Goal: Information Seeking & Learning: Check status

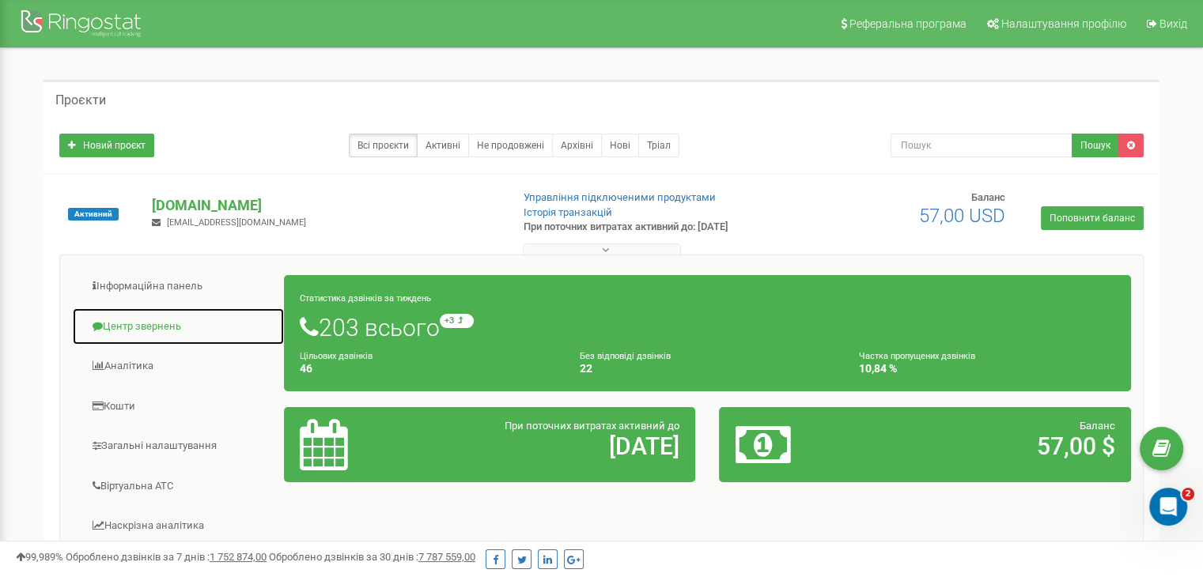
click at [135, 320] on link "Центр звернень" at bounding box center [178, 327] width 213 height 39
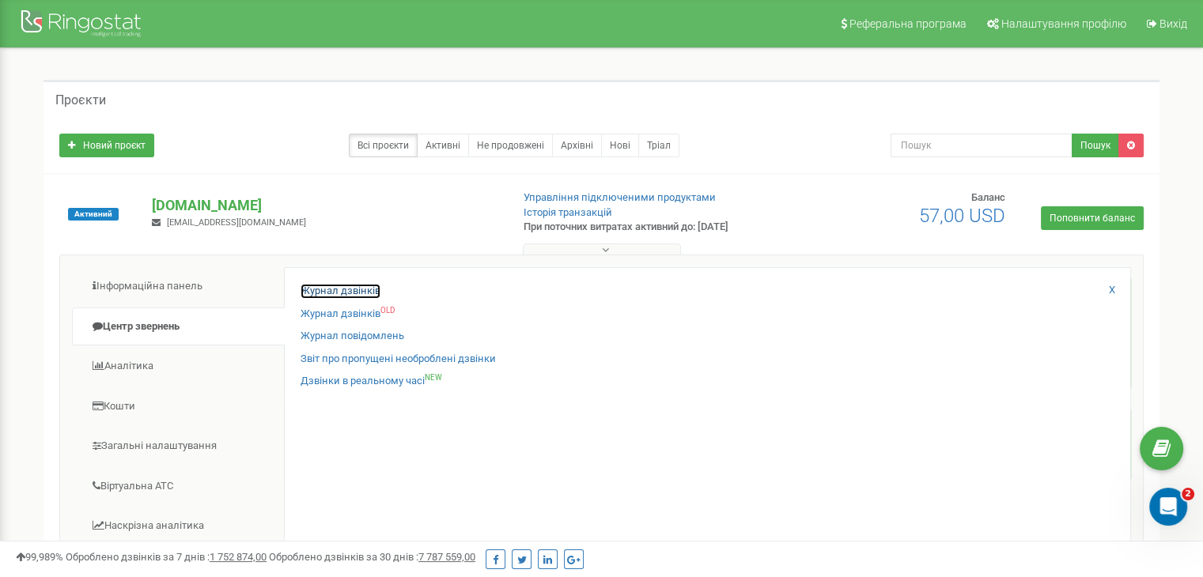
click at [313, 288] on link "Журнал дзвінків" at bounding box center [340, 291] width 80 height 15
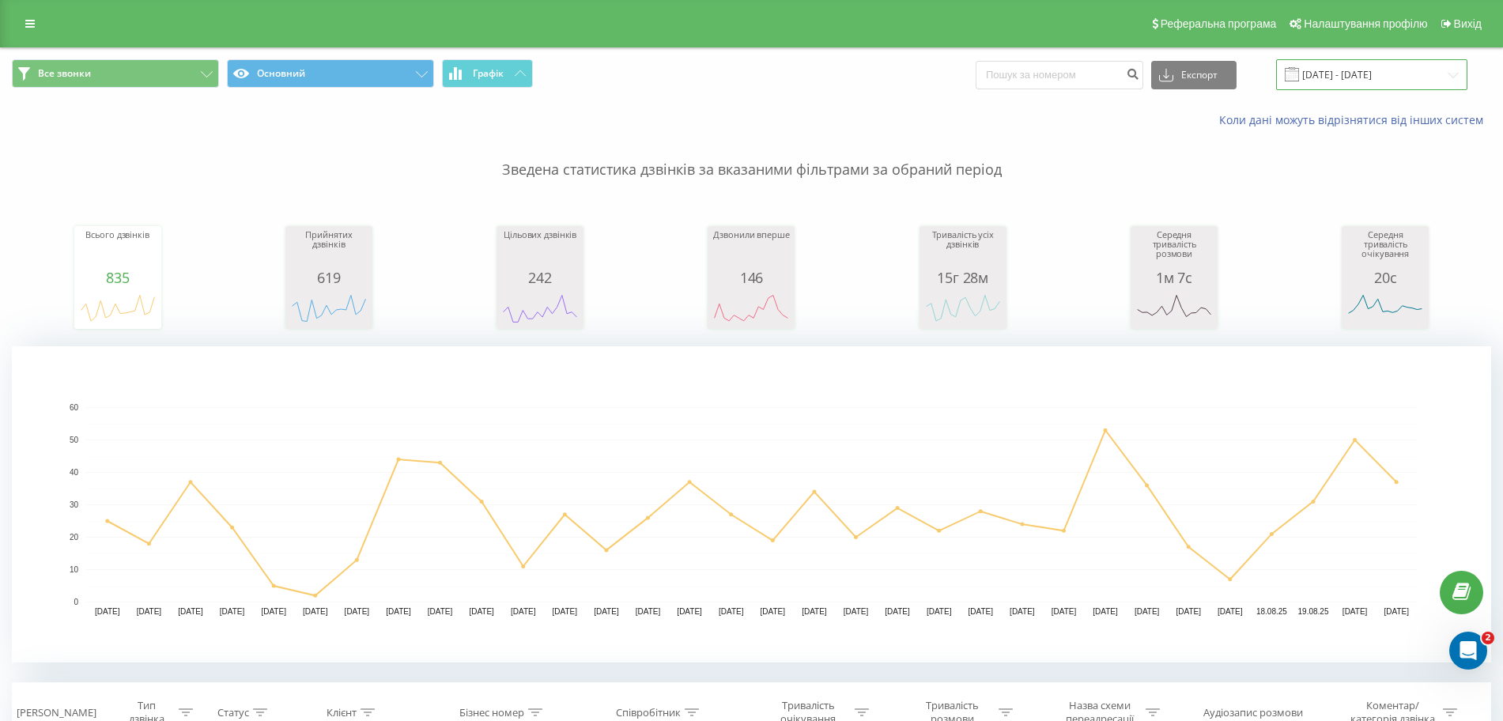
click at [1314, 83] on input "[DATE] - [DATE]" at bounding box center [1371, 74] width 191 height 31
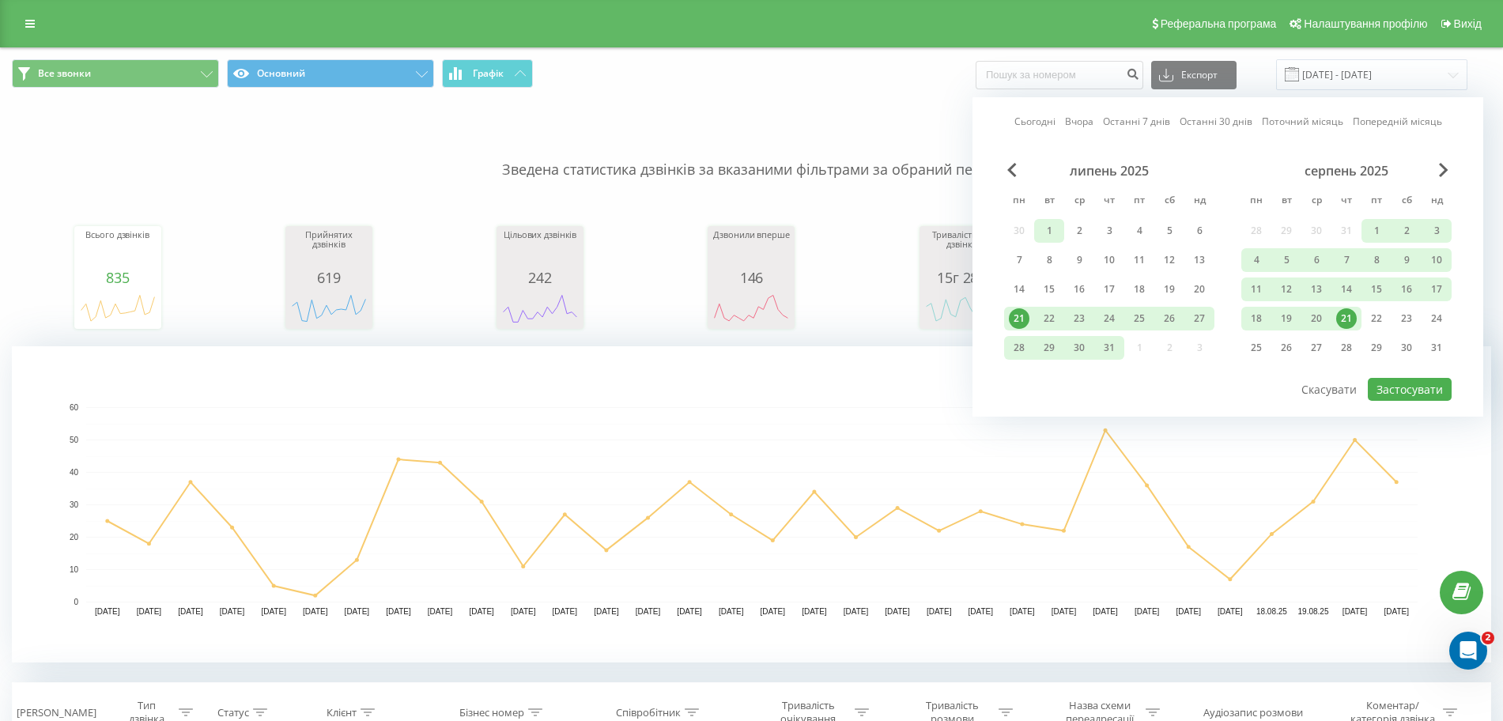
click at [1055, 236] on div "1" at bounding box center [1049, 231] width 21 height 21
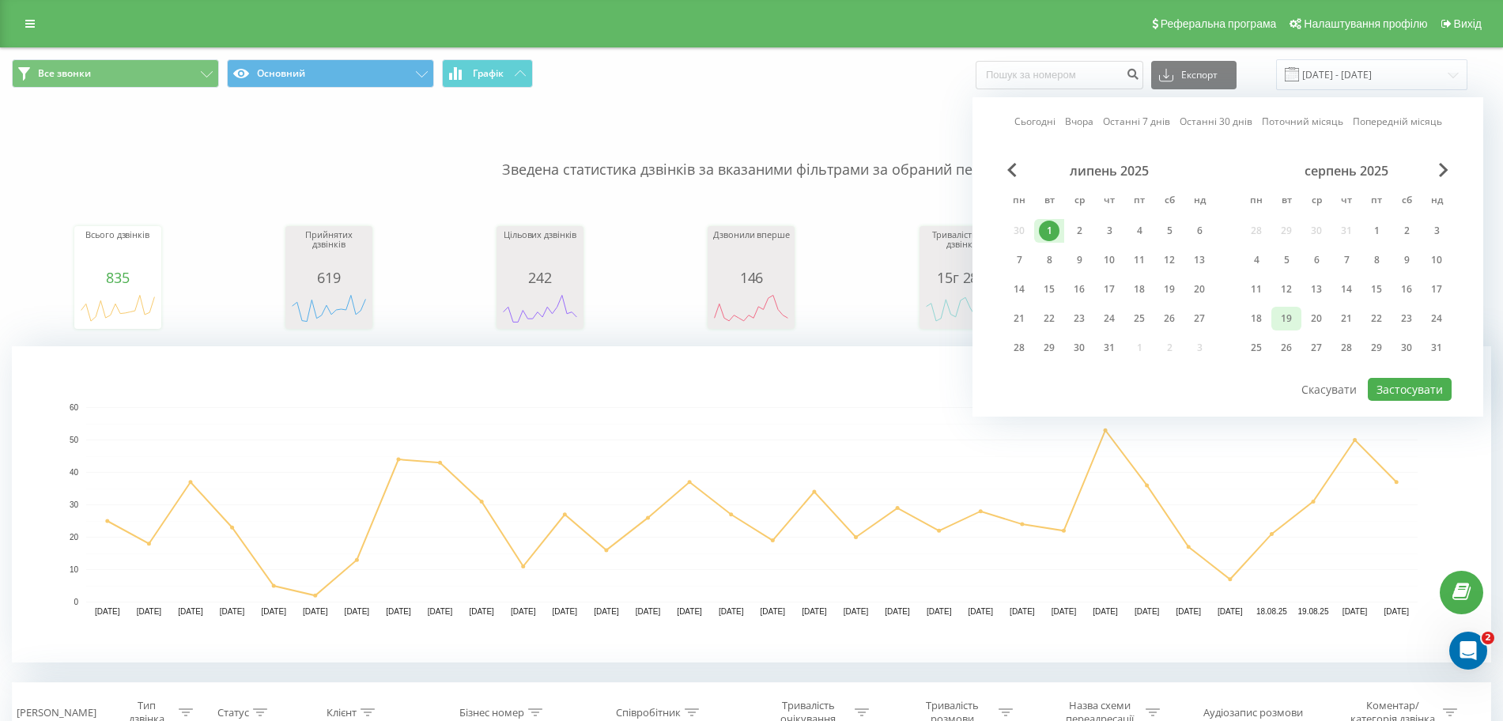
click at [1290, 323] on div "19" at bounding box center [1286, 318] width 21 height 21
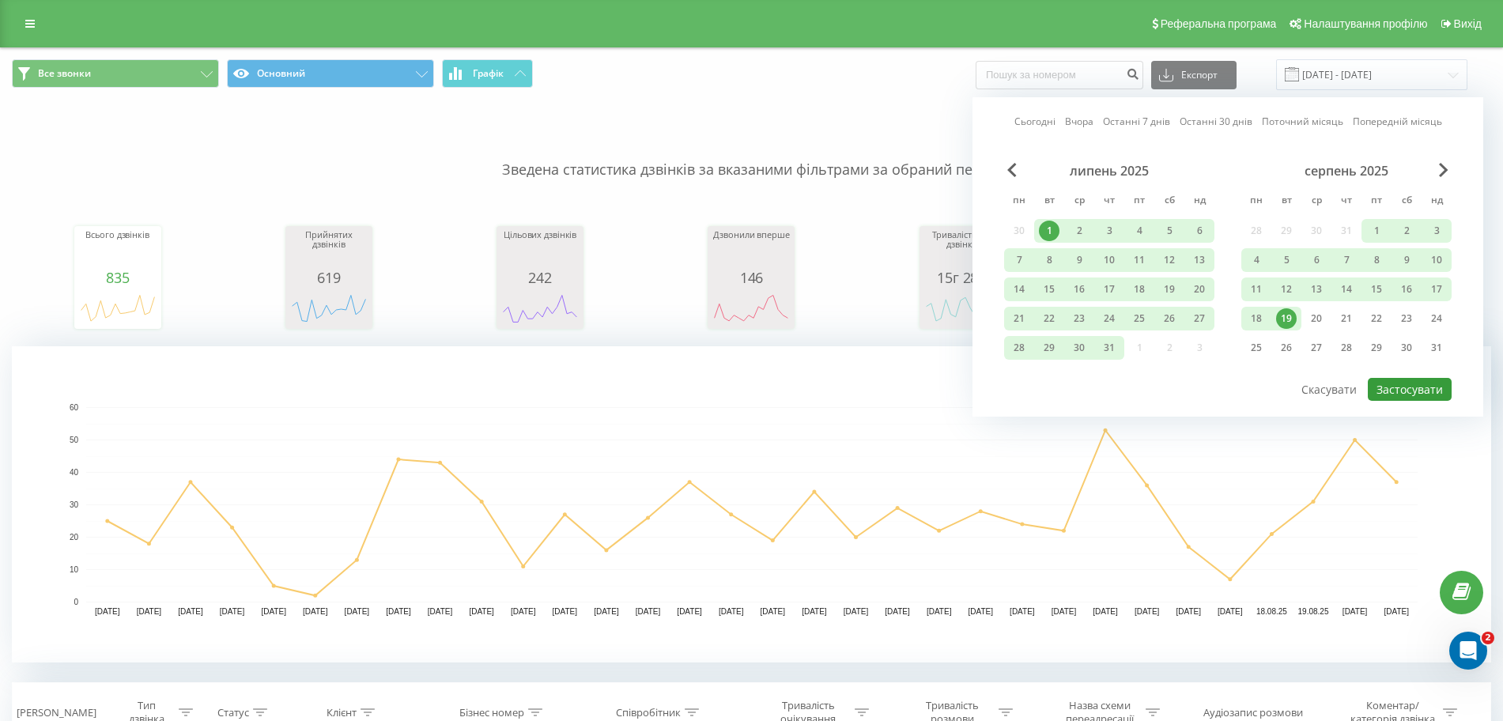
click at [1421, 388] on button "Застосувати" at bounding box center [1410, 389] width 84 height 23
type input "01.07.2025 - 19.08.2025"
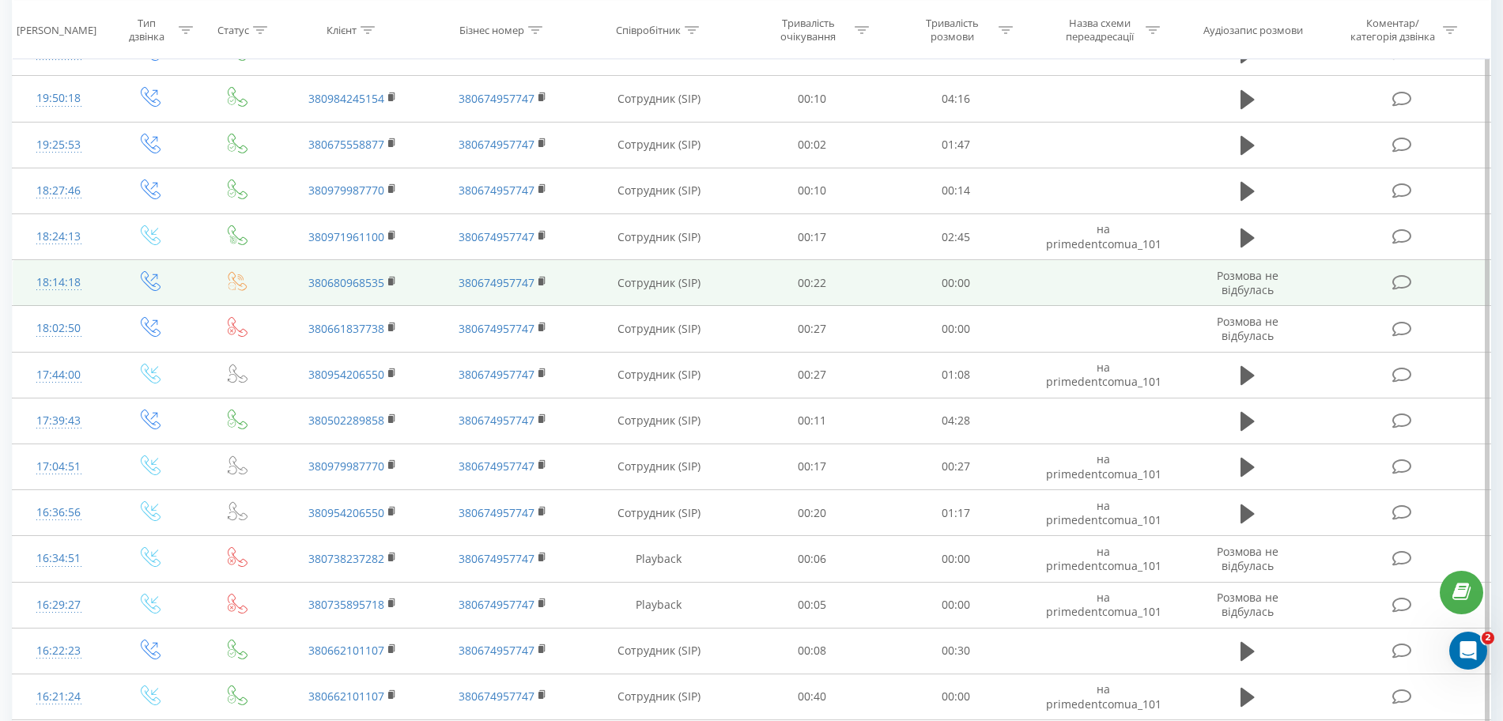
scroll to position [1263, 0]
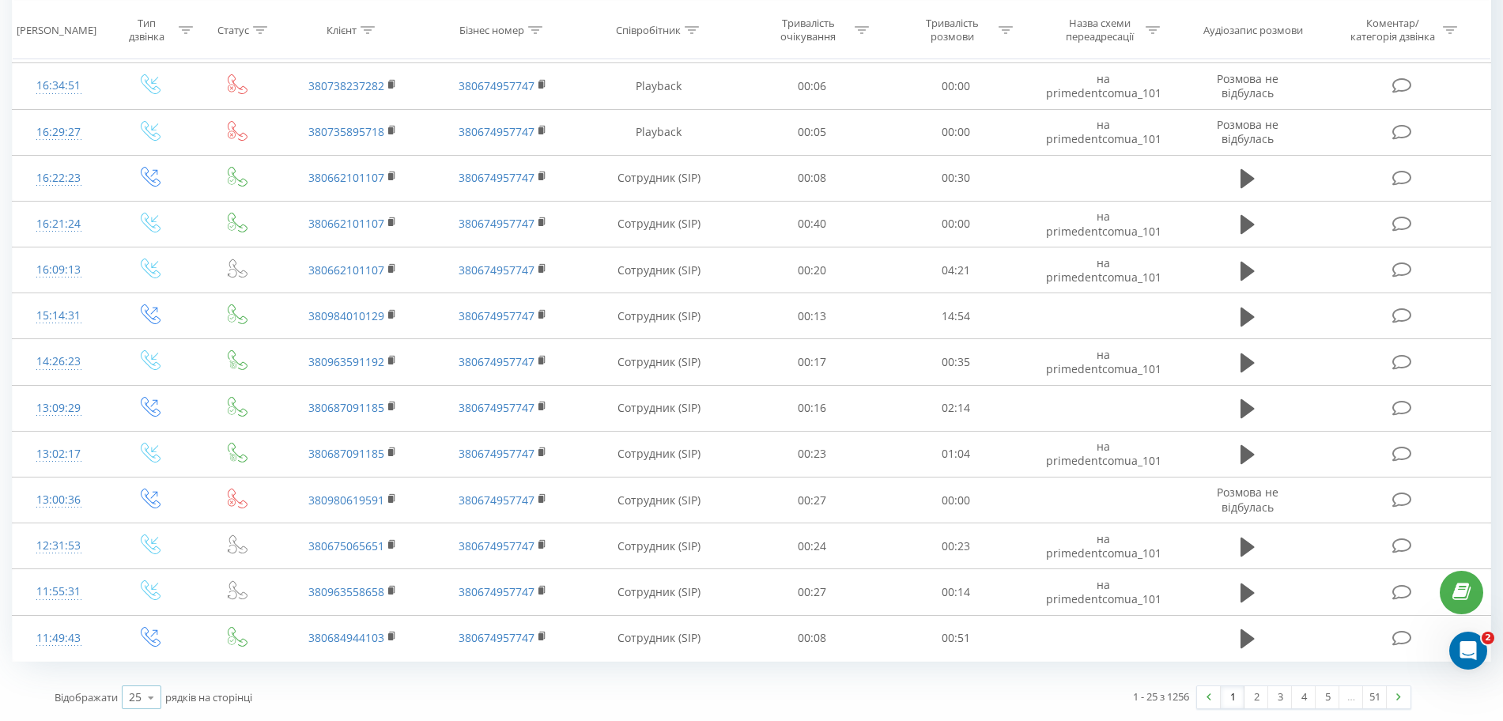
click at [139, 699] on div "25" at bounding box center [135, 697] width 13 height 16
click at [148, 674] on span "100" at bounding box center [138, 674] width 19 height 15
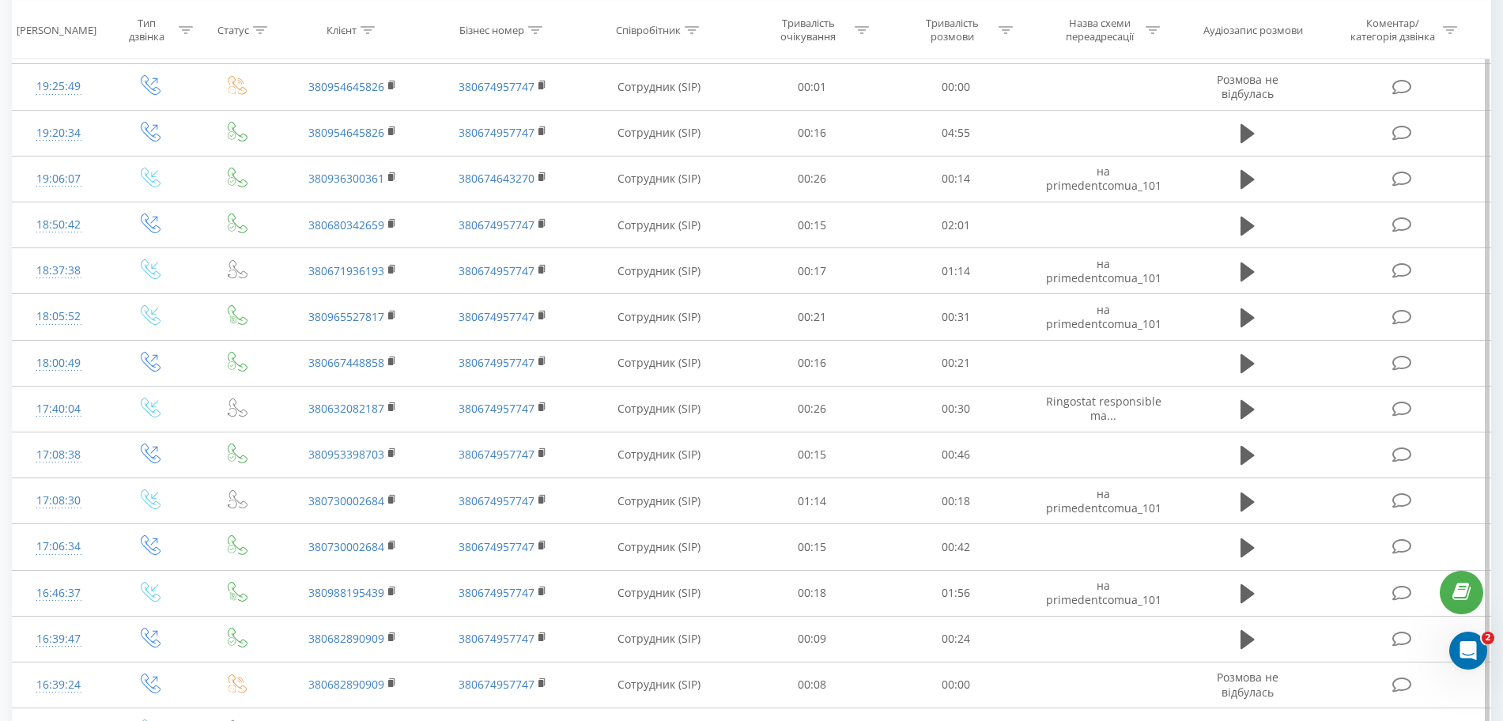
scroll to position [4841, 0]
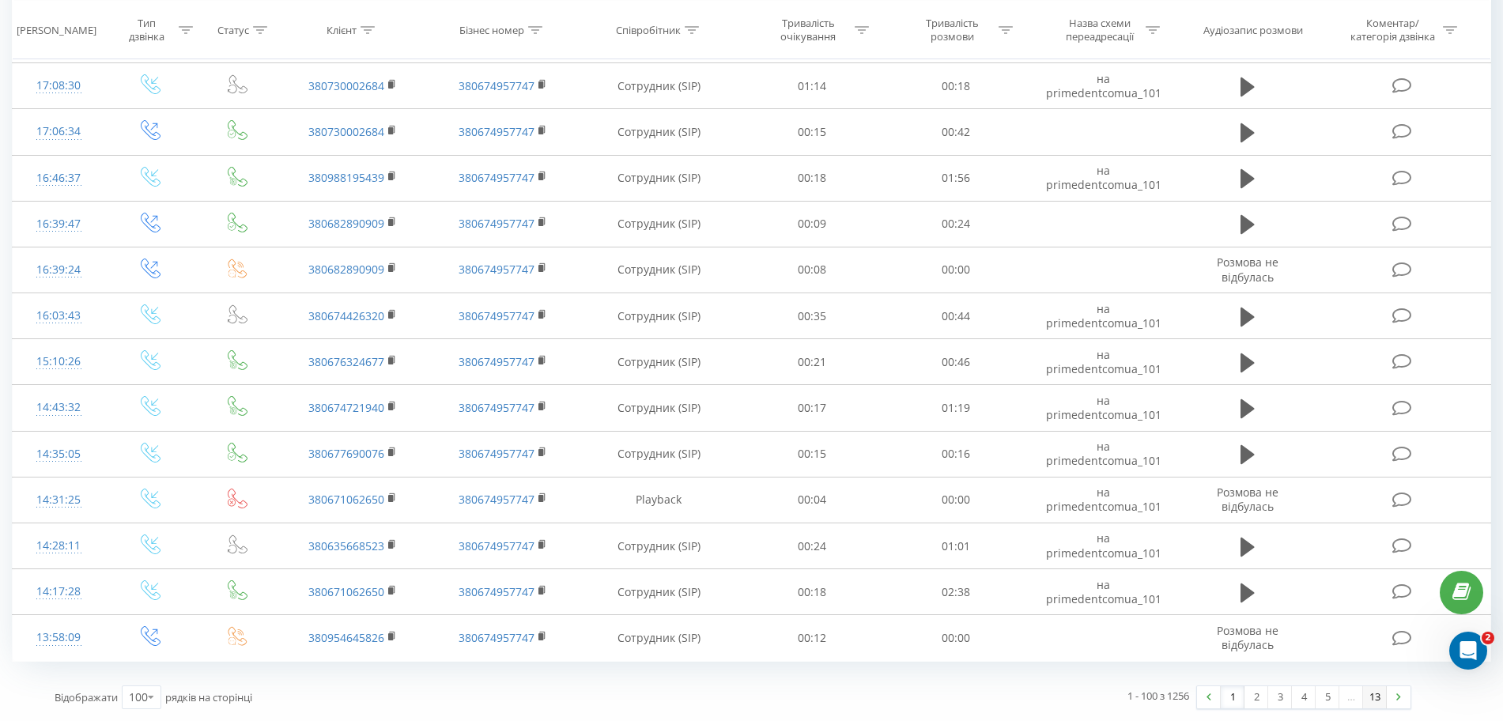
click at [1369, 696] on link "13" at bounding box center [1375, 697] width 24 height 22
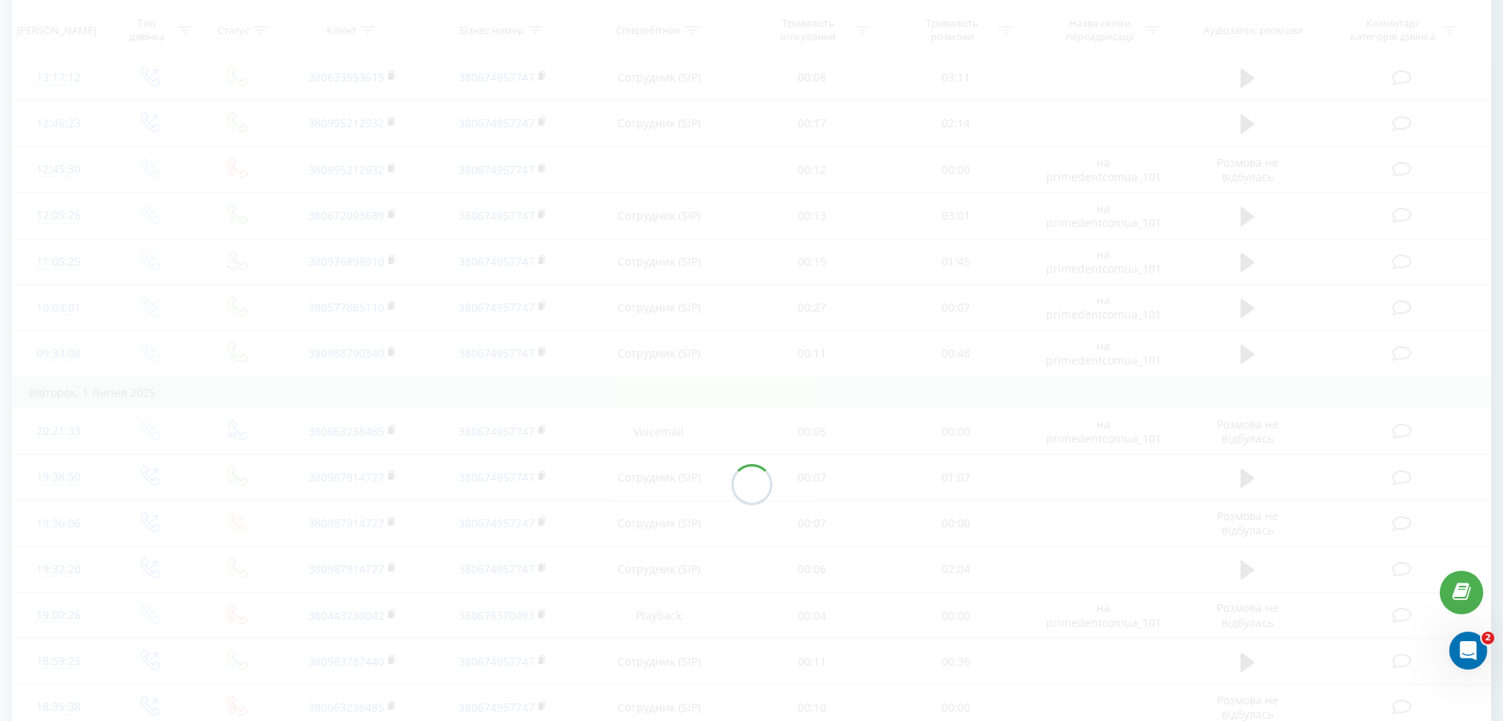
scroll to position [1335, 0]
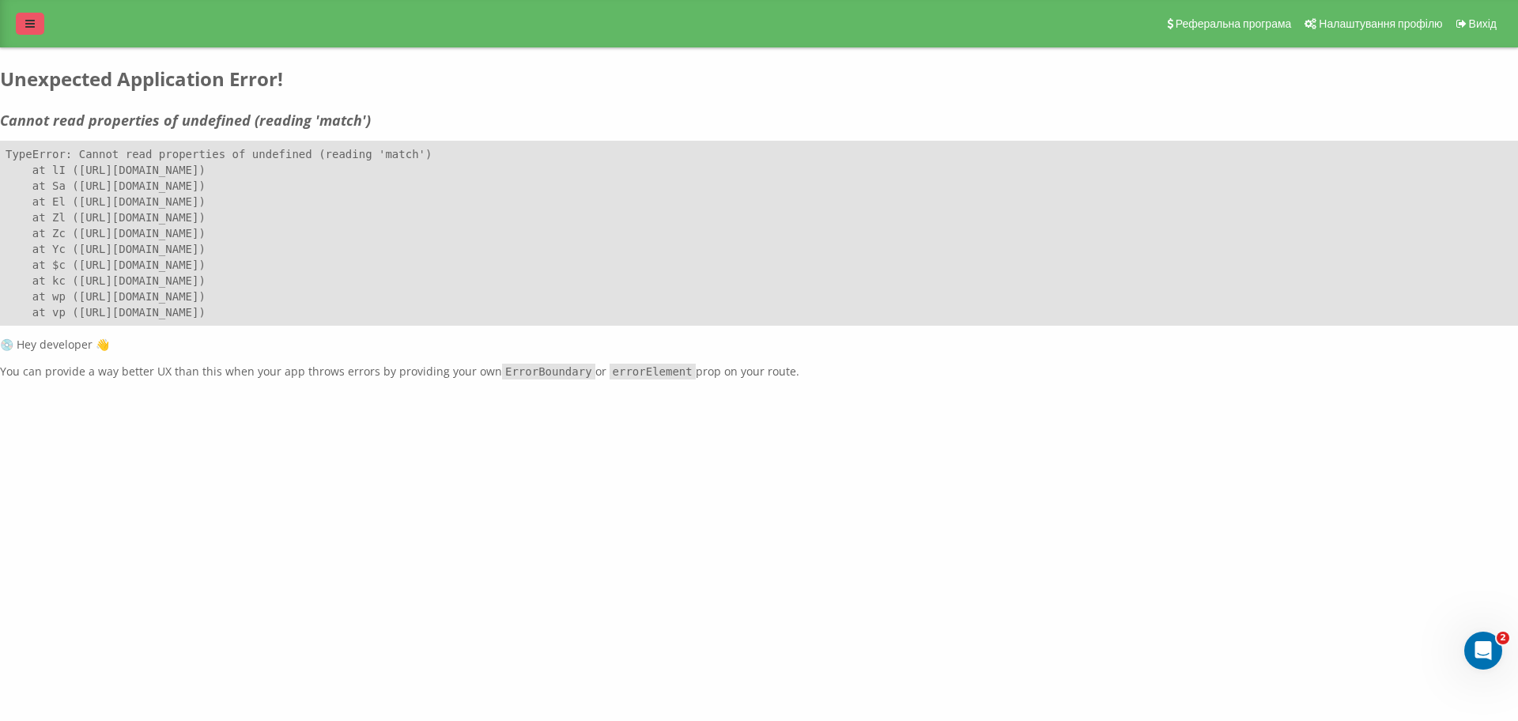
click at [29, 32] on link at bounding box center [30, 24] width 28 height 22
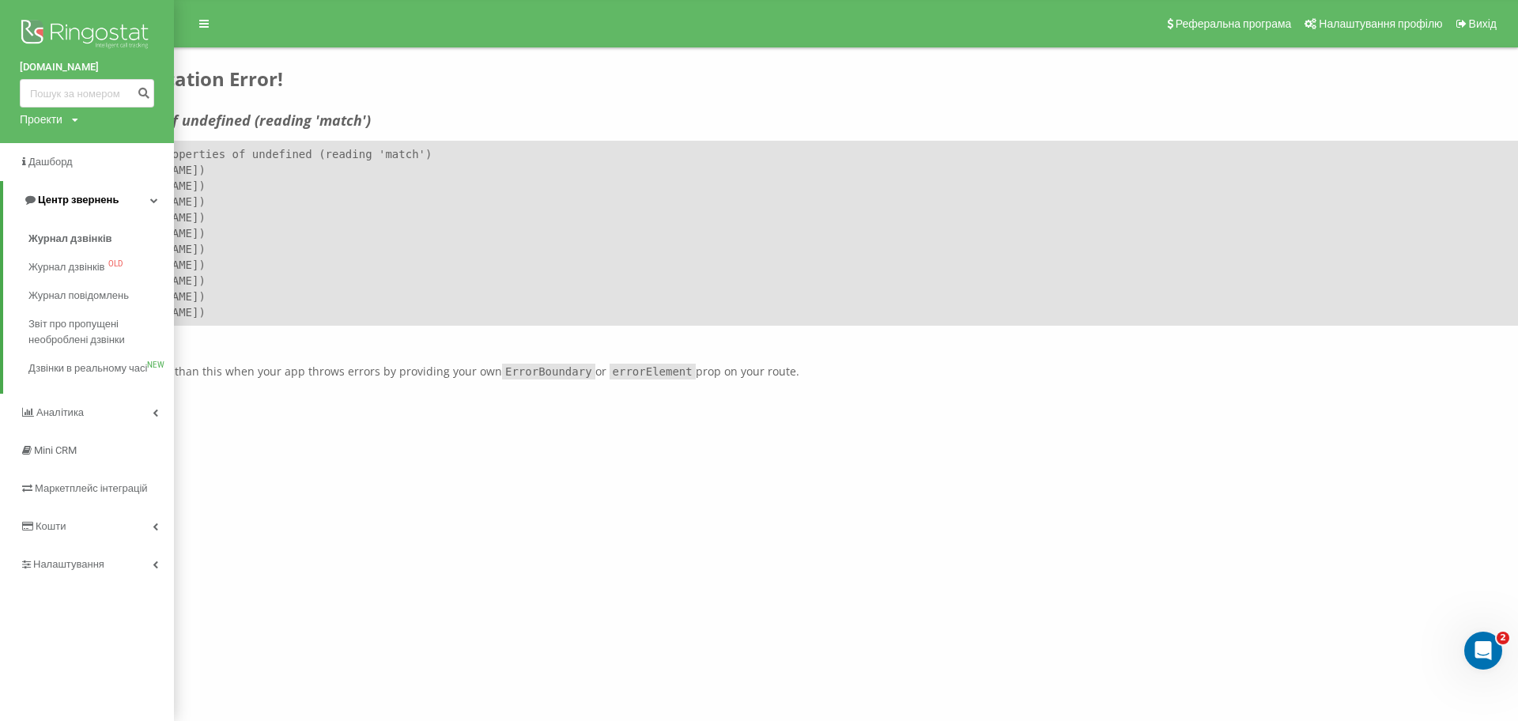
click at [82, 202] on span "Центр звернень" at bounding box center [78, 200] width 81 height 12
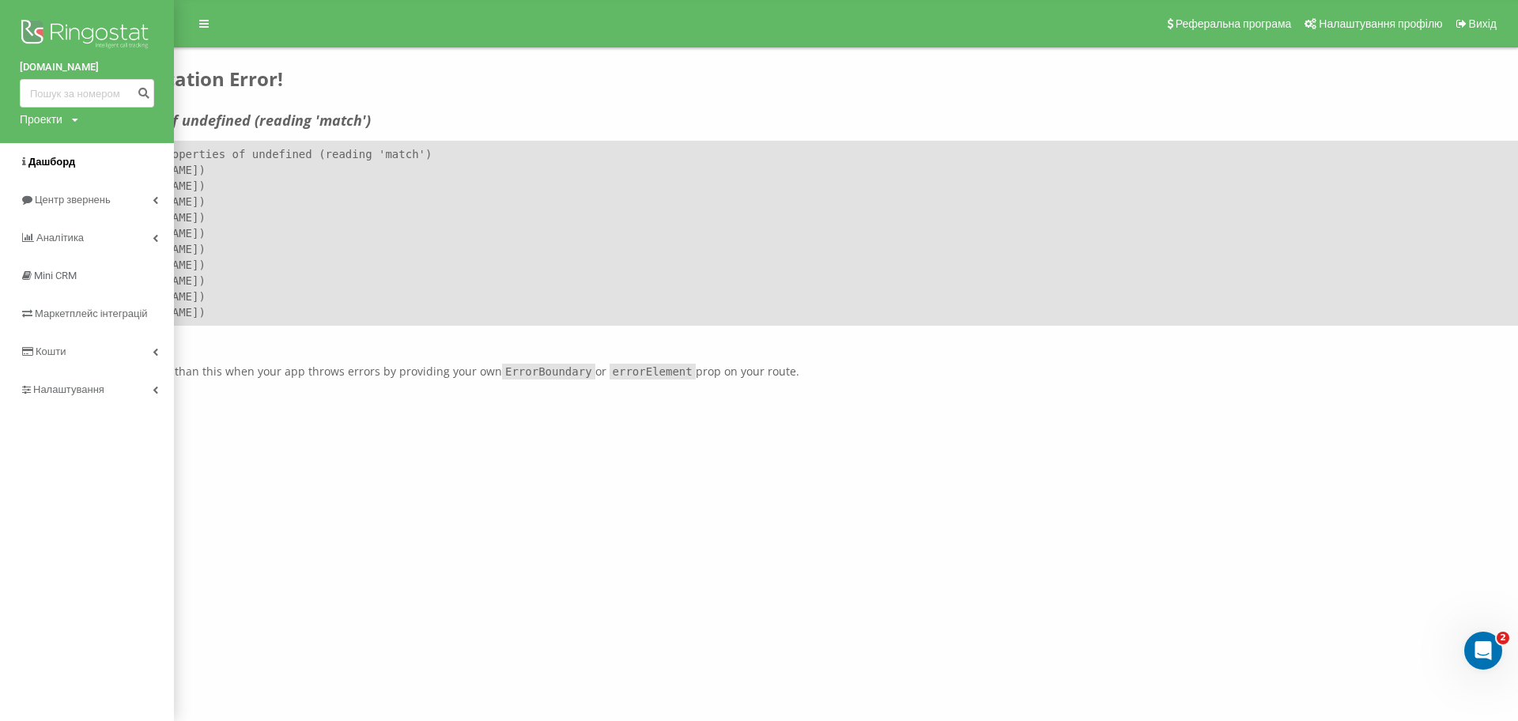
click at [60, 157] on span "Дашборд" at bounding box center [51, 162] width 47 height 12
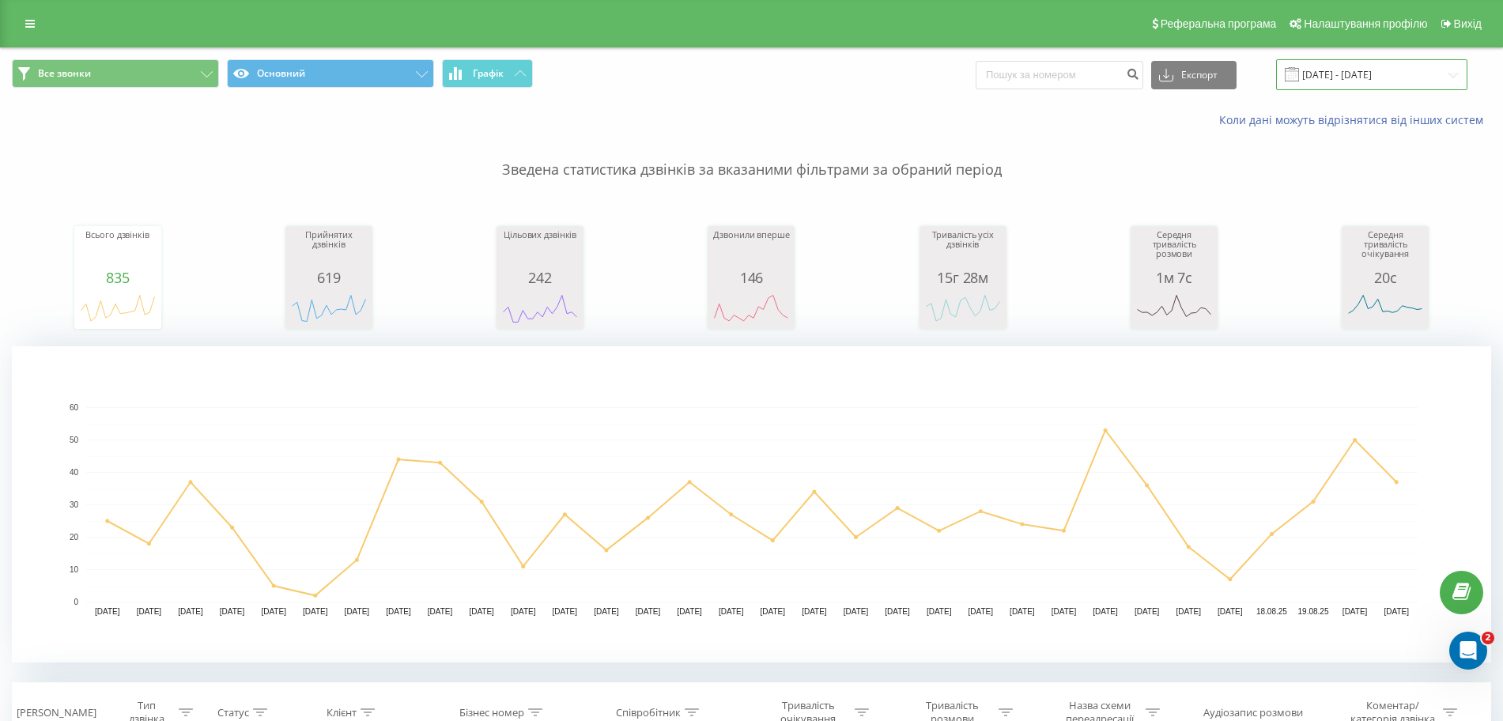
click at [1332, 80] on input "[DATE] - [DATE]" at bounding box center [1371, 74] width 191 height 31
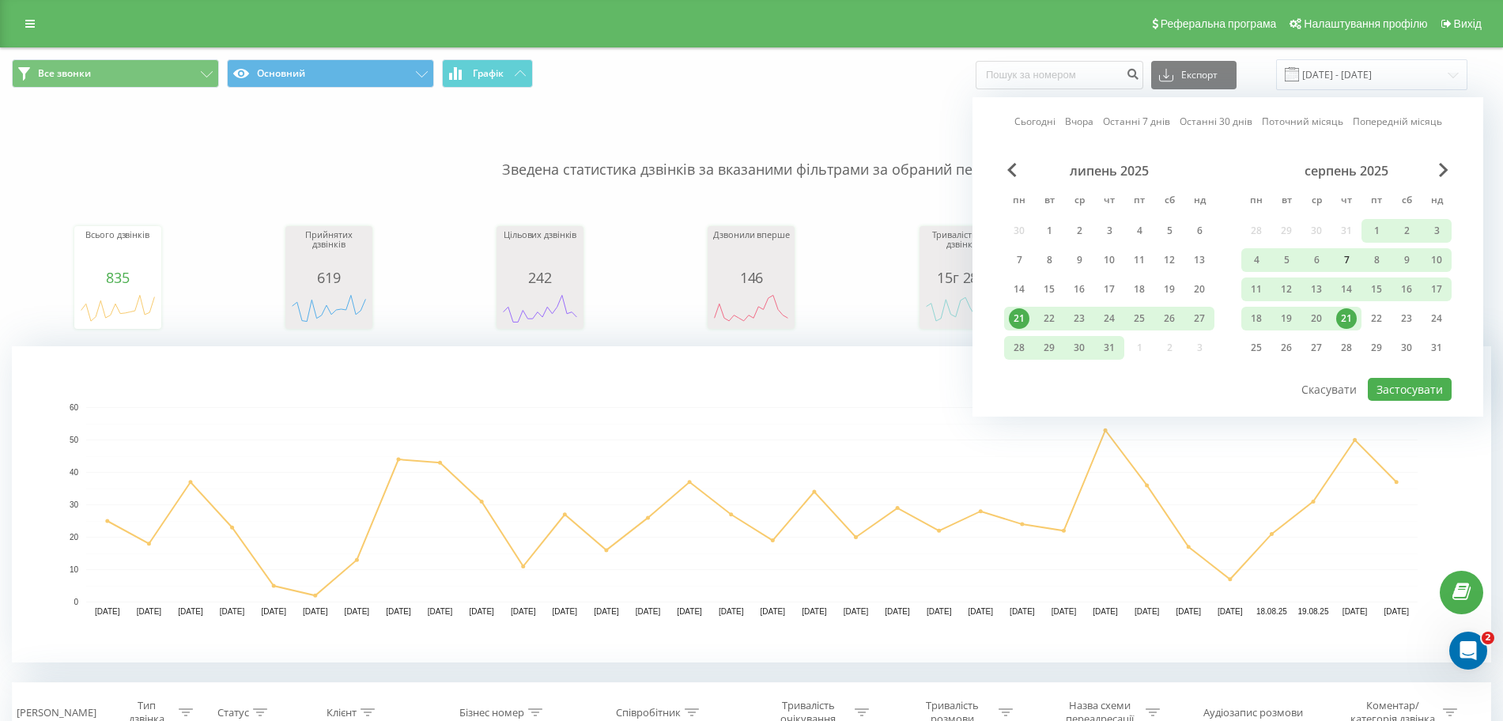
click at [1353, 259] on div "7" at bounding box center [1346, 260] width 30 height 24
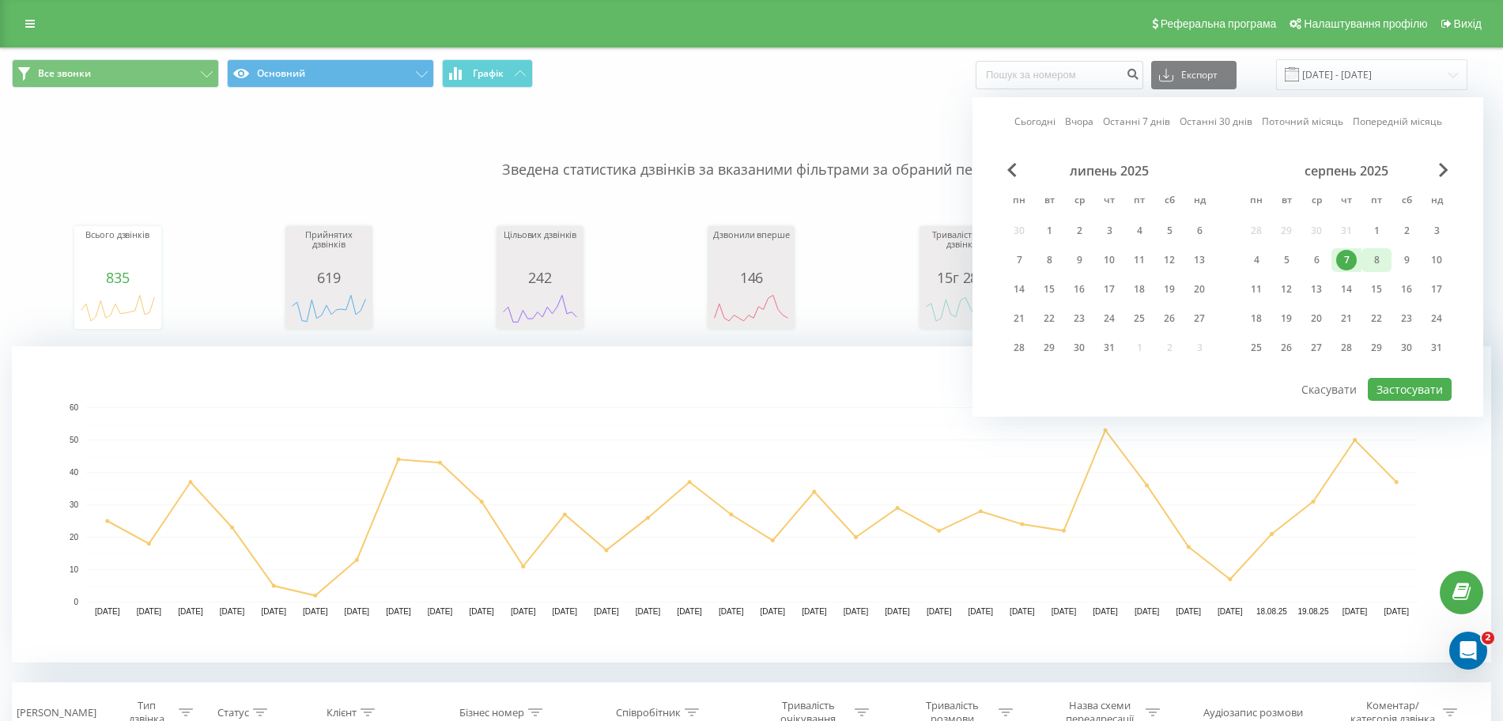
click at [1373, 264] on div "8" at bounding box center [1376, 260] width 21 height 21
drag, startPoint x: 1016, startPoint y: 250, endPoint x: 1047, endPoint y: 270, distance: 36.6
click at [1032, 260] on div "7" at bounding box center [1019, 260] width 30 height 24
click at [1047, 270] on div "8" at bounding box center [1049, 260] width 21 height 21
click at [1388, 387] on button "Застосувати" at bounding box center [1410, 389] width 84 height 23
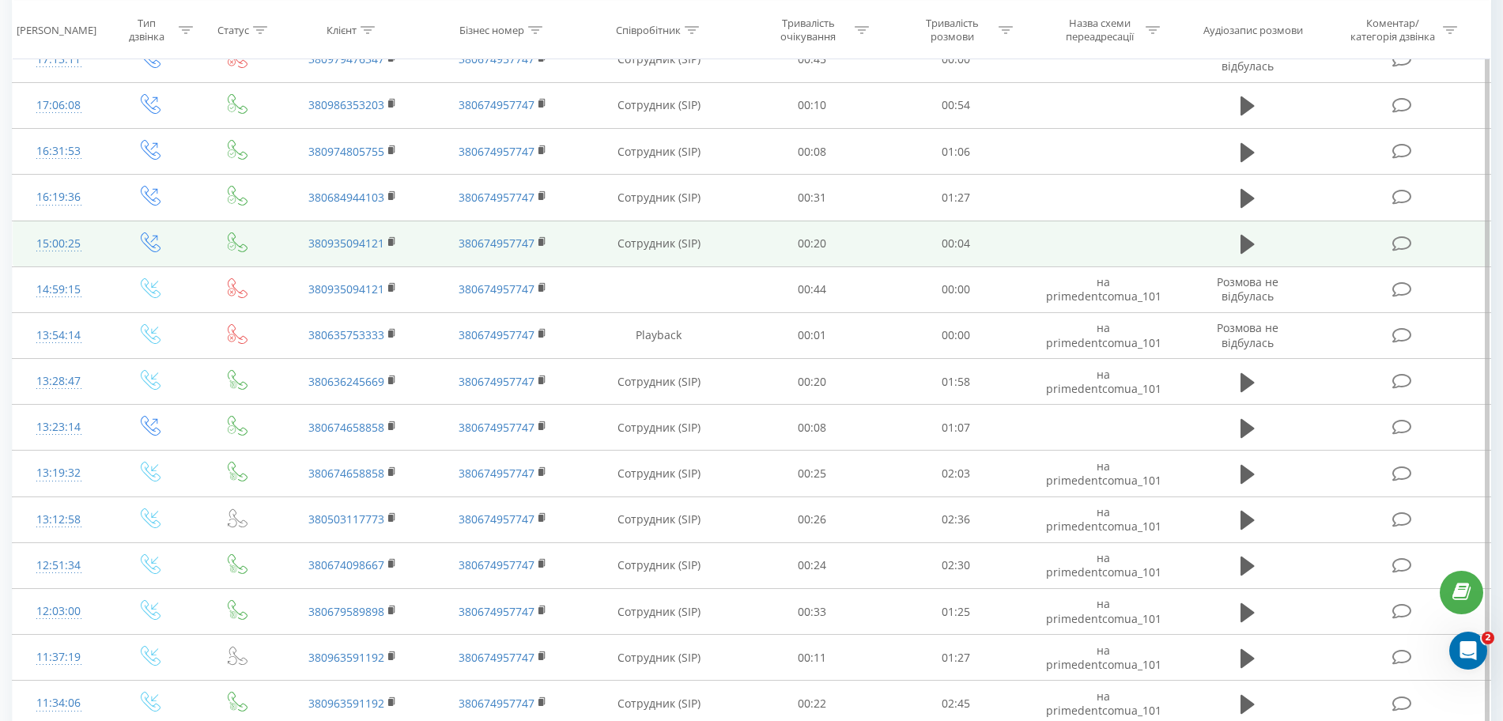
scroll to position [1263, 0]
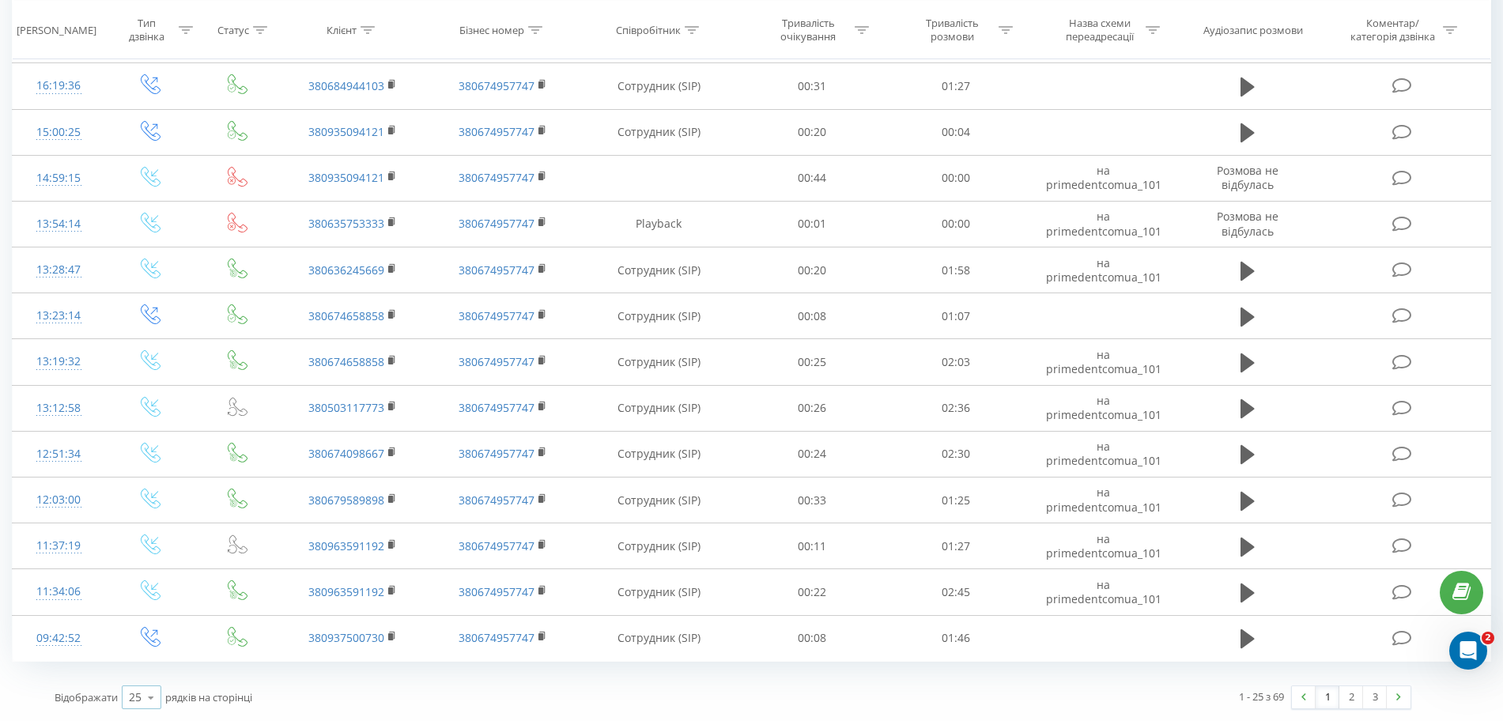
click at [150, 695] on icon at bounding box center [151, 697] width 24 height 31
click at [153, 669] on div "100" at bounding box center [142, 674] width 38 height 23
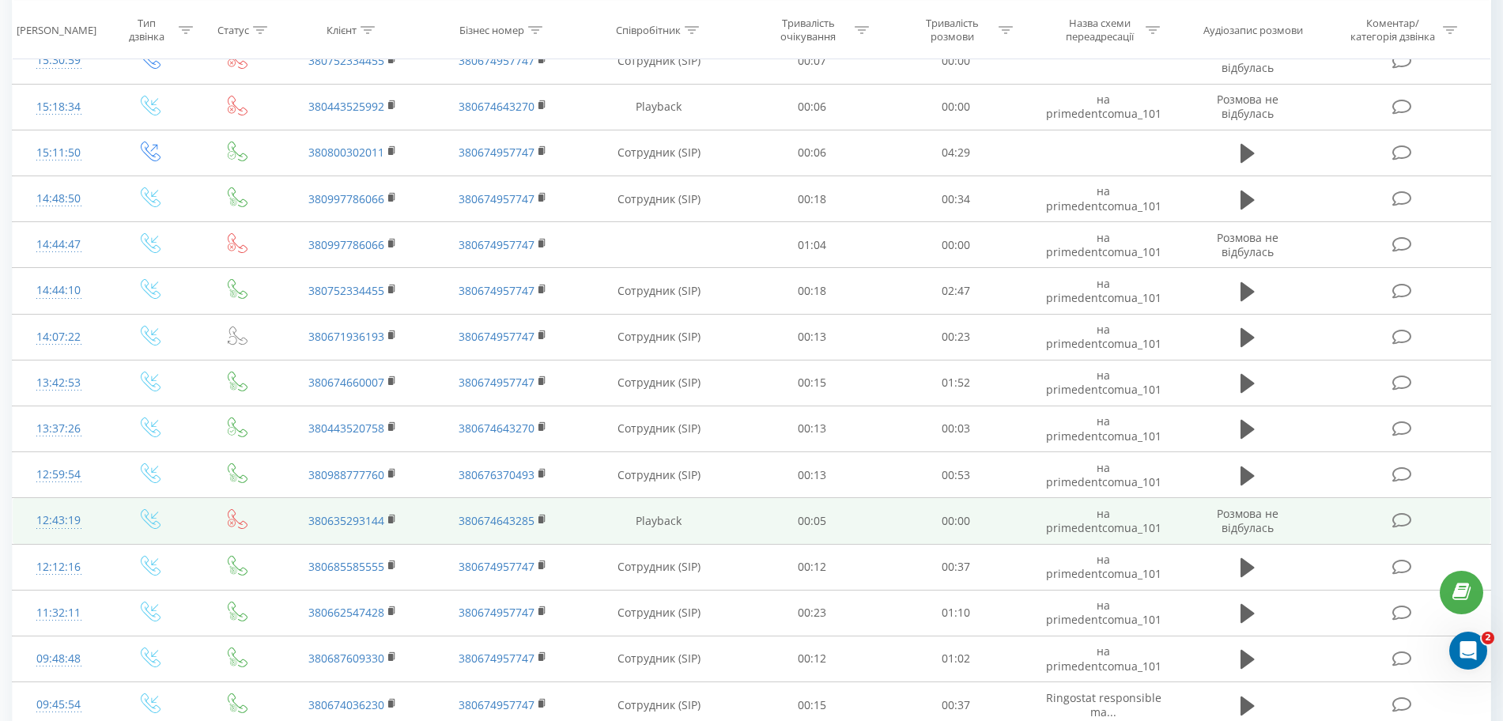
scroll to position [2825, 0]
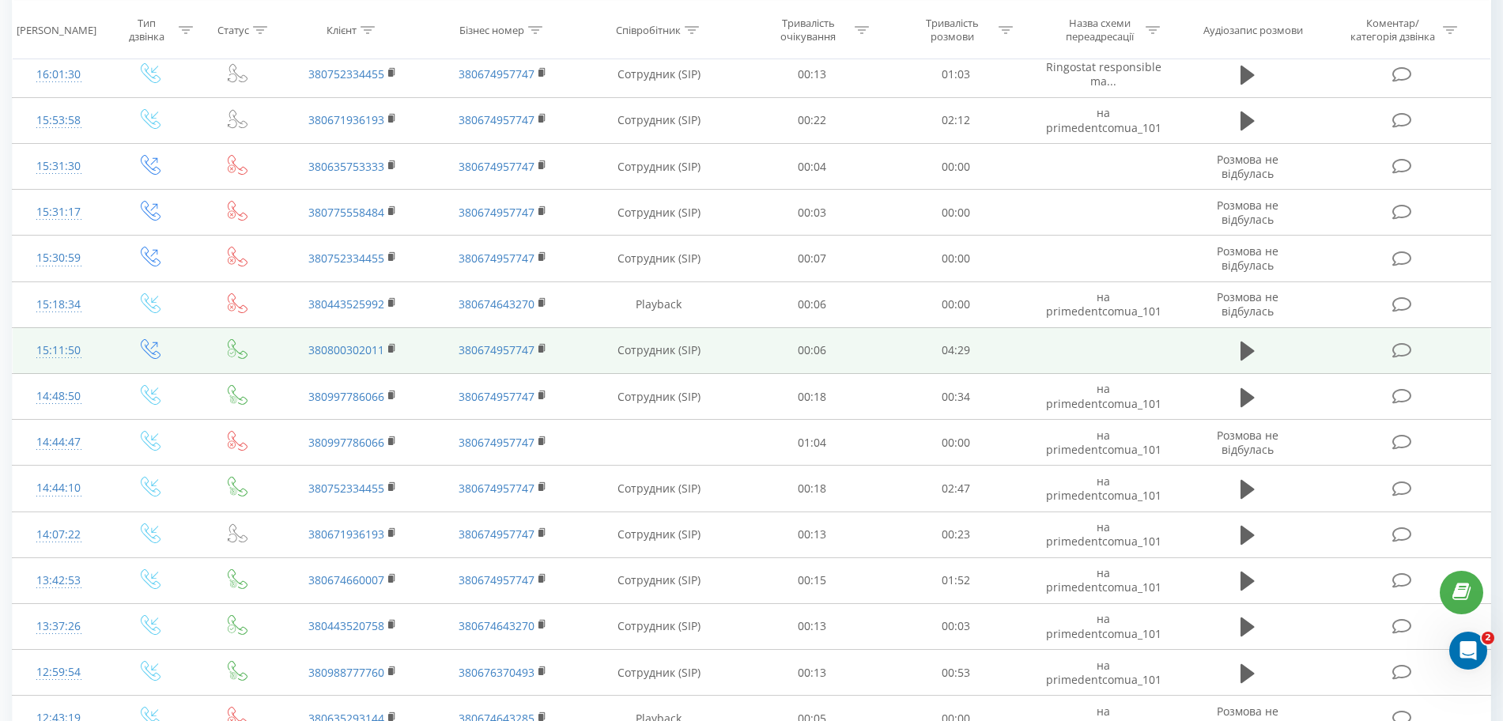
click at [1274, 345] on td at bounding box center [1248, 350] width 138 height 46
click at [1246, 357] on icon at bounding box center [1247, 351] width 14 height 19
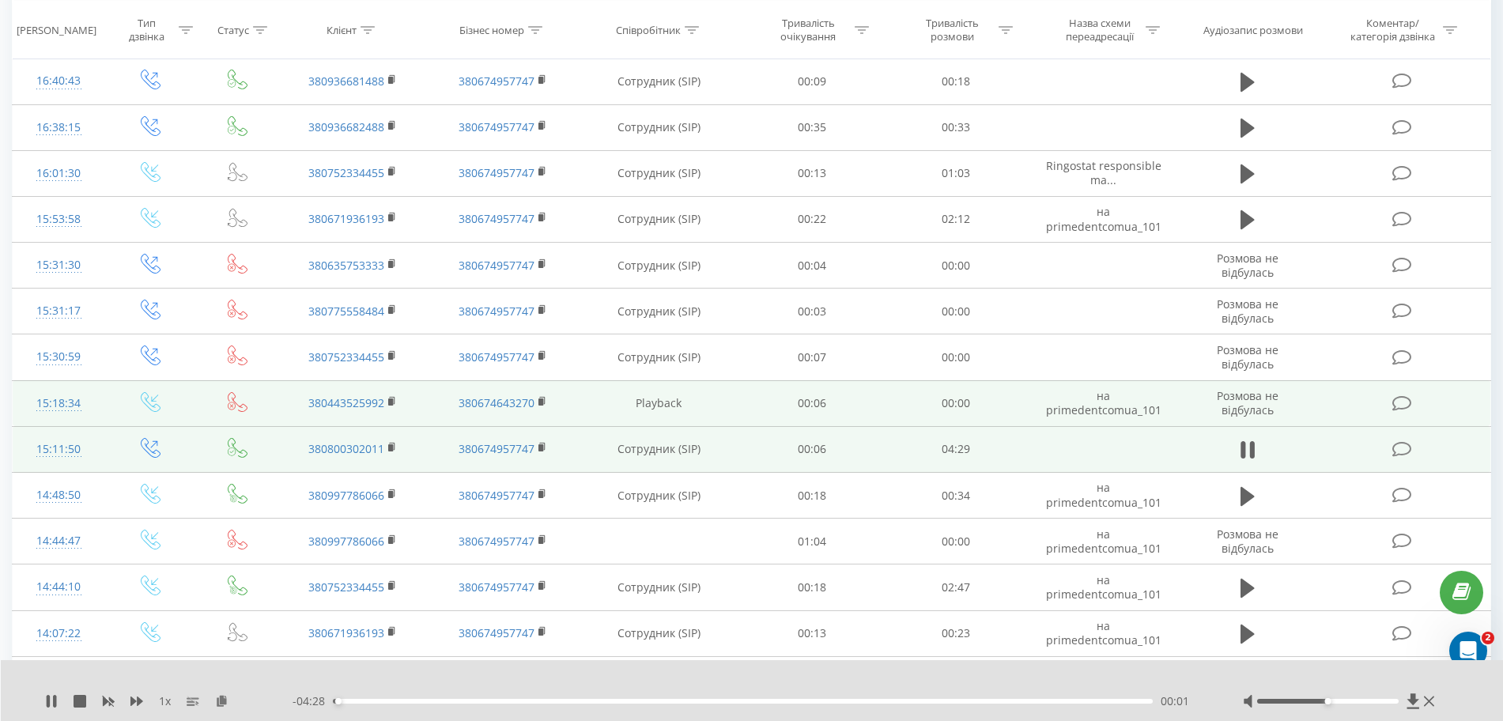
scroll to position [2627, 0]
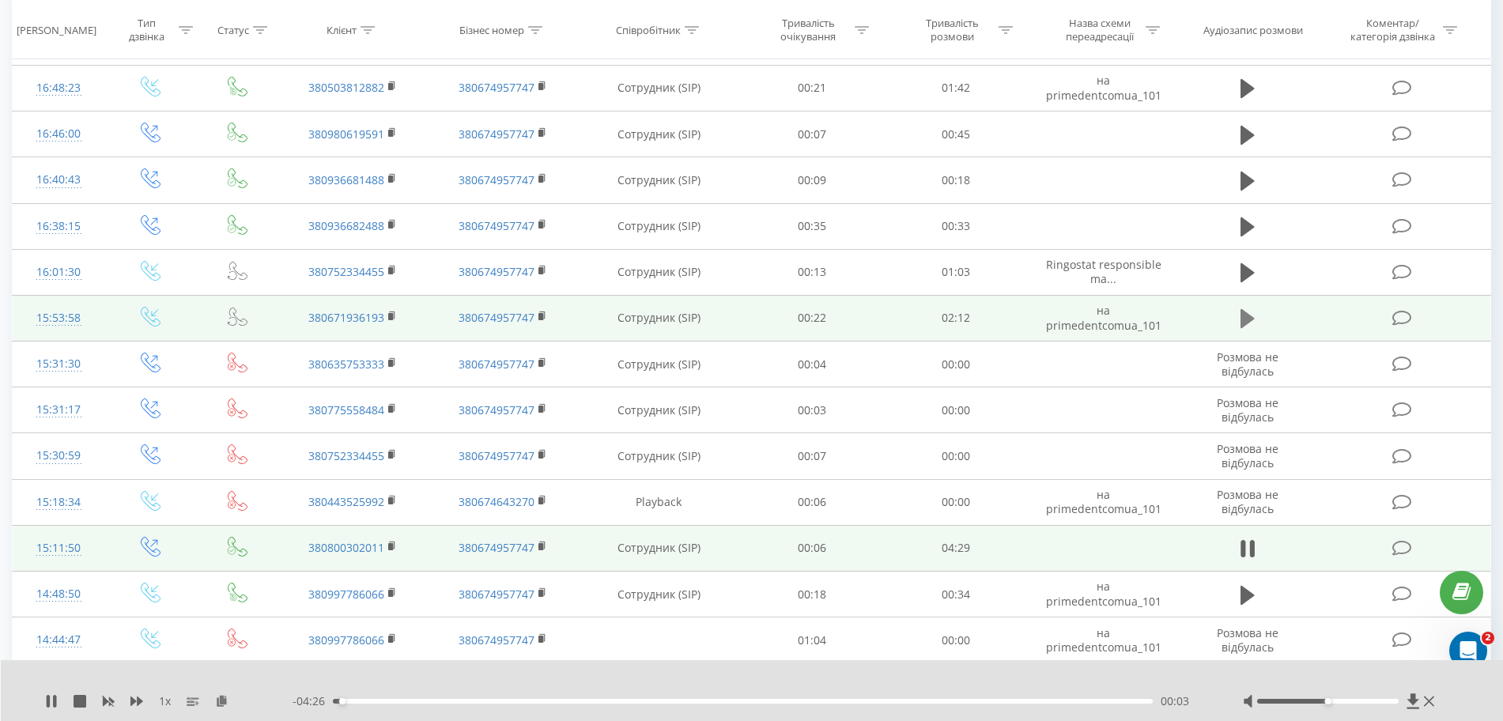
click at [1247, 320] on icon at bounding box center [1247, 318] width 14 height 19
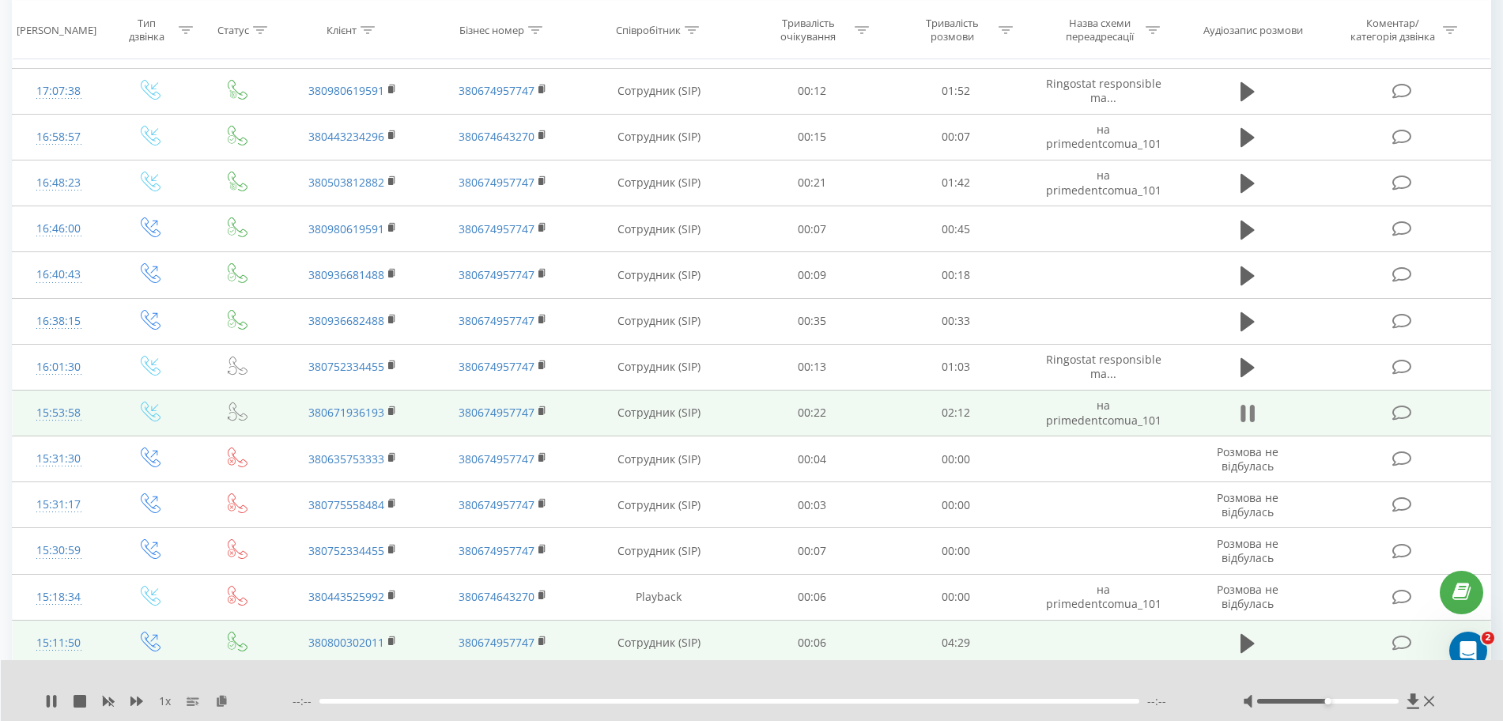
scroll to position [2430, 0]
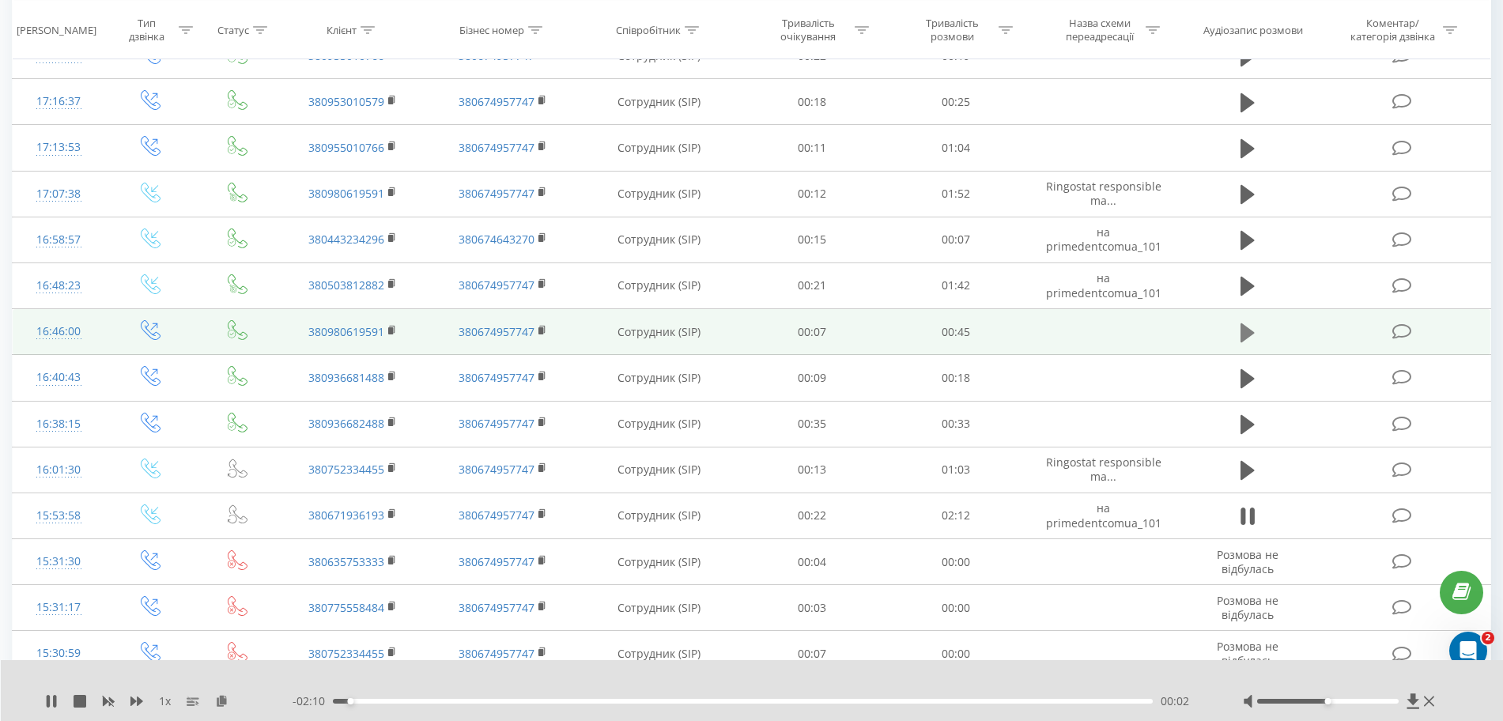
click at [1240, 328] on icon at bounding box center [1247, 333] width 14 height 22
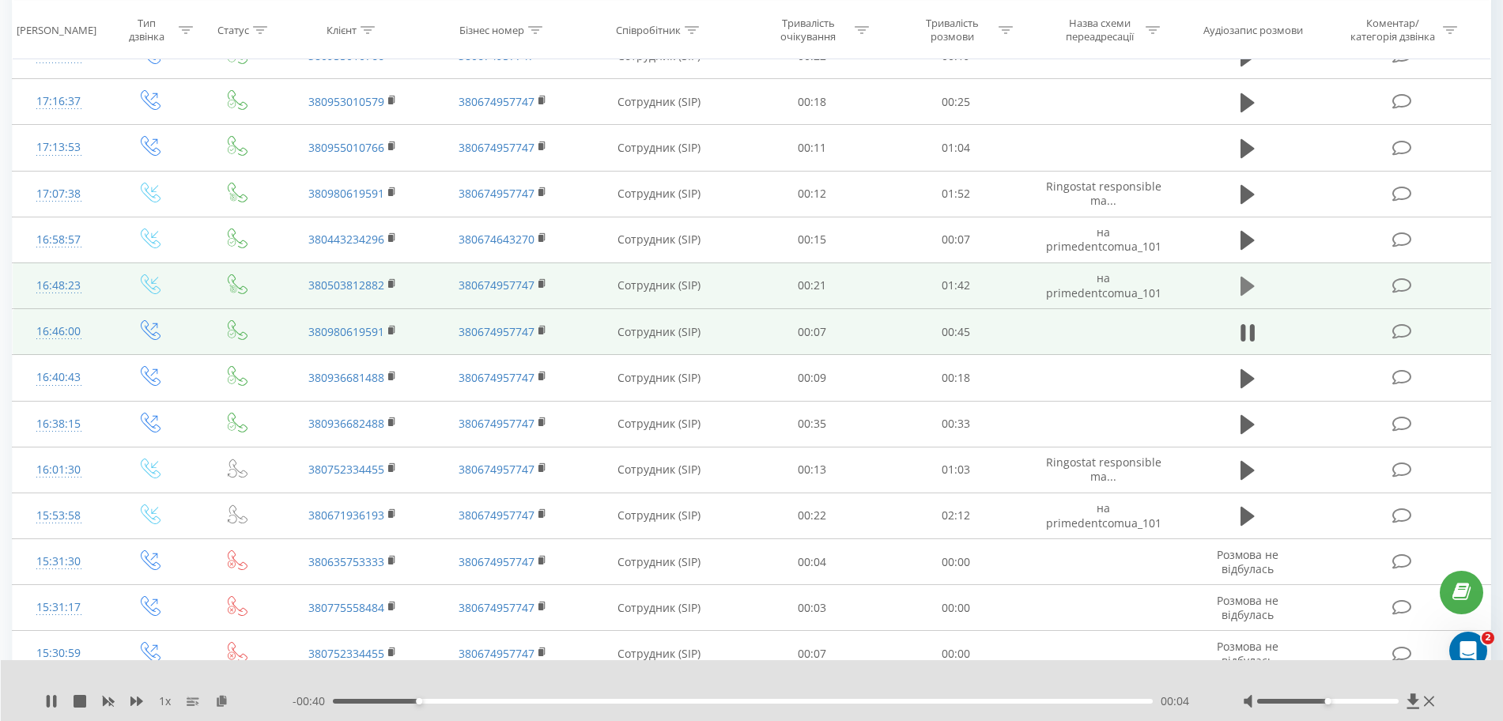
click at [1244, 281] on icon at bounding box center [1247, 286] width 14 height 19
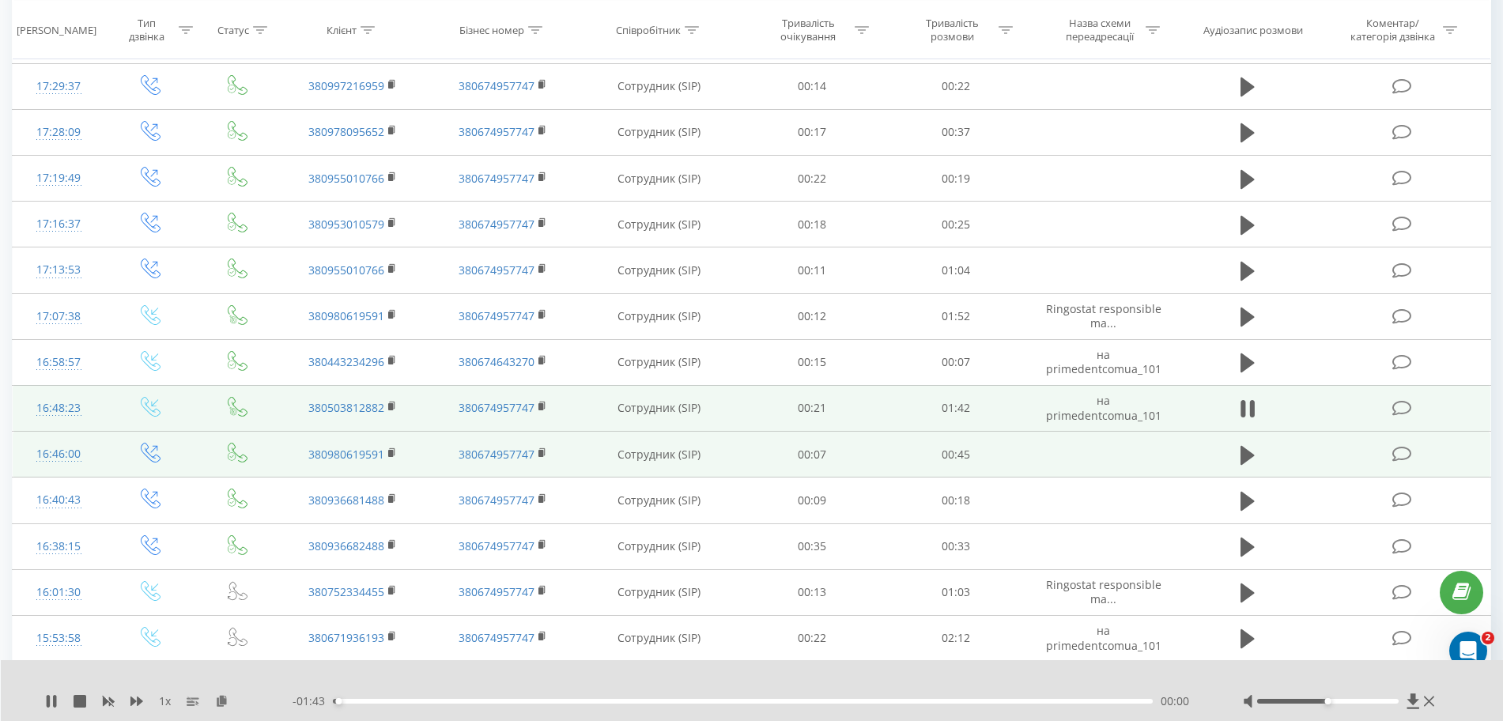
scroll to position [2232, 0]
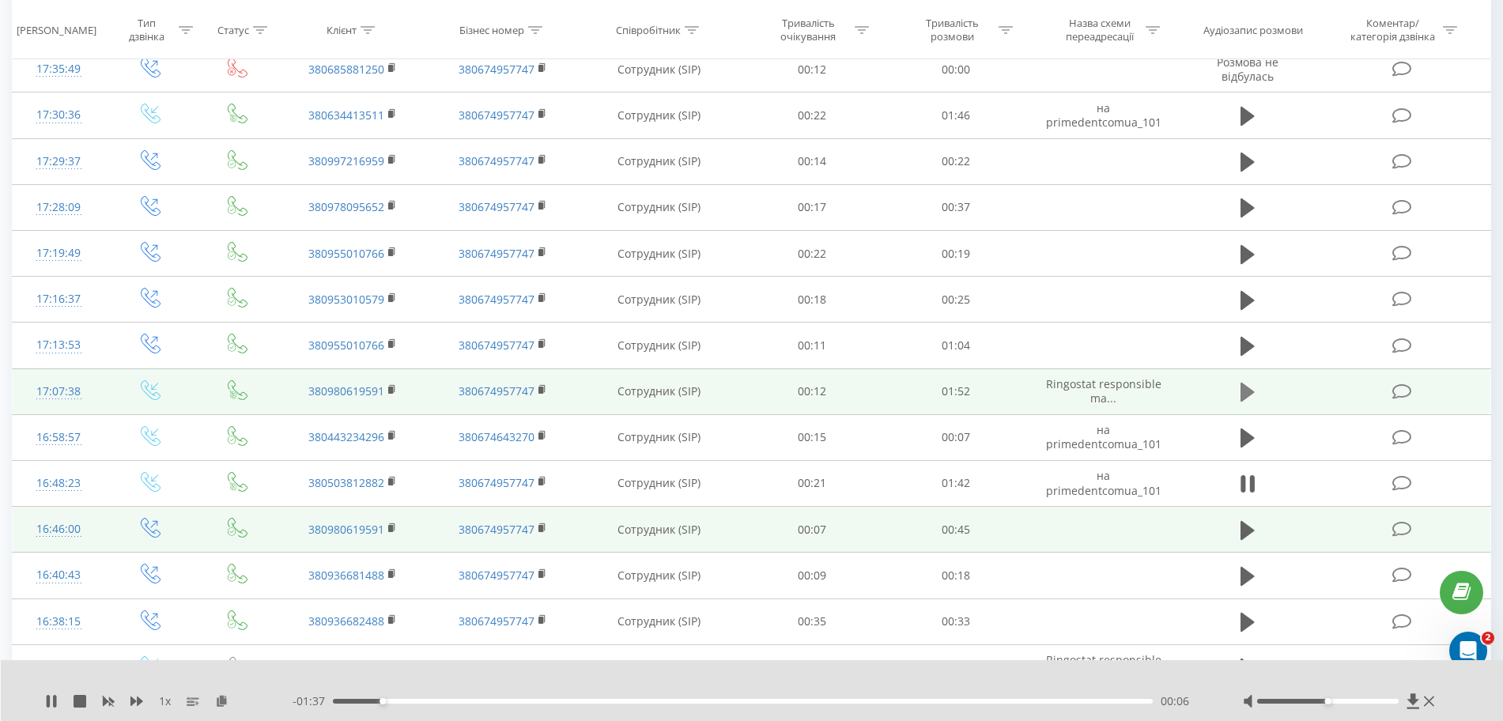
click at [1242, 397] on icon at bounding box center [1247, 392] width 14 height 19
click at [224, 706] on icon at bounding box center [221, 700] width 13 height 11
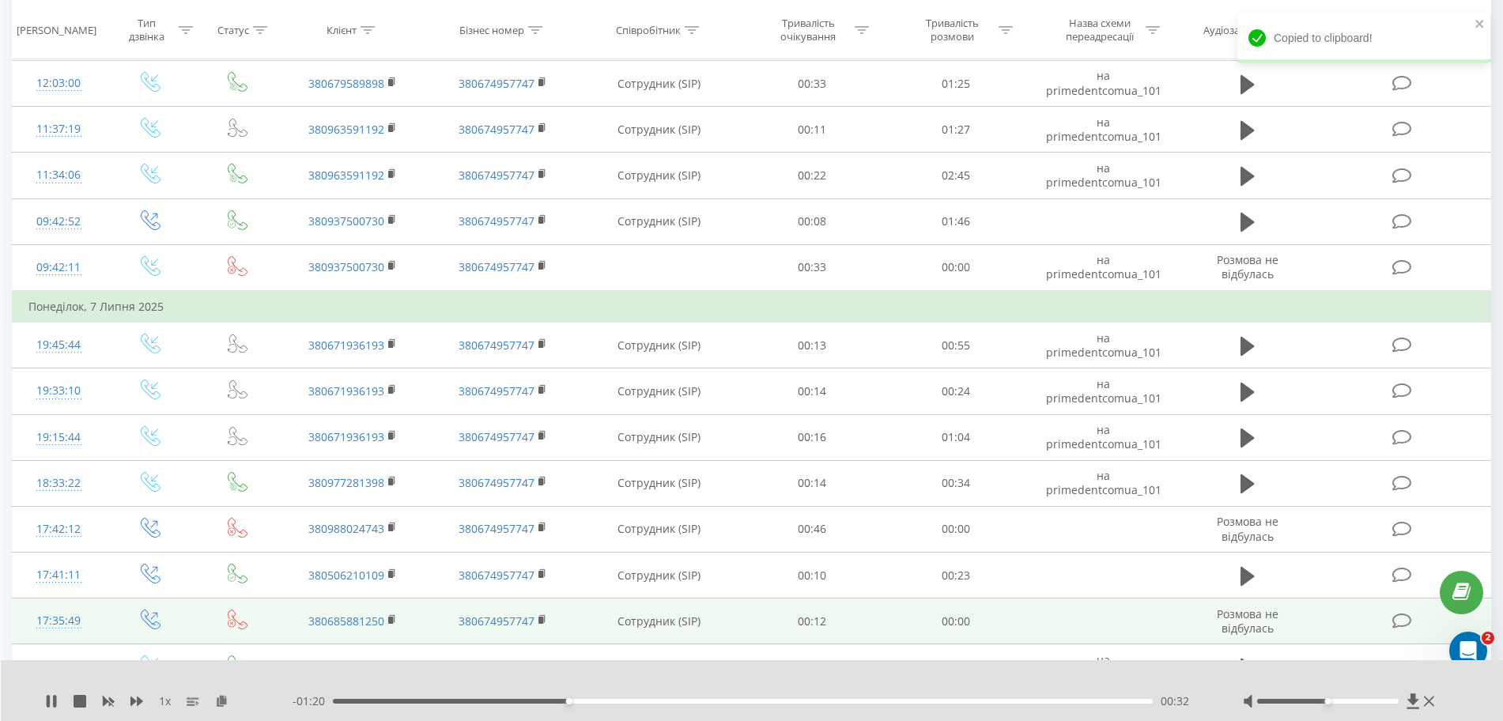
scroll to position [1977, 0]
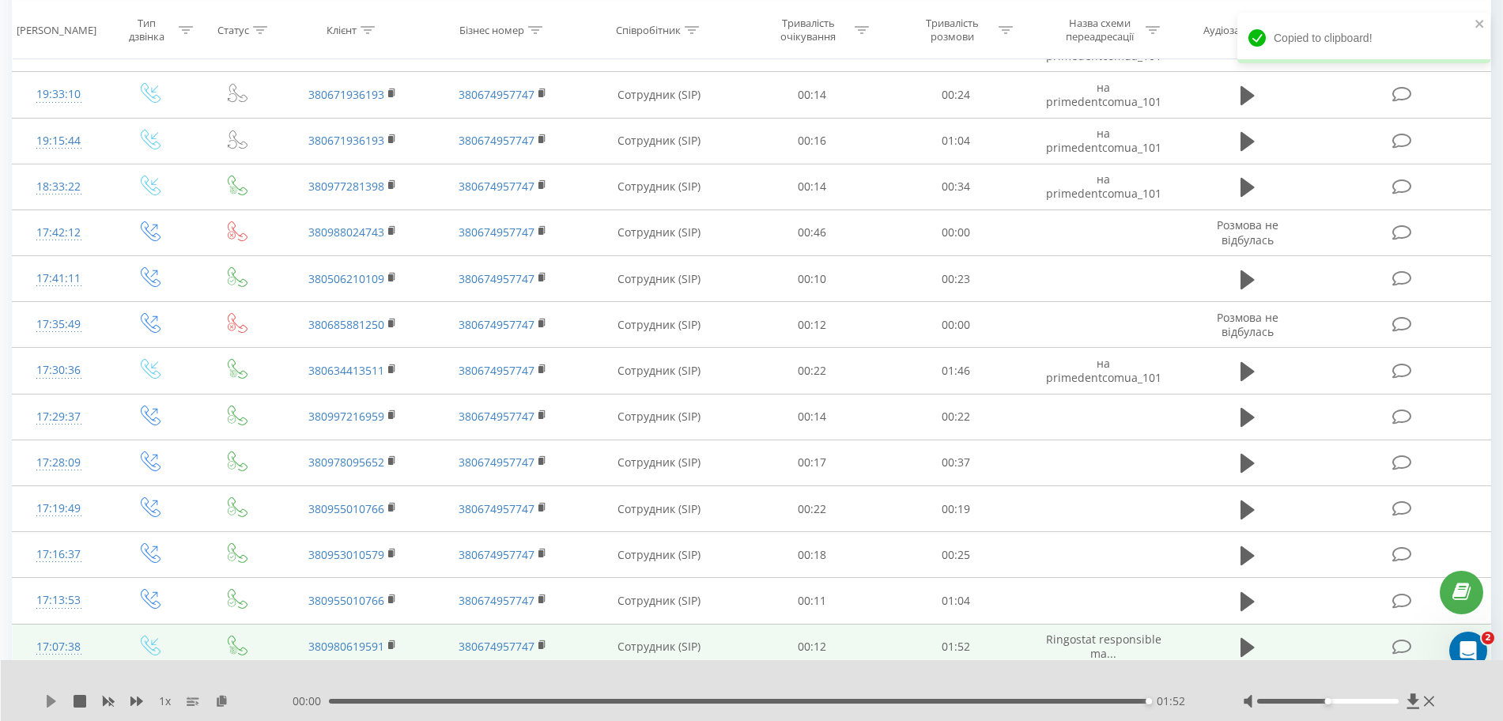
click at [51, 702] on icon at bounding box center [51, 701] width 9 height 13
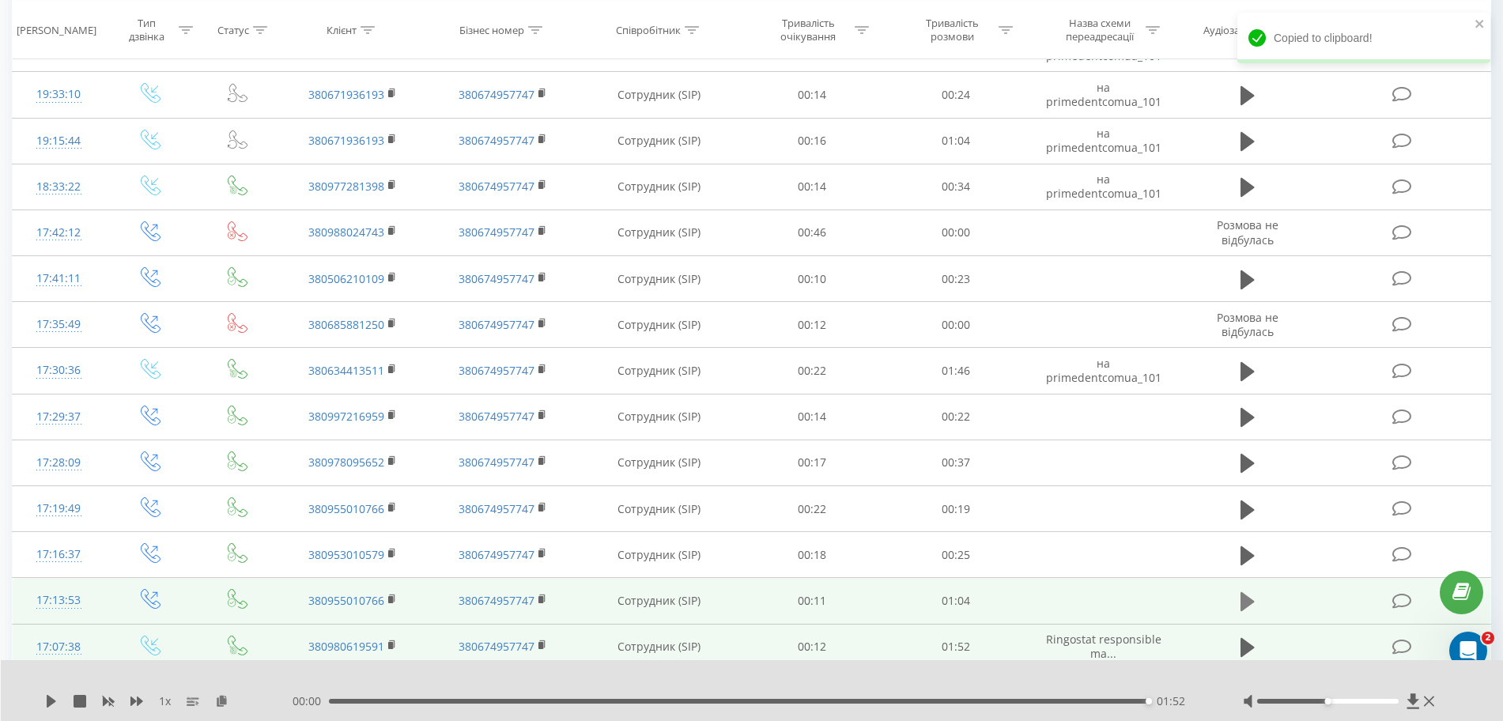
click at [1248, 603] on icon at bounding box center [1247, 601] width 14 height 19
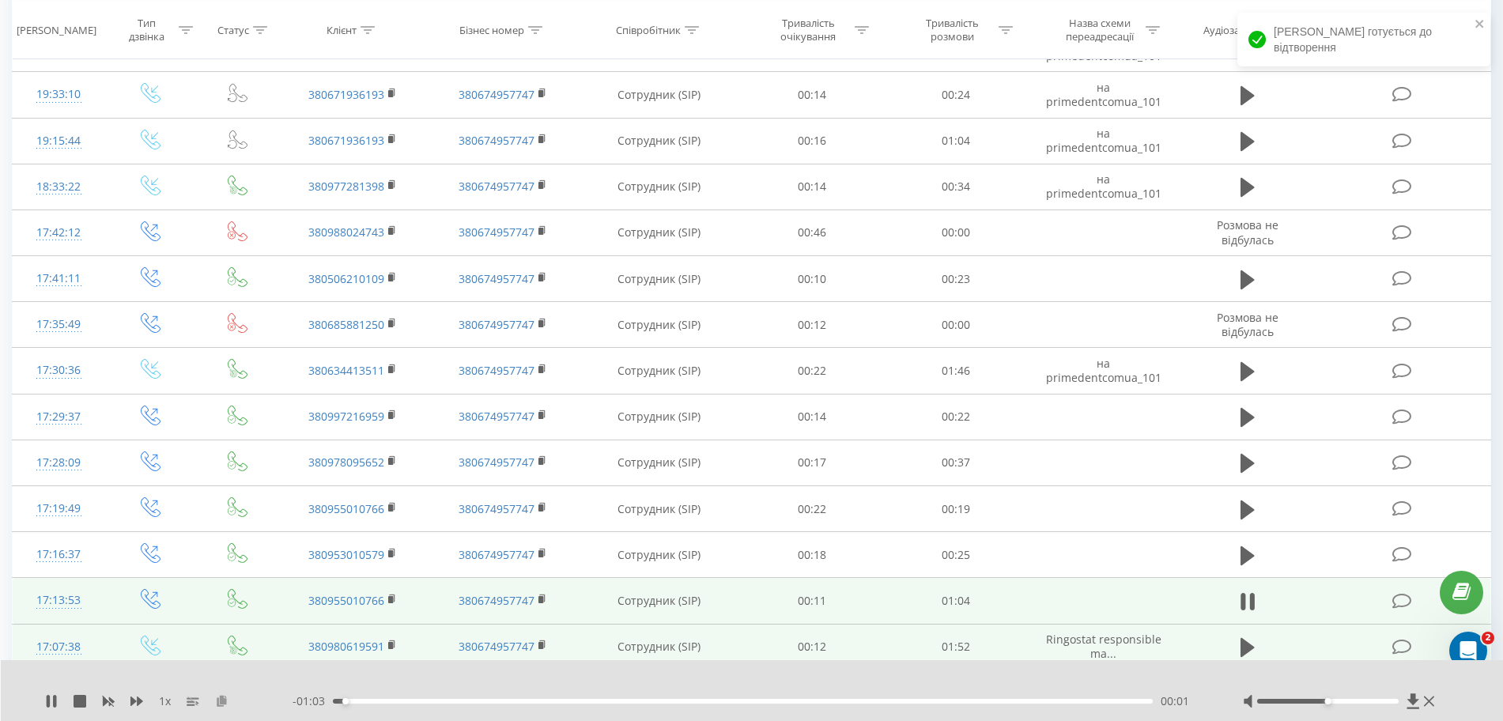
click at [224, 704] on icon at bounding box center [221, 700] width 13 height 11
click at [217, 705] on icon at bounding box center [221, 700] width 13 height 11
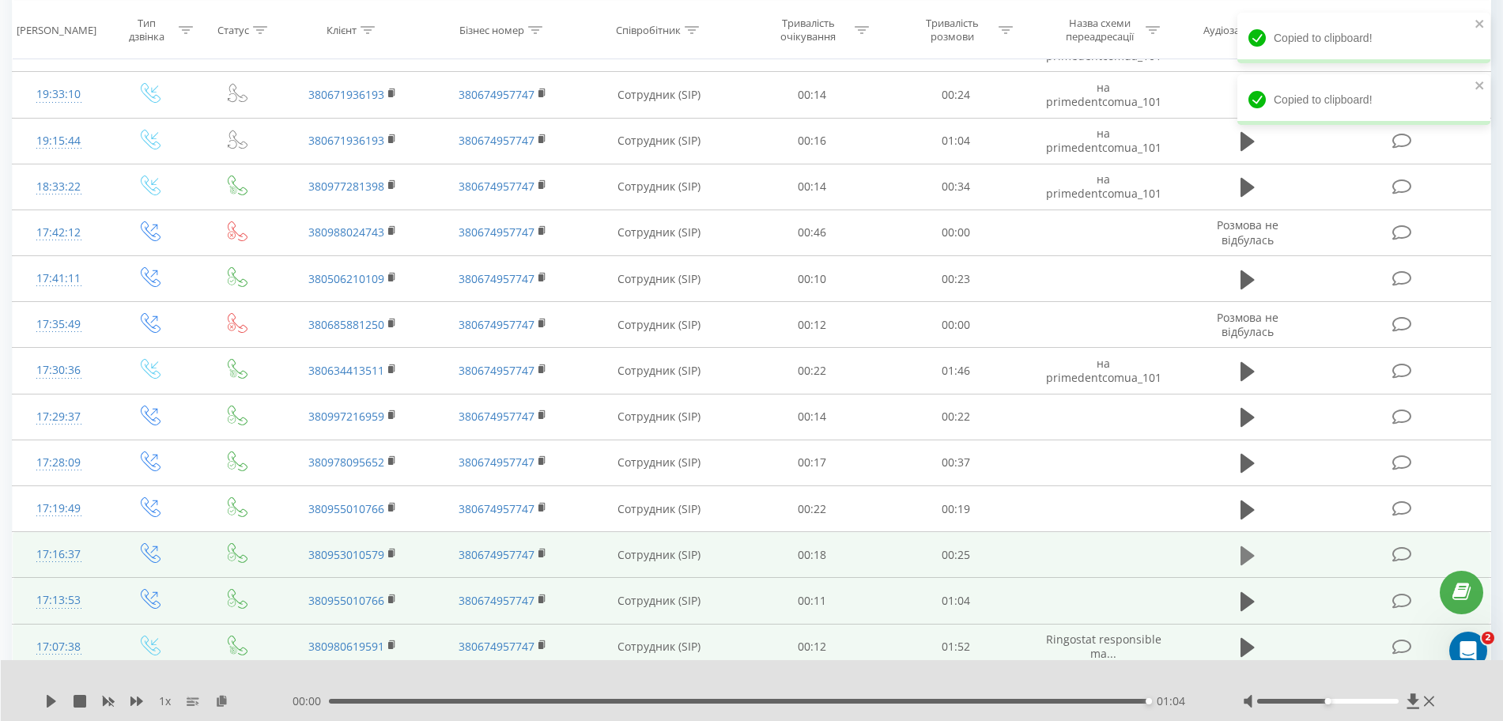
click at [1245, 561] on icon at bounding box center [1247, 555] width 14 height 19
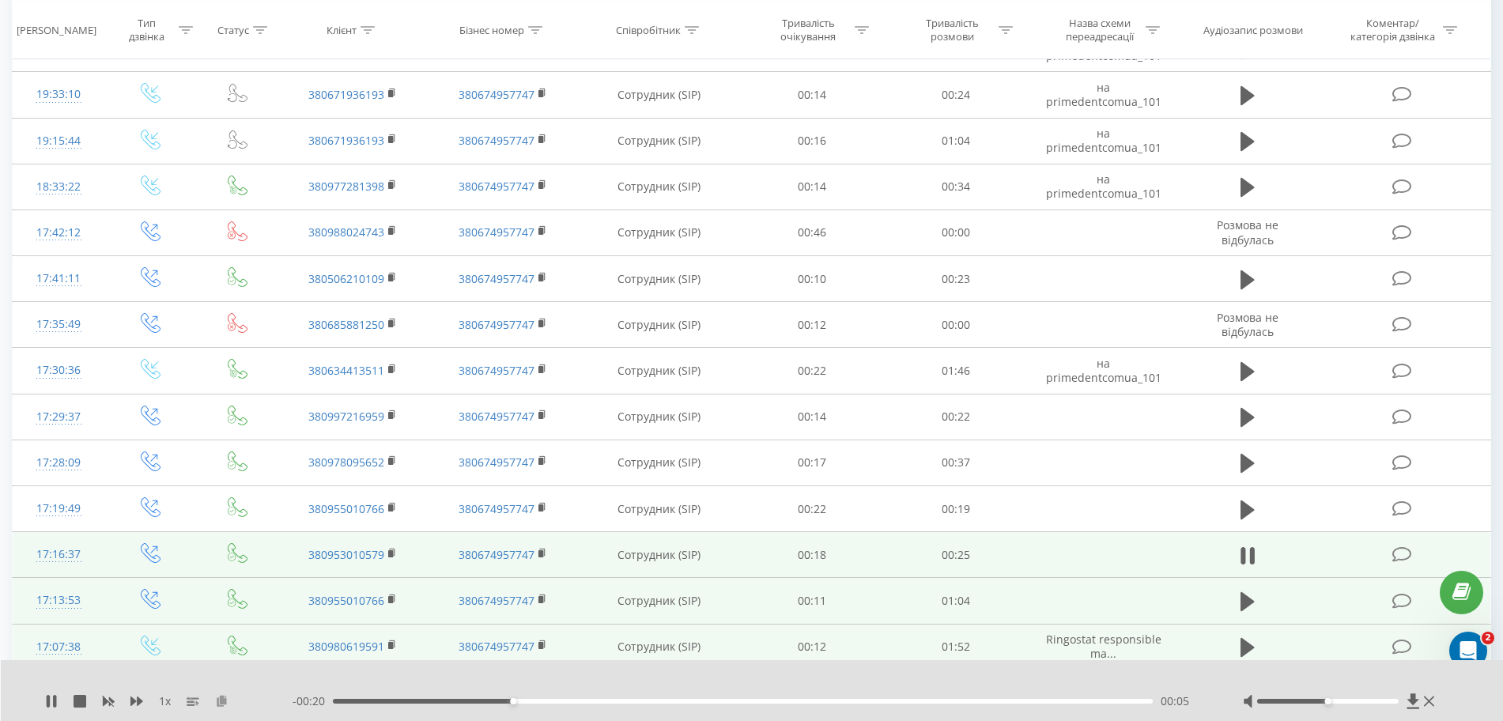
click at [224, 706] on icon at bounding box center [221, 700] width 13 height 11
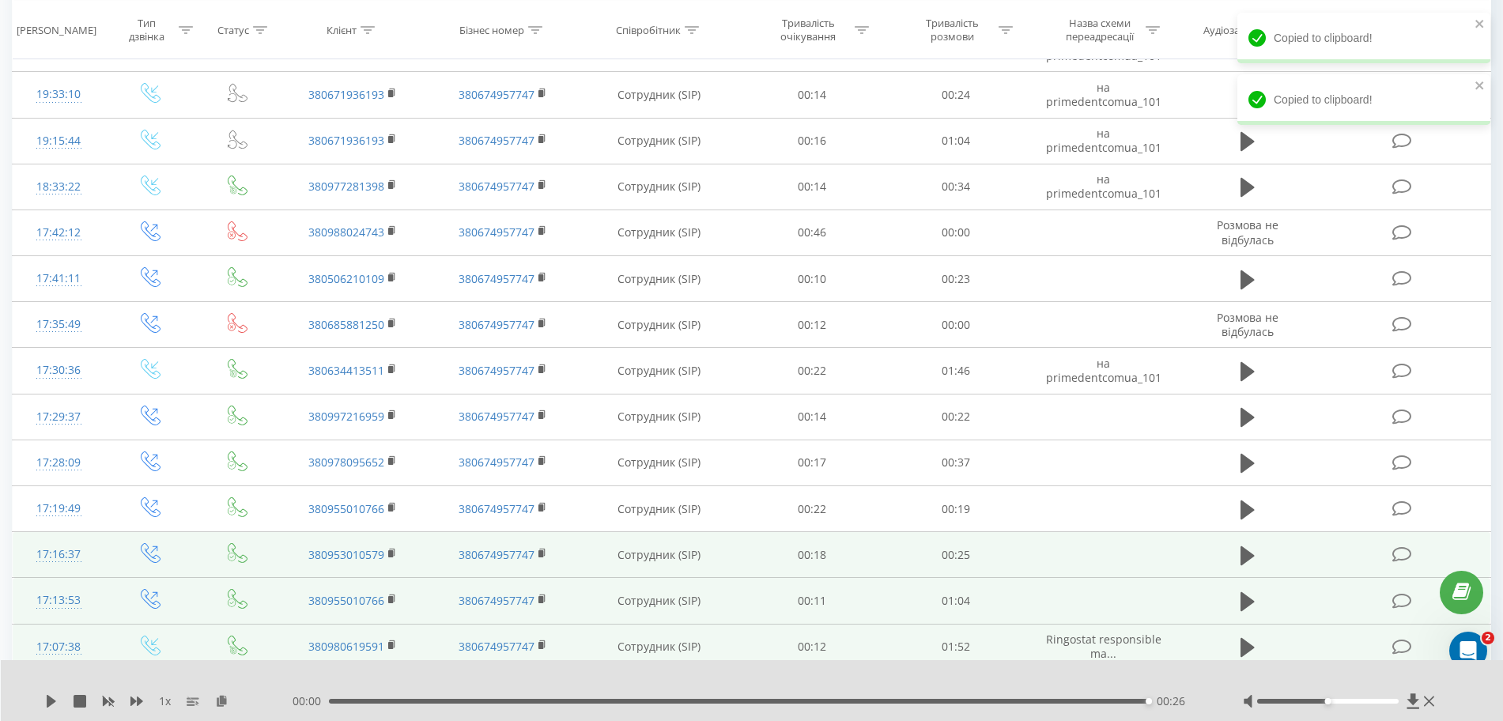
drag, startPoint x: 1252, startPoint y: 509, endPoint x: 1036, endPoint y: 598, distance: 233.6
click at [1252, 511] on icon at bounding box center [1247, 509] width 14 height 19
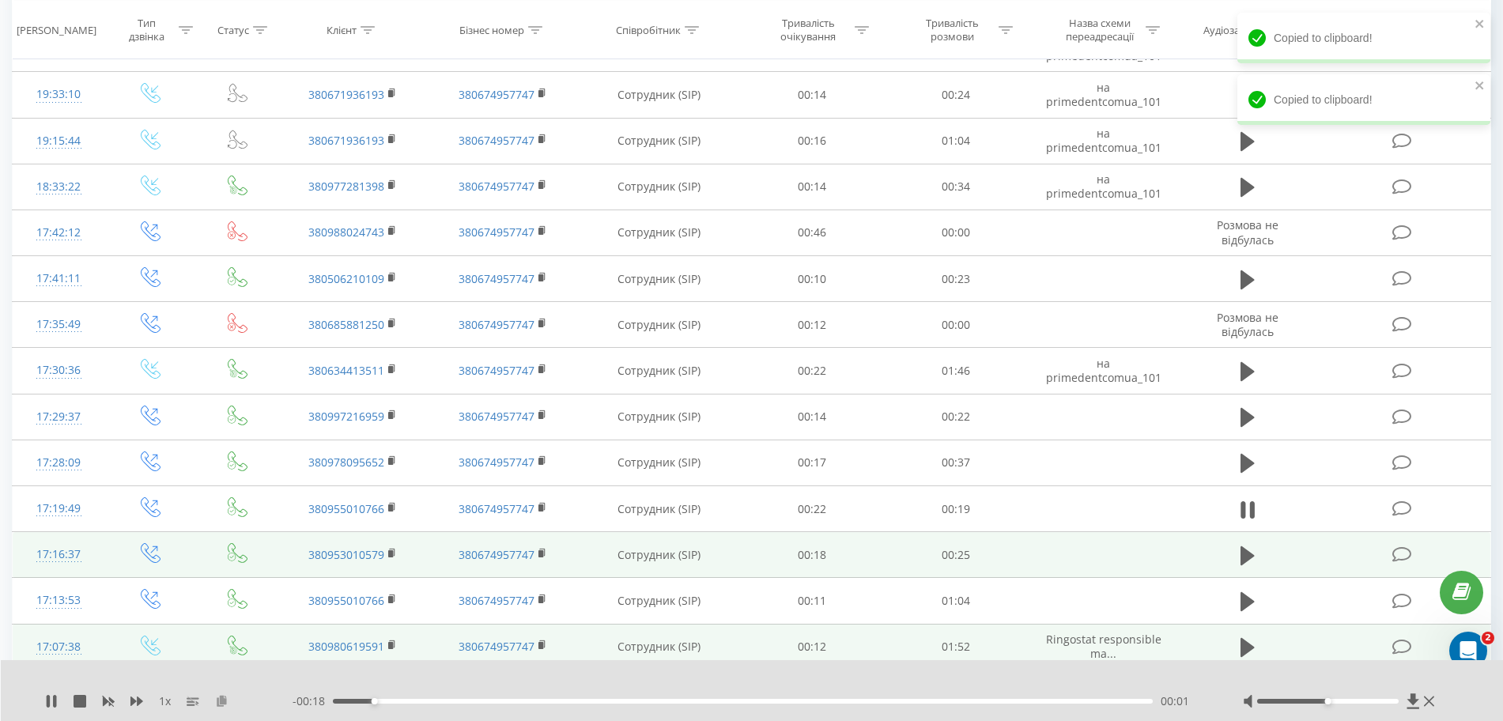
click at [217, 701] on icon at bounding box center [221, 700] width 13 height 11
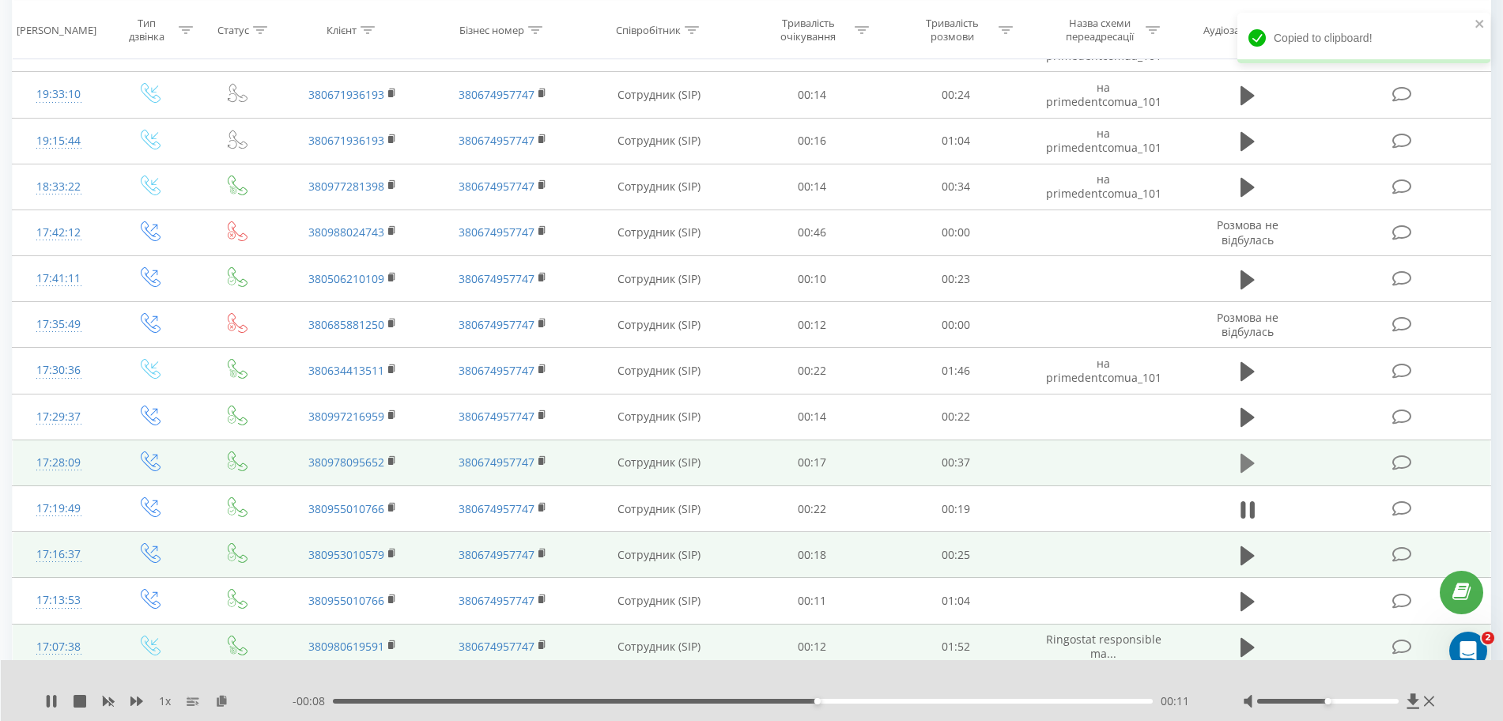
click at [1243, 463] on icon at bounding box center [1247, 463] width 14 height 19
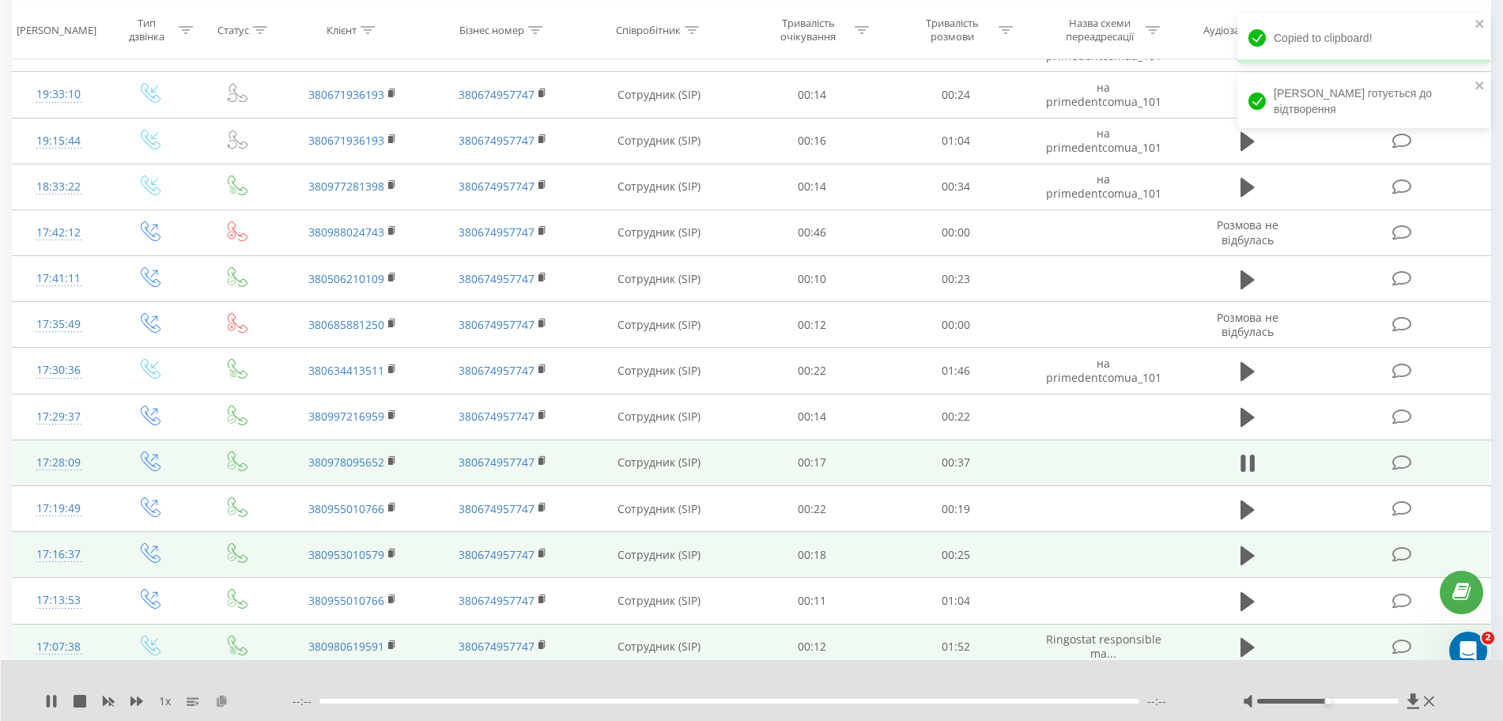
click at [217, 696] on icon at bounding box center [221, 700] width 13 height 11
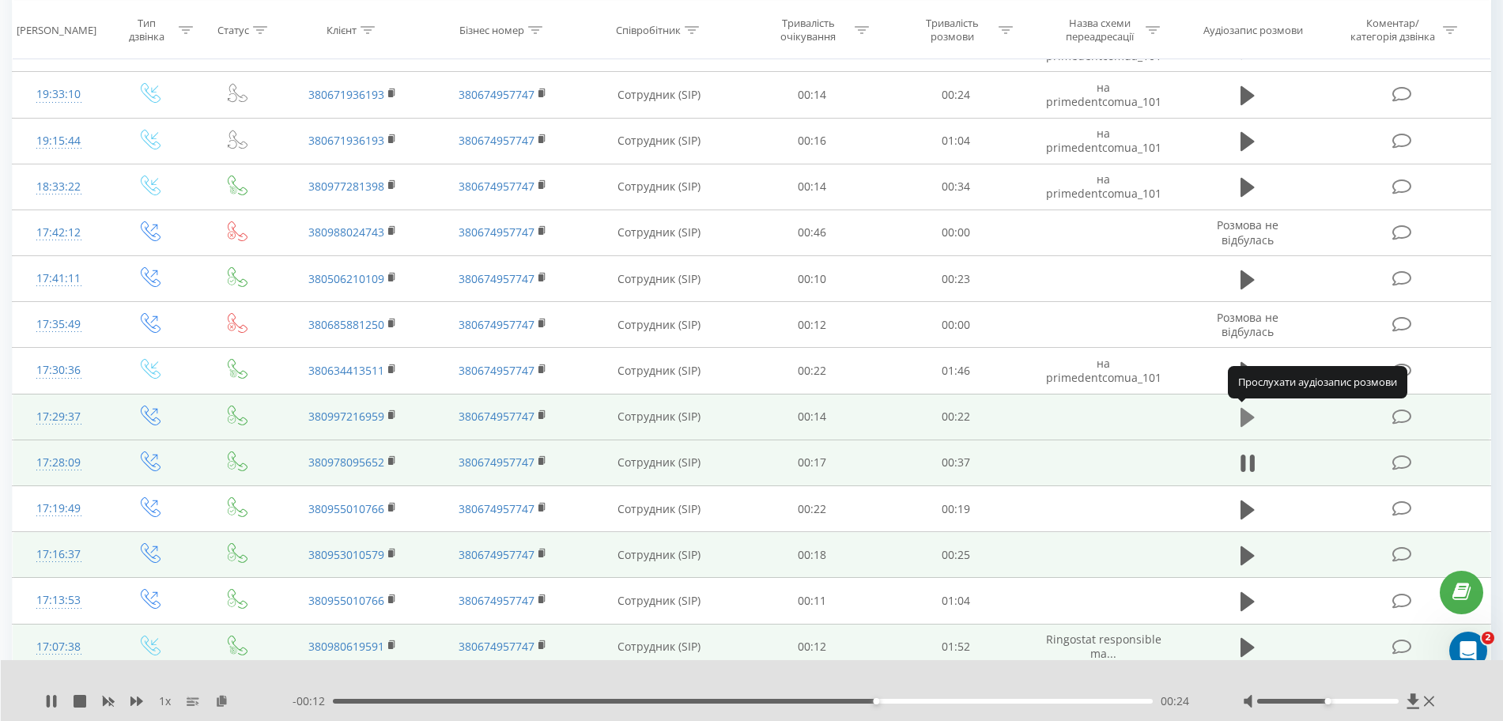
click at [1249, 420] on icon at bounding box center [1247, 417] width 14 height 19
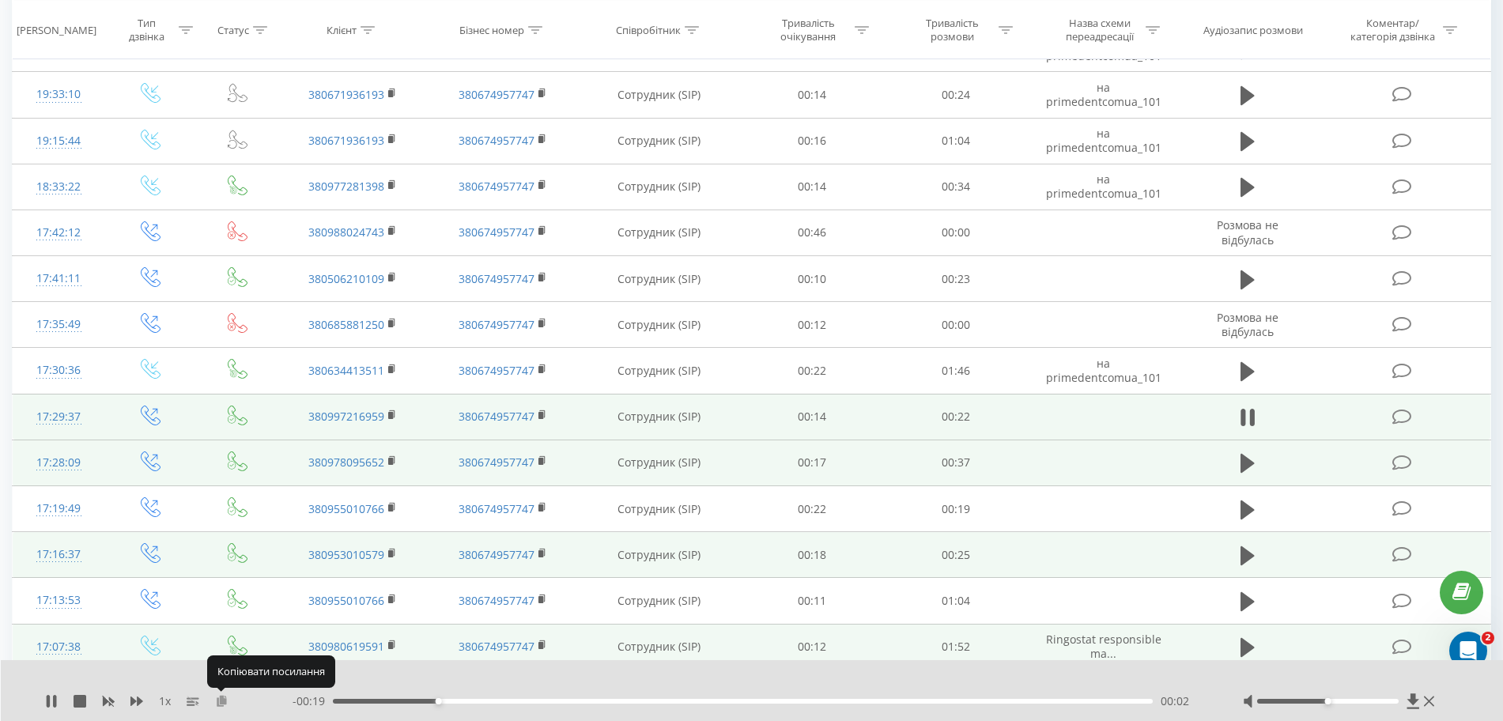
click at [222, 700] on icon at bounding box center [221, 700] width 13 height 11
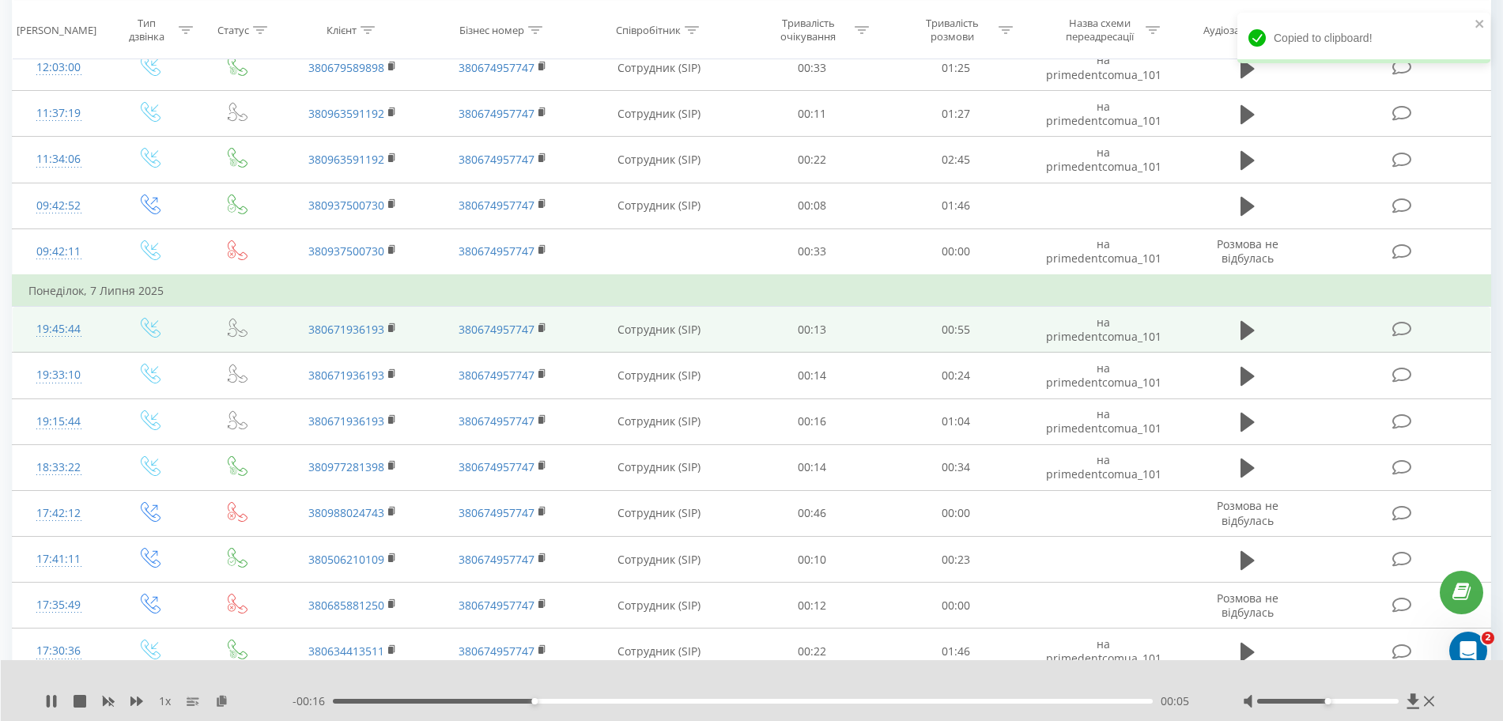
scroll to position [1878, 0]
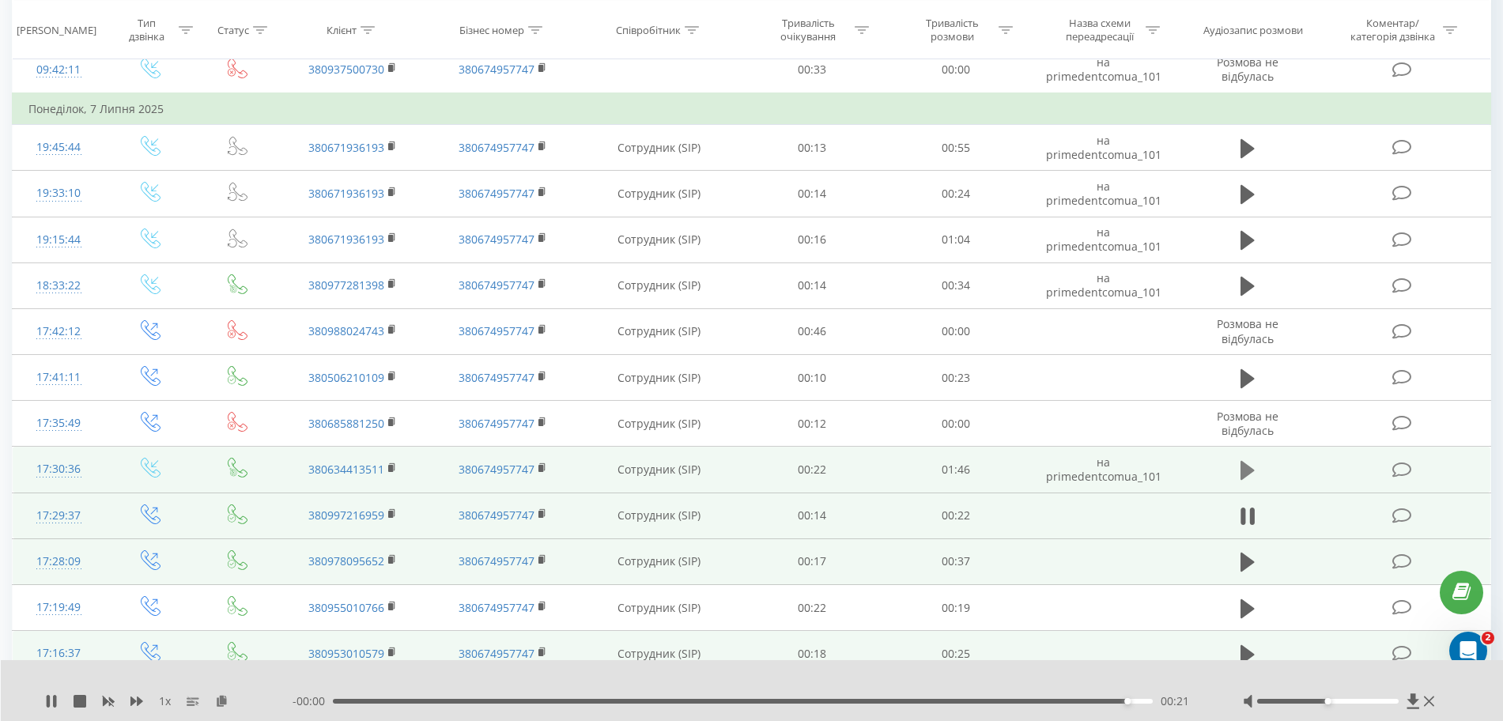
click at [1255, 475] on icon at bounding box center [1247, 470] width 14 height 22
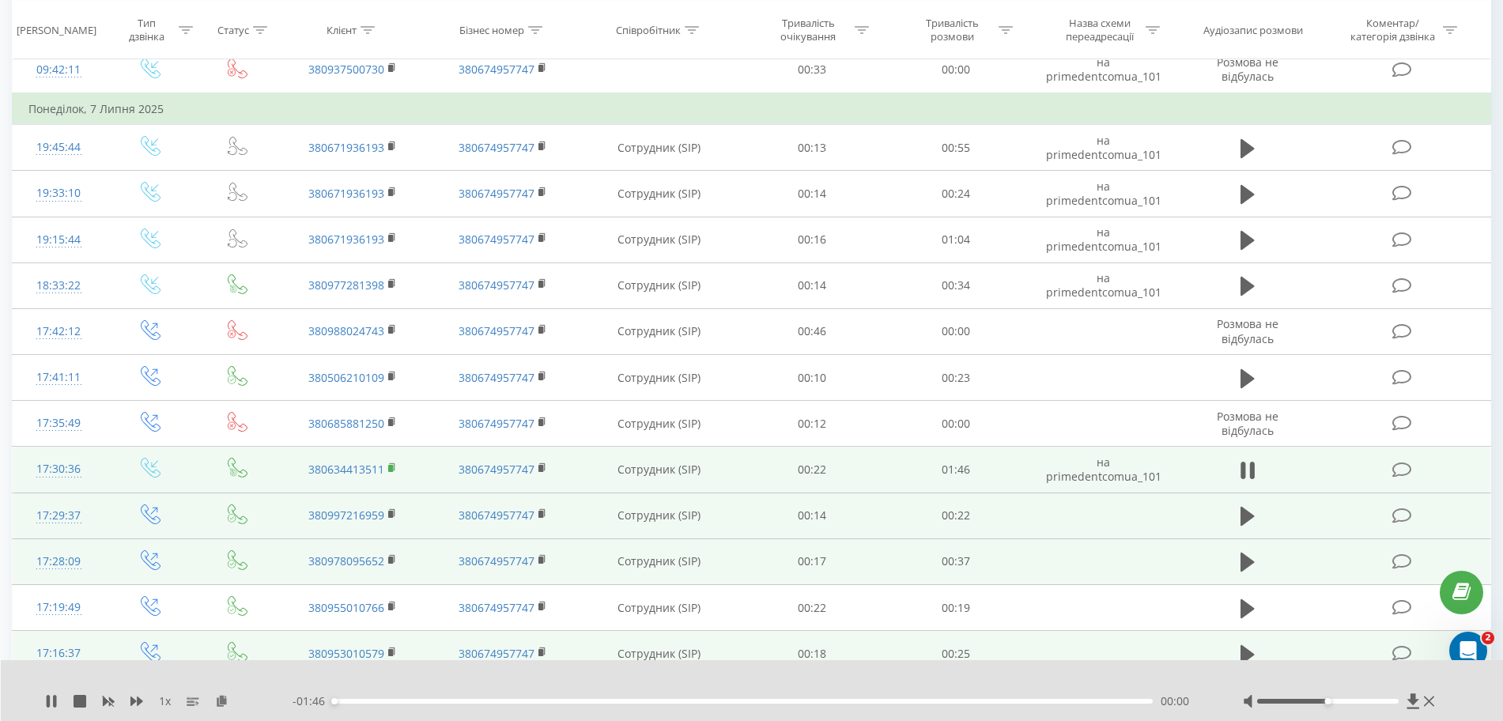
click at [394, 470] on icon at bounding box center [392, 468] width 9 height 11
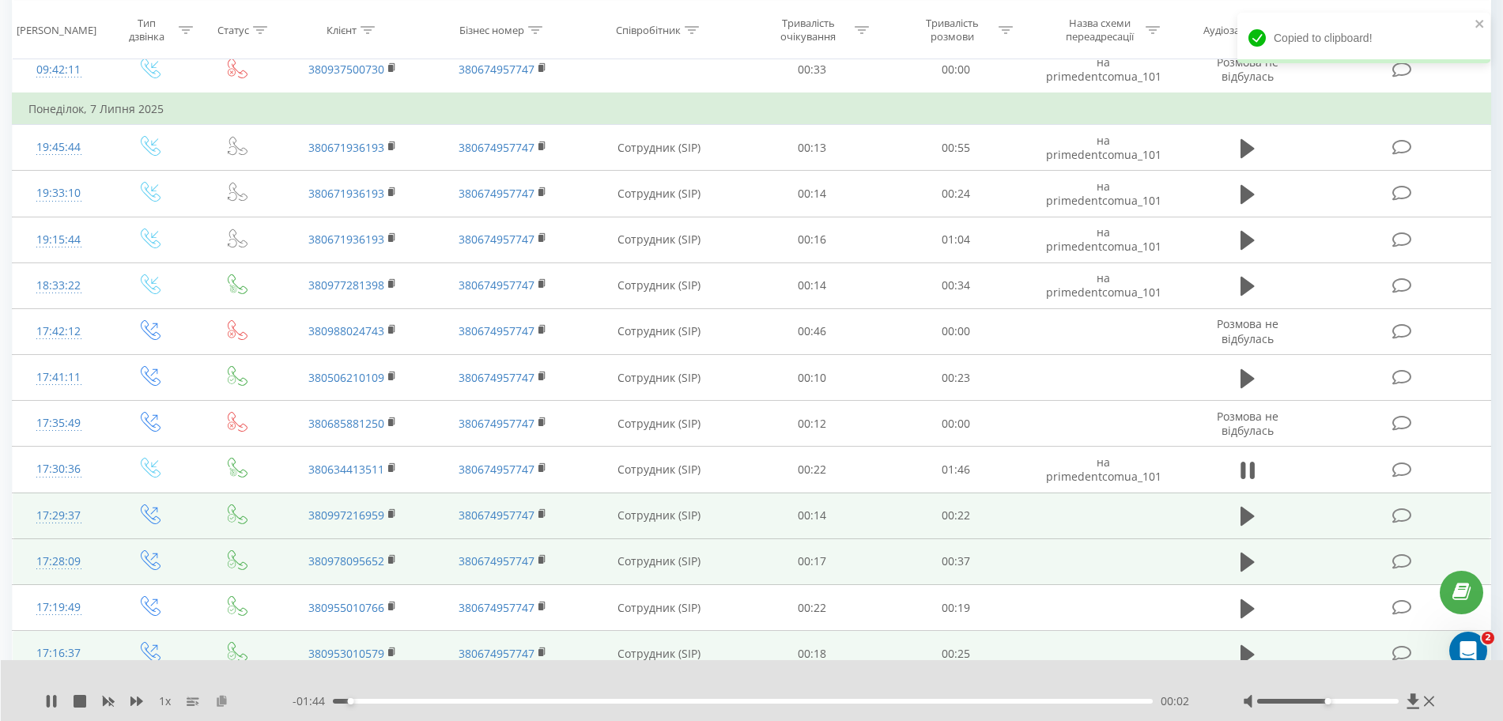
click at [218, 704] on icon at bounding box center [221, 700] width 13 height 11
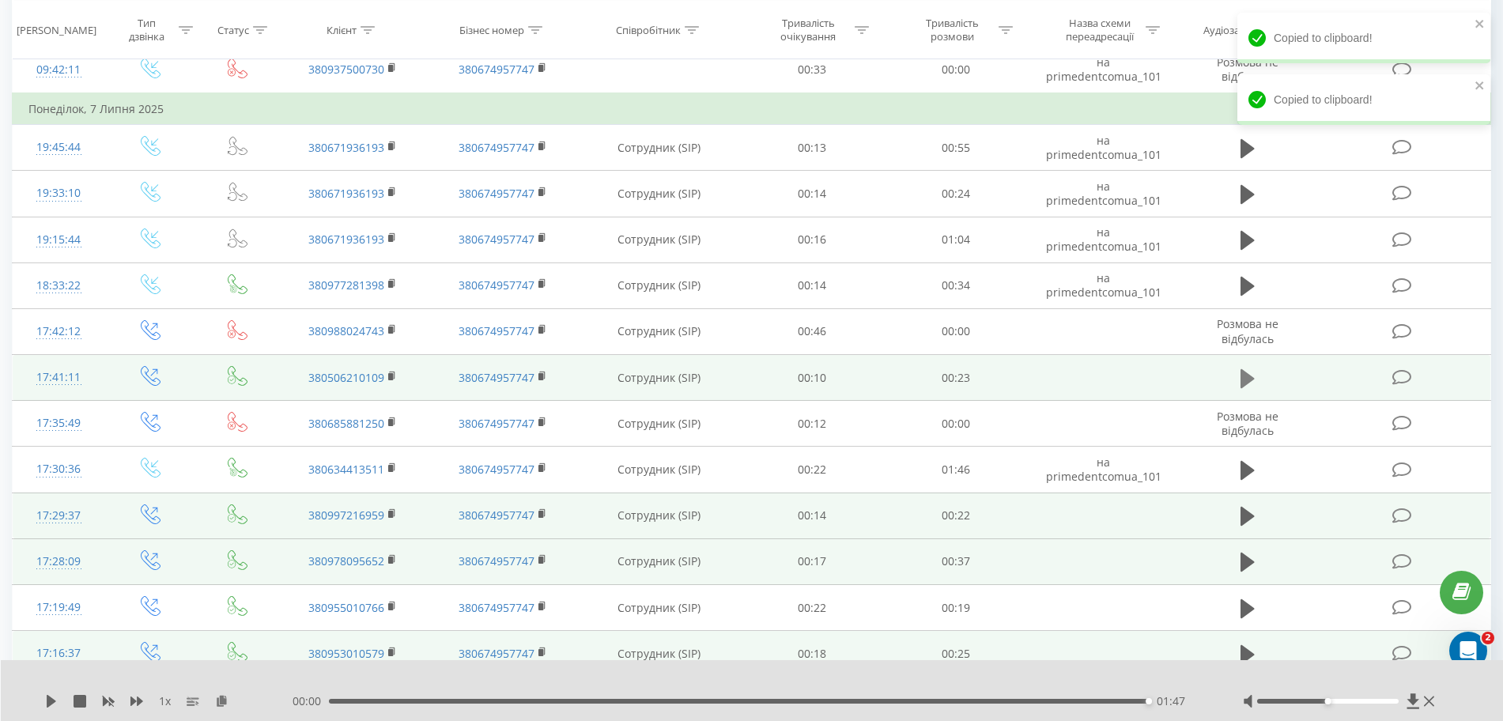
click at [1248, 372] on icon at bounding box center [1247, 379] width 14 height 22
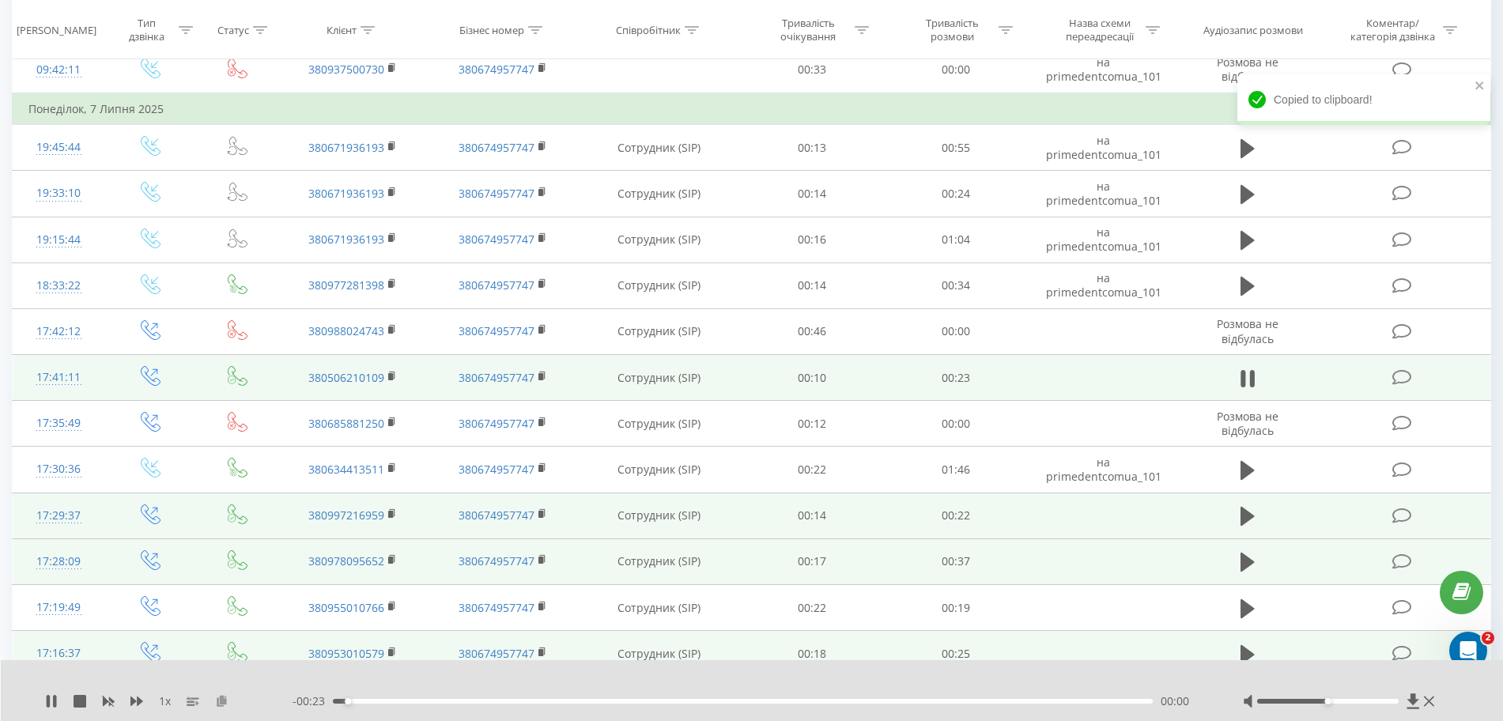
click at [223, 700] on icon at bounding box center [221, 700] width 13 height 11
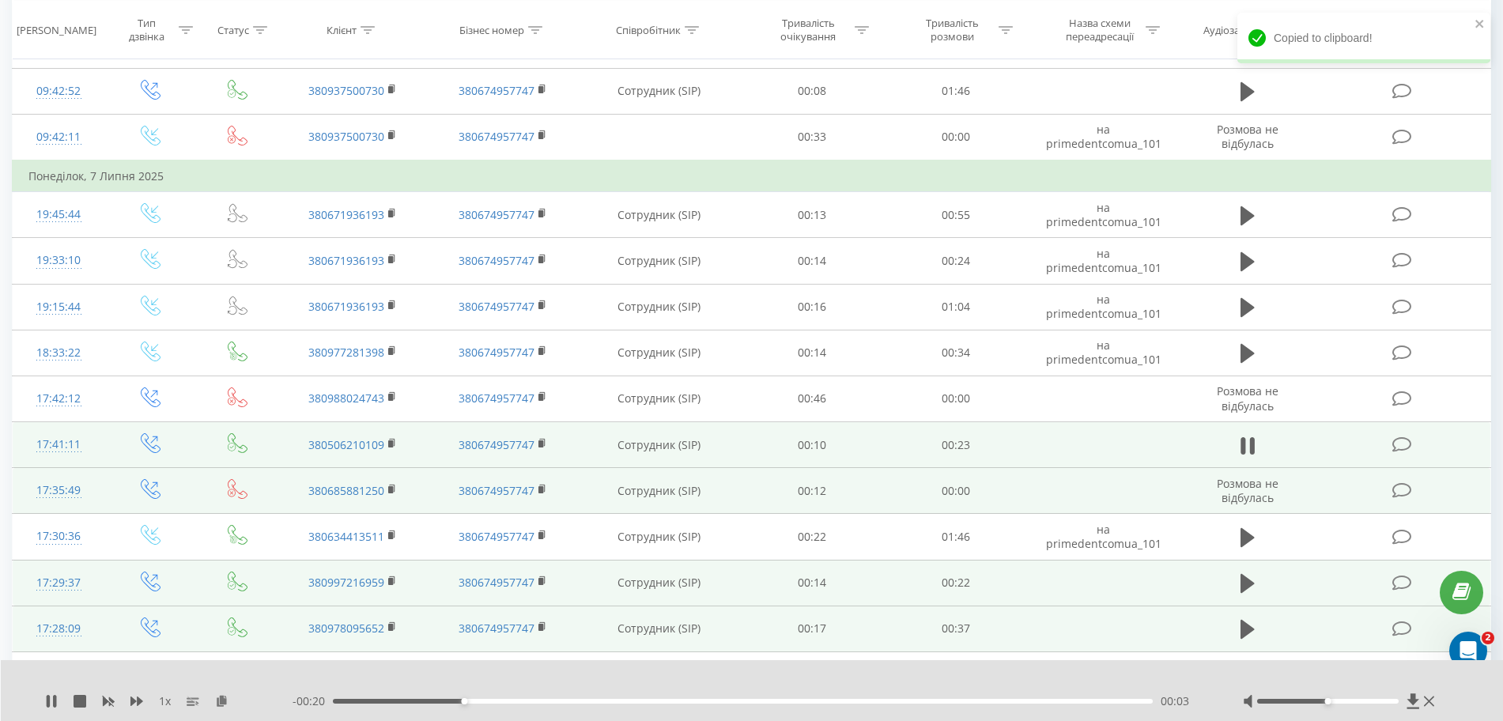
scroll to position [1779, 0]
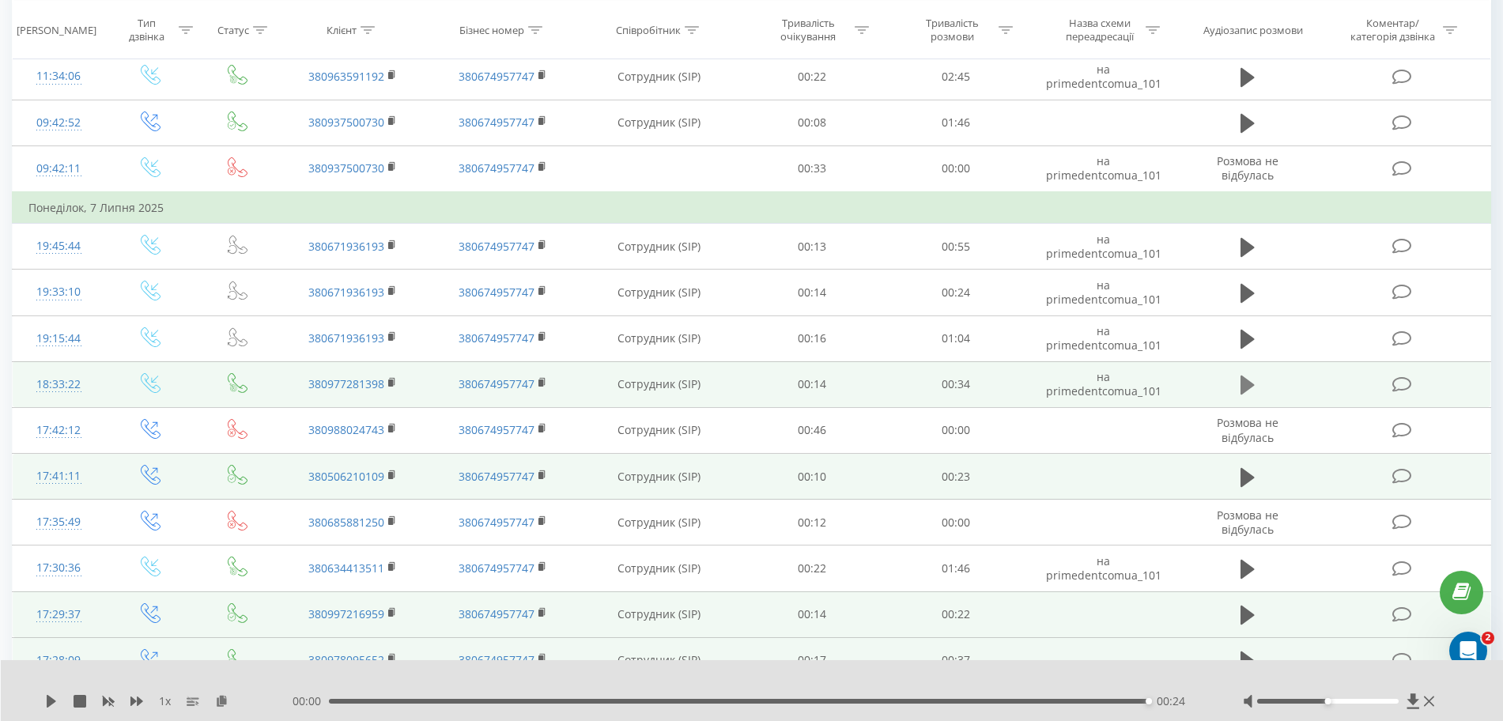
click at [1252, 394] on icon at bounding box center [1247, 385] width 14 height 22
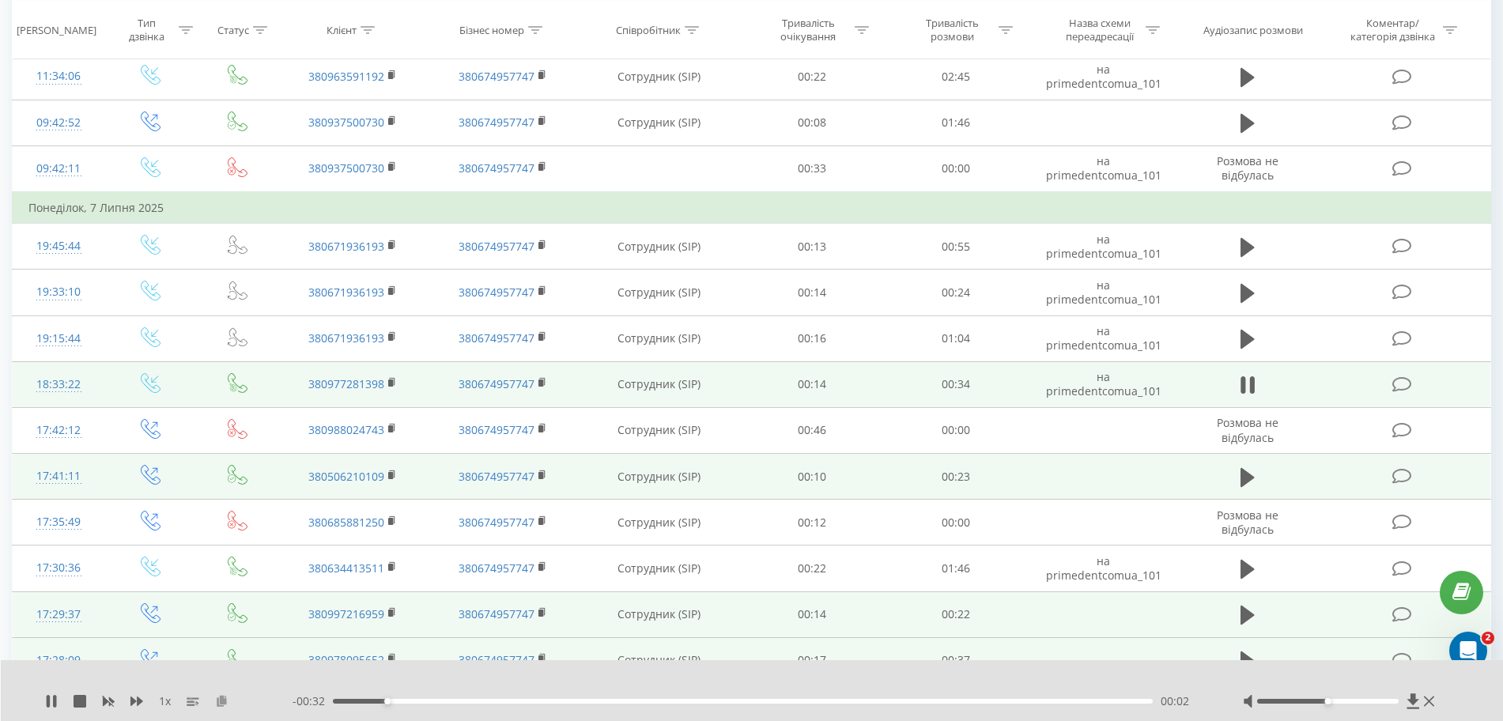
click at [223, 700] on icon at bounding box center [221, 700] width 13 height 11
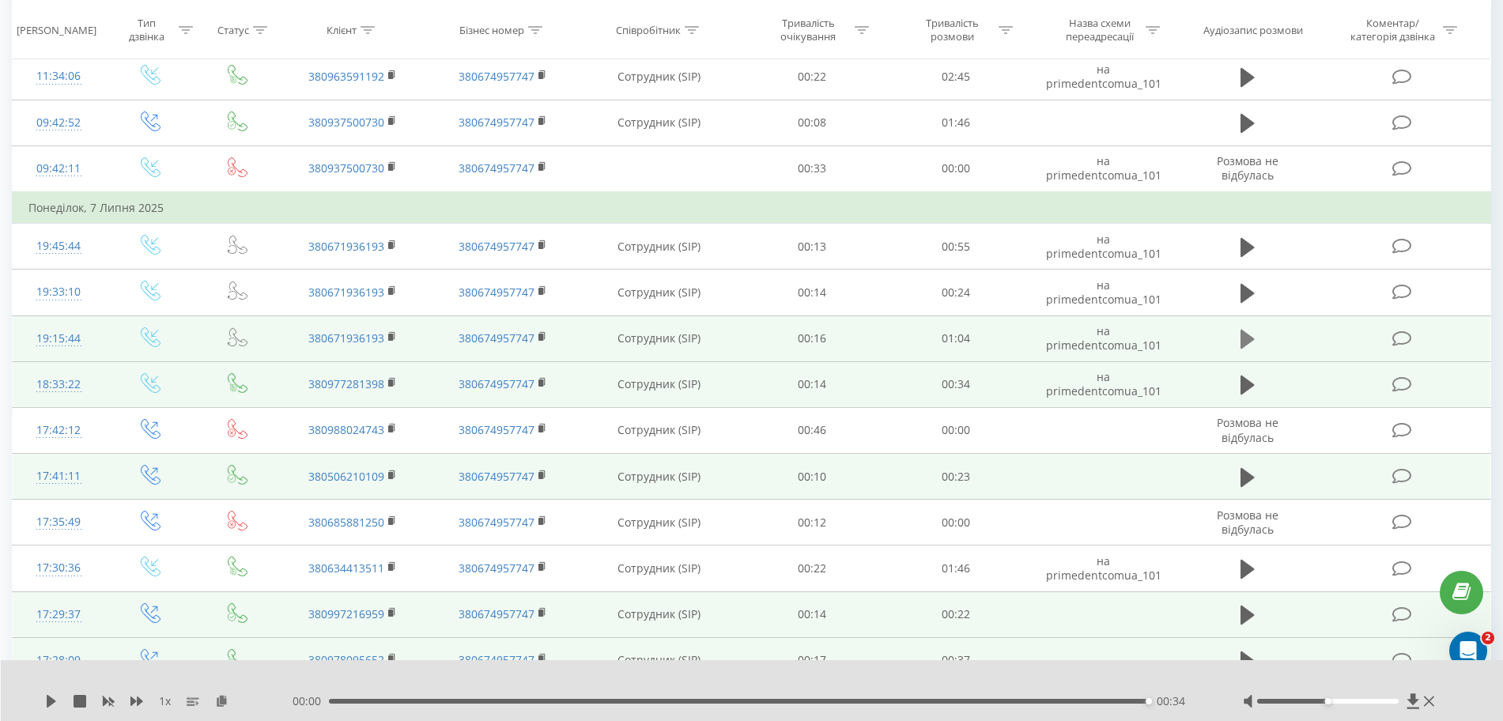
click at [1254, 340] on icon at bounding box center [1247, 339] width 14 height 22
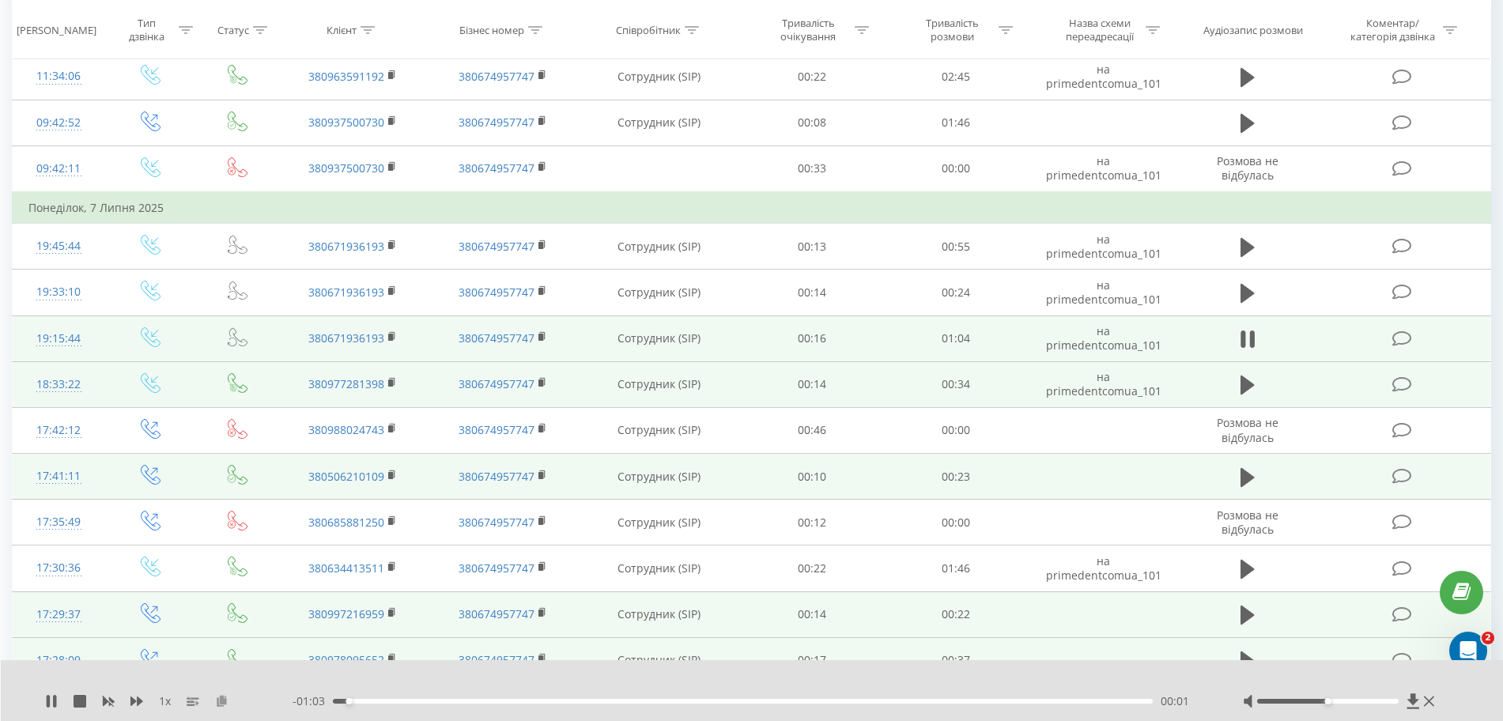
click at [217, 704] on icon at bounding box center [221, 700] width 13 height 11
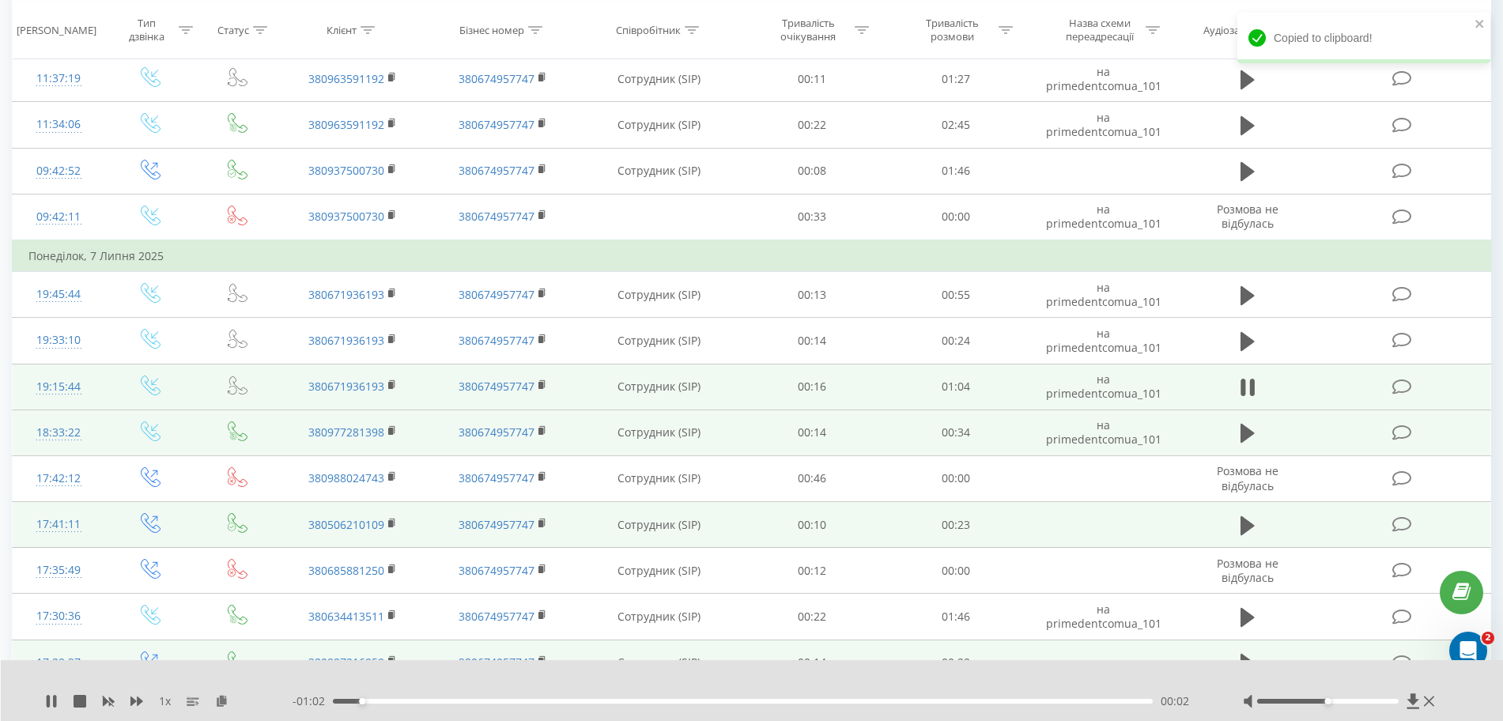
scroll to position [1581, 0]
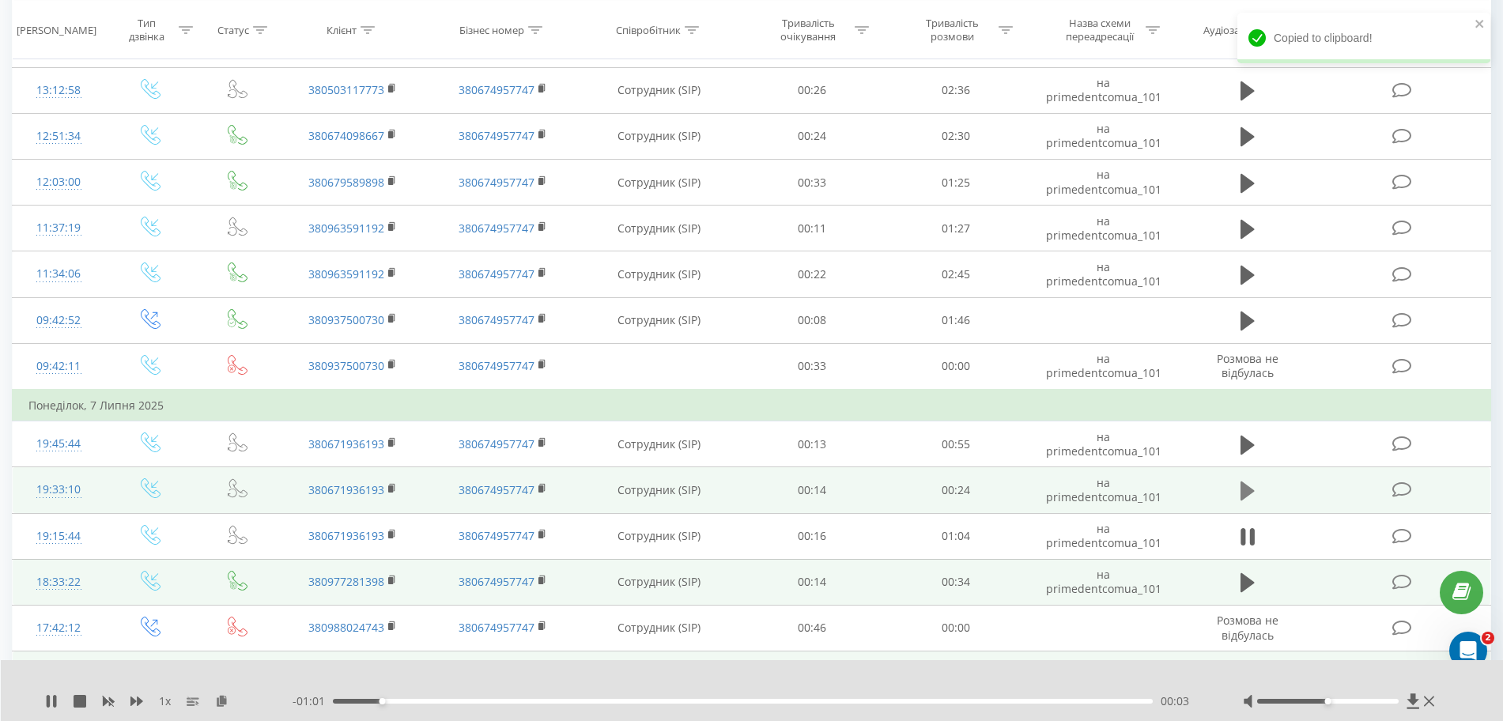
click at [1241, 488] on icon at bounding box center [1247, 490] width 14 height 19
click at [224, 704] on icon at bounding box center [221, 700] width 13 height 11
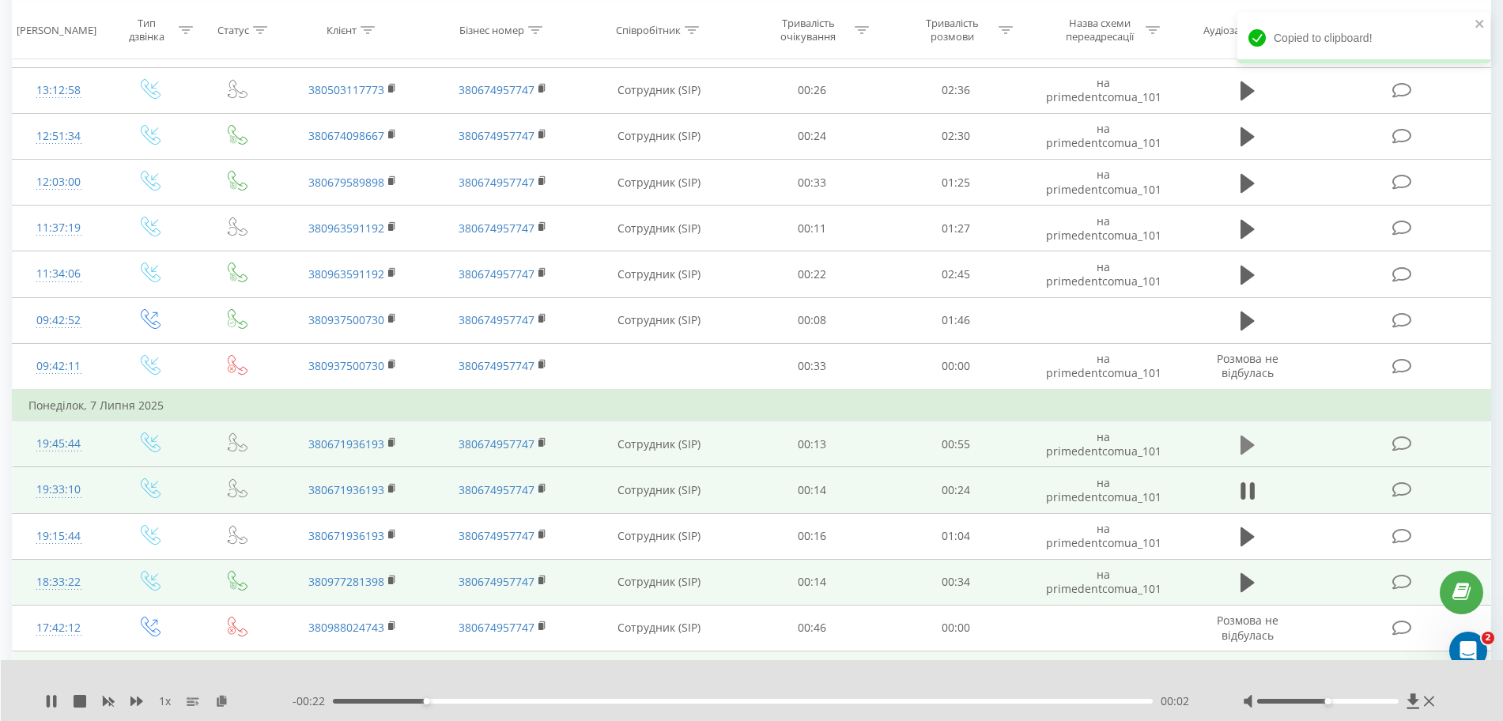
click at [1251, 446] on icon at bounding box center [1247, 445] width 14 height 19
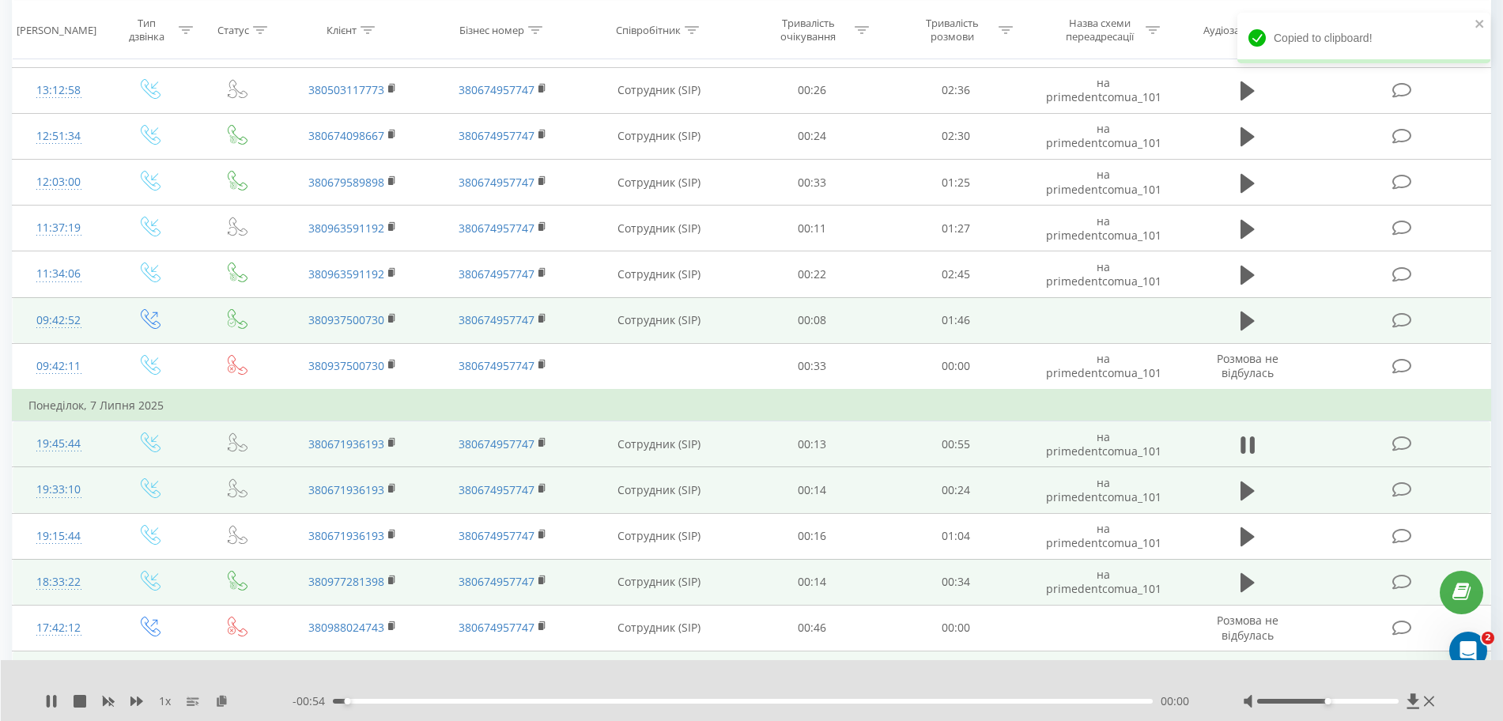
click at [1246, 335] on td at bounding box center [1248, 320] width 138 height 46
click at [1248, 327] on icon at bounding box center [1247, 321] width 14 height 22
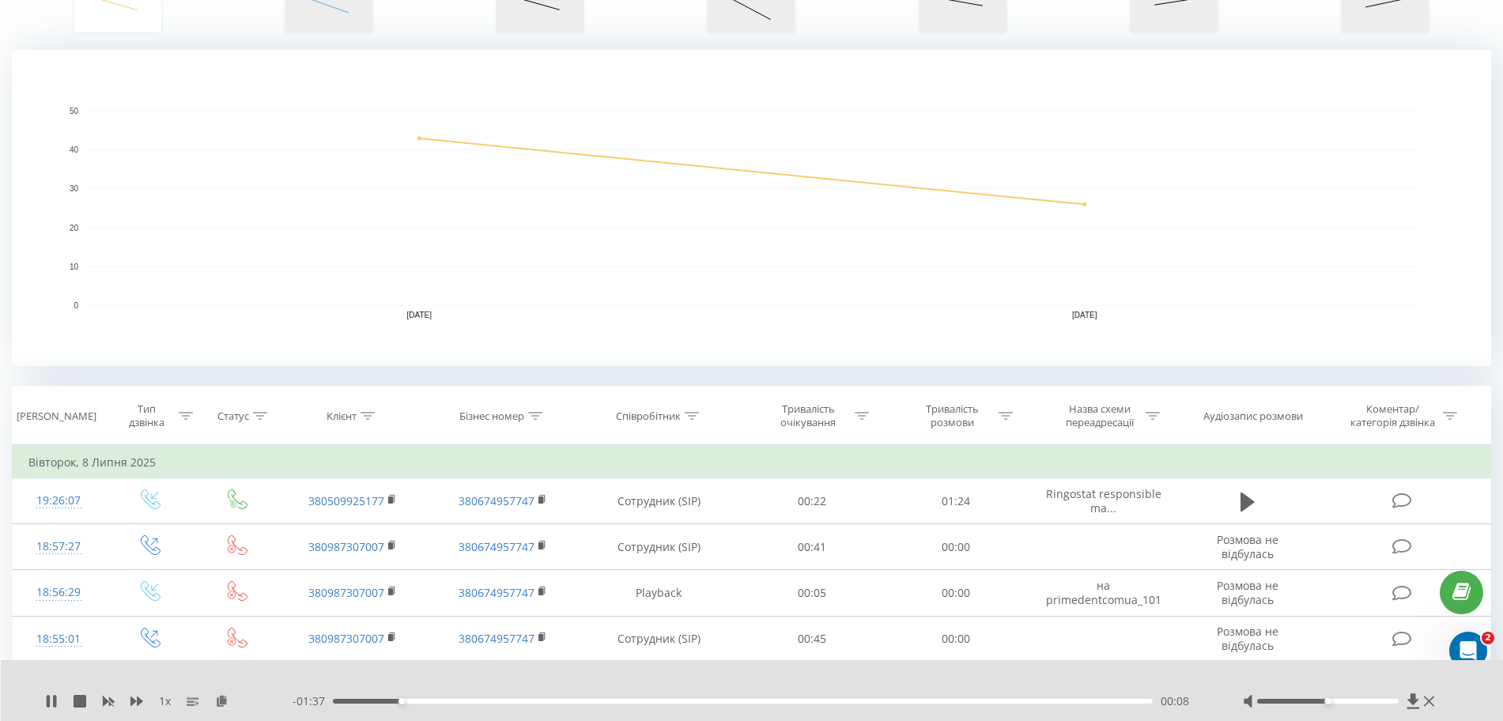
scroll to position [0, 0]
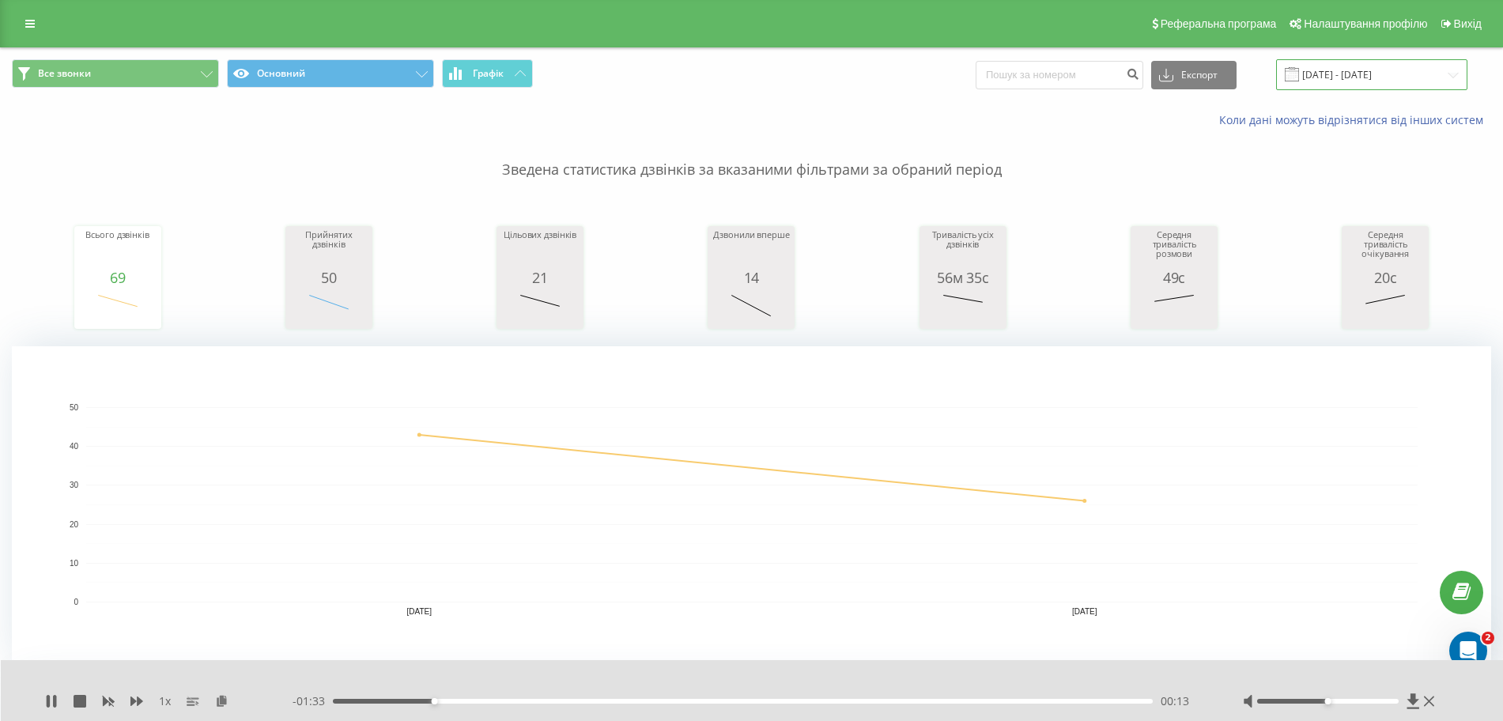
click at [1328, 77] on input "[DATE] - [DATE]" at bounding box center [1371, 74] width 191 height 31
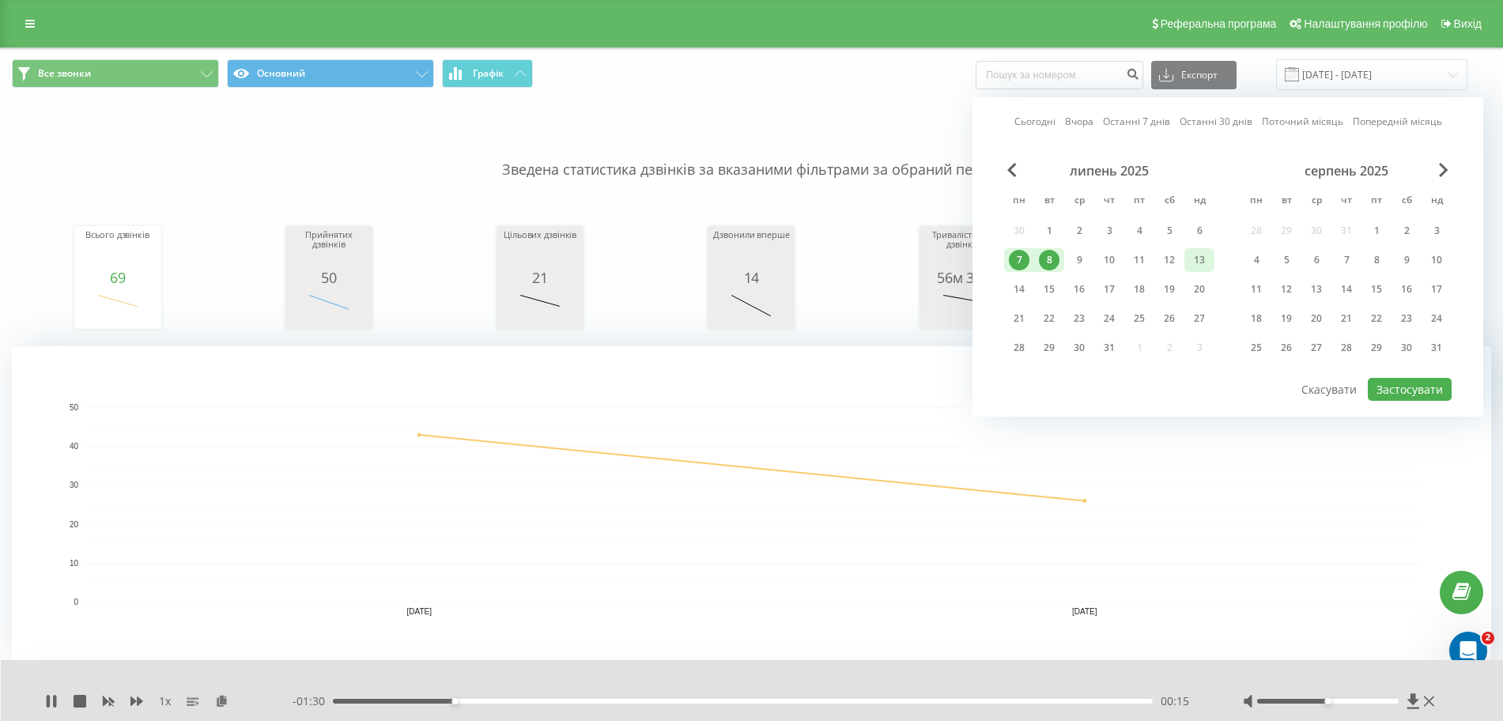
click at [1199, 262] on div "13" at bounding box center [1199, 260] width 21 height 21
click at [1022, 258] on div "7" at bounding box center [1019, 260] width 21 height 21
click at [1384, 382] on button "Застосувати" at bounding box center [1410, 389] width 84 height 23
type input "[DATE] - [DATE]"
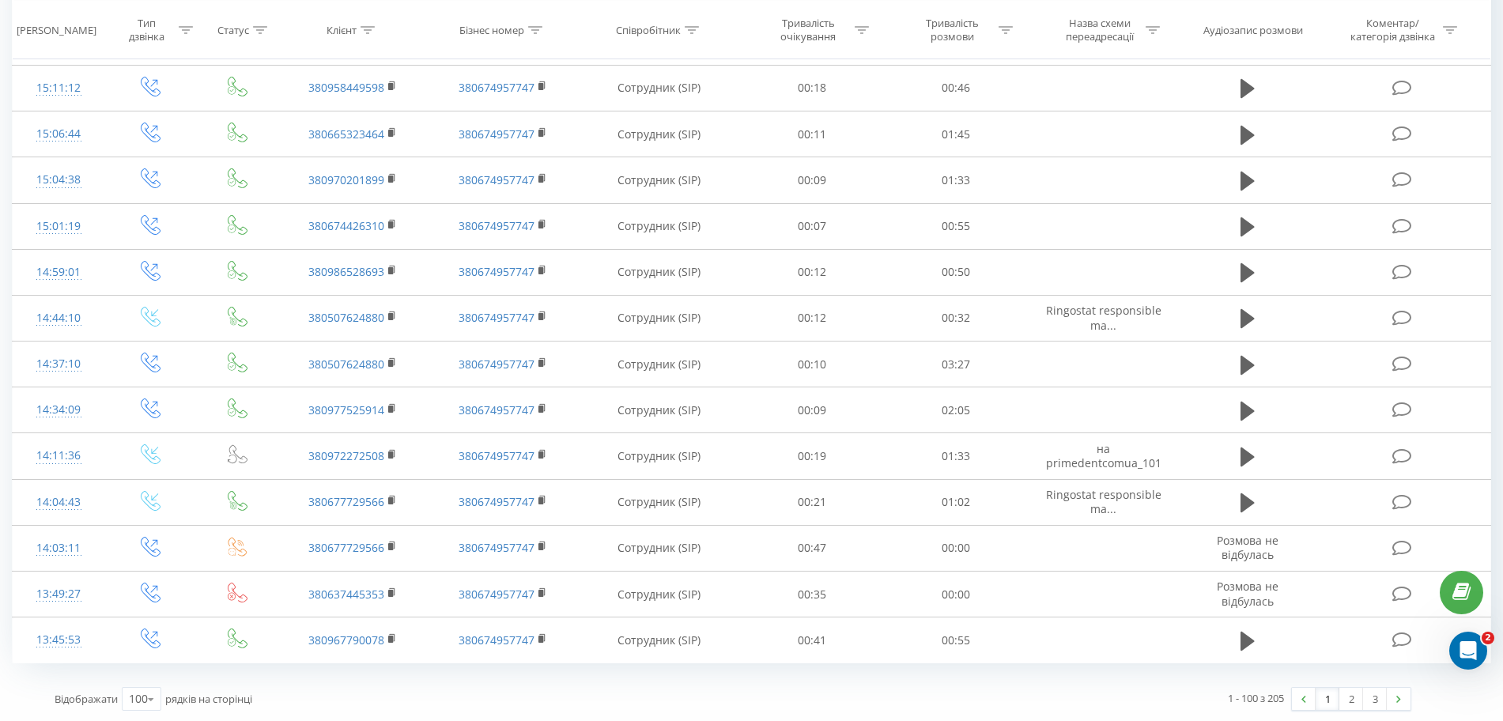
scroll to position [4809, 0]
click at [1374, 700] on link "3" at bounding box center [1375, 697] width 24 height 22
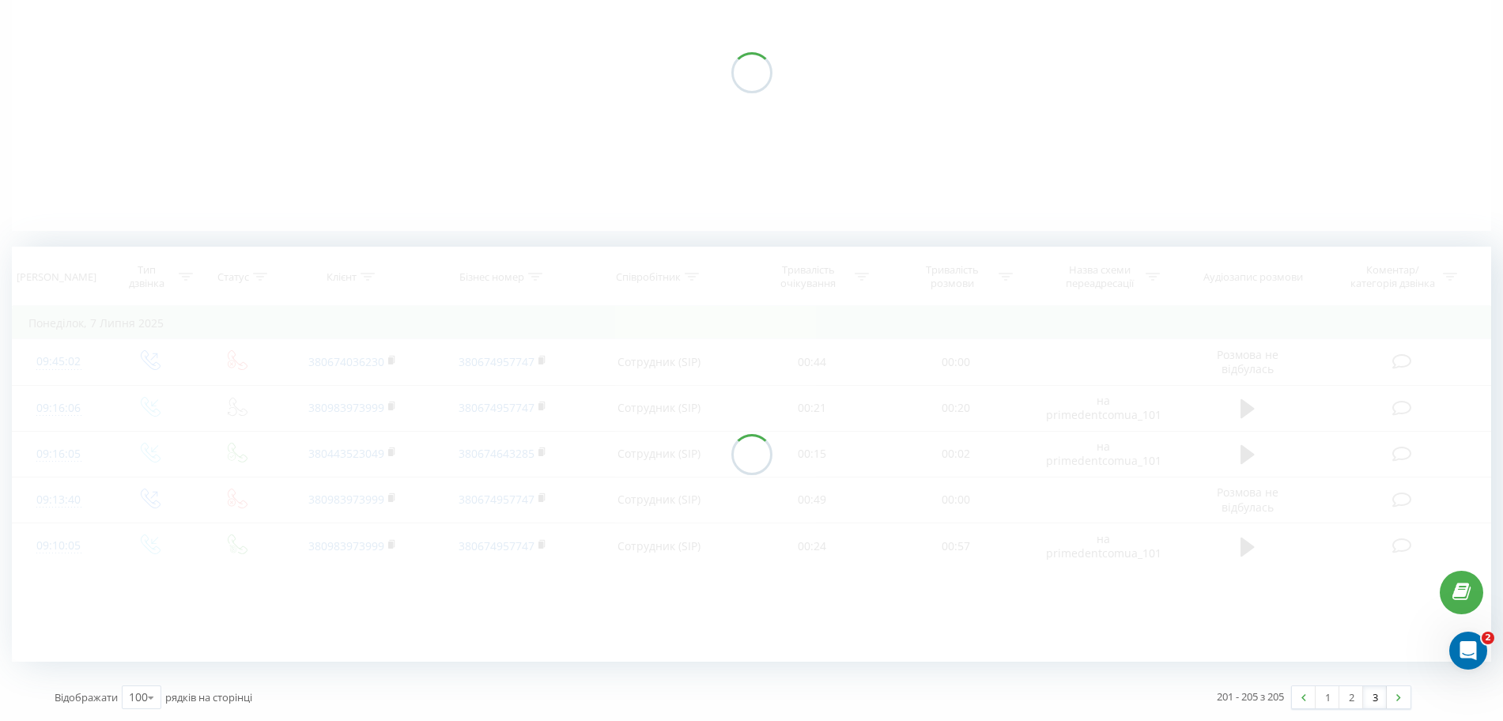
scroll to position [213, 0]
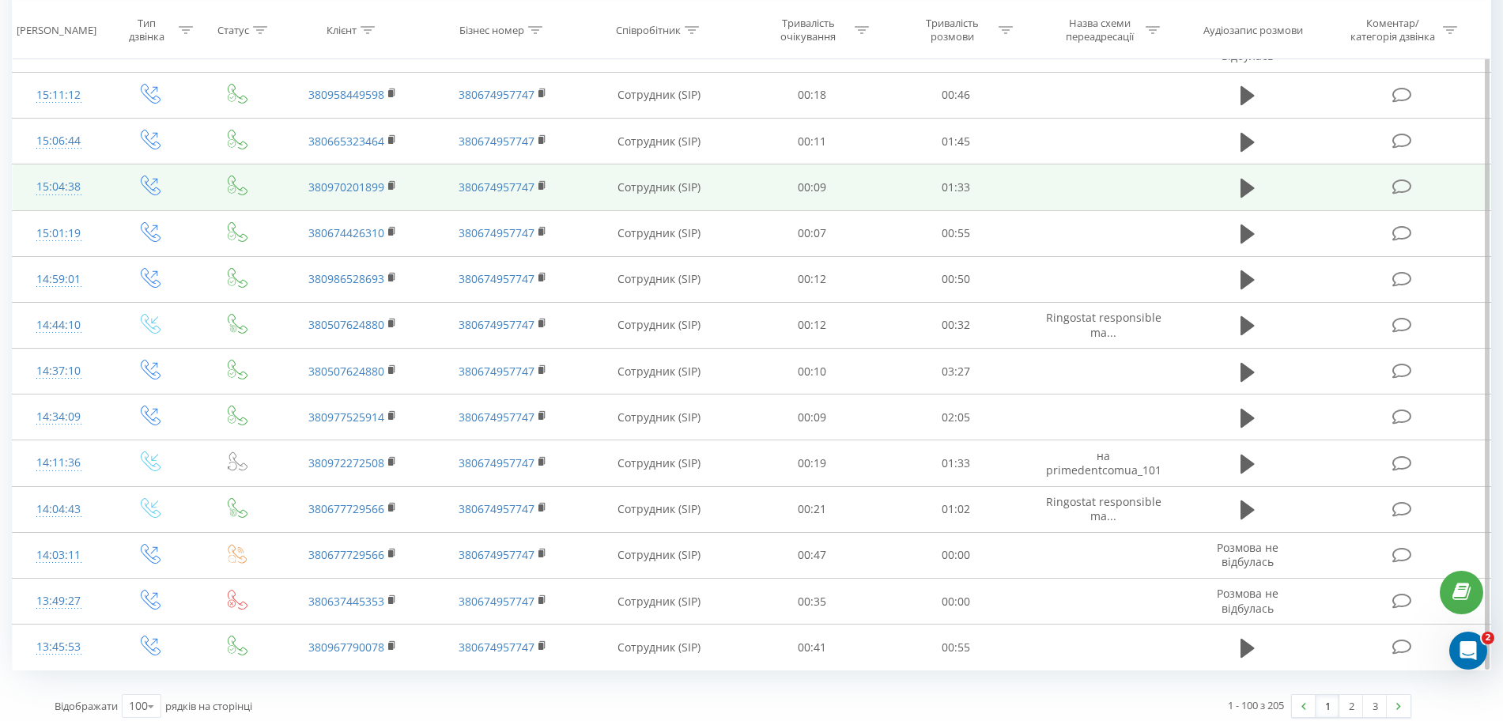
scroll to position [4809, 0]
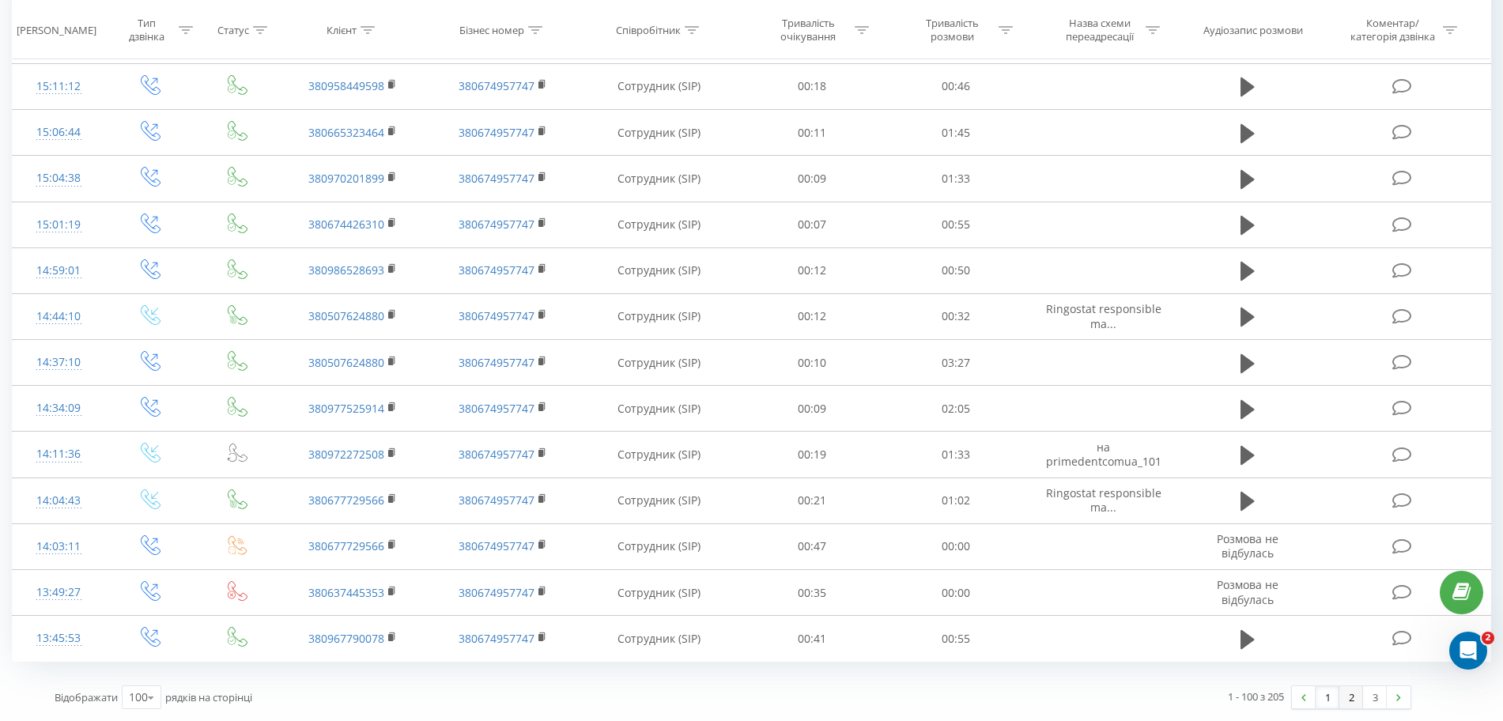
click at [1346, 697] on link "2" at bounding box center [1351, 697] width 24 height 22
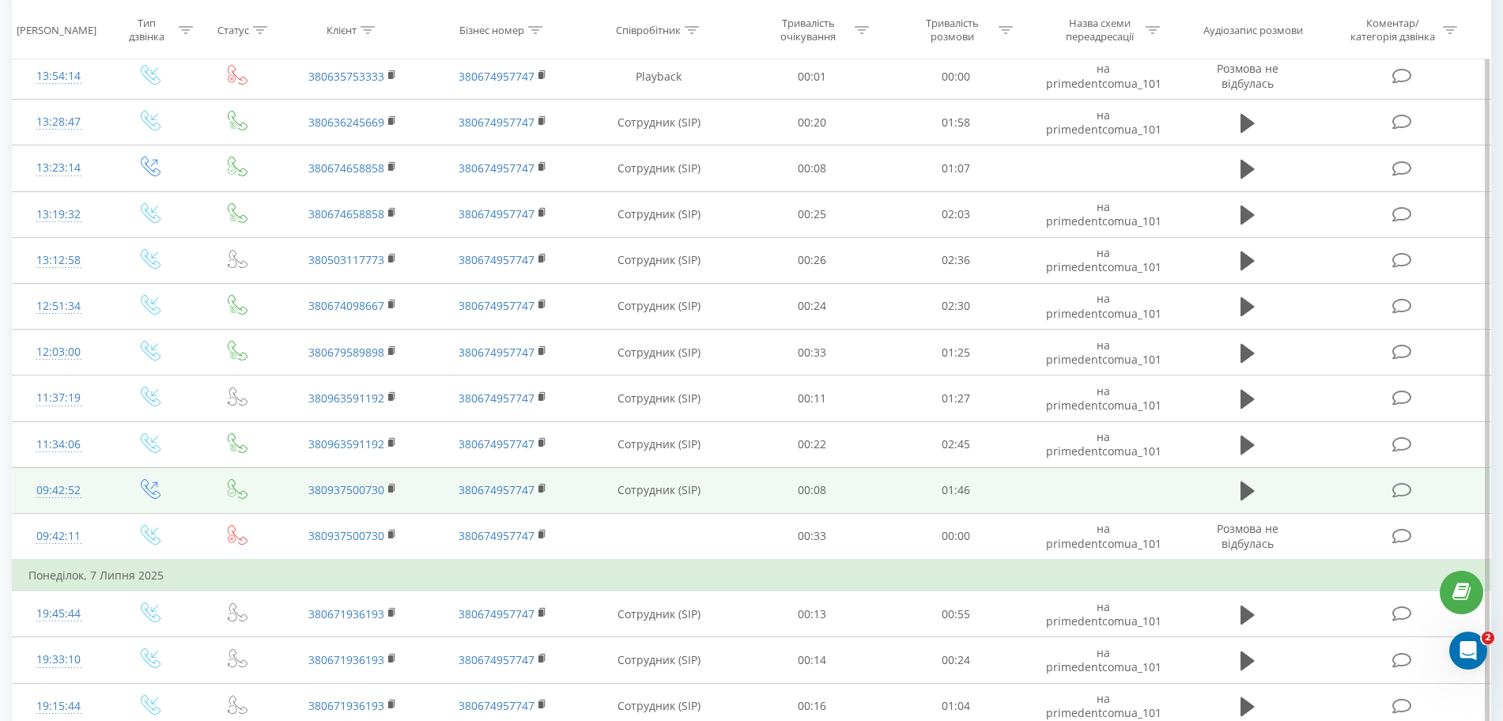
scroll to position [3113, 0]
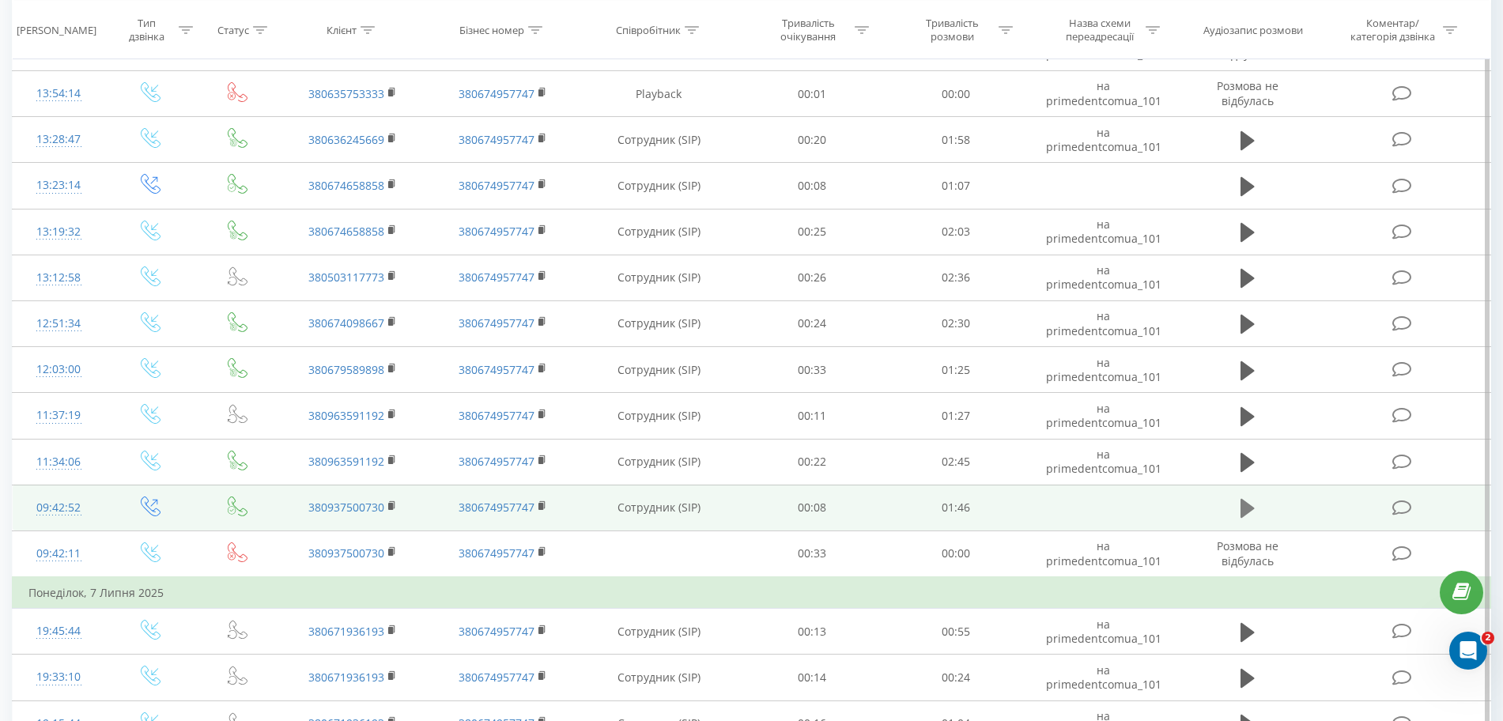
click at [1251, 515] on icon at bounding box center [1247, 508] width 14 height 22
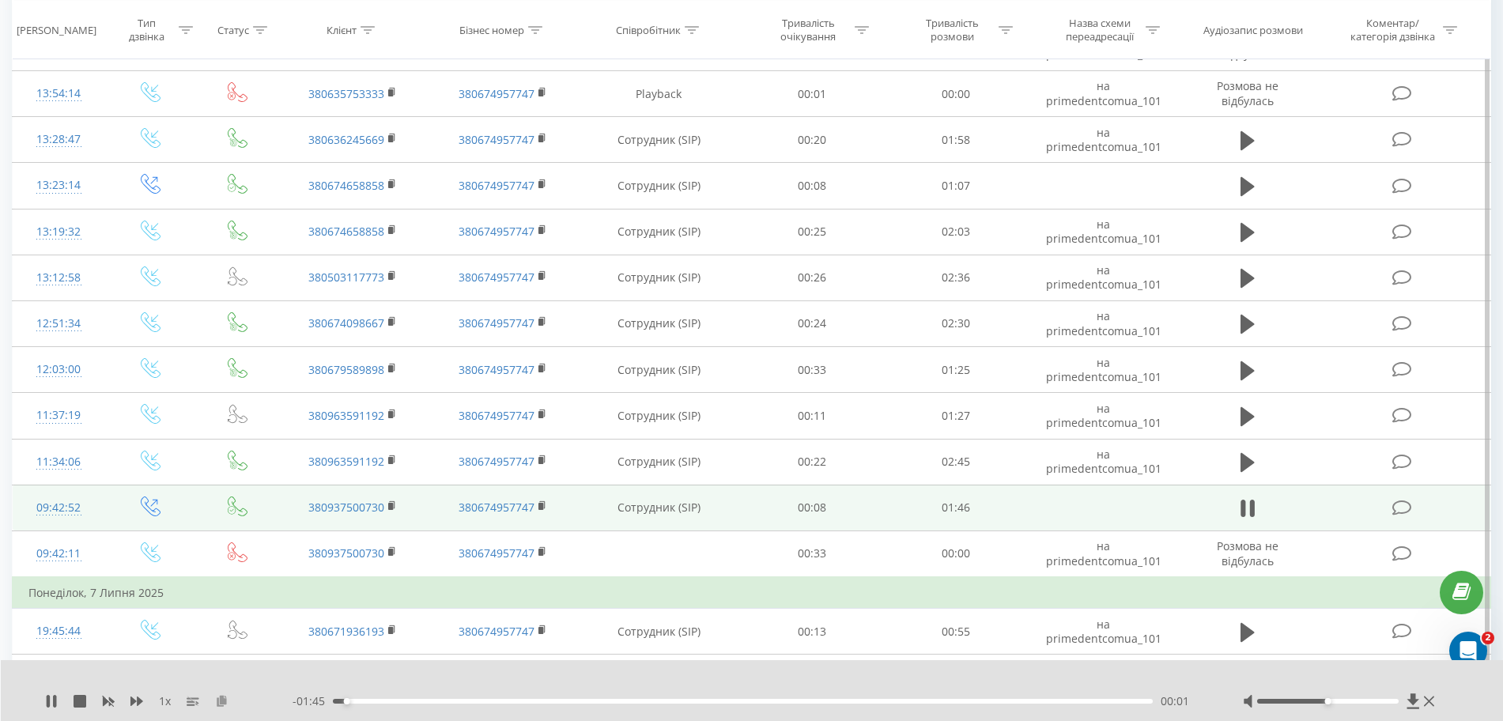
click at [222, 697] on icon at bounding box center [221, 700] width 13 height 11
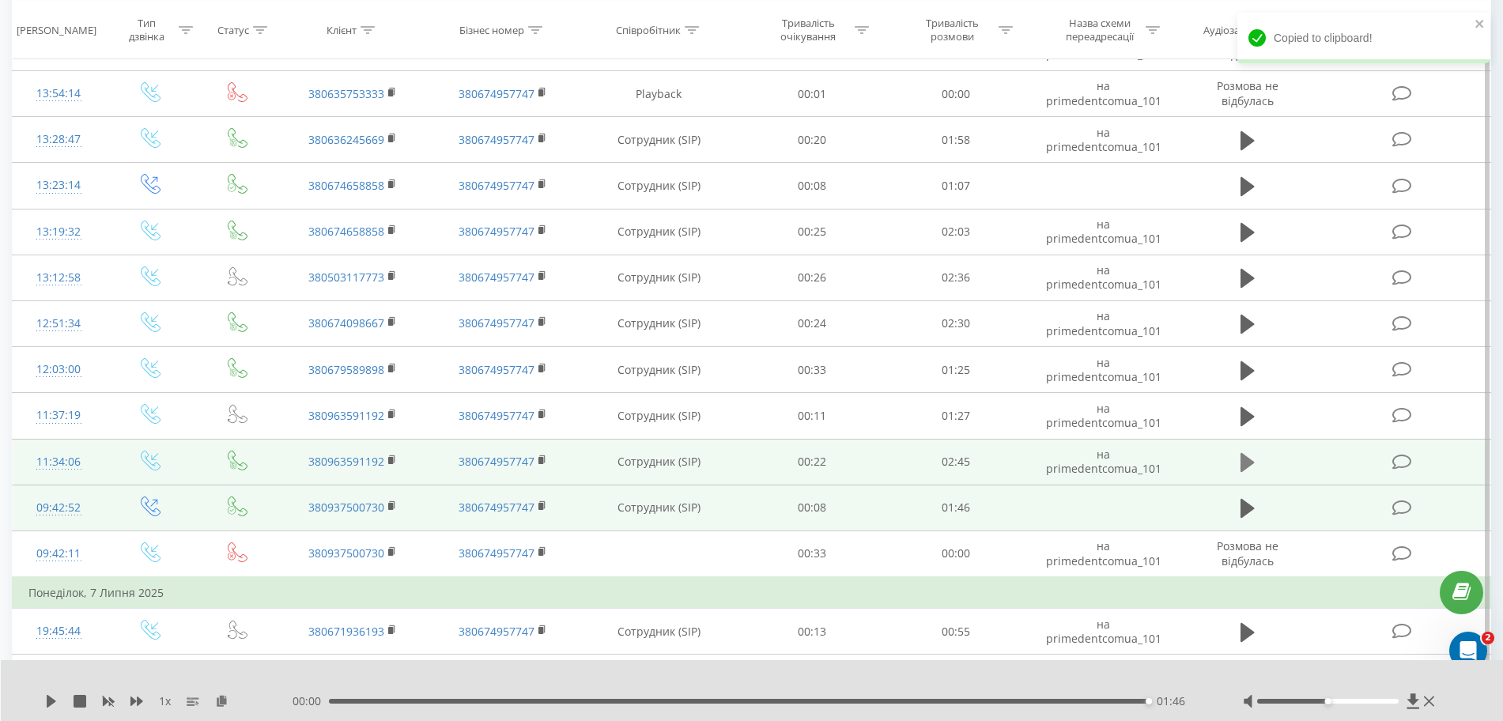
click at [1254, 455] on icon at bounding box center [1247, 462] width 14 height 22
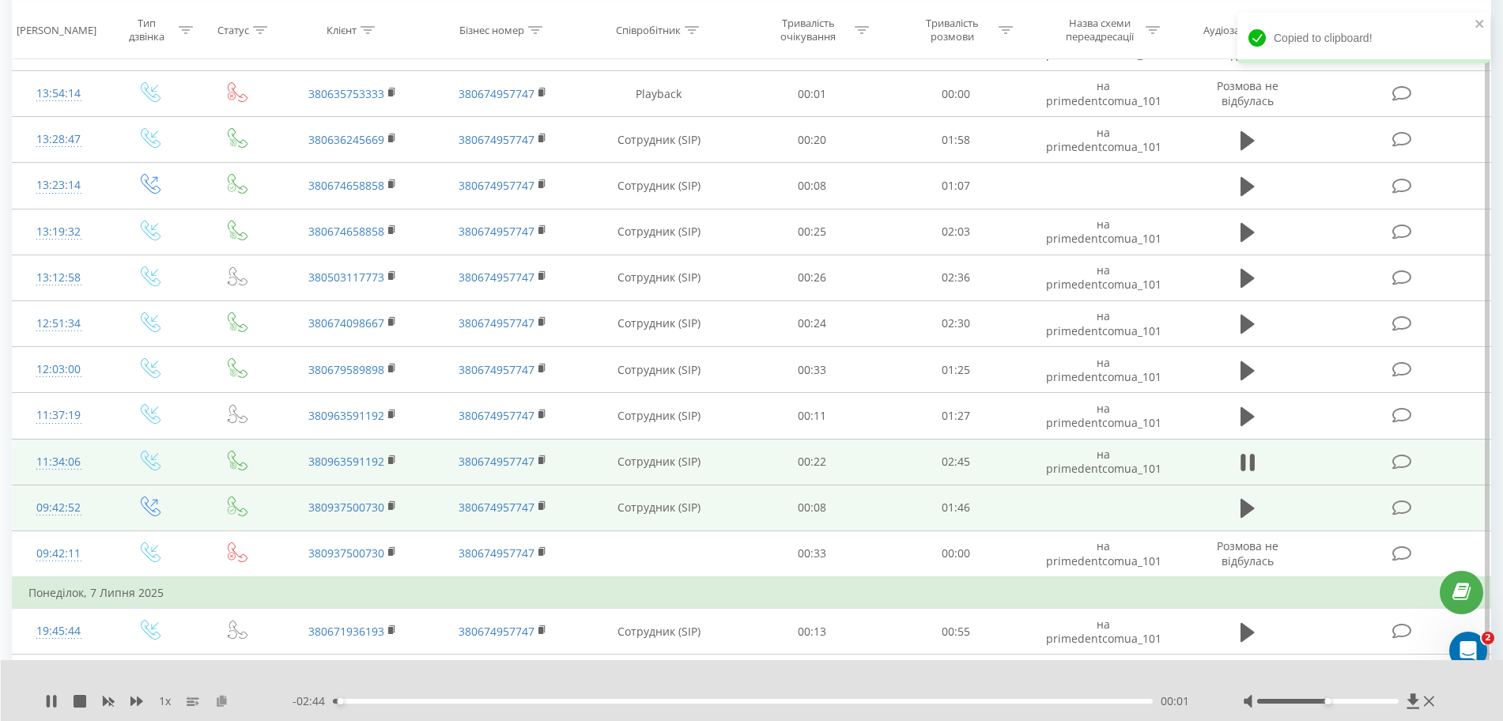
click at [217, 698] on icon at bounding box center [221, 700] width 13 height 11
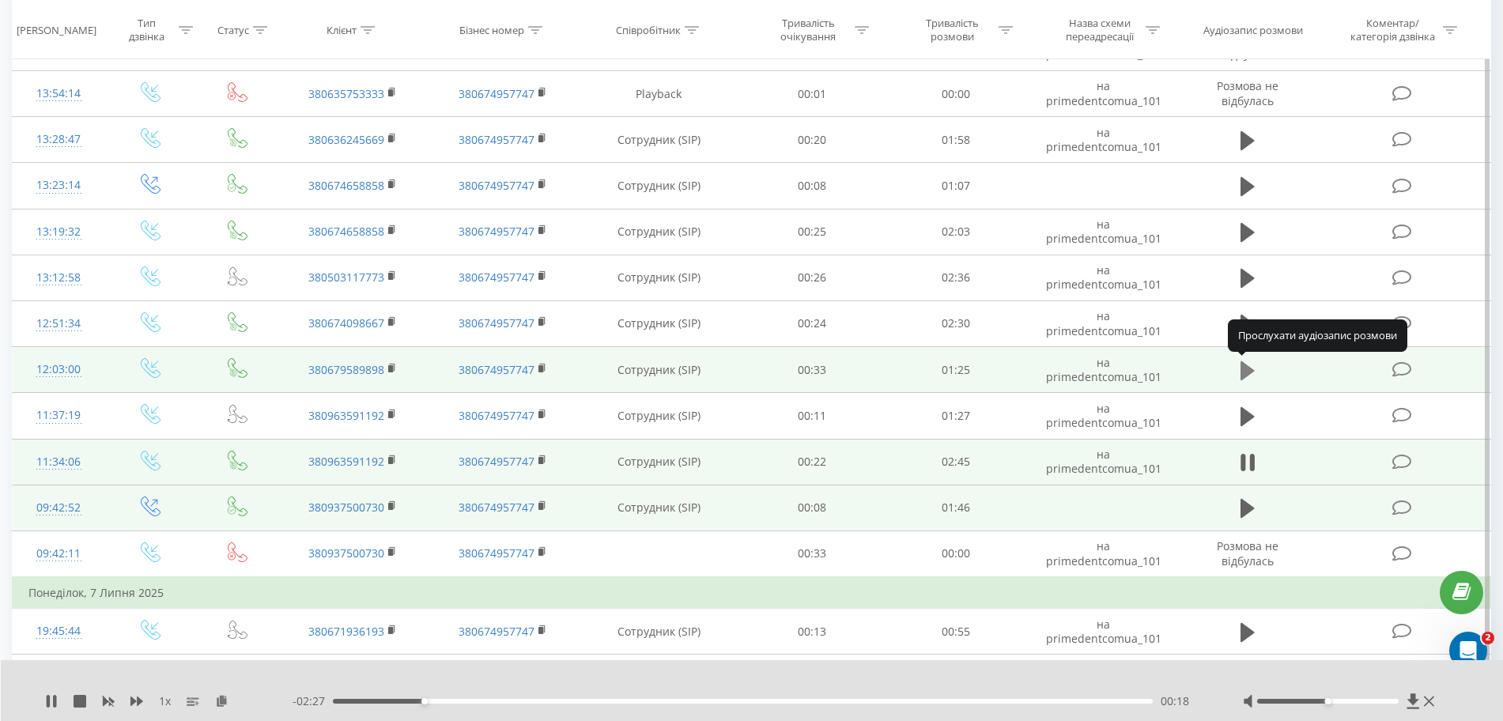
click at [1244, 368] on icon at bounding box center [1247, 370] width 14 height 19
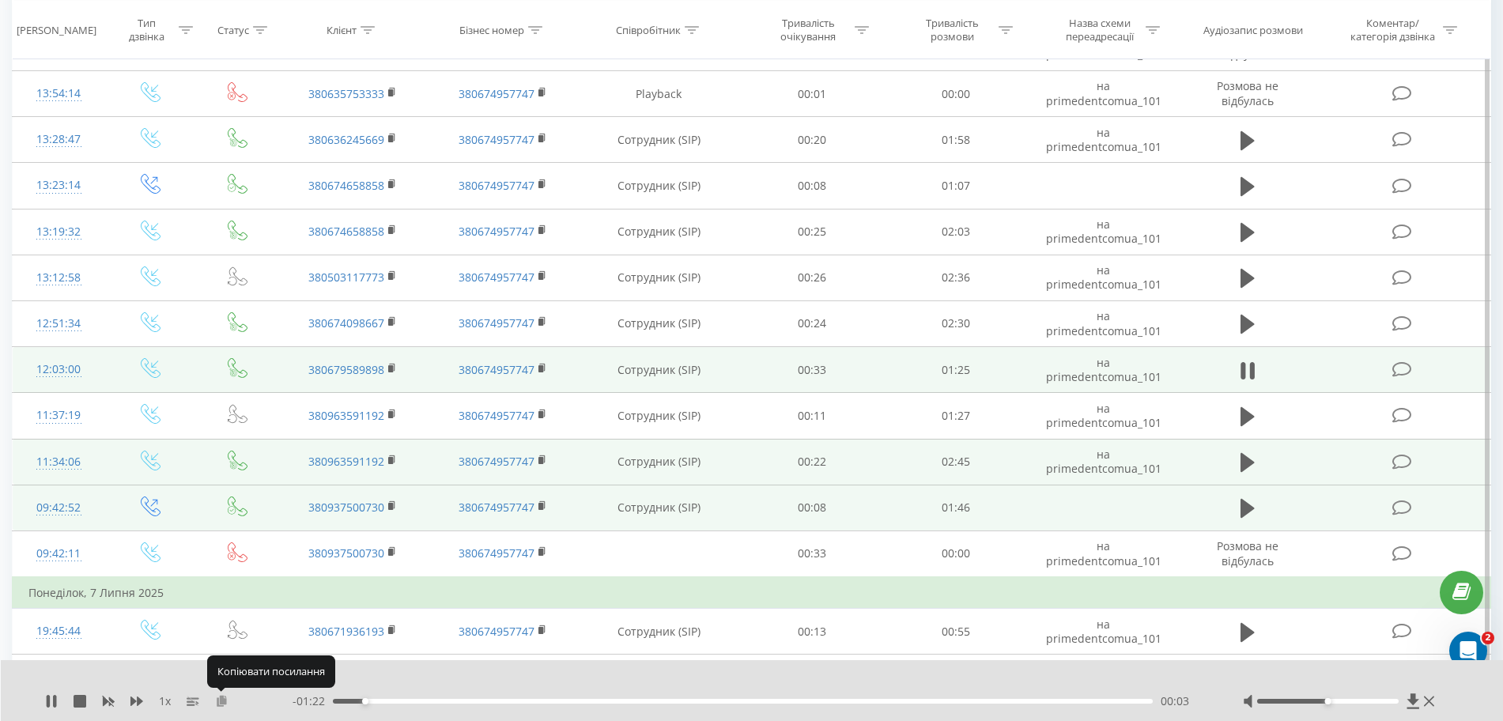
click at [225, 703] on icon at bounding box center [221, 700] width 13 height 11
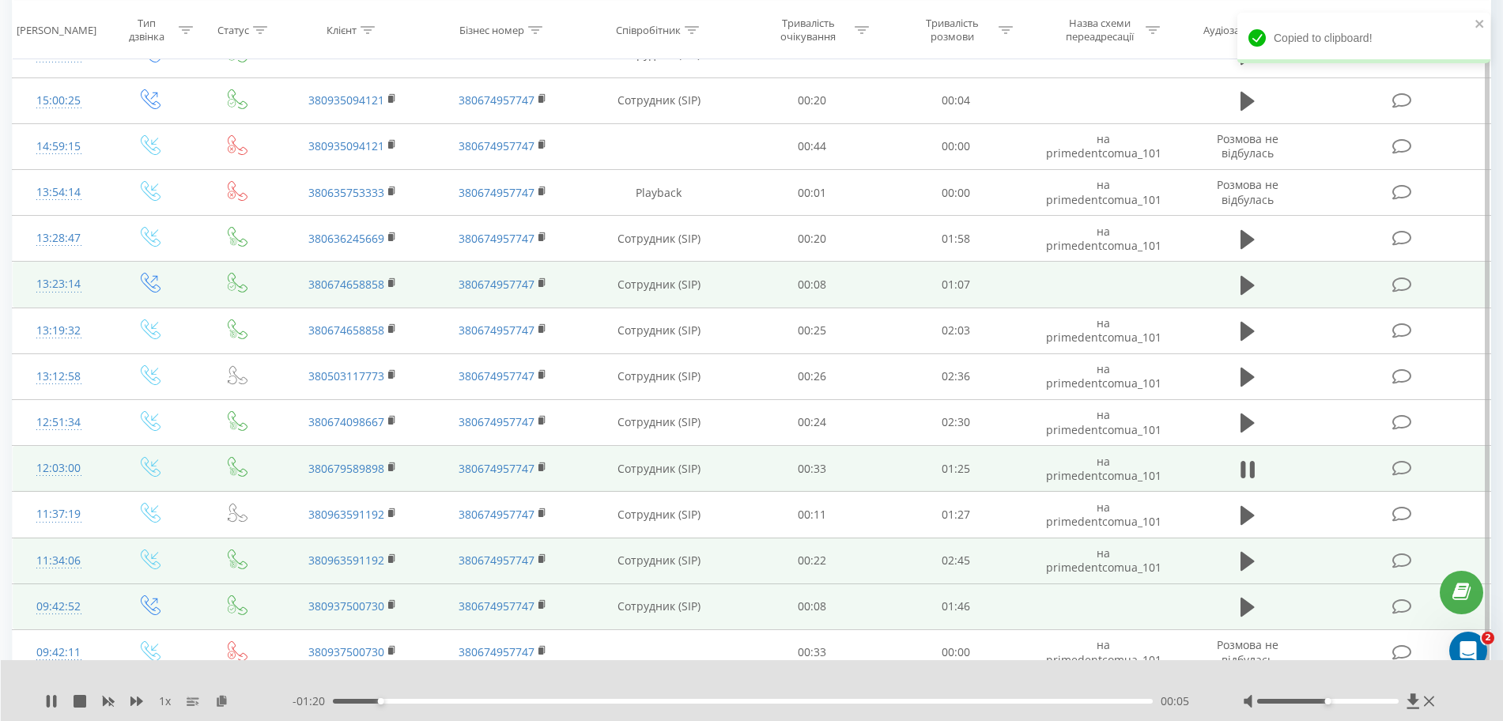
scroll to position [2916, 0]
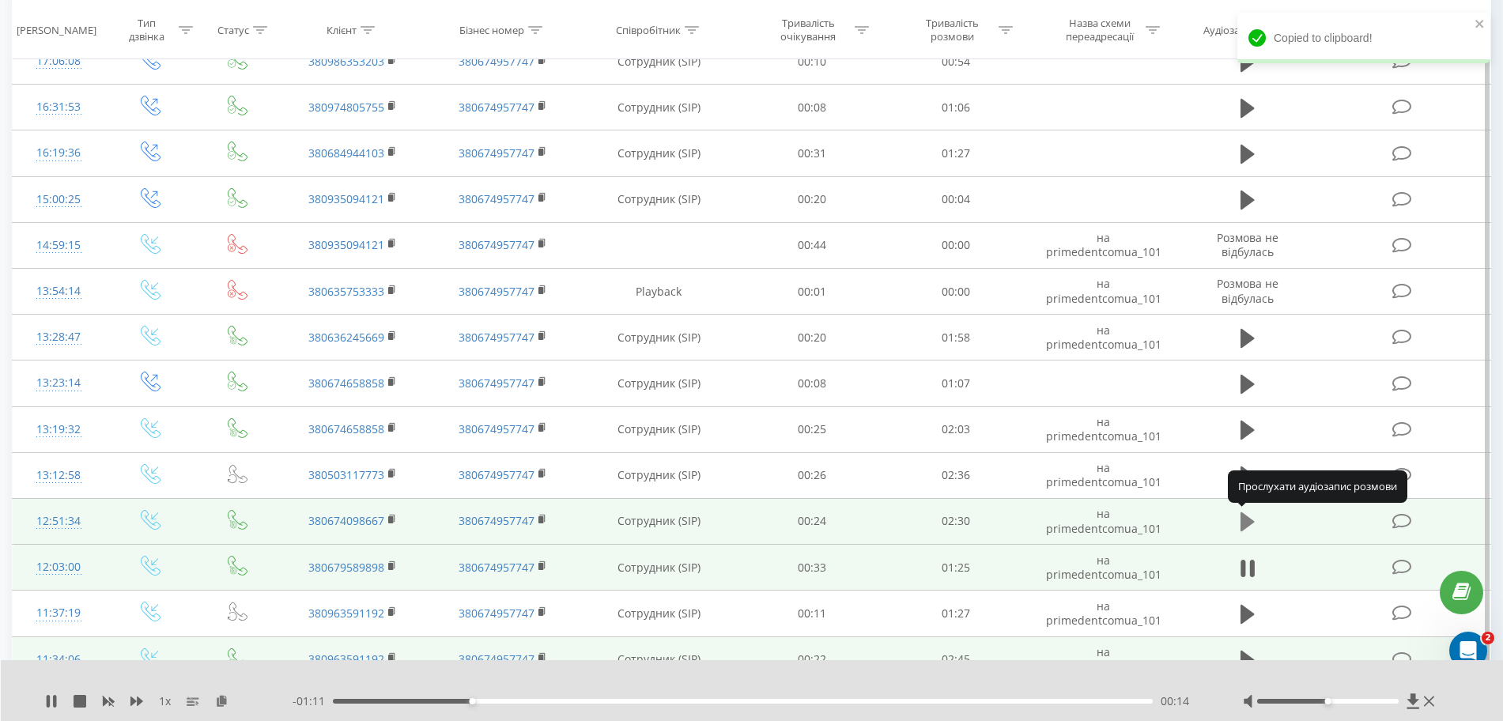
click at [1248, 521] on icon at bounding box center [1247, 521] width 14 height 19
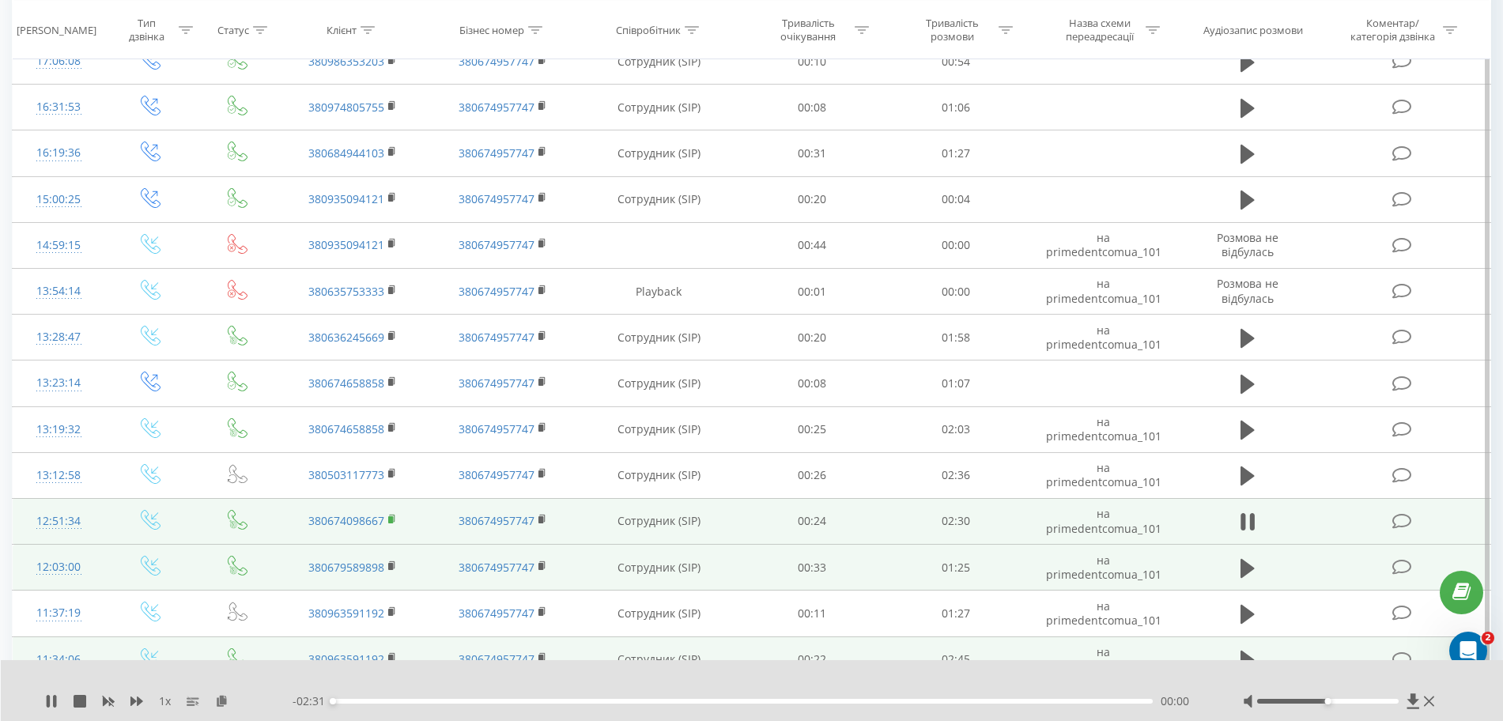
click at [389, 519] on rect at bounding box center [390, 519] width 5 height 7
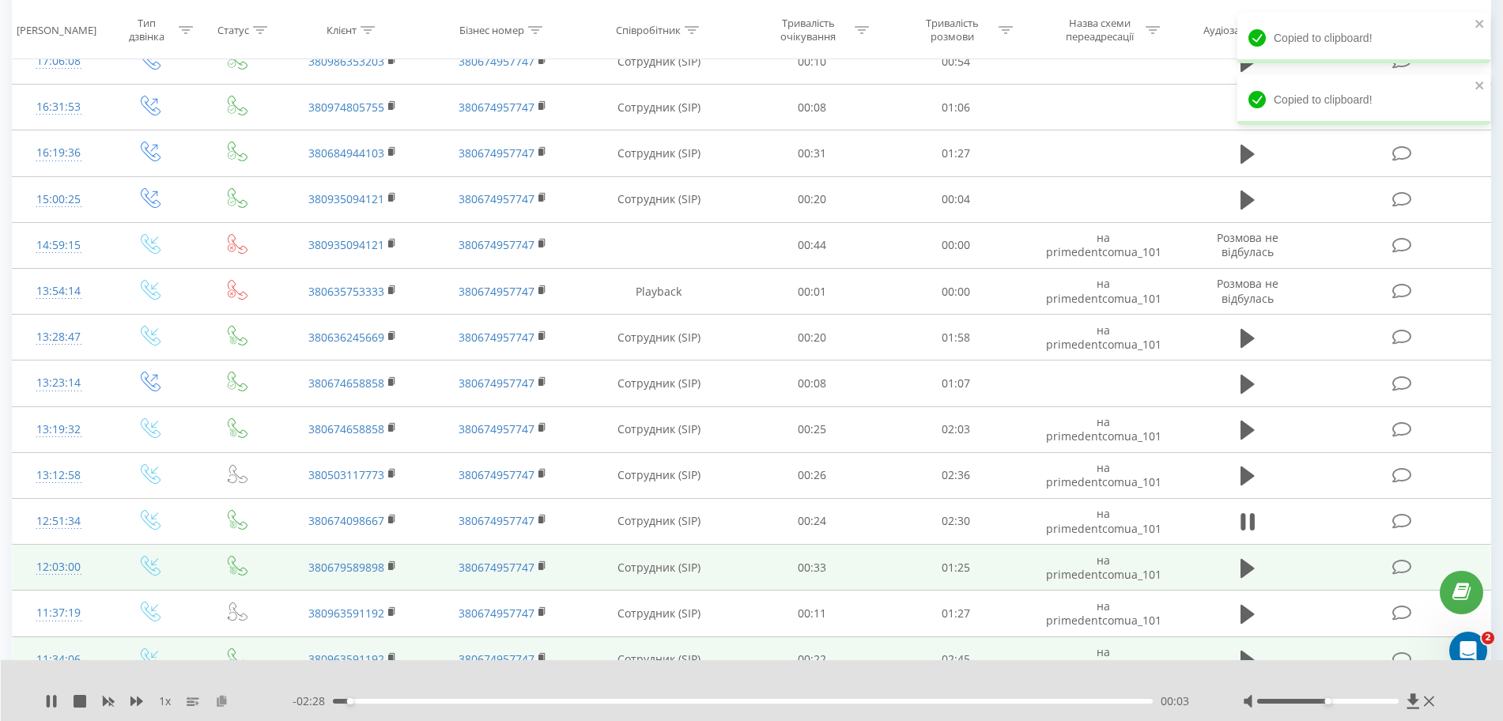
click at [219, 700] on icon at bounding box center [221, 700] width 13 height 11
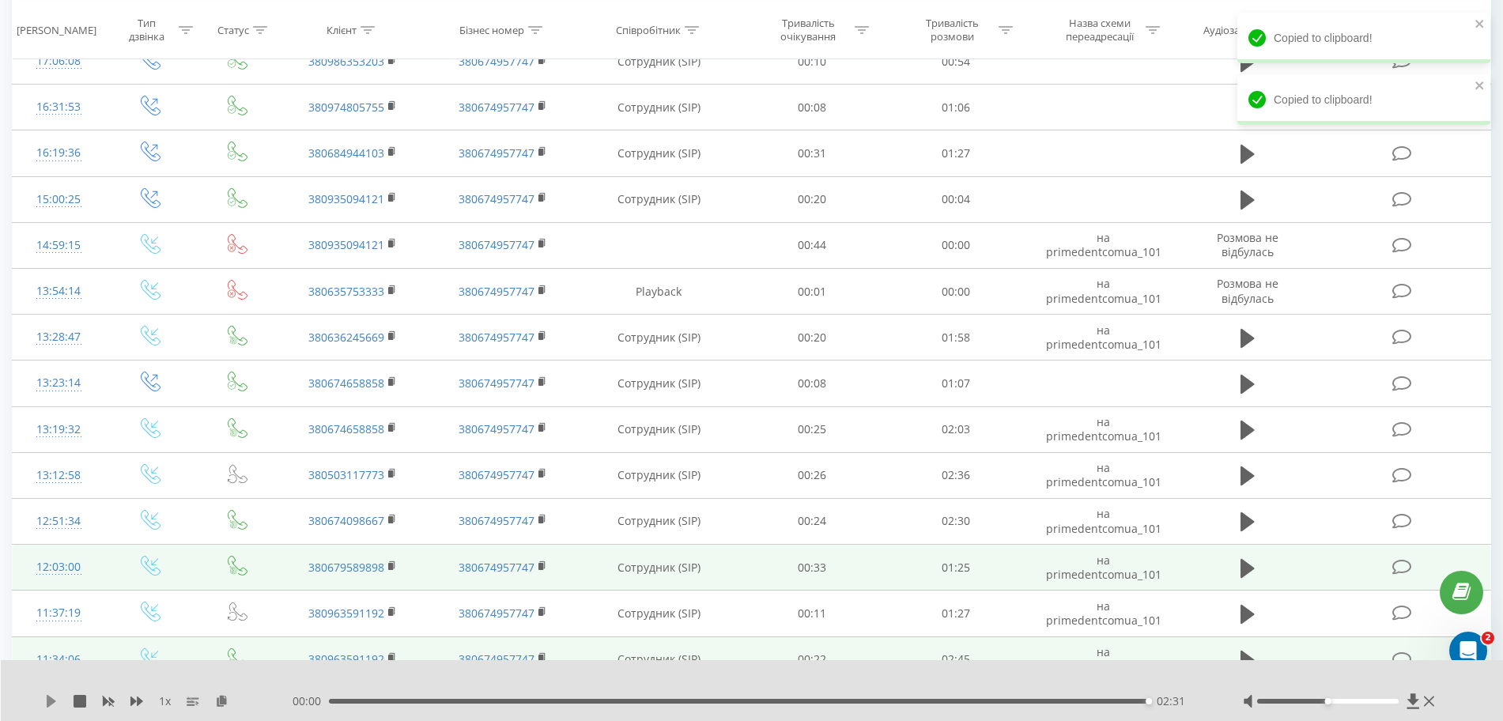
click at [57, 702] on icon at bounding box center [51, 701] width 13 height 13
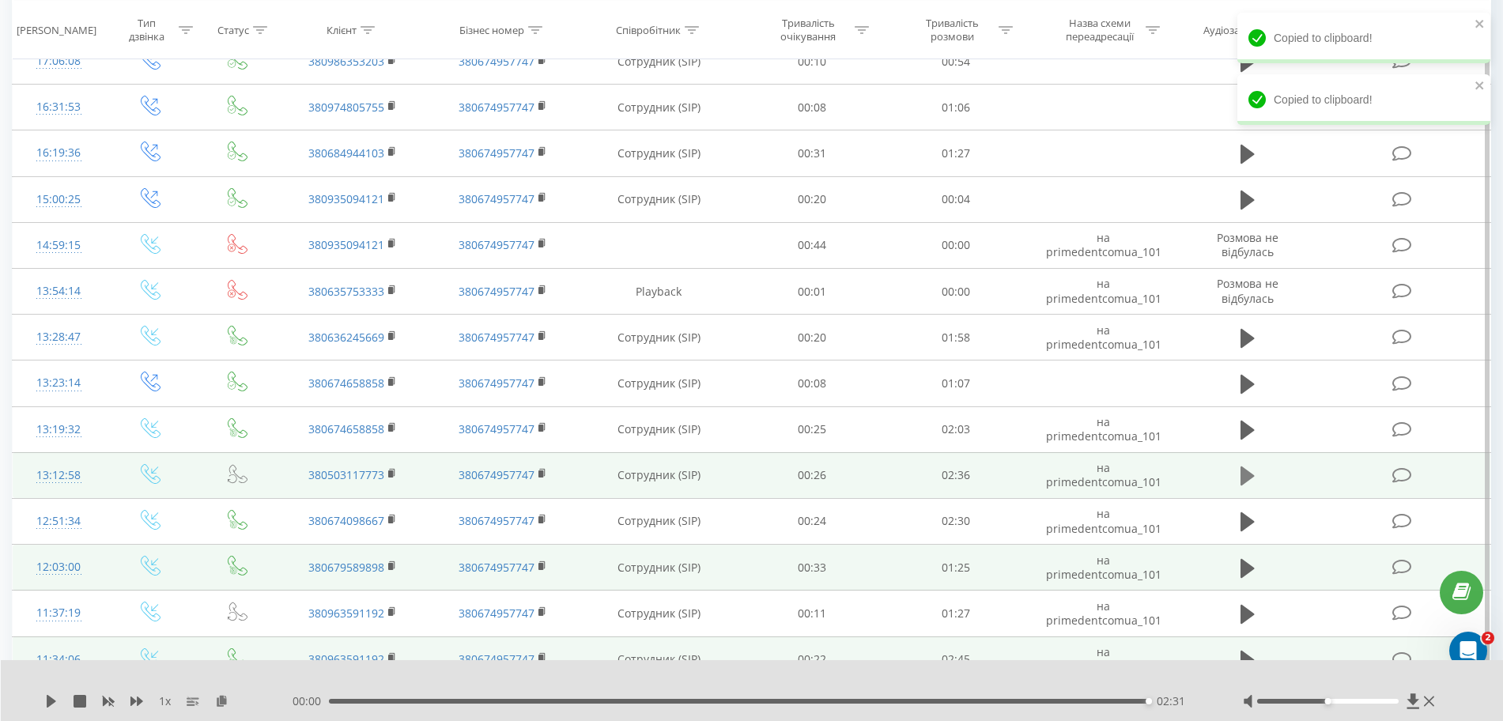
click at [1252, 481] on icon at bounding box center [1247, 476] width 14 height 22
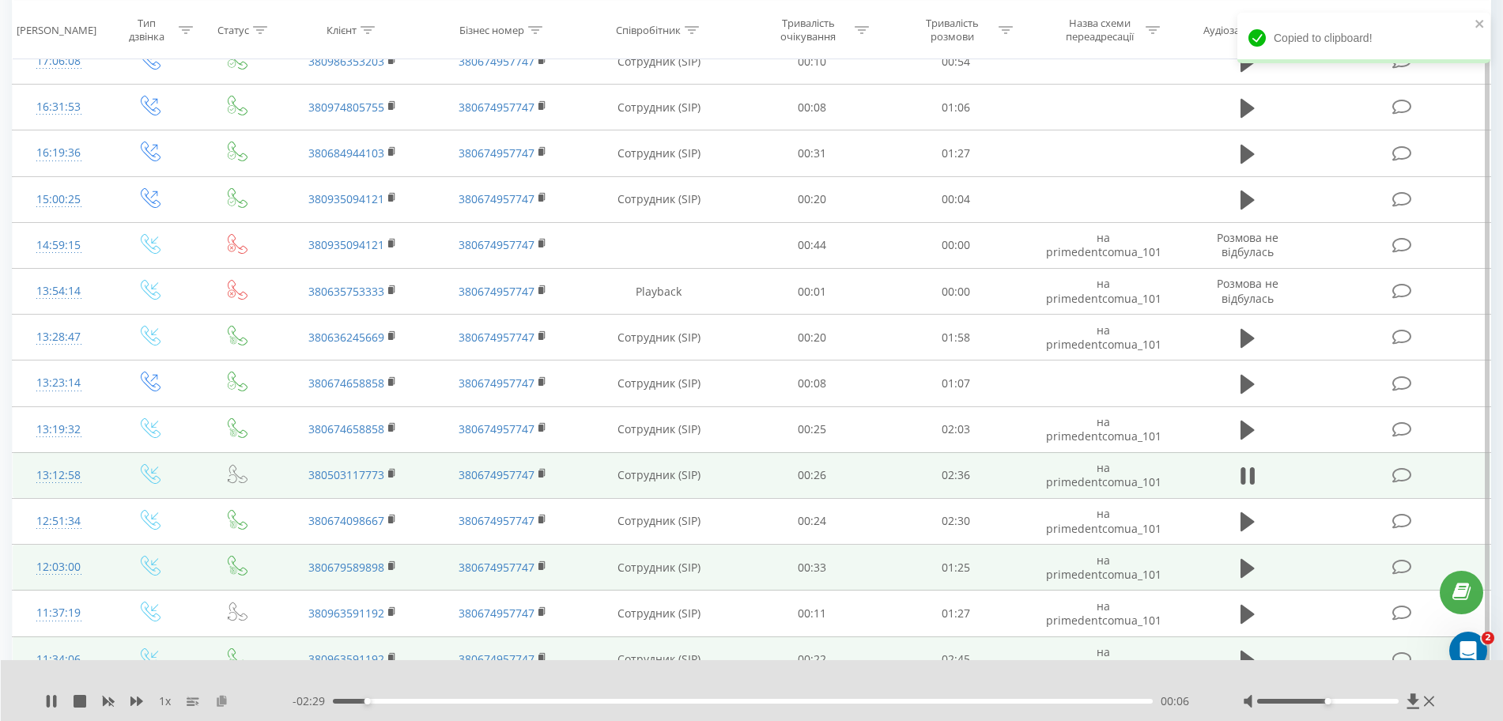
click at [224, 697] on icon at bounding box center [221, 700] width 13 height 11
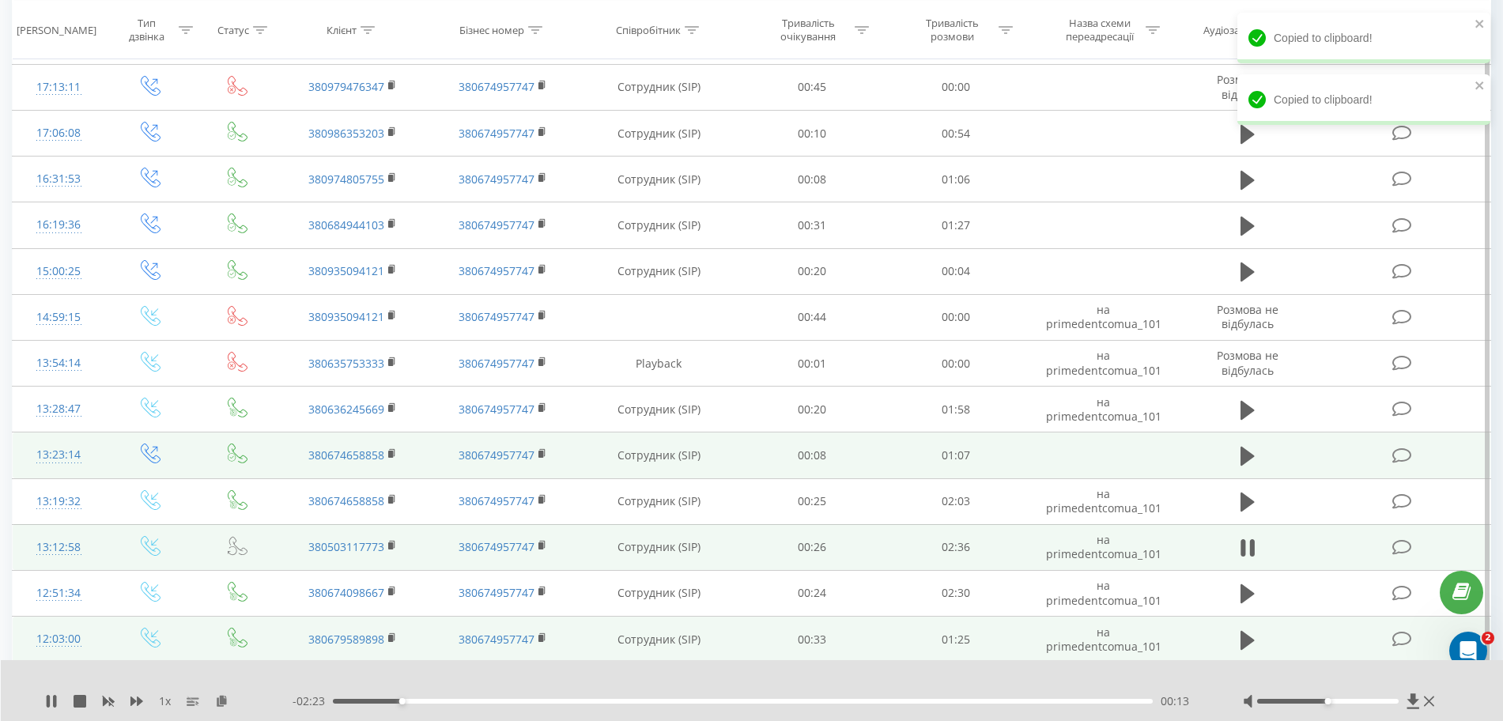
scroll to position [2817, 0]
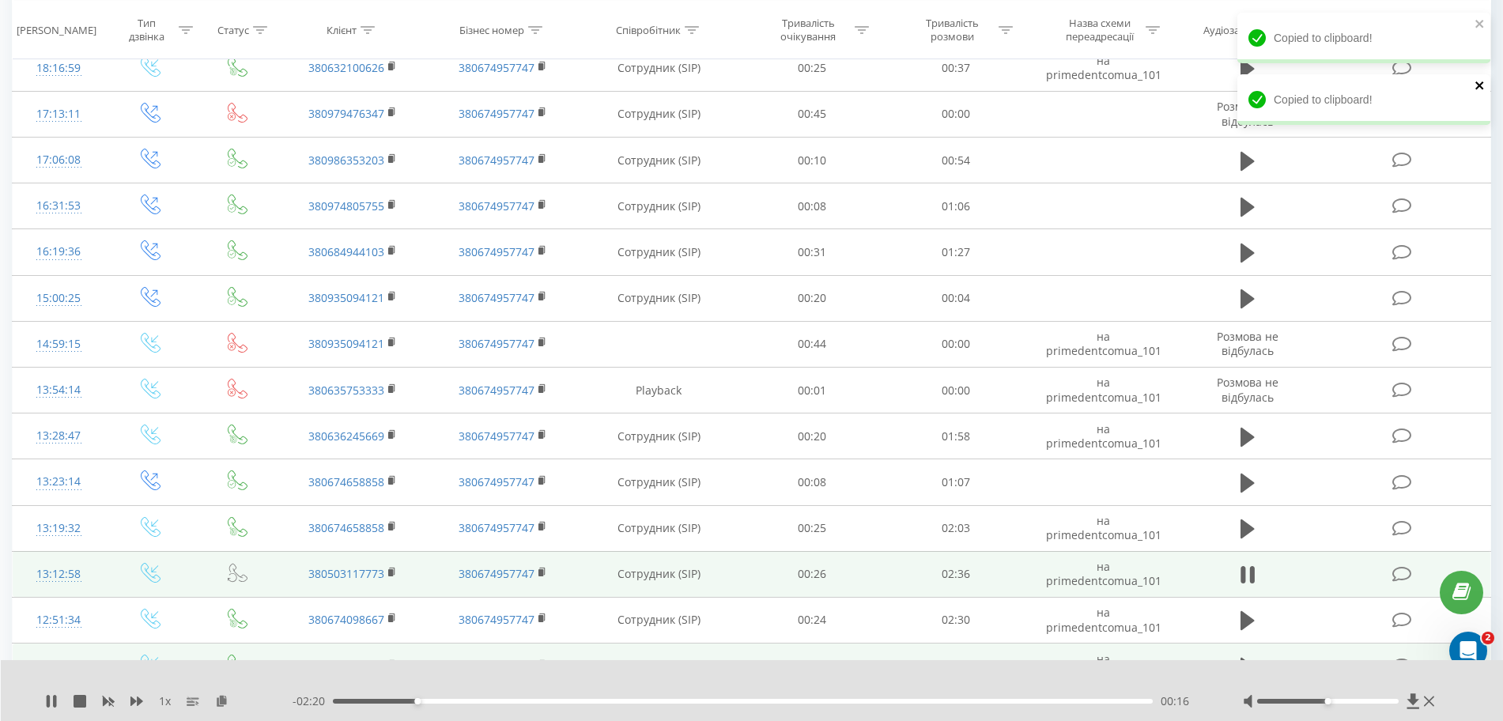
drag, startPoint x: 1481, startPoint y: 88, endPoint x: 1481, endPoint y: 79, distance: 8.7
click at [1481, 88] on icon "close" at bounding box center [1479, 85] width 8 height 8
click at [1482, 29] on icon "close" at bounding box center [1479, 23] width 11 height 13
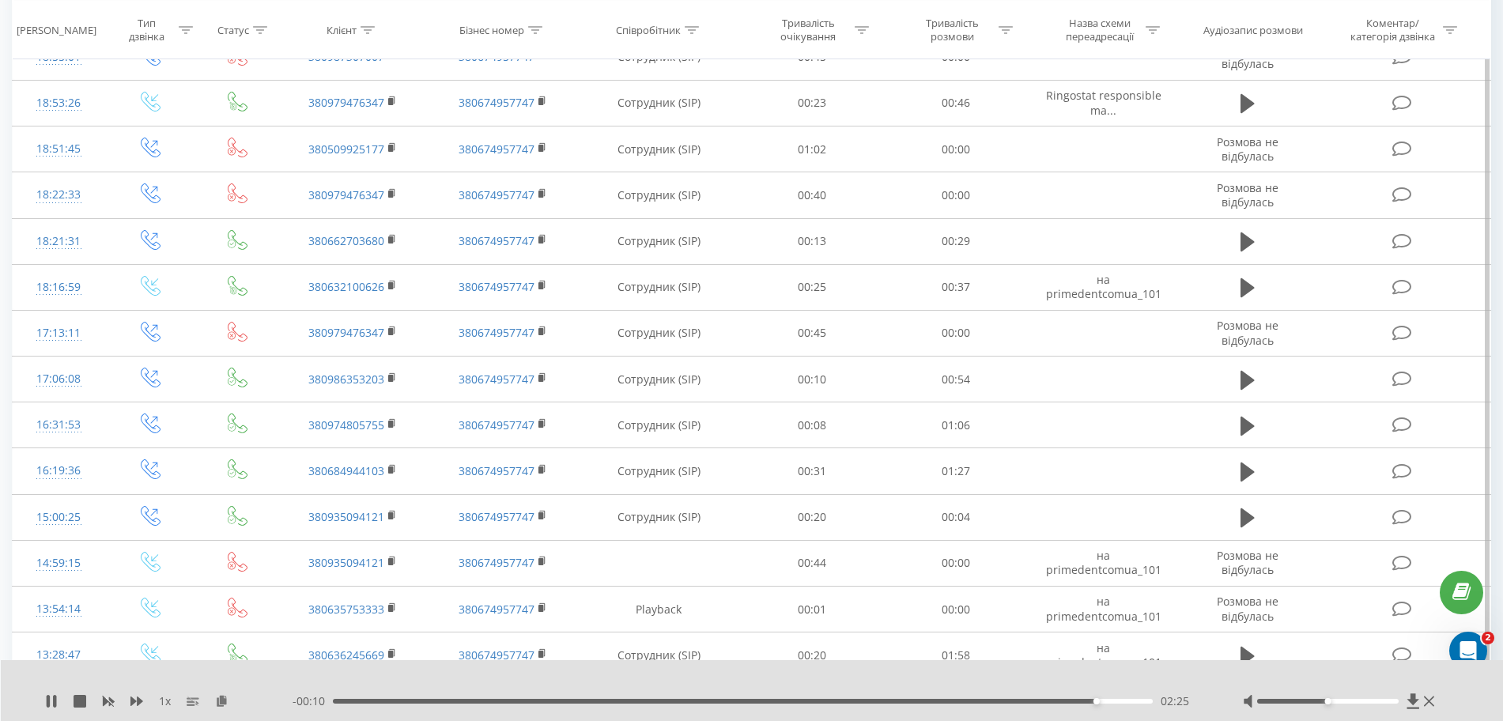
scroll to position [2893, 0]
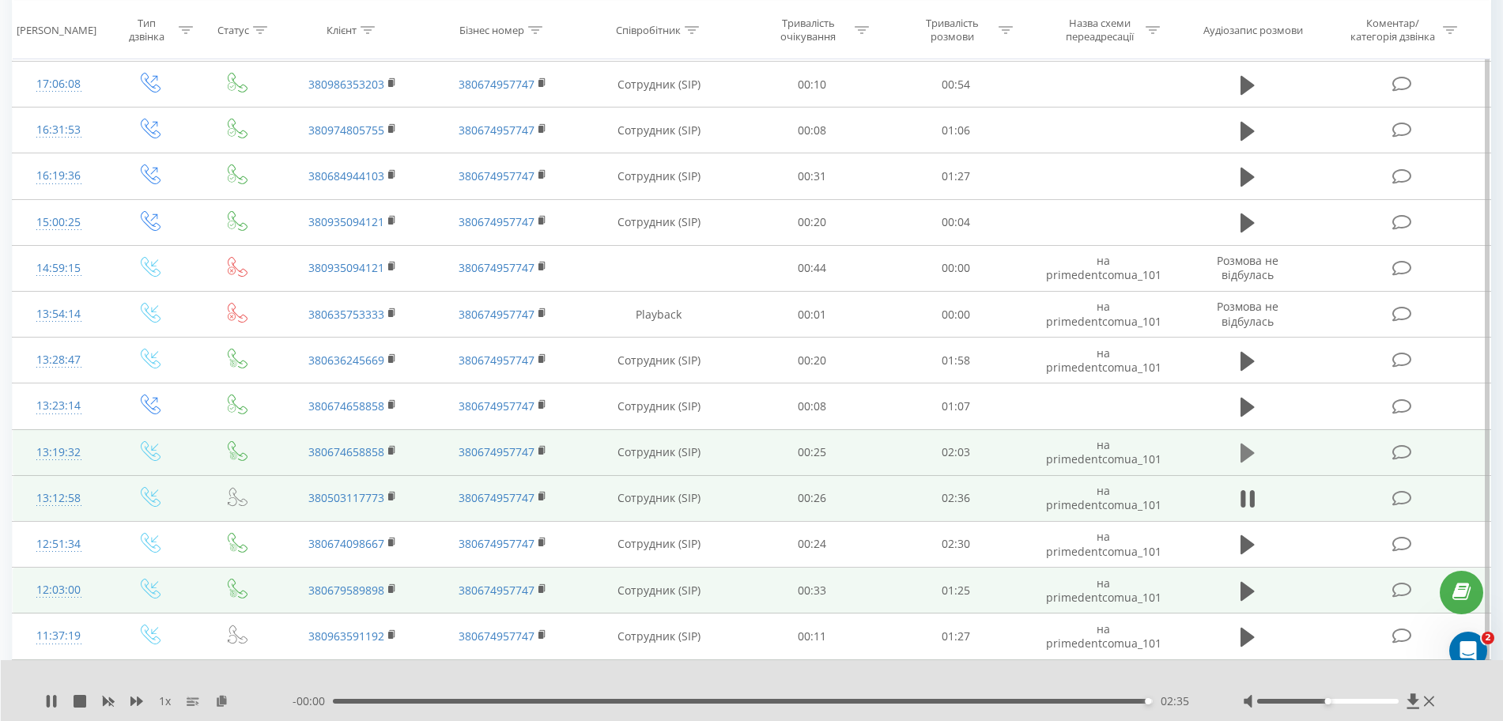
click at [1249, 460] on icon at bounding box center [1247, 453] width 14 height 22
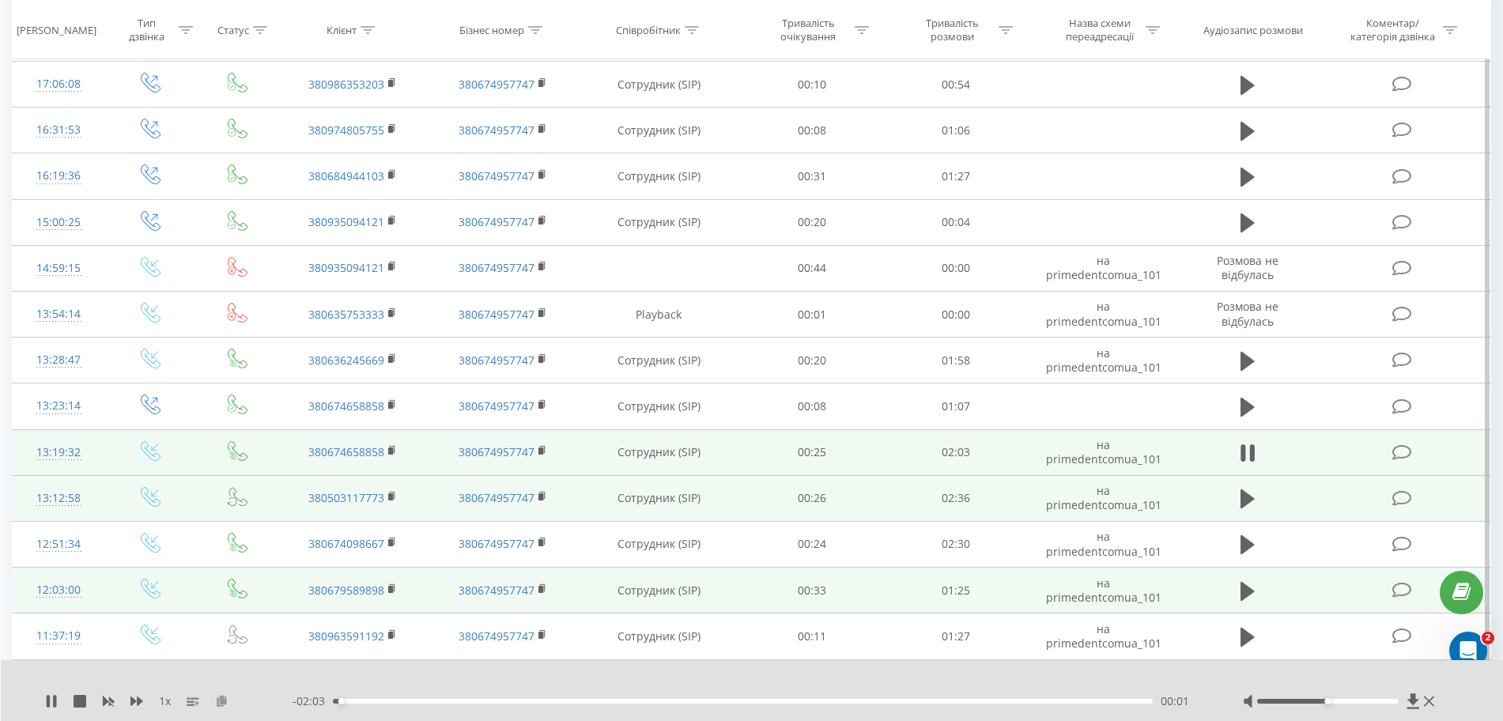
click at [217, 702] on icon at bounding box center [221, 700] width 13 height 11
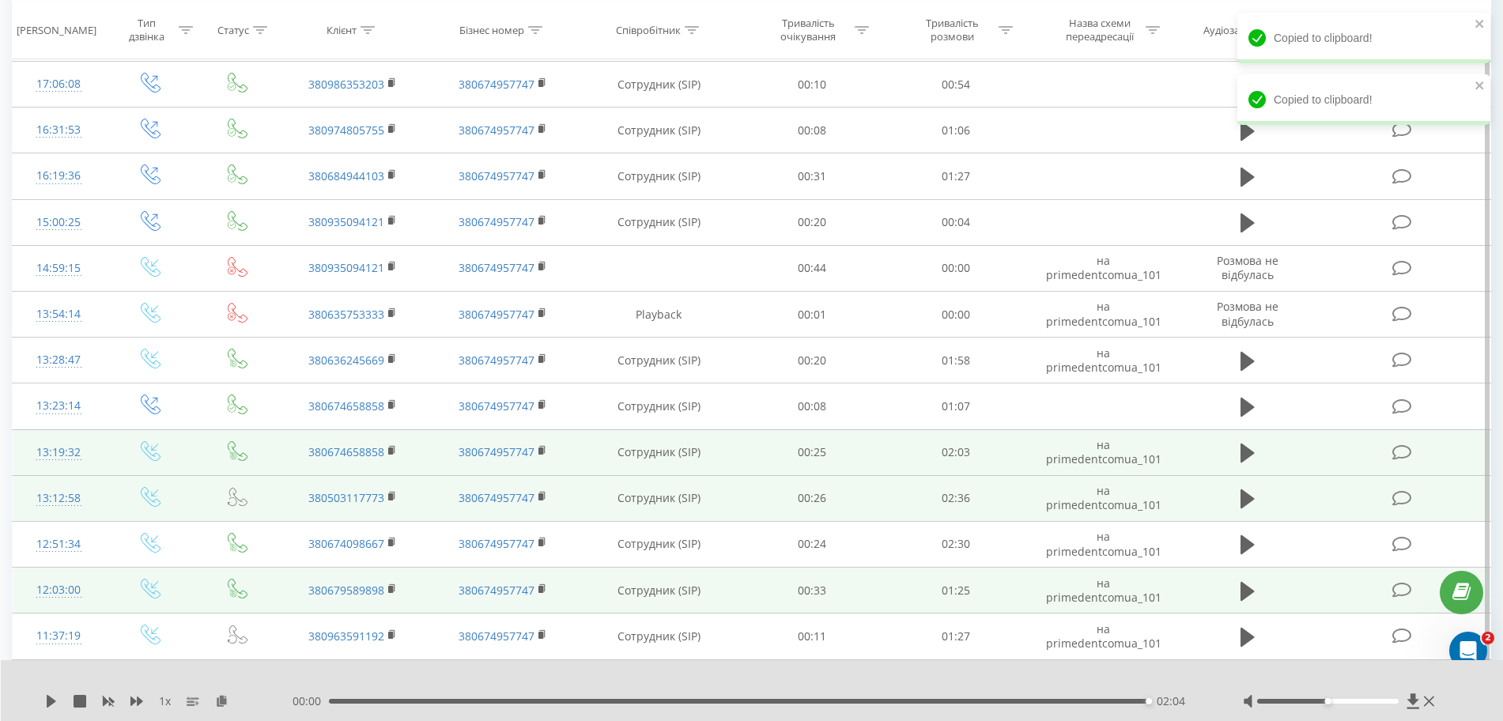
click at [47, 695] on icon at bounding box center [51, 701] width 13 height 13
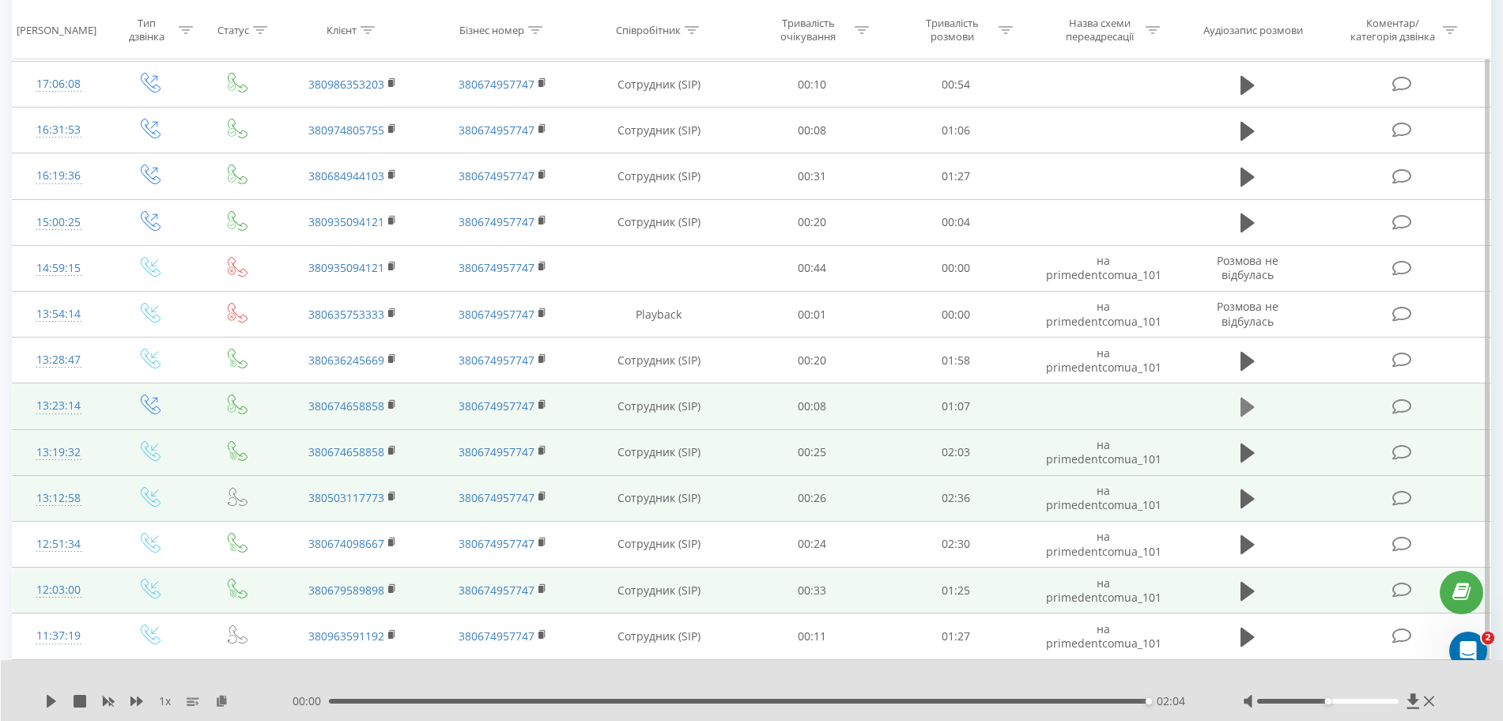
click at [1247, 406] on icon at bounding box center [1247, 407] width 14 height 19
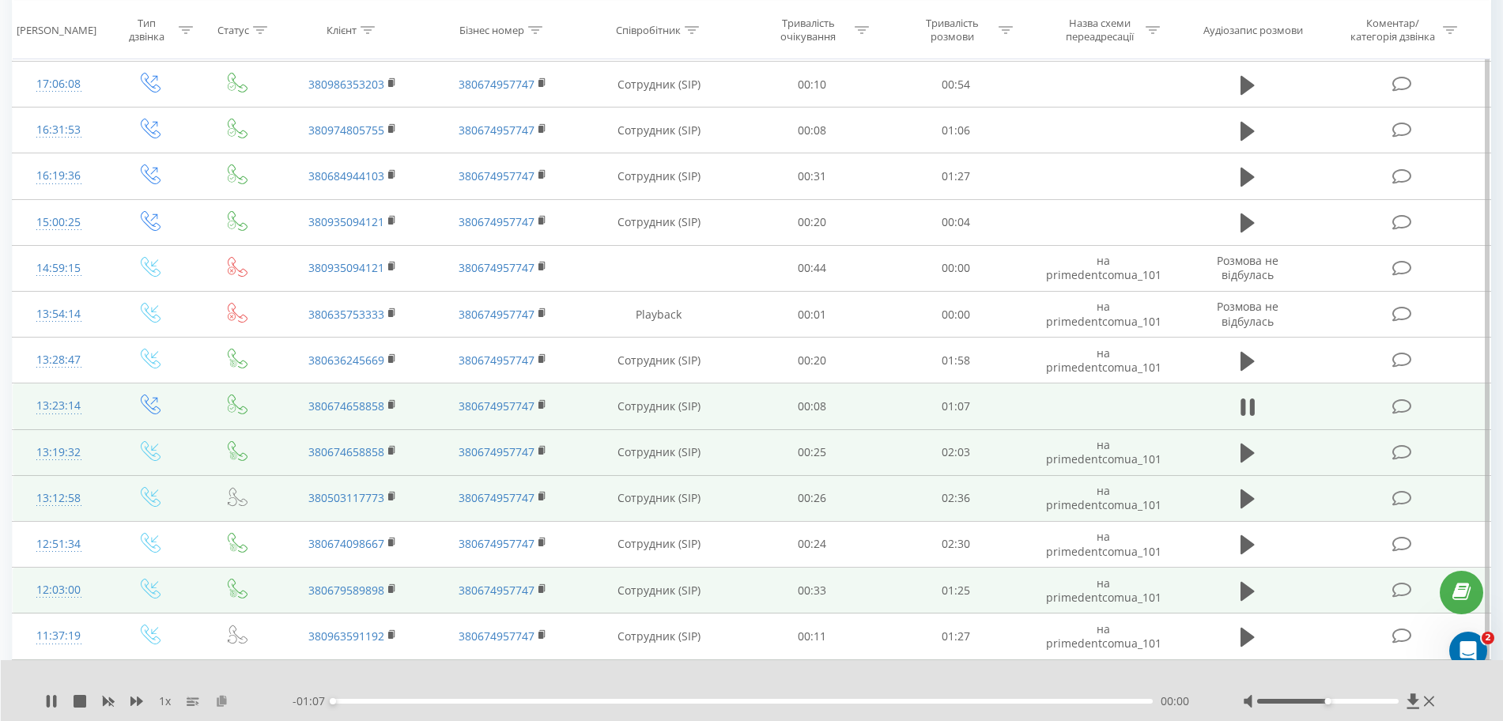
click at [221, 700] on icon at bounding box center [221, 700] width 13 height 11
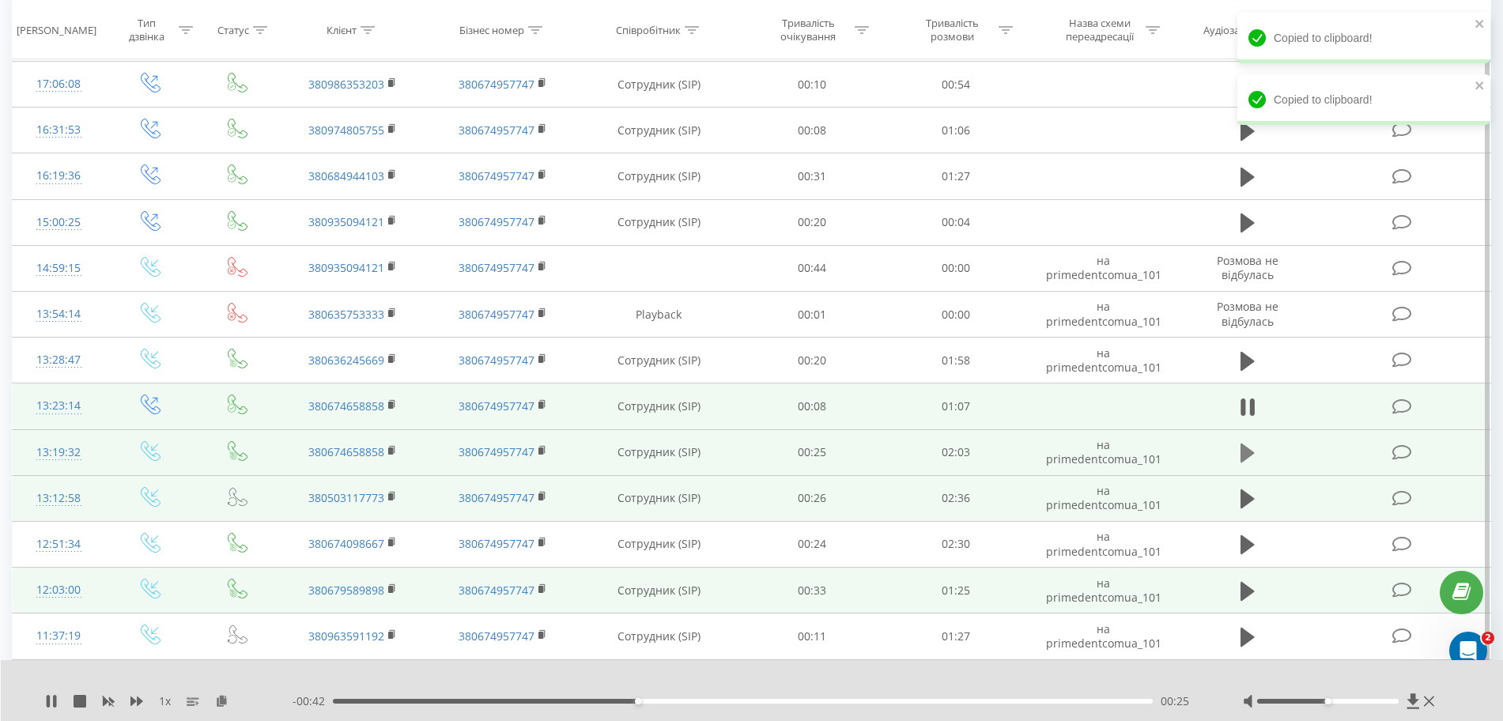
click at [1251, 454] on icon at bounding box center [1247, 453] width 14 height 19
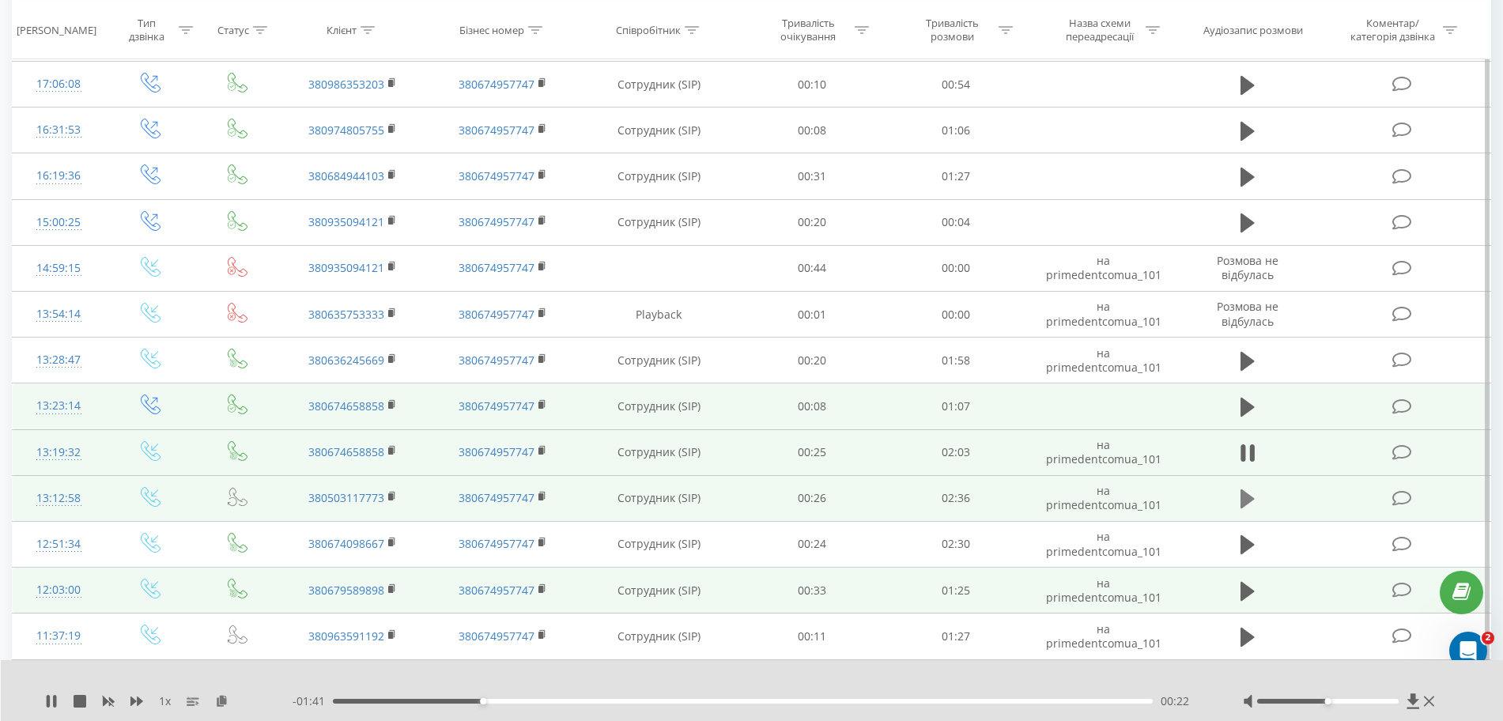
click at [1239, 508] on button at bounding box center [1248, 499] width 24 height 24
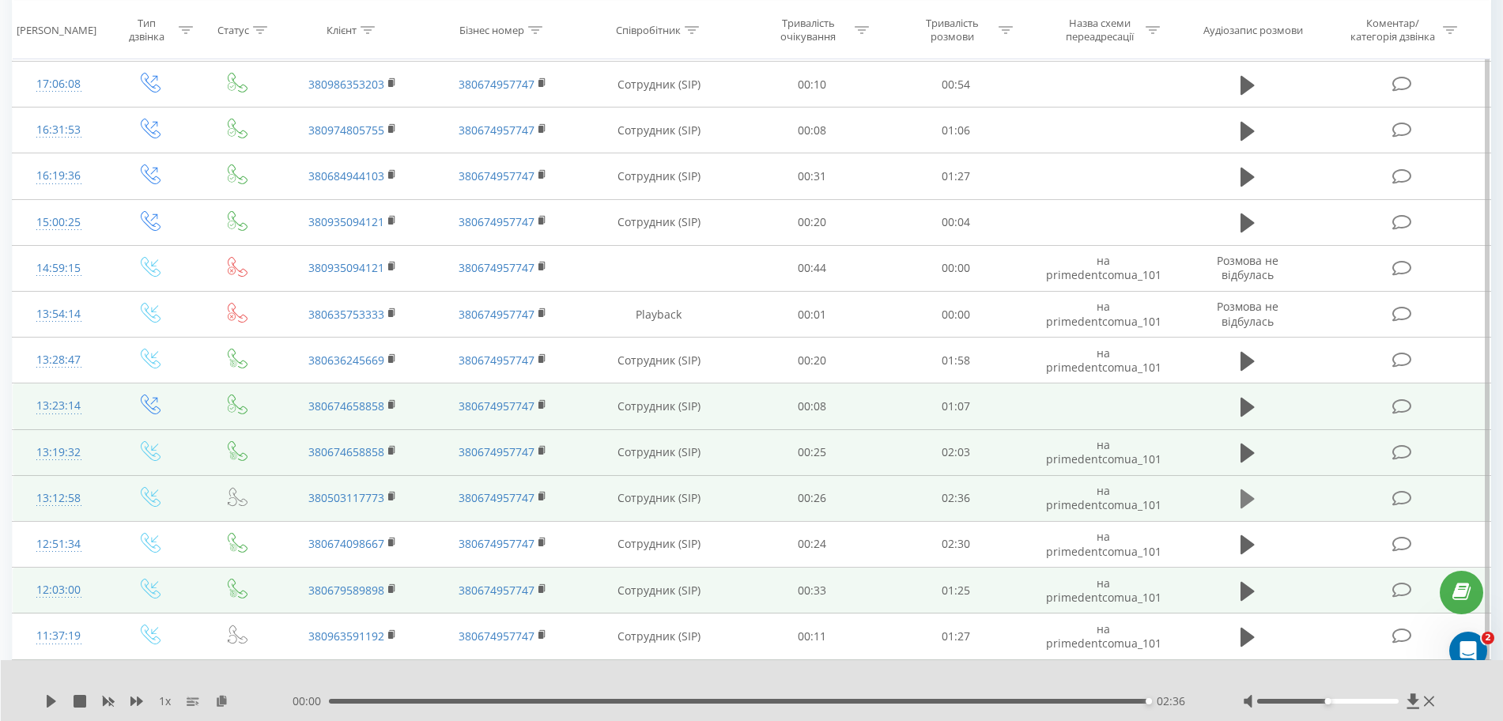
click at [1246, 493] on icon at bounding box center [1247, 498] width 14 height 19
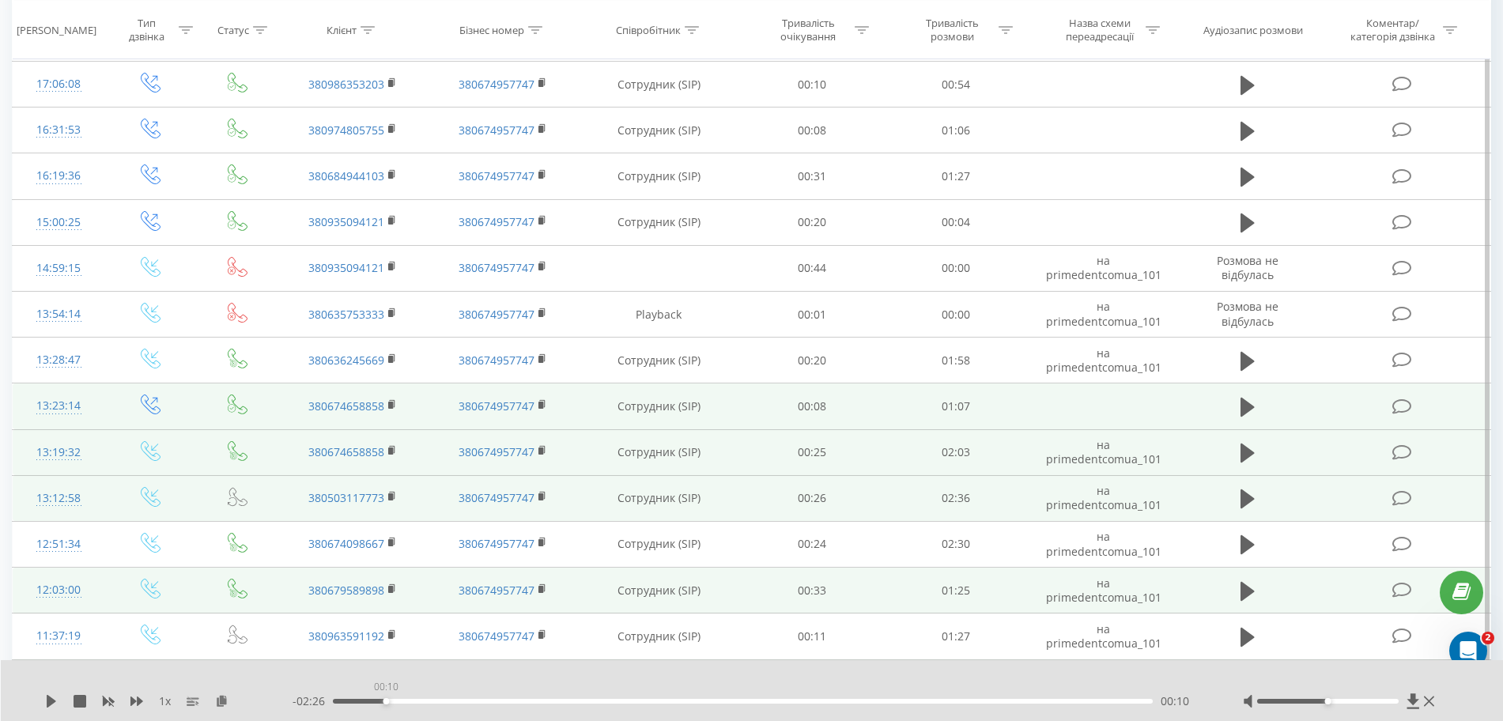
click at [382, 703] on div "00:10" at bounding box center [743, 701] width 820 height 5
click at [1241, 499] on icon at bounding box center [1247, 498] width 14 height 19
drag, startPoint x: 361, startPoint y: 698, endPoint x: 322, endPoint y: 700, distance: 38.8
click at [322, 700] on div "- 02:36 00:00 00:00" at bounding box center [748, 701] width 911 height 16
click at [58, 703] on div "1 x" at bounding box center [168, 701] width 247 height 16
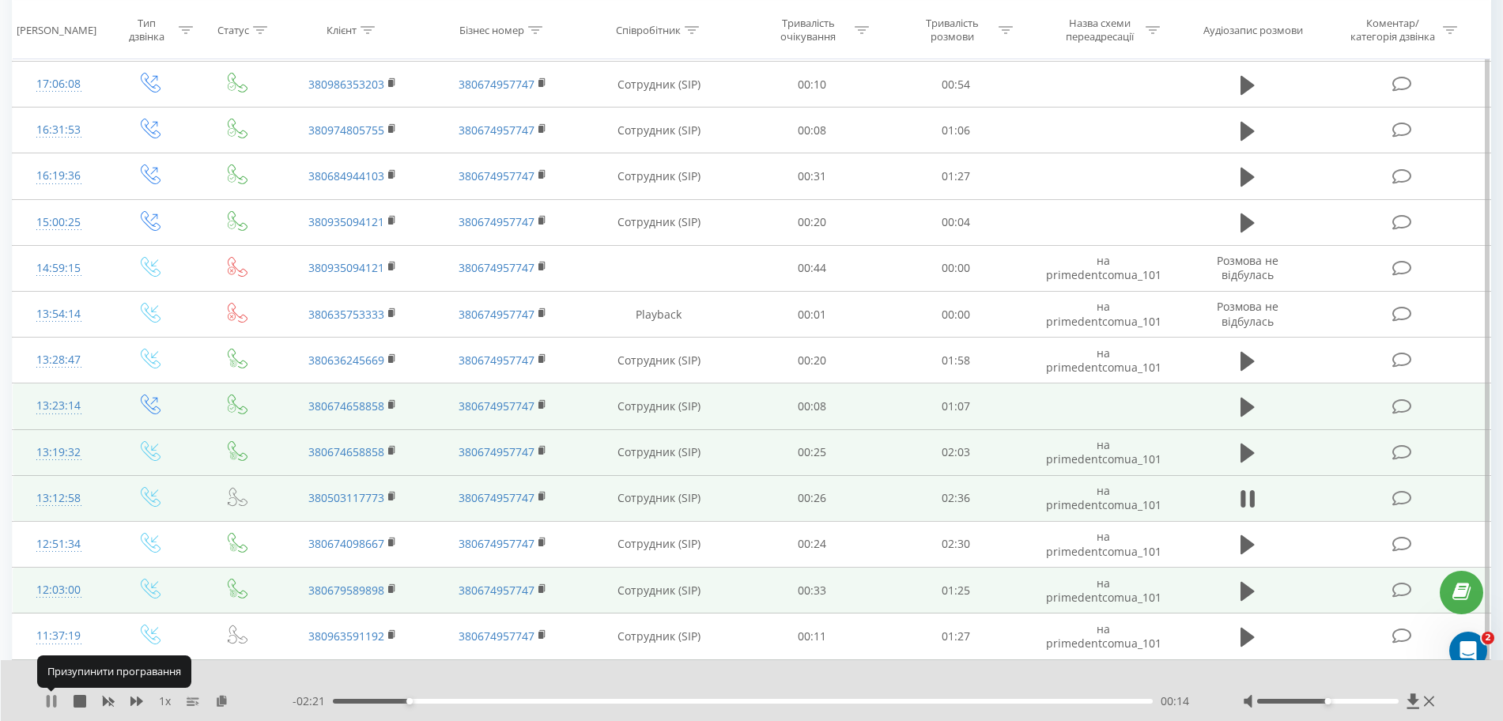
click at [53, 701] on icon at bounding box center [51, 701] width 13 height 13
click at [1251, 457] on icon at bounding box center [1247, 453] width 14 height 22
click at [382, 700] on div "00:29" at bounding box center [743, 701] width 820 height 5
drag, startPoint x: 379, startPoint y: 704, endPoint x: 331, endPoint y: 693, distance: 49.3
click at [332, 698] on div "00:00" at bounding box center [335, 701] width 6 height 6
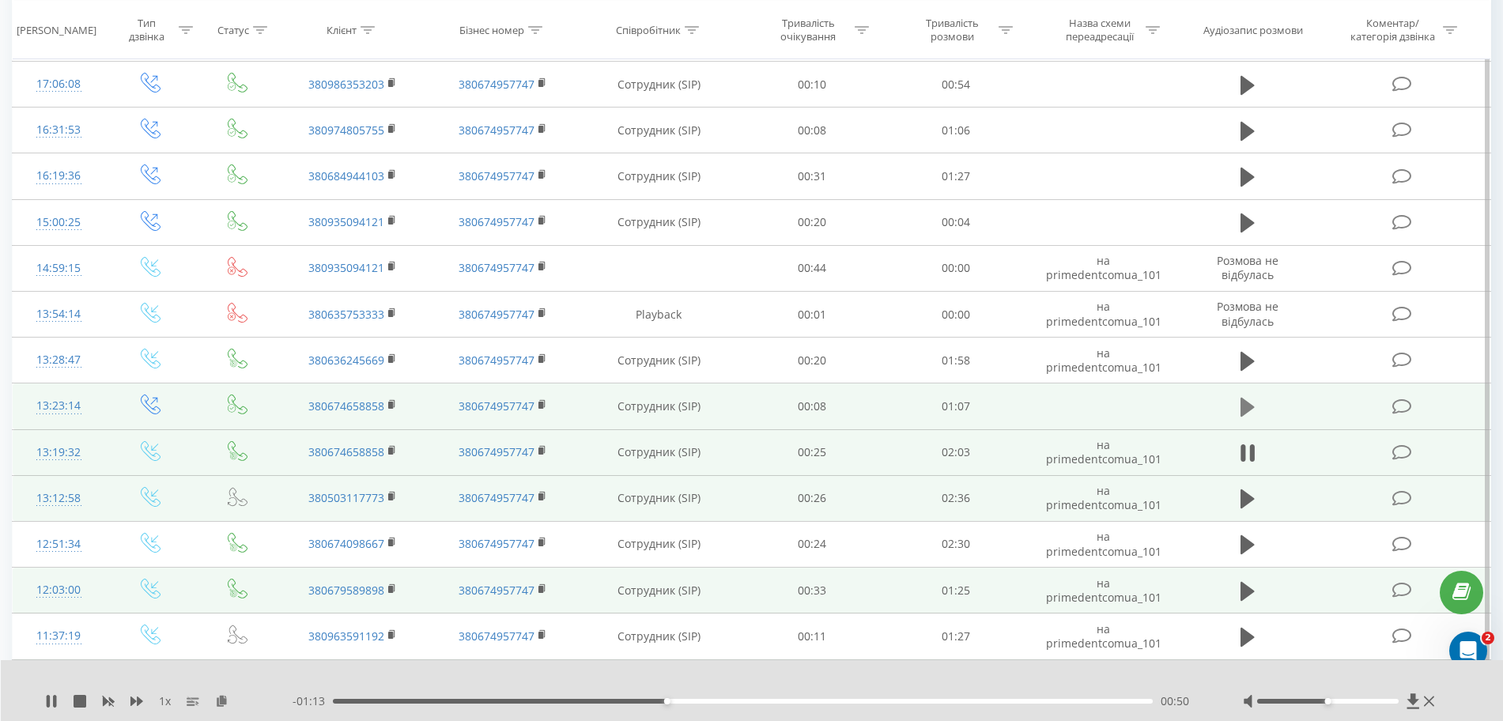
click at [1244, 406] on icon at bounding box center [1247, 407] width 14 height 19
click at [221, 702] on icon at bounding box center [221, 700] width 13 height 11
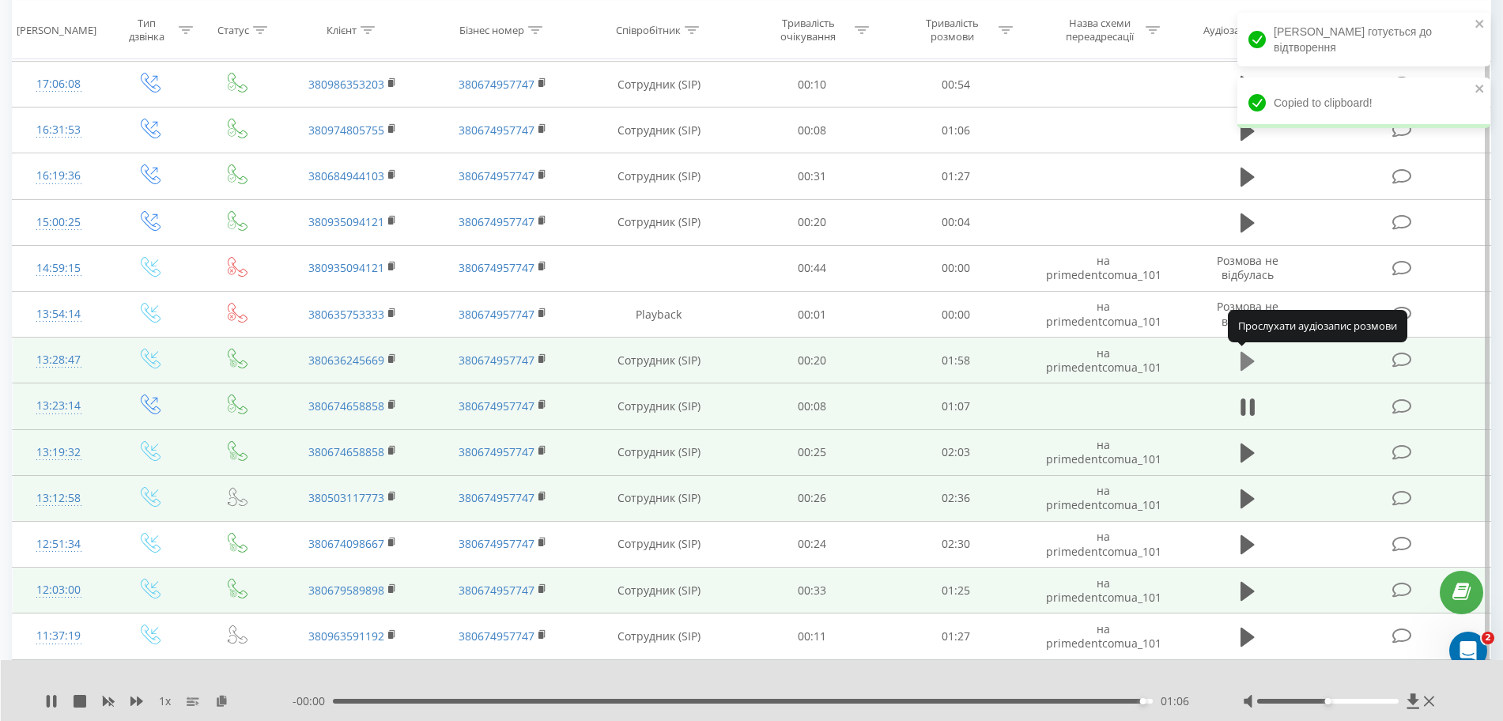
click at [1258, 369] on button at bounding box center [1248, 361] width 24 height 24
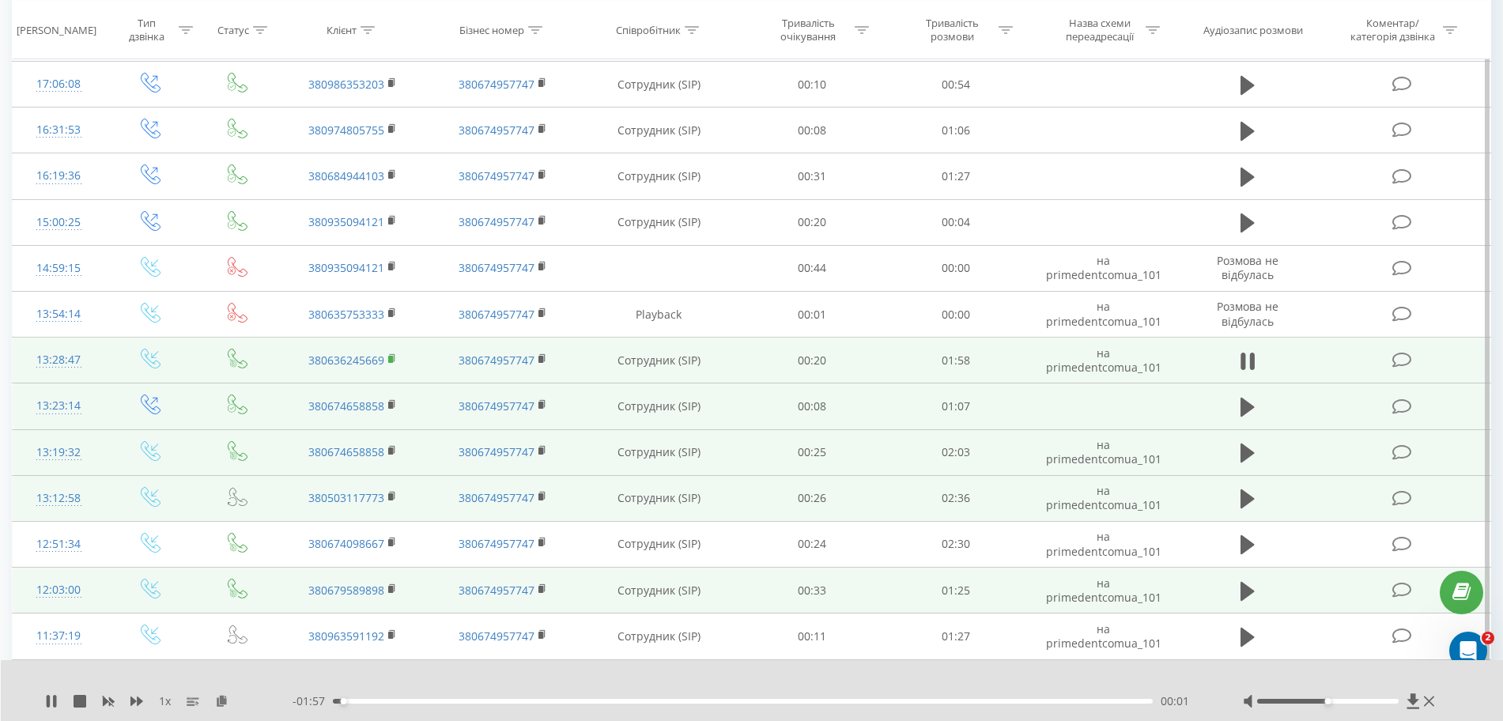
click at [390, 361] on rect at bounding box center [390, 359] width 5 height 7
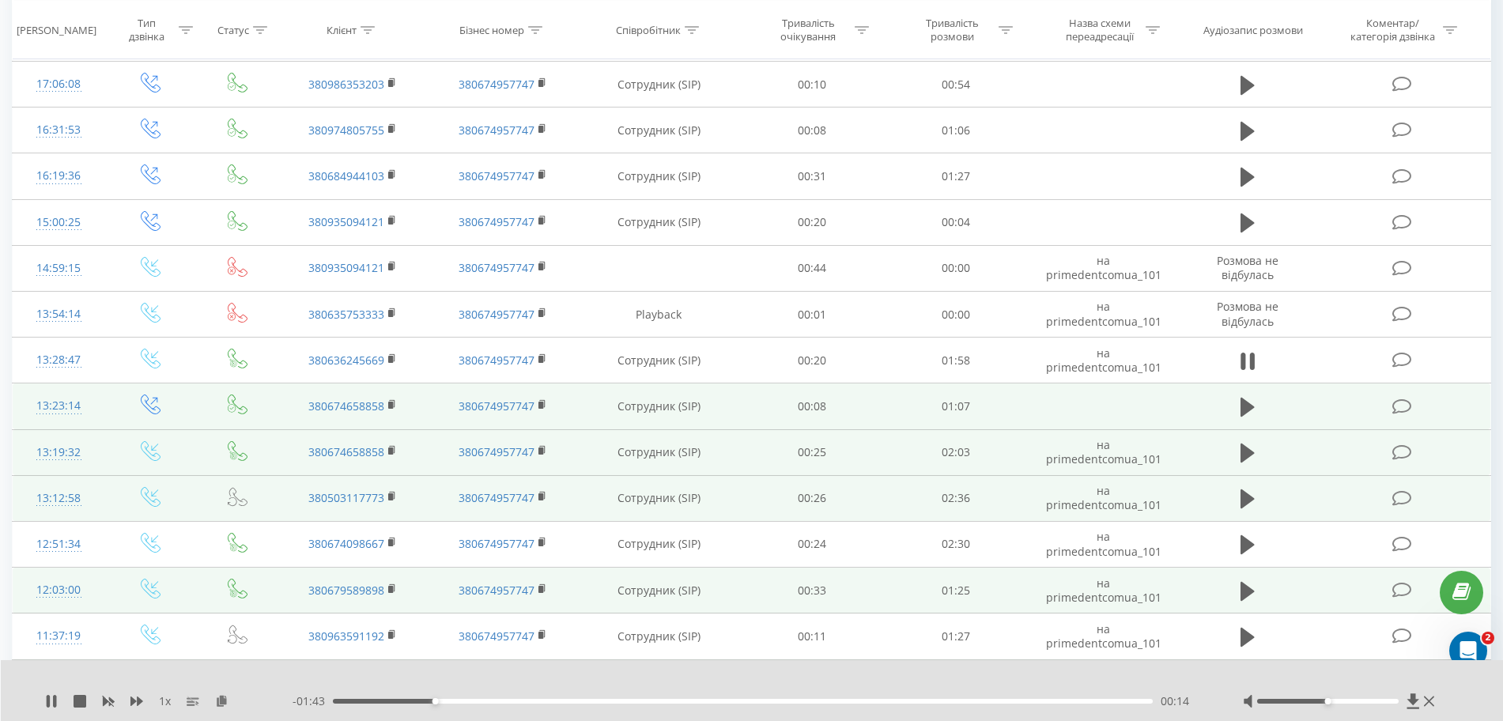
click at [1266, 672] on div at bounding box center [741, 680] width 1115 height 17
click at [141, 699] on icon at bounding box center [136, 701] width 13 height 13
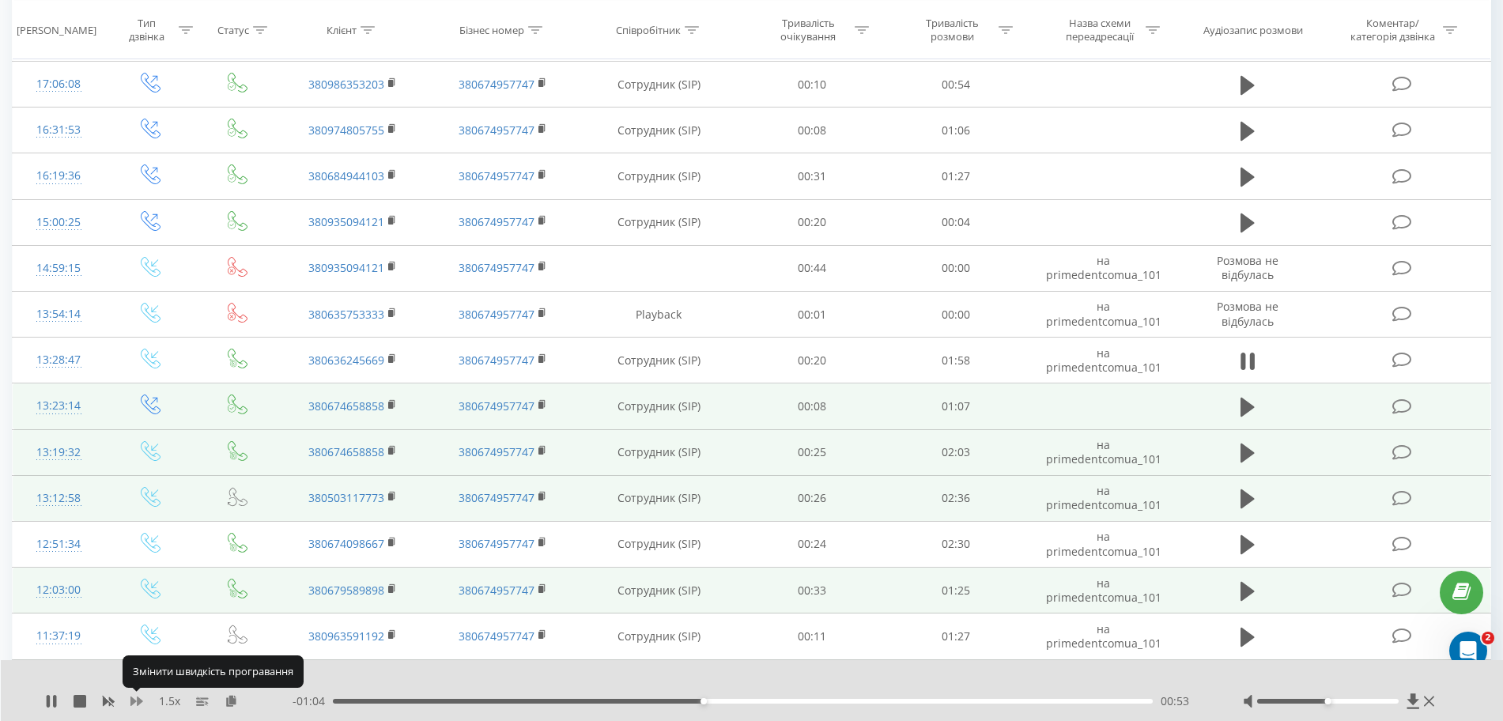
click at [141, 699] on icon at bounding box center [136, 701] width 13 height 13
click at [219, 697] on icon at bounding box center [221, 700] width 13 height 11
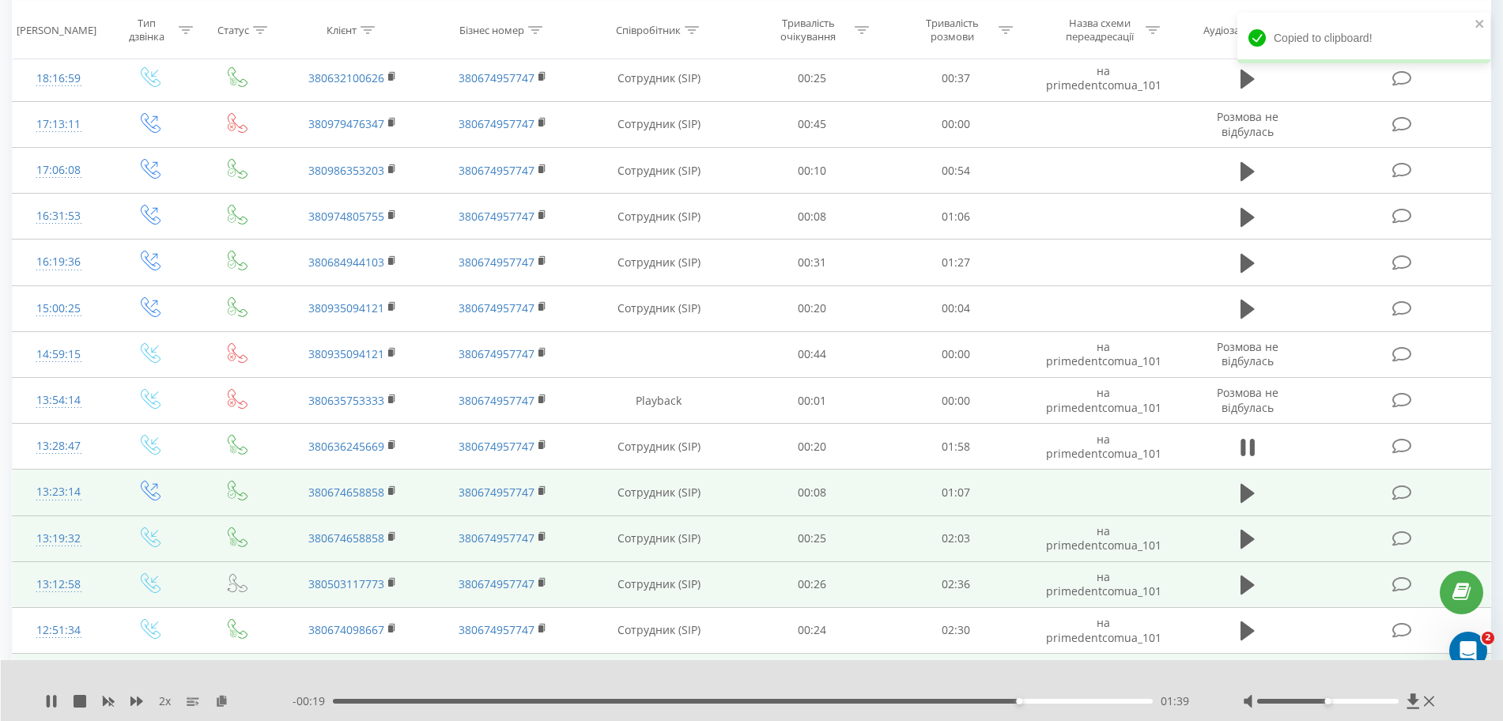
scroll to position [2695, 0]
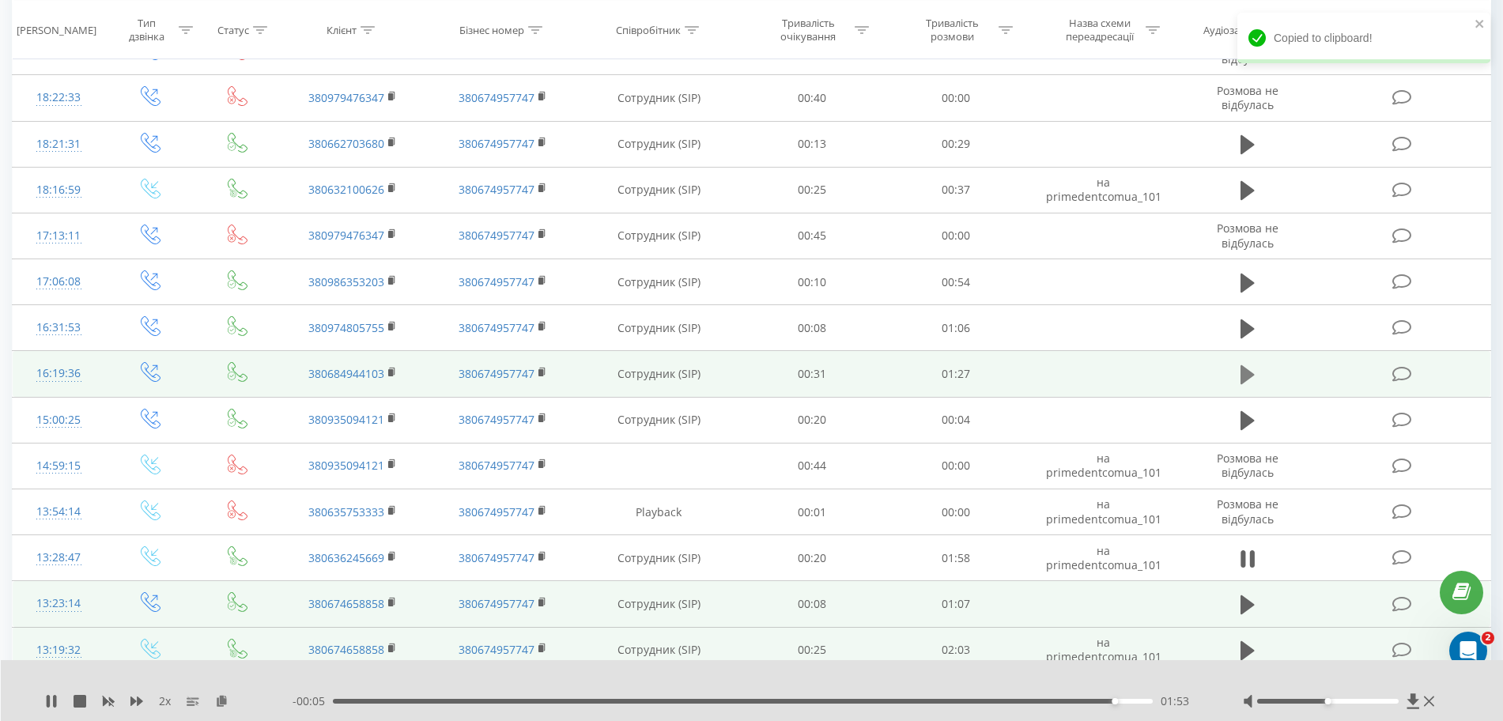
click at [1244, 367] on icon at bounding box center [1247, 374] width 14 height 19
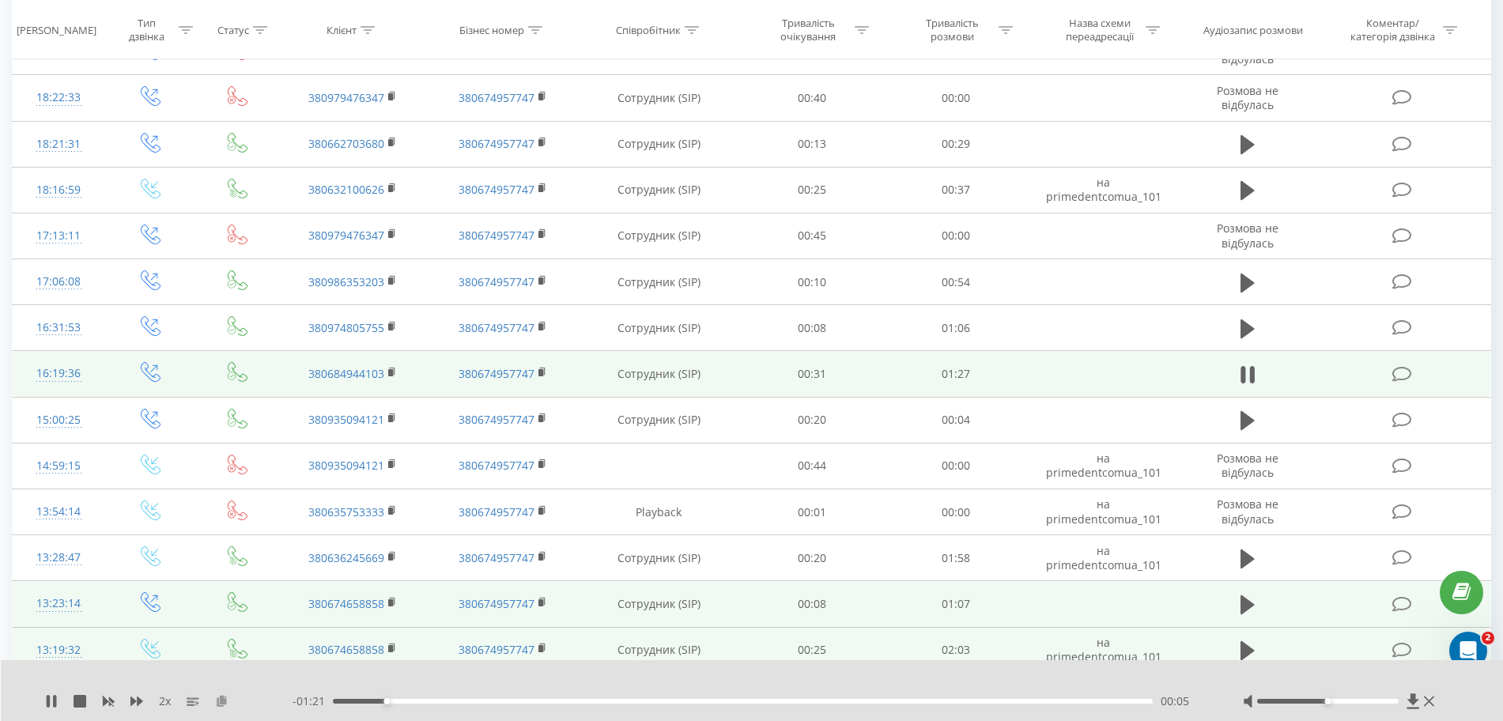
click at [225, 704] on icon at bounding box center [221, 700] width 13 height 11
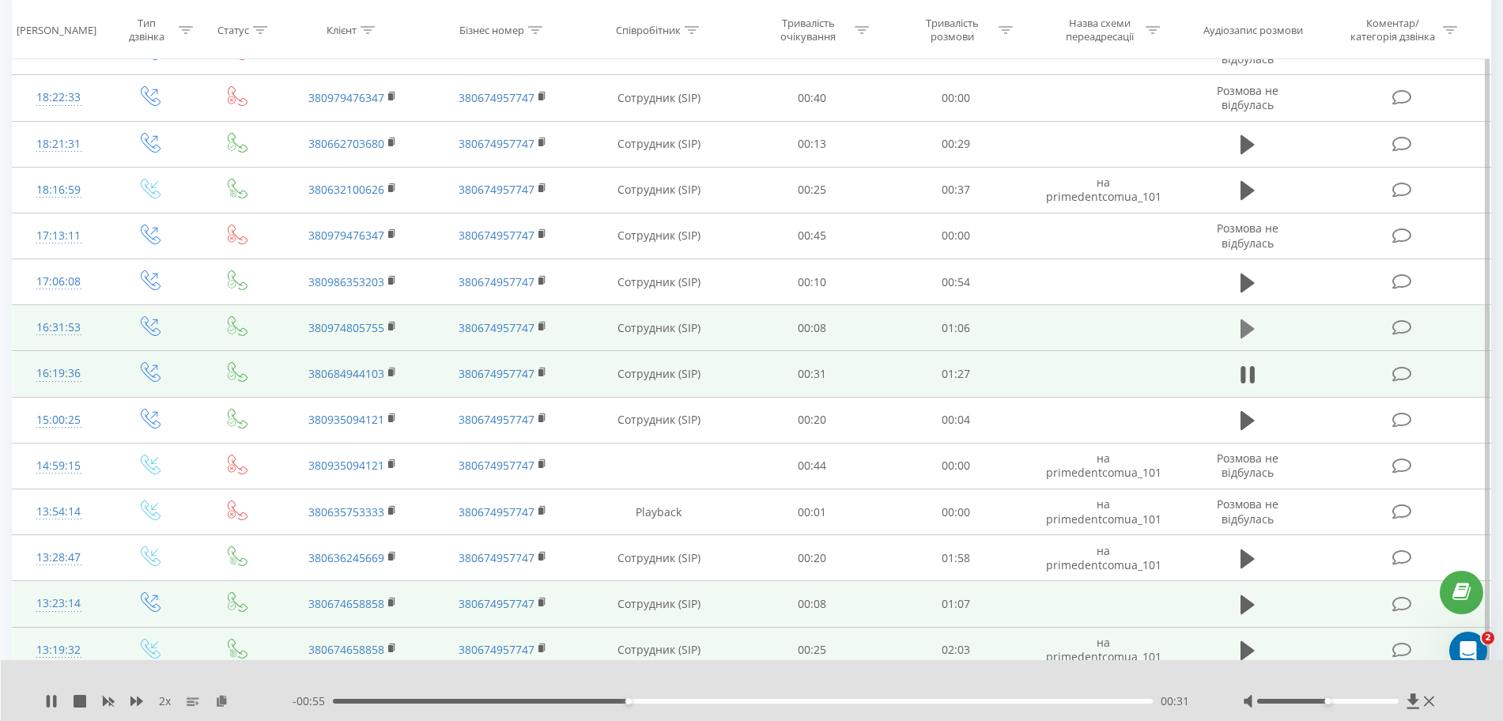
click at [1248, 327] on icon at bounding box center [1247, 328] width 14 height 19
click at [220, 704] on icon at bounding box center [221, 700] width 13 height 11
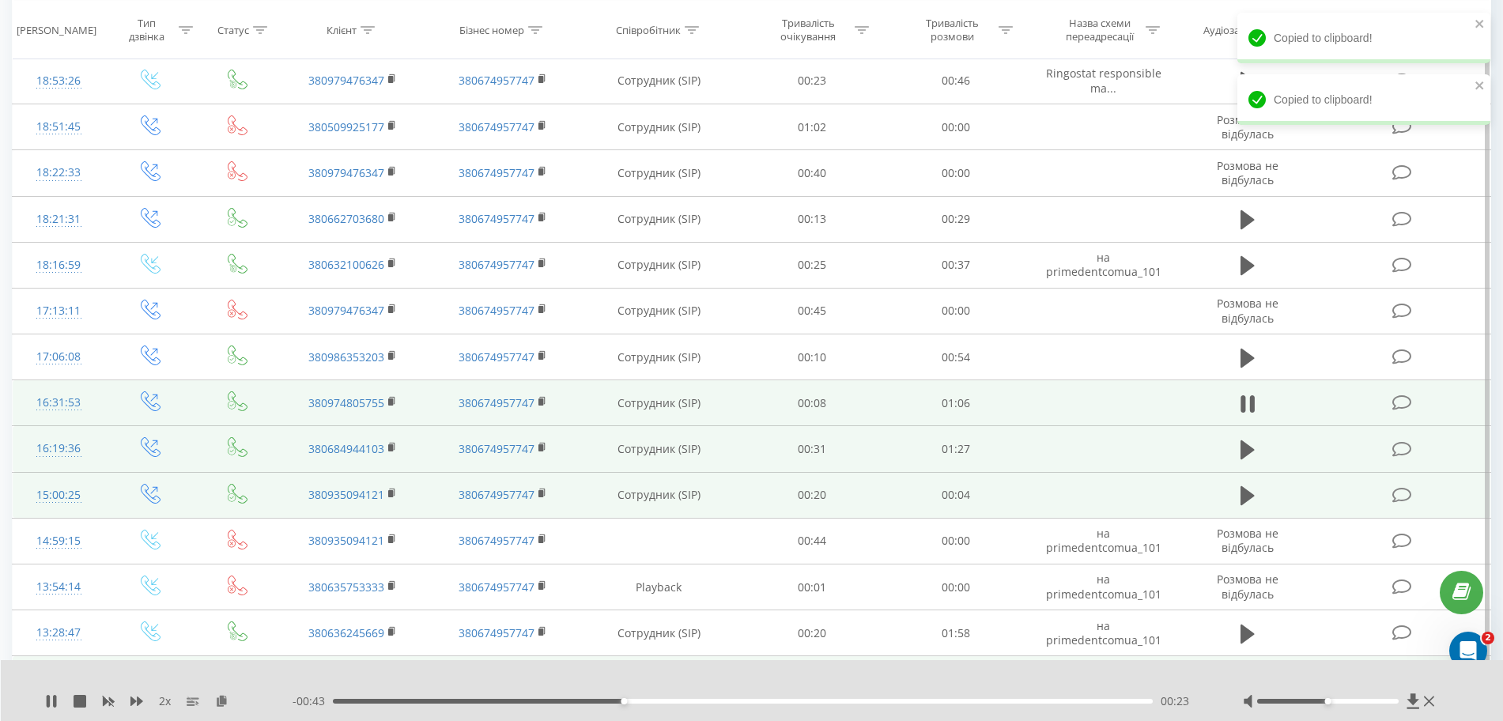
scroll to position [2498, 0]
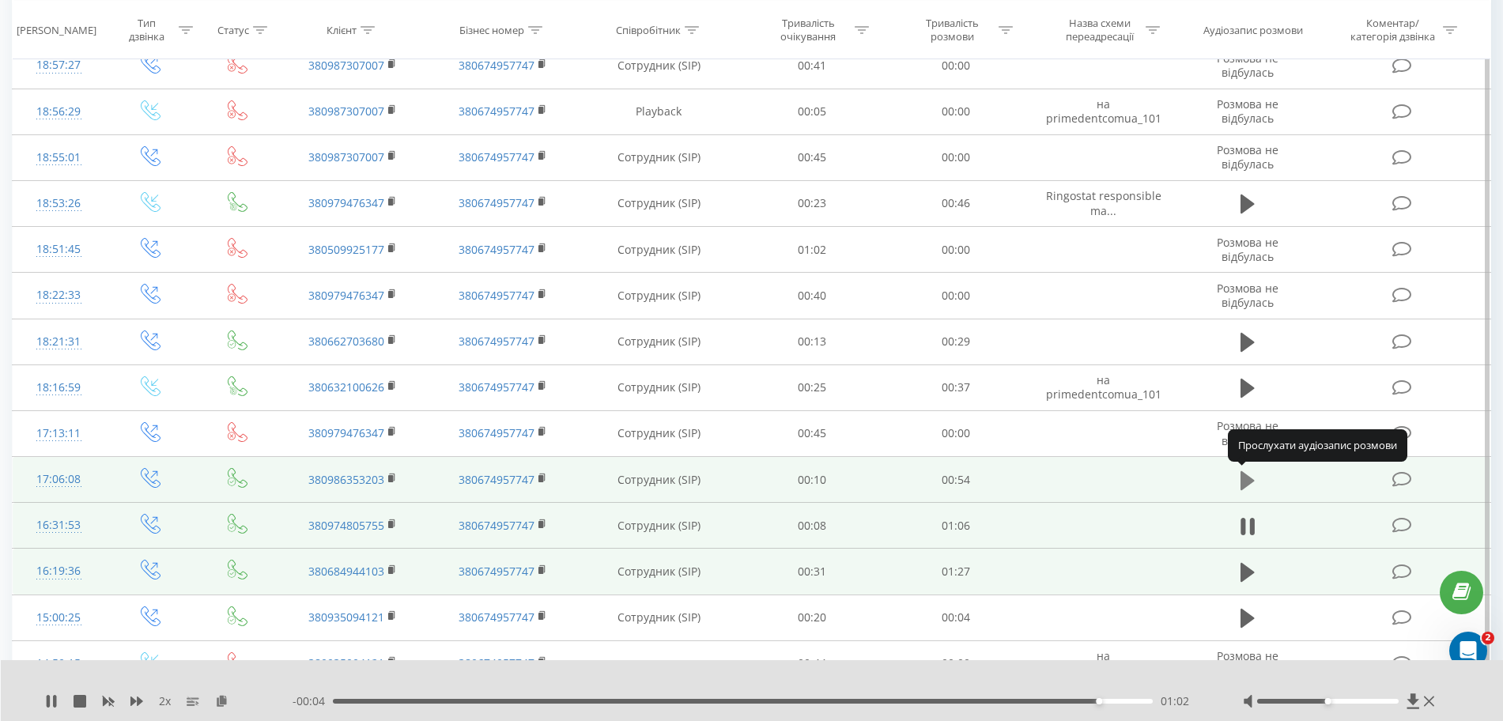
click at [1244, 481] on icon at bounding box center [1247, 479] width 14 height 19
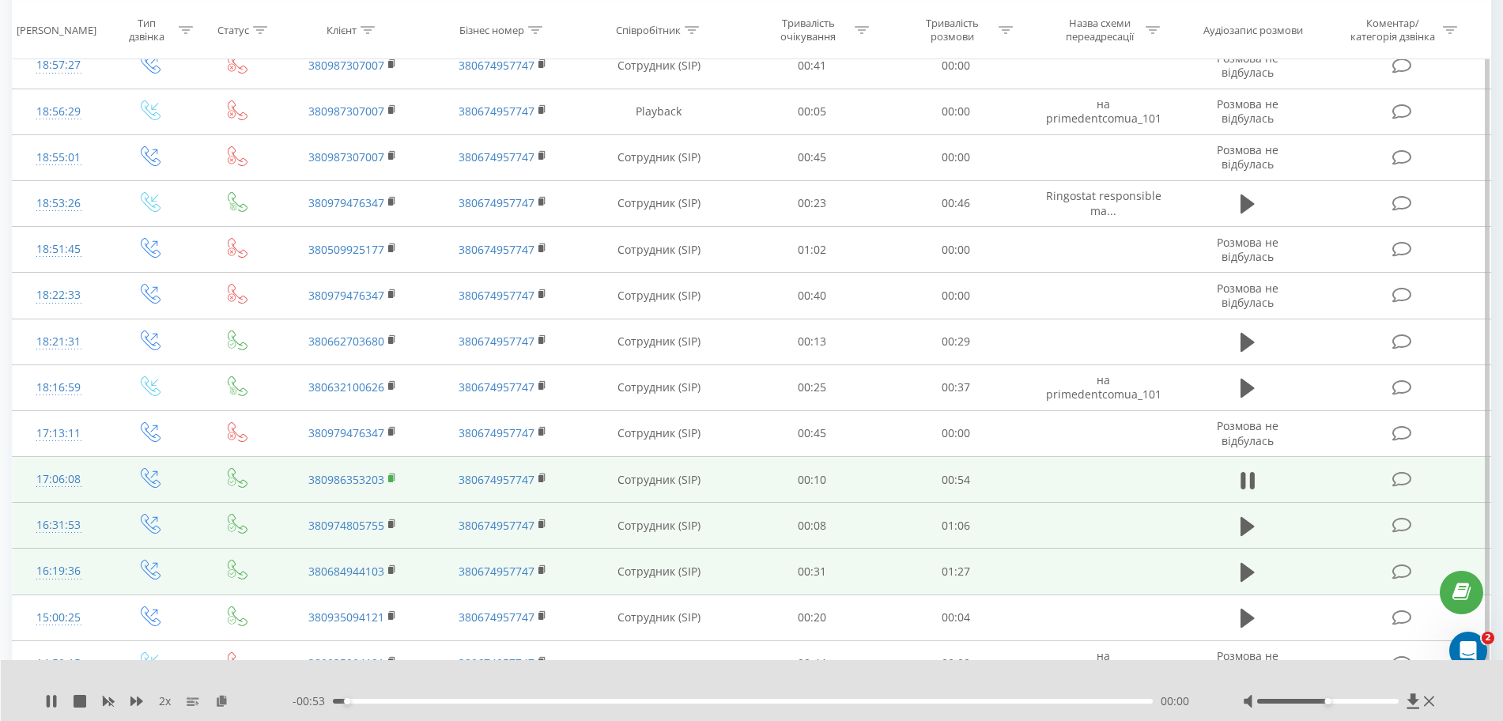
click at [392, 482] on icon at bounding box center [392, 478] width 9 height 11
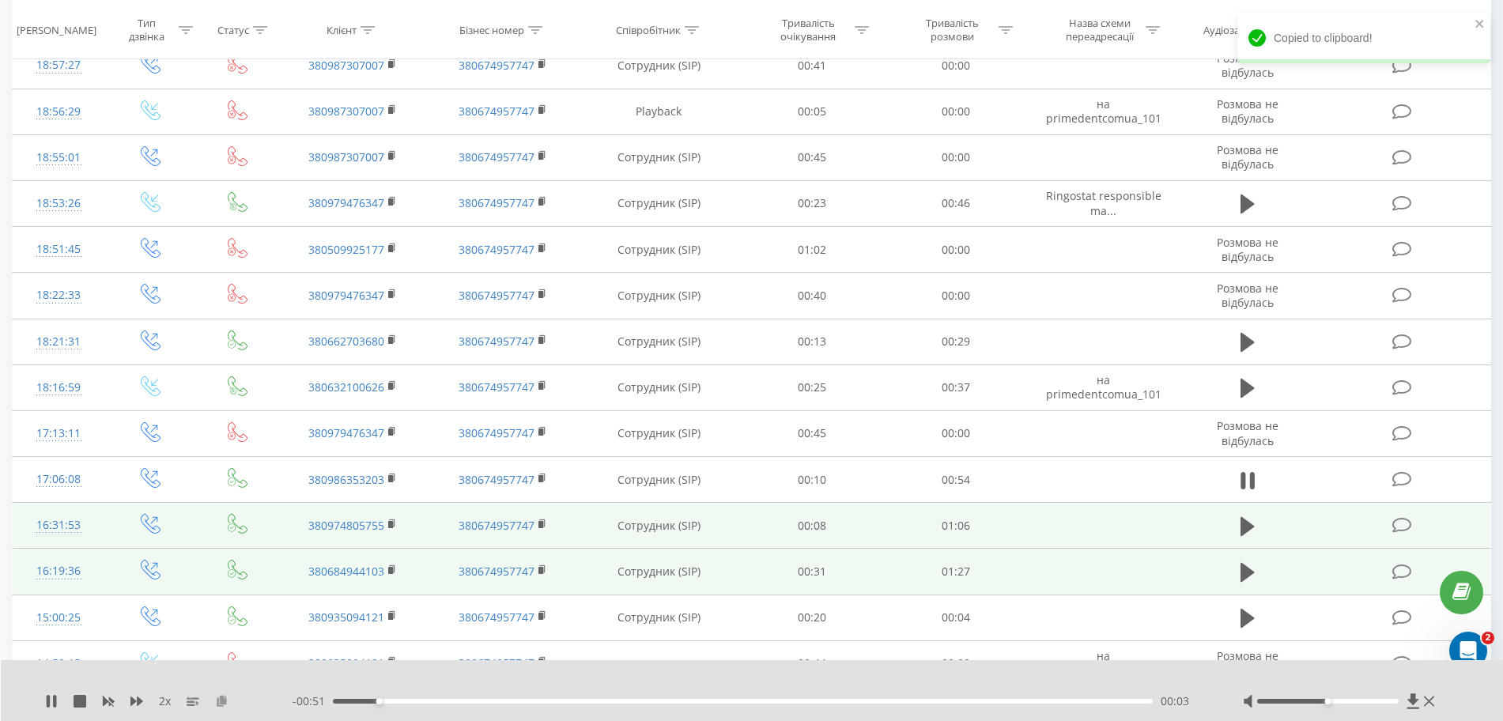
click at [225, 705] on icon at bounding box center [221, 700] width 13 height 11
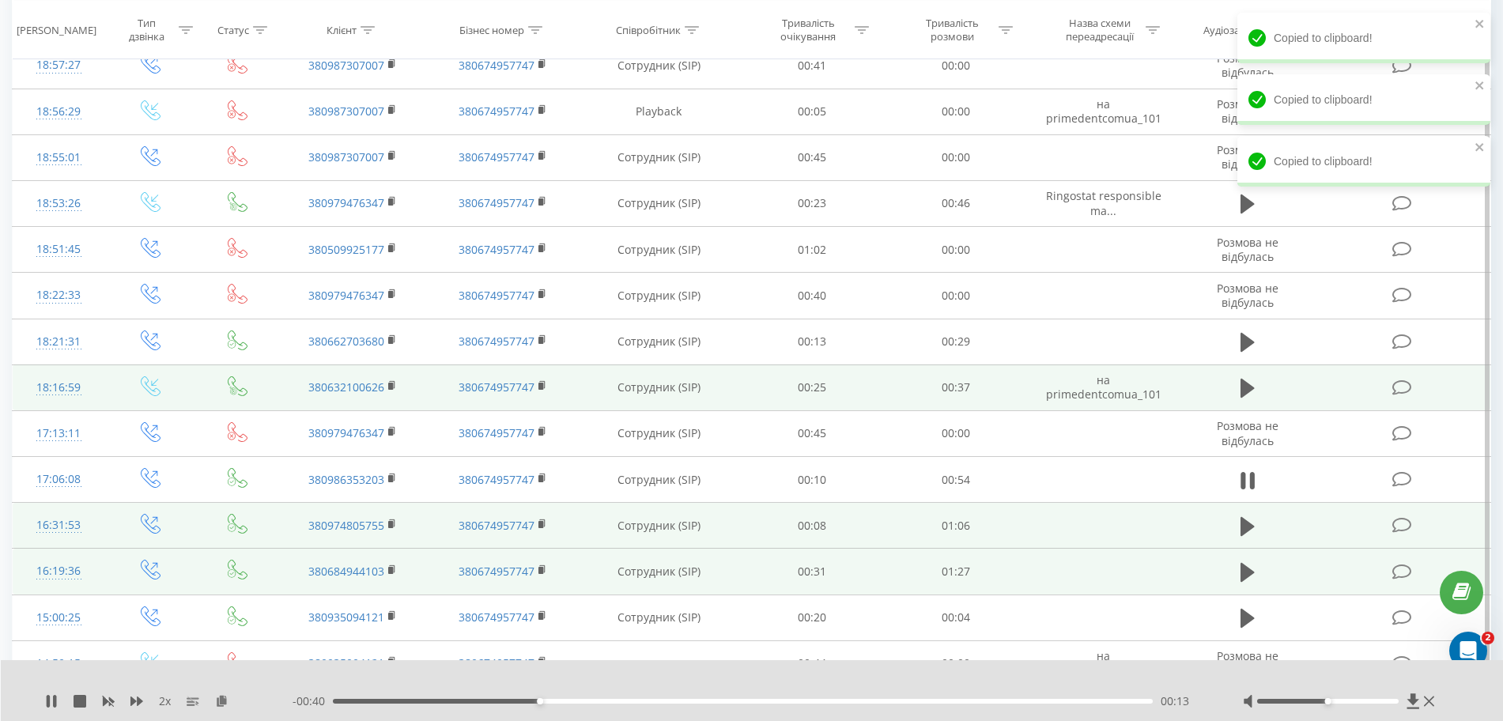
drag, startPoint x: 1246, startPoint y: 394, endPoint x: 1233, endPoint y: 398, distance: 14.3
click at [1246, 394] on icon at bounding box center [1247, 388] width 14 height 19
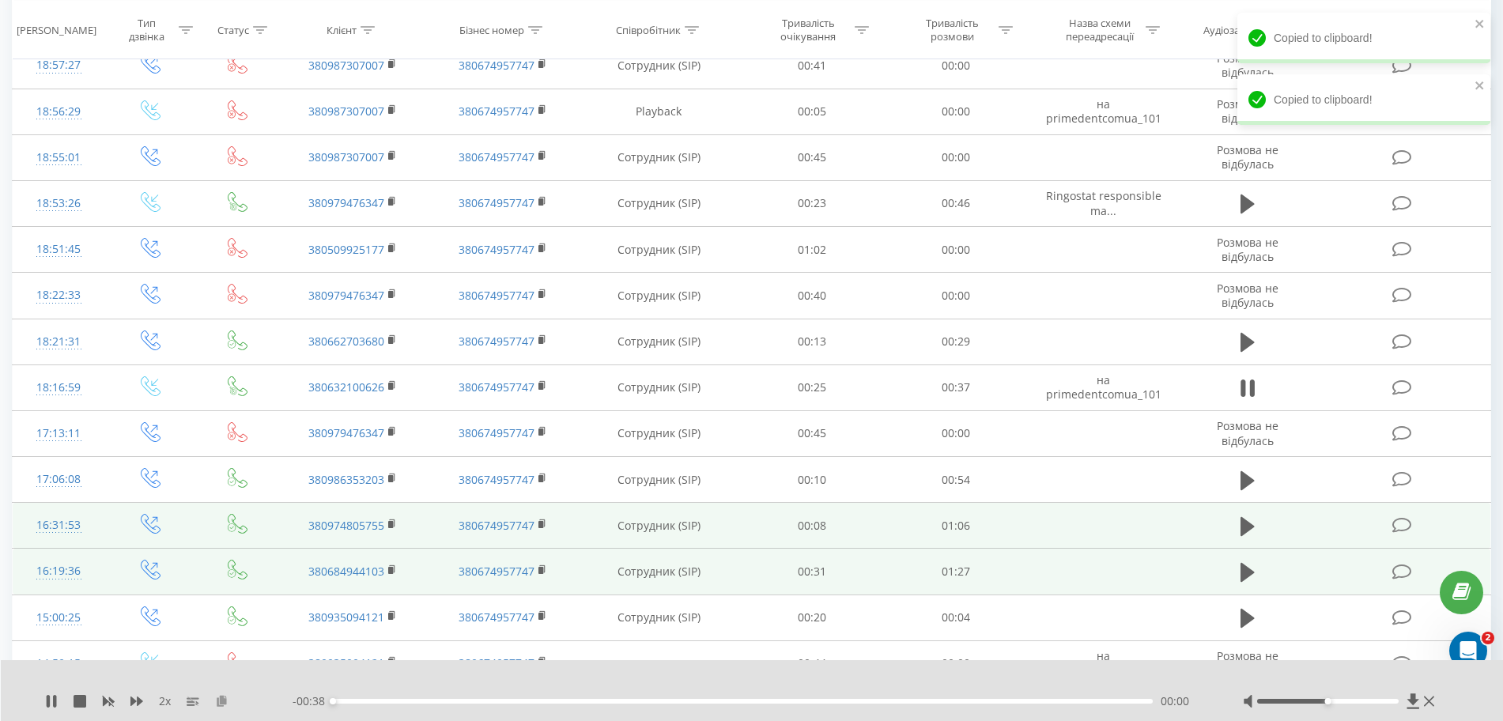
click at [217, 697] on icon at bounding box center [221, 700] width 13 height 11
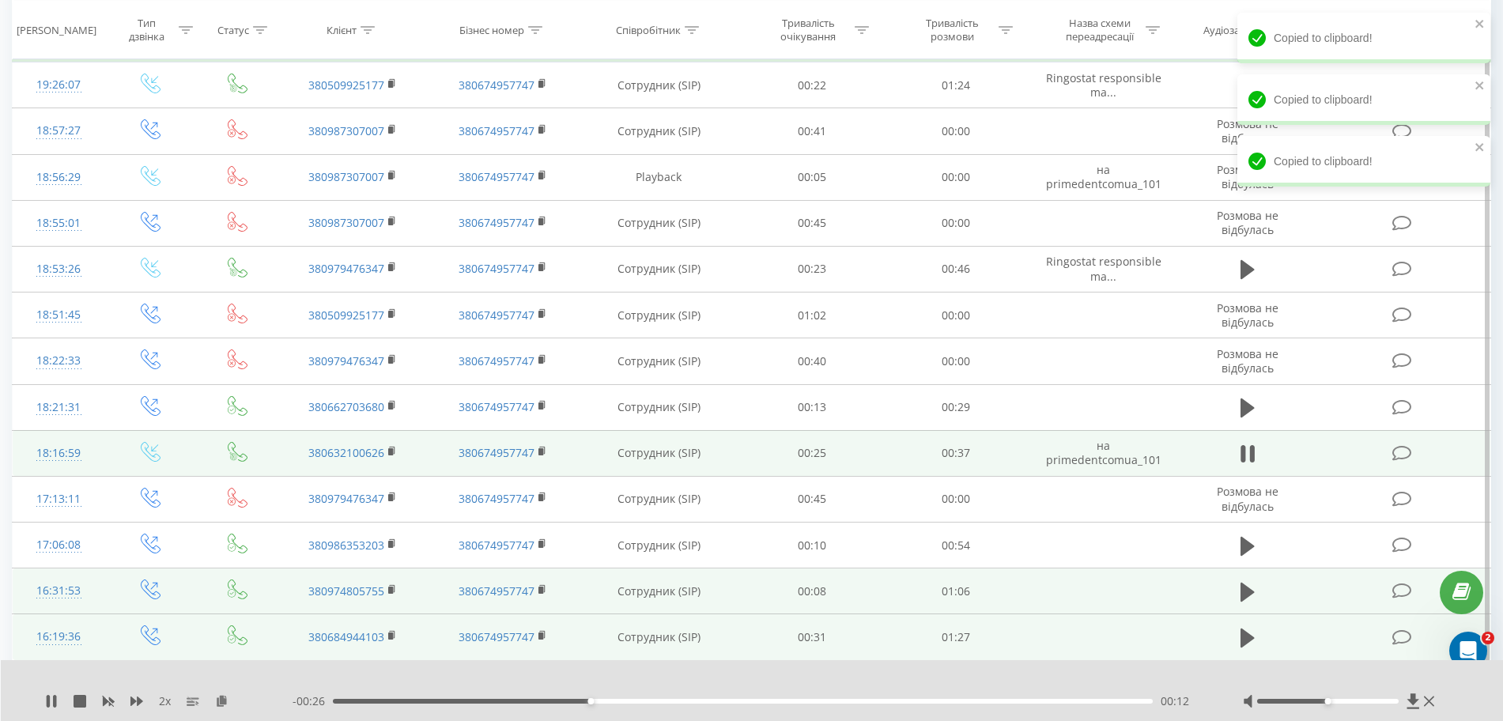
scroll to position [2399, 0]
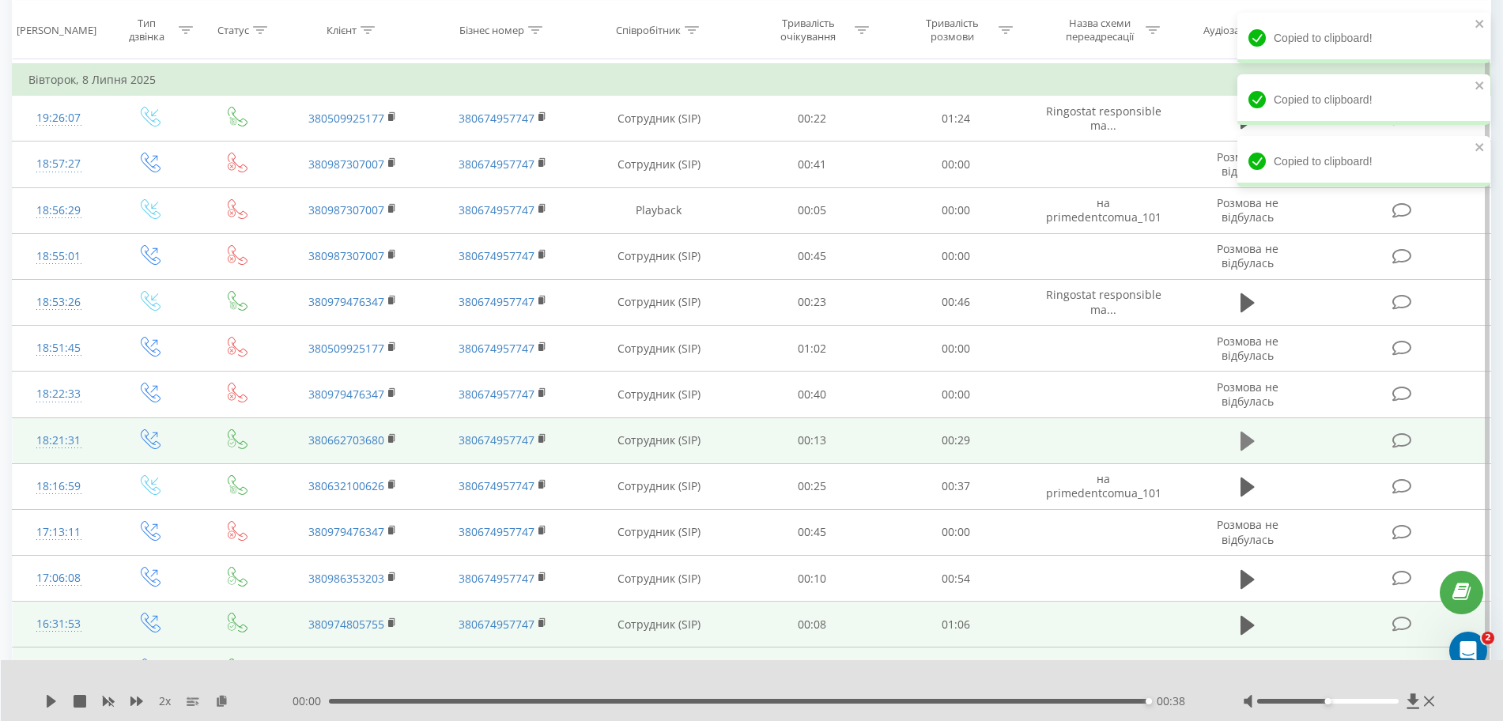
click at [1244, 440] on icon at bounding box center [1247, 441] width 14 height 19
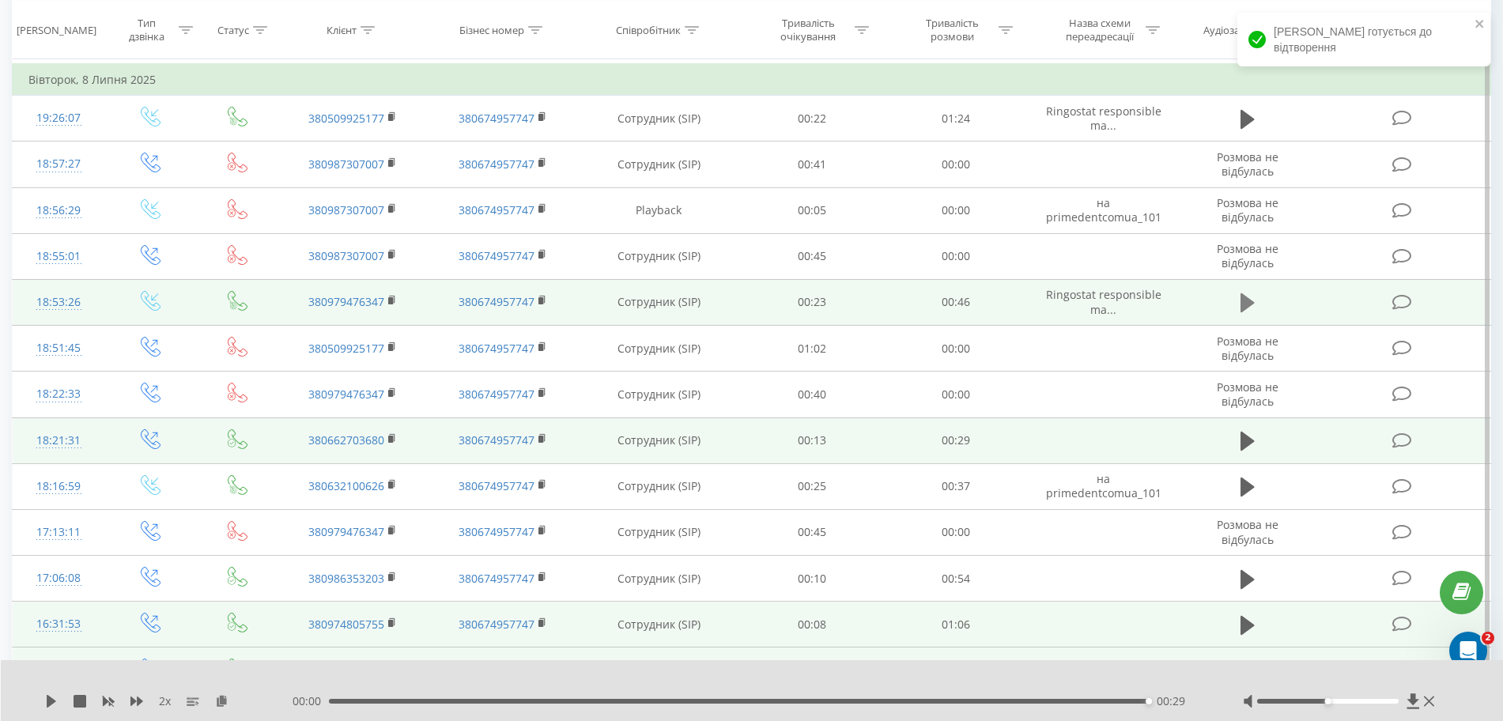
click at [1250, 313] on icon at bounding box center [1247, 303] width 14 height 22
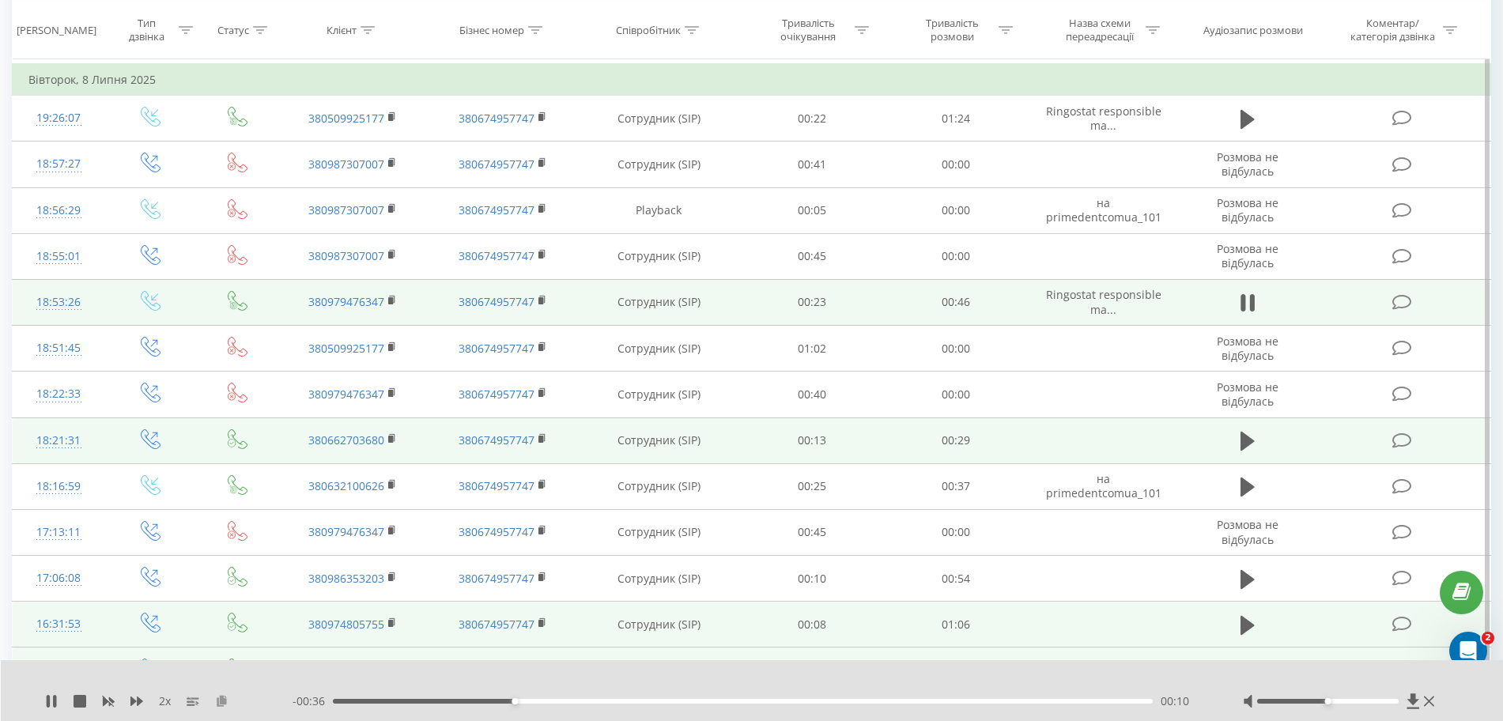
click at [218, 700] on icon at bounding box center [221, 700] width 13 height 11
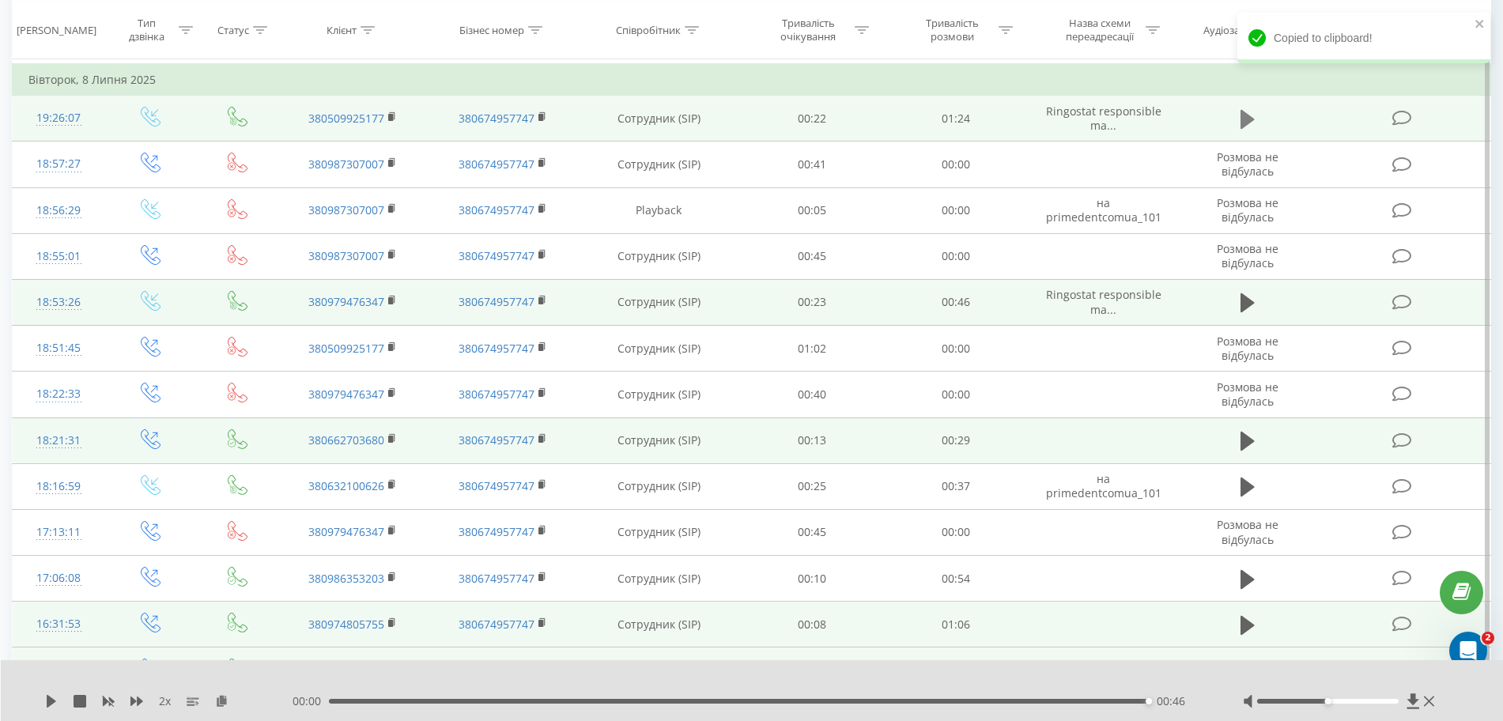
click at [1242, 126] on icon at bounding box center [1247, 119] width 14 height 19
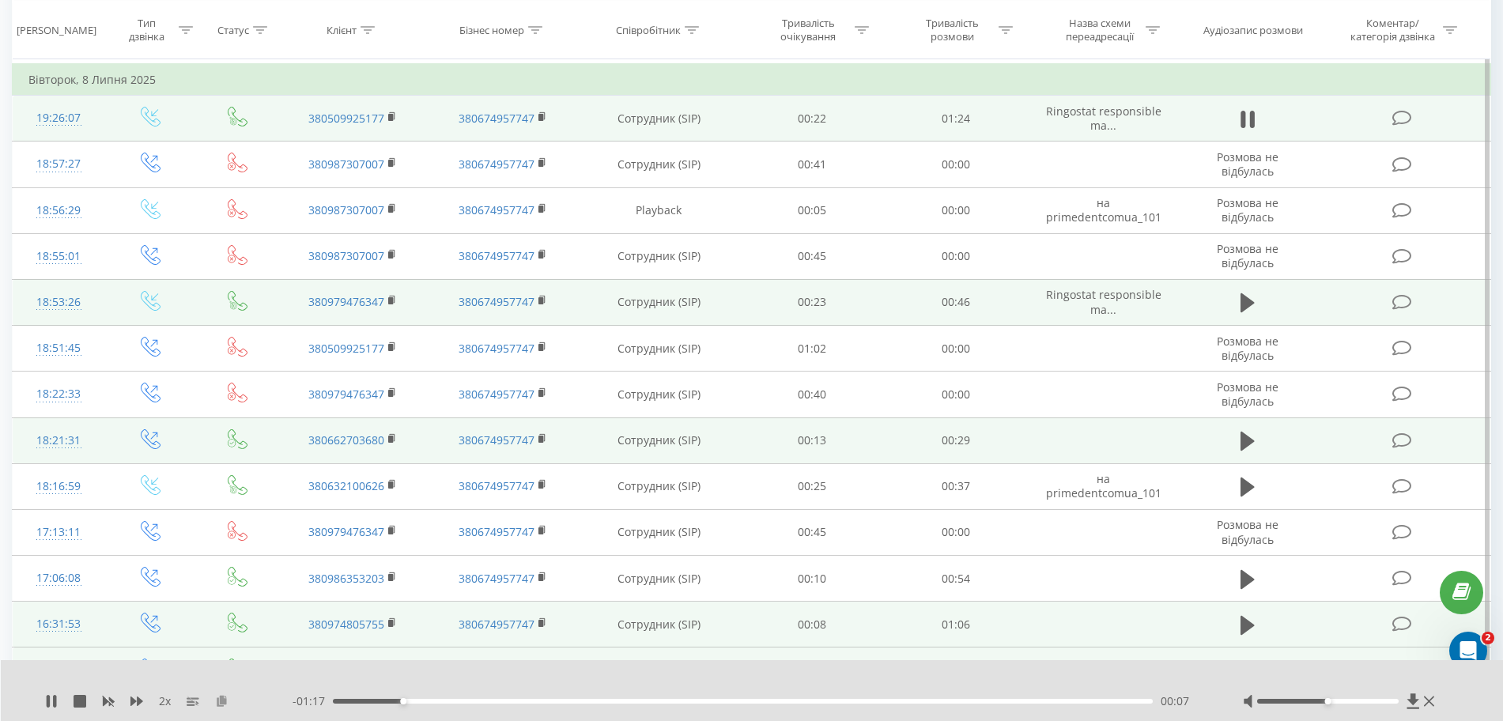
click at [218, 703] on icon at bounding box center [221, 700] width 13 height 11
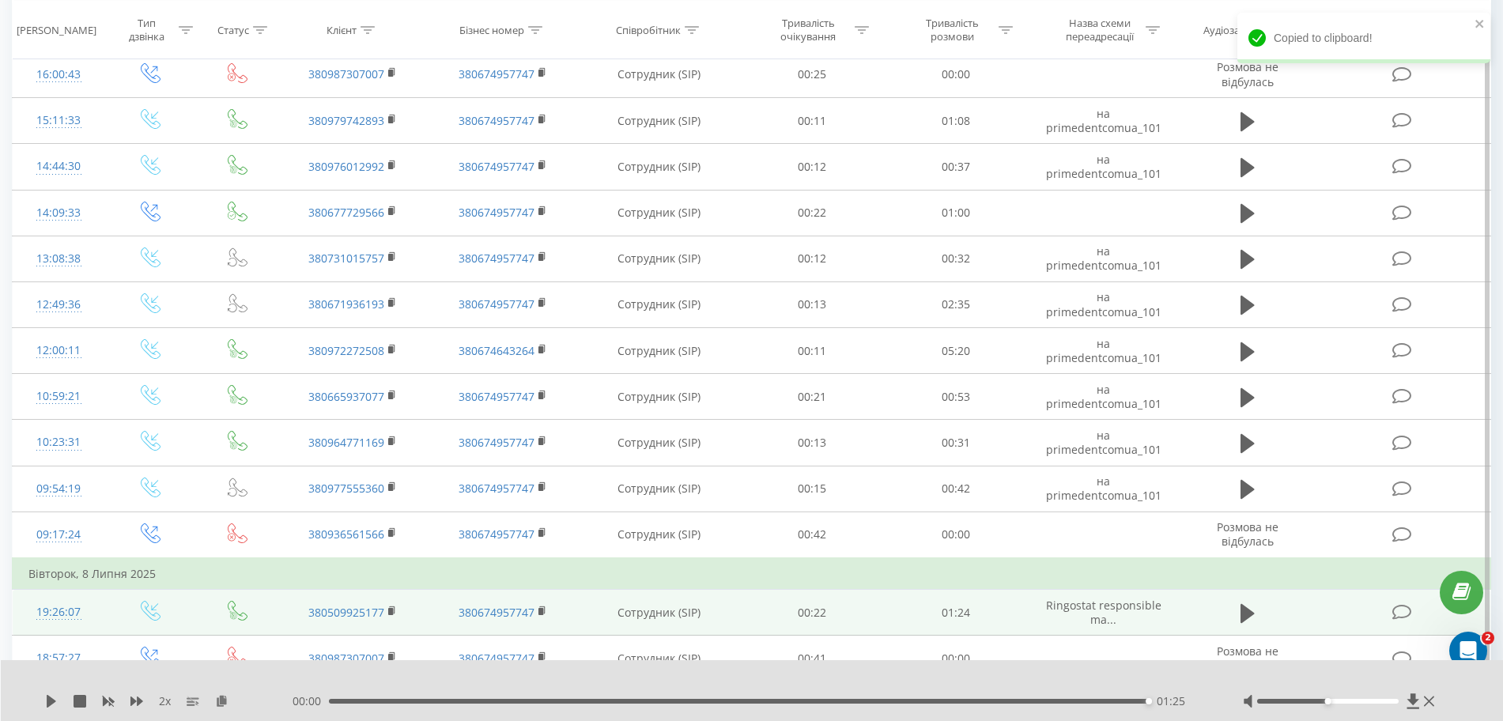
scroll to position [2003, 0]
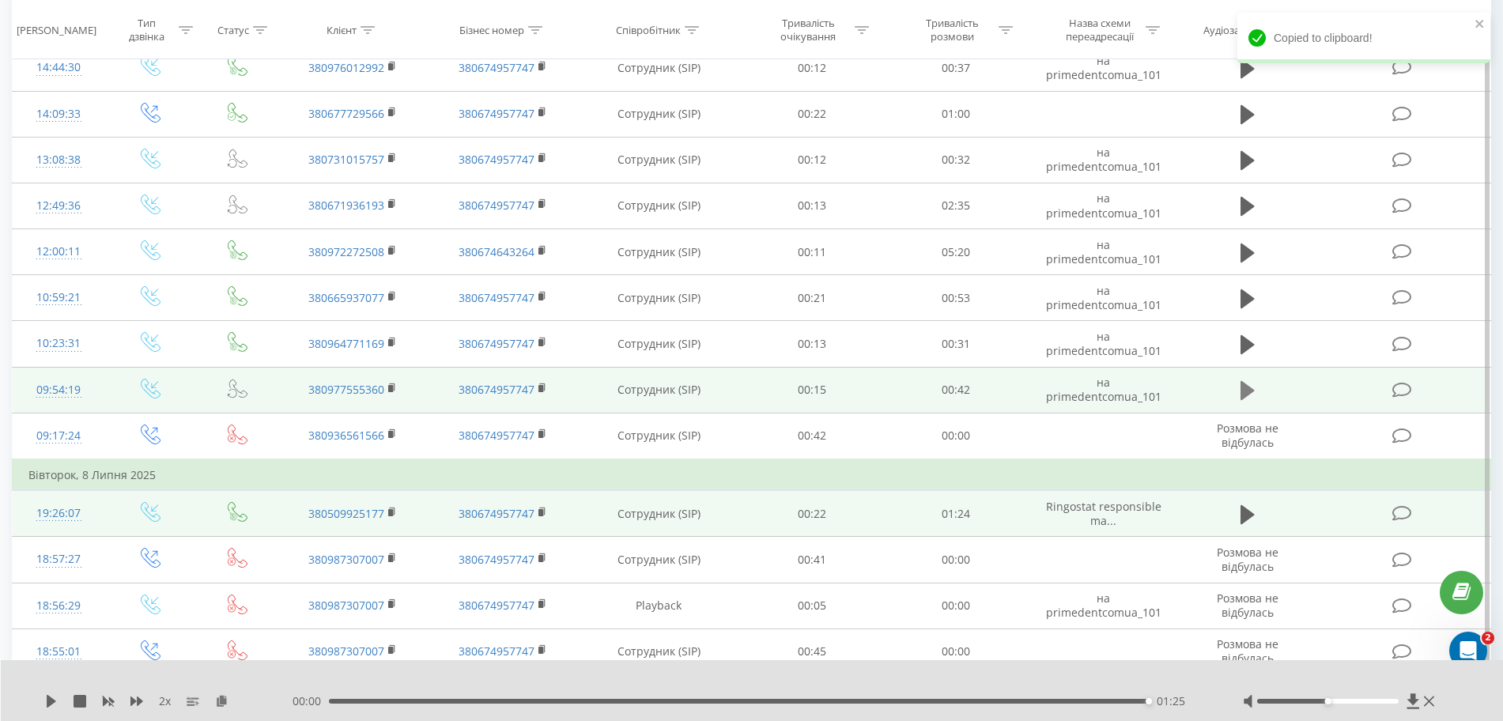
click at [1245, 386] on icon at bounding box center [1247, 390] width 14 height 19
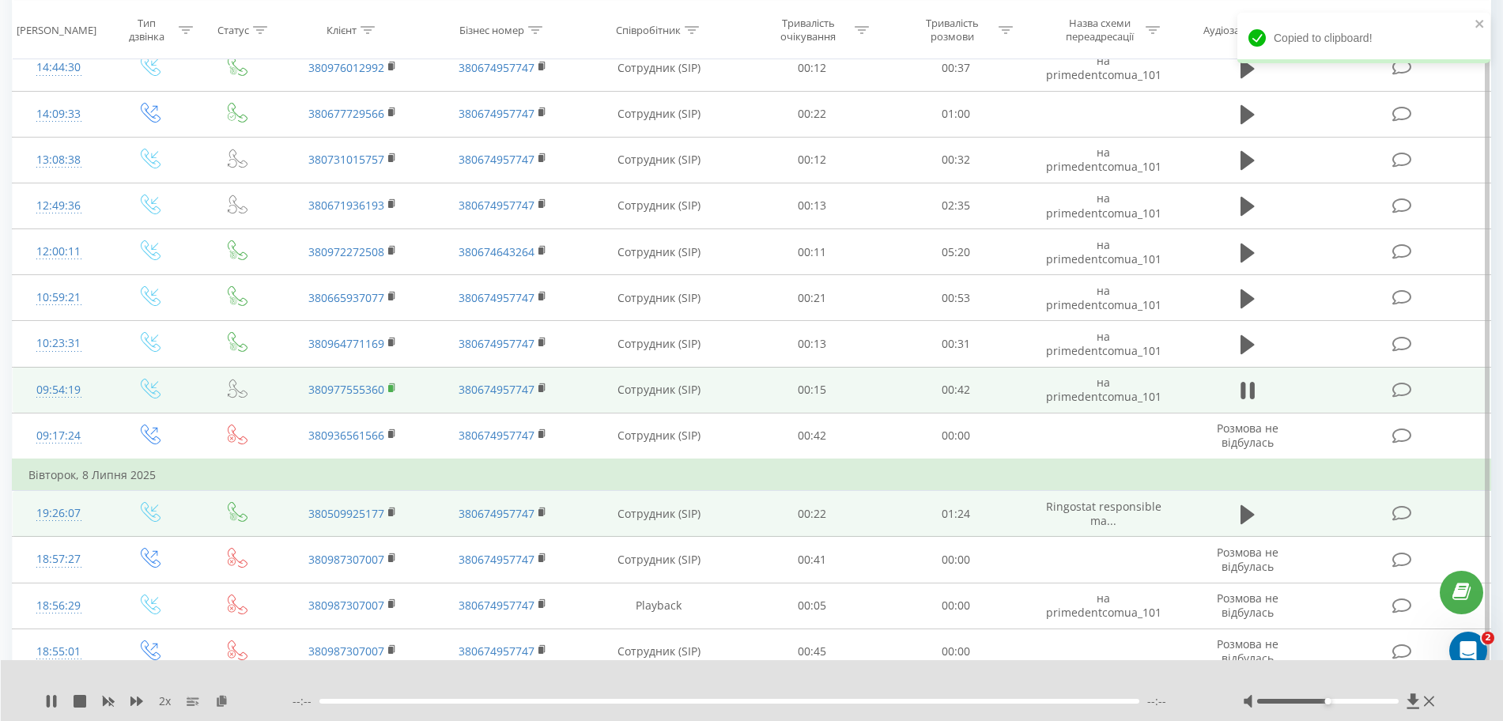
click at [392, 388] on rect at bounding box center [390, 388] width 5 height 7
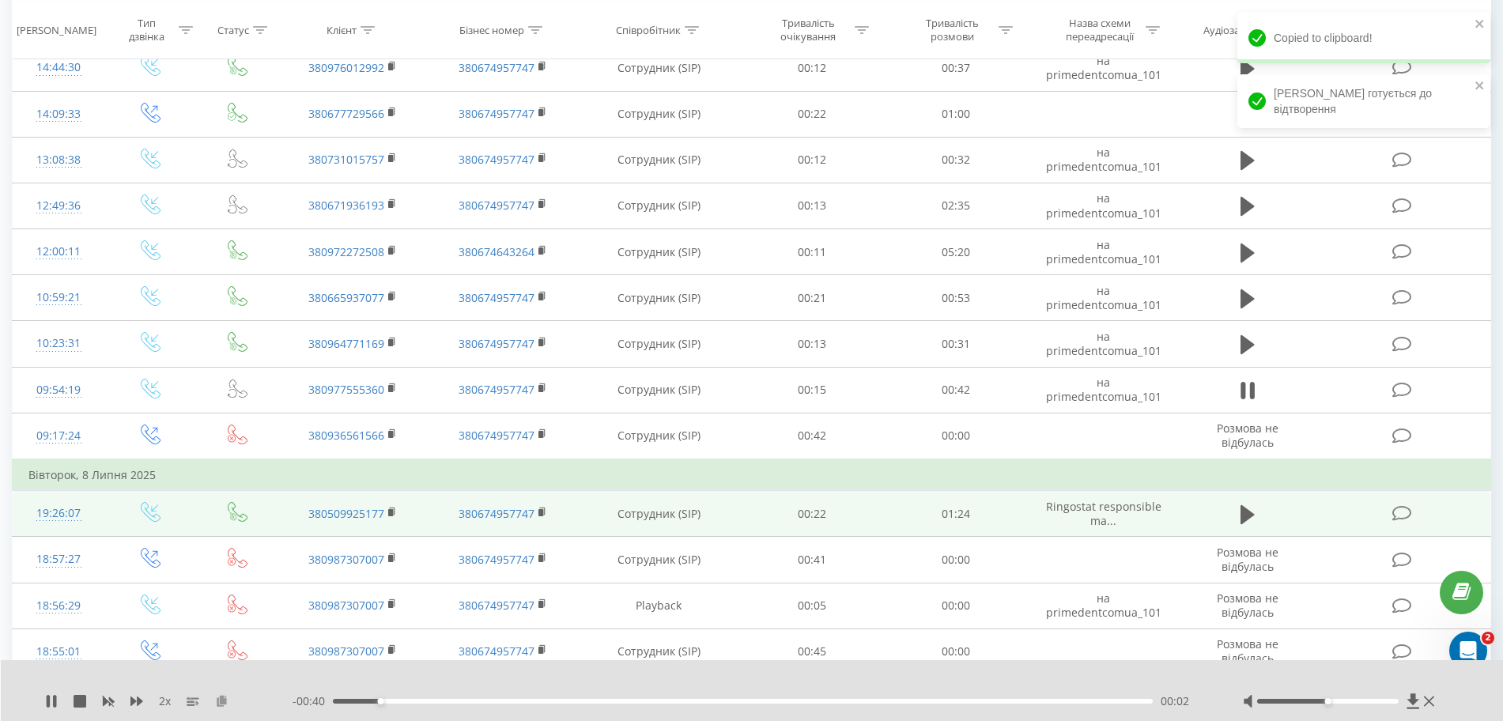
click at [225, 701] on icon at bounding box center [221, 700] width 13 height 11
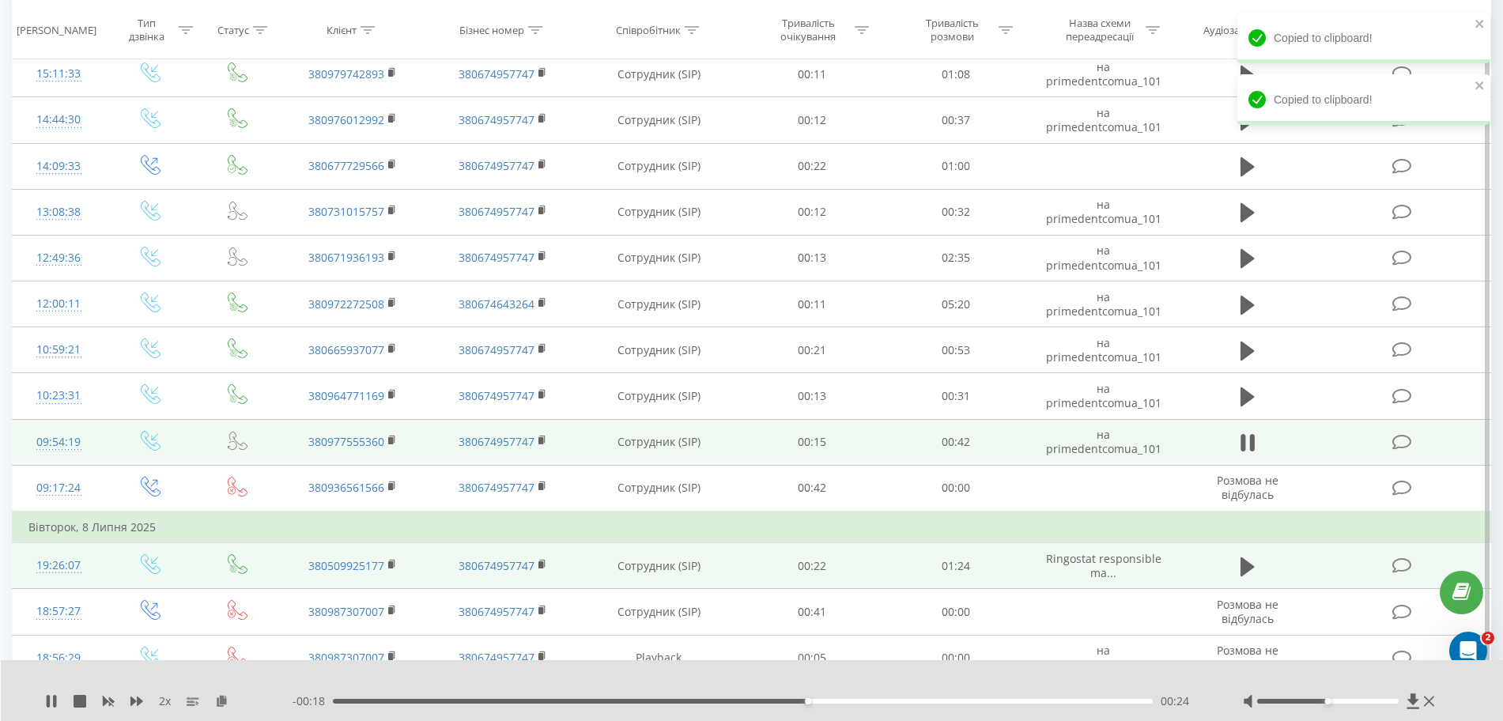
scroll to position [1905, 0]
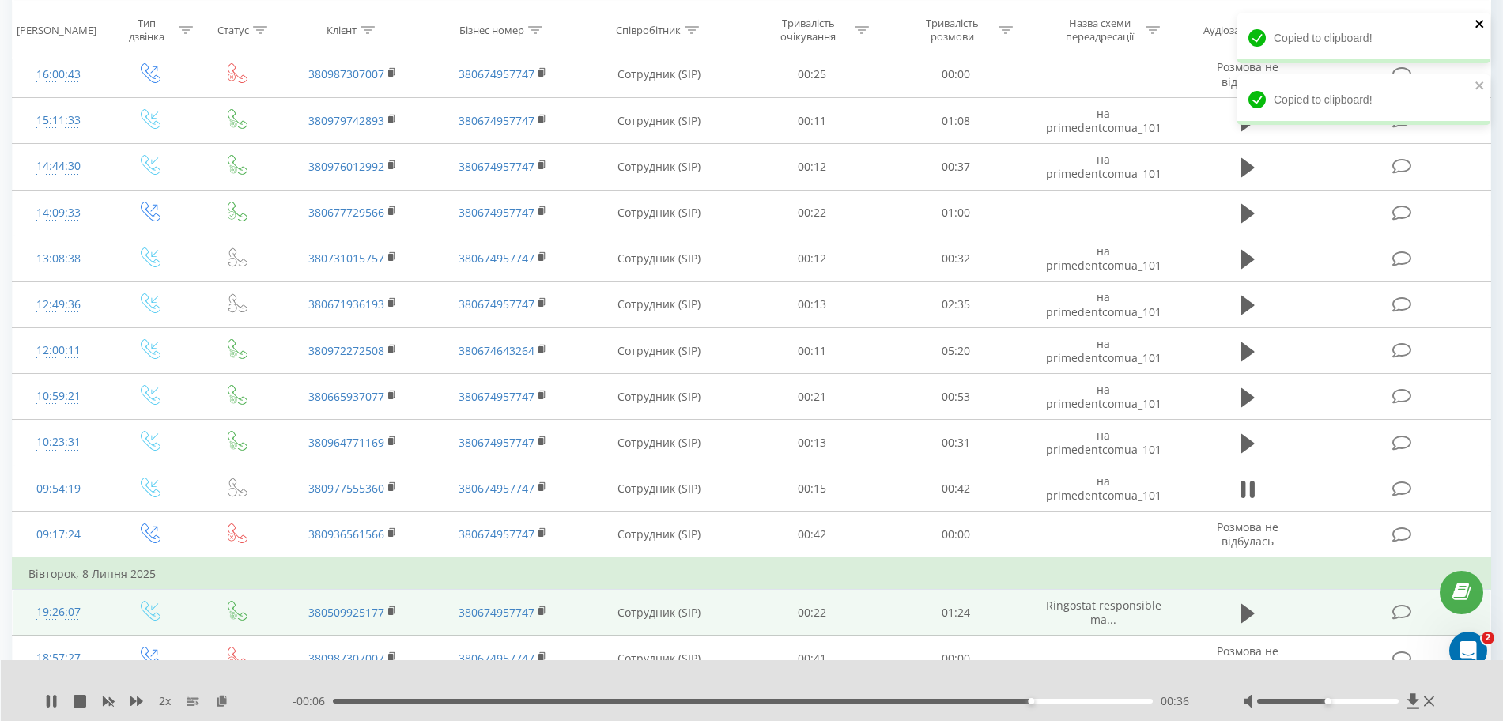
click at [1475, 27] on icon "close" at bounding box center [1479, 23] width 11 height 13
click at [1475, 27] on div "Copied to clipboard! Copied to clipboard!" at bounding box center [1363, 74] width 253 height 123
click at [1474, 25] on div "Copied to clipboard!" at bounding box center [1363, 38] width 253 height 51
click at [1474, 26] on icon "close" at bounding box center [1479, 23] width 11 height 13
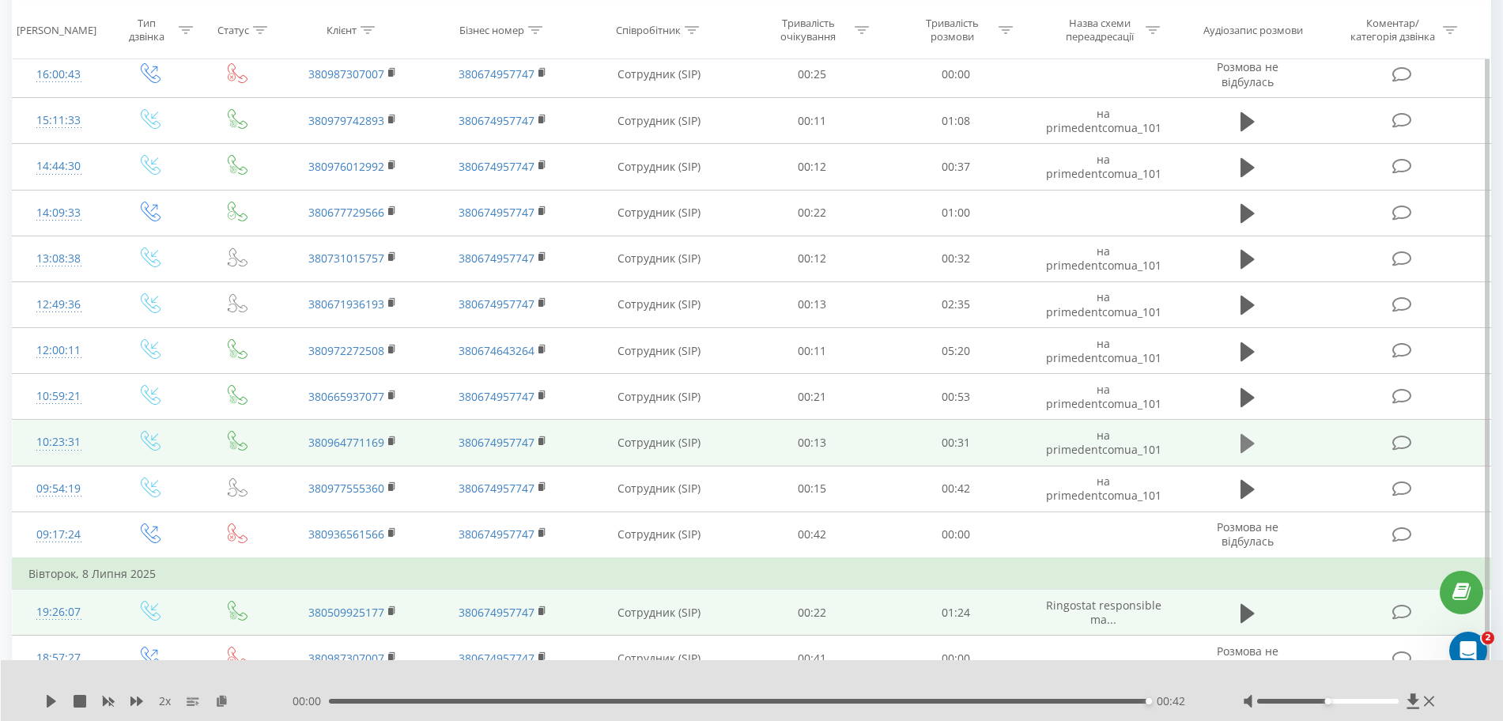
click at [1244, 448] on icon at bounding box center [1247, 443] width 14 height 19
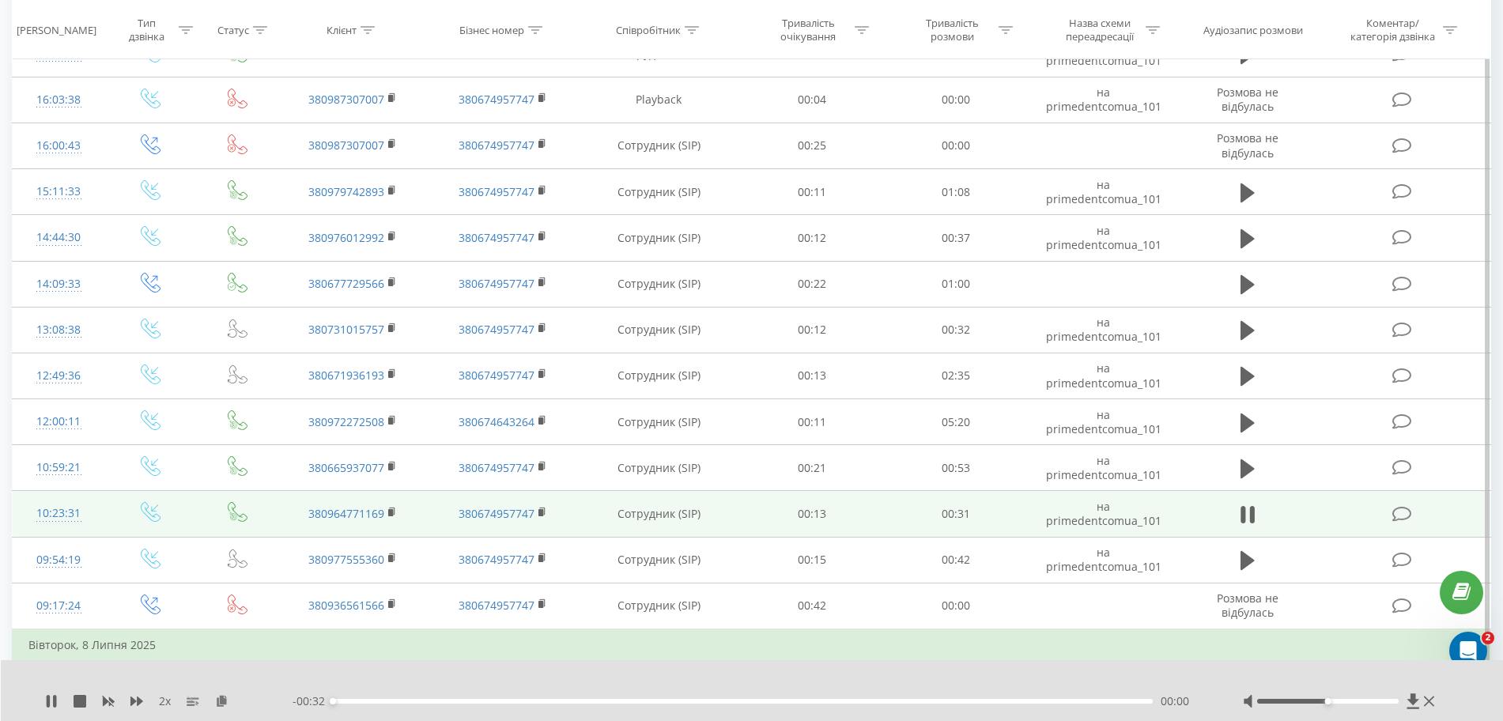
scroll to position [1806, 0]
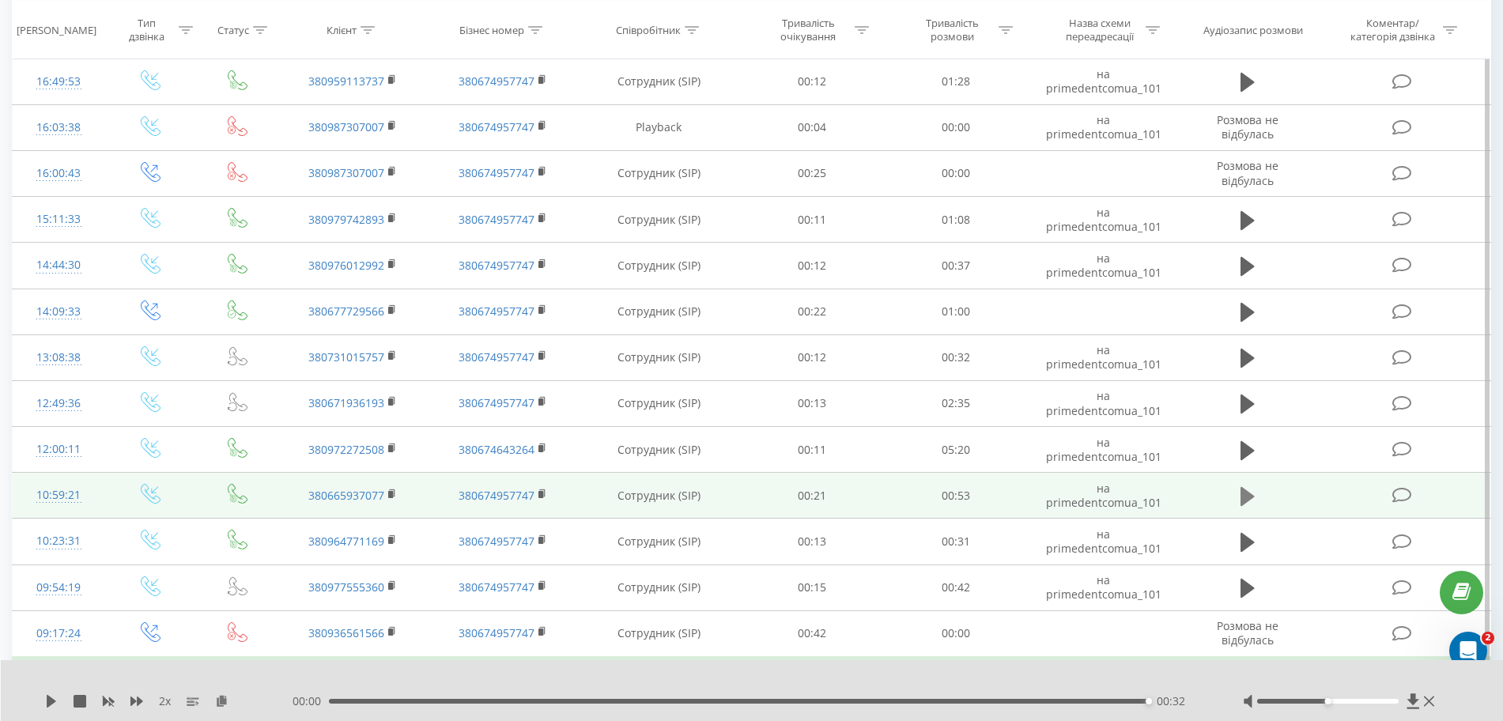
click at [1247, 504] on icon at bounding box center [1247, 496] width 14 height 22
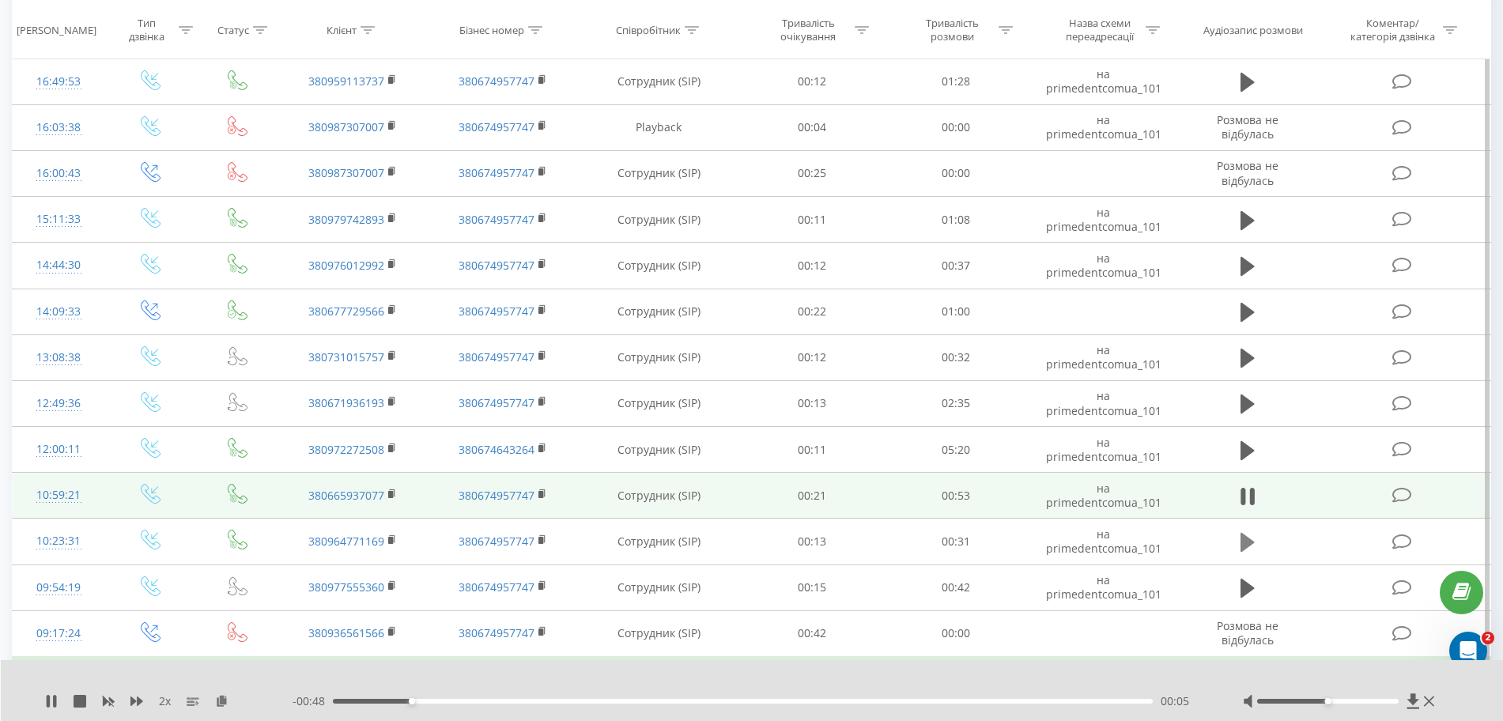
click at [1248, 542] on icon at bounding box center [1247, 542] width 14 height 19
click at [219, 706] on icon at bounding box center [221, 700] width 13 height 11
click at [1244, 500] on icon at bounding box center [1247, 496] width 14 height 19
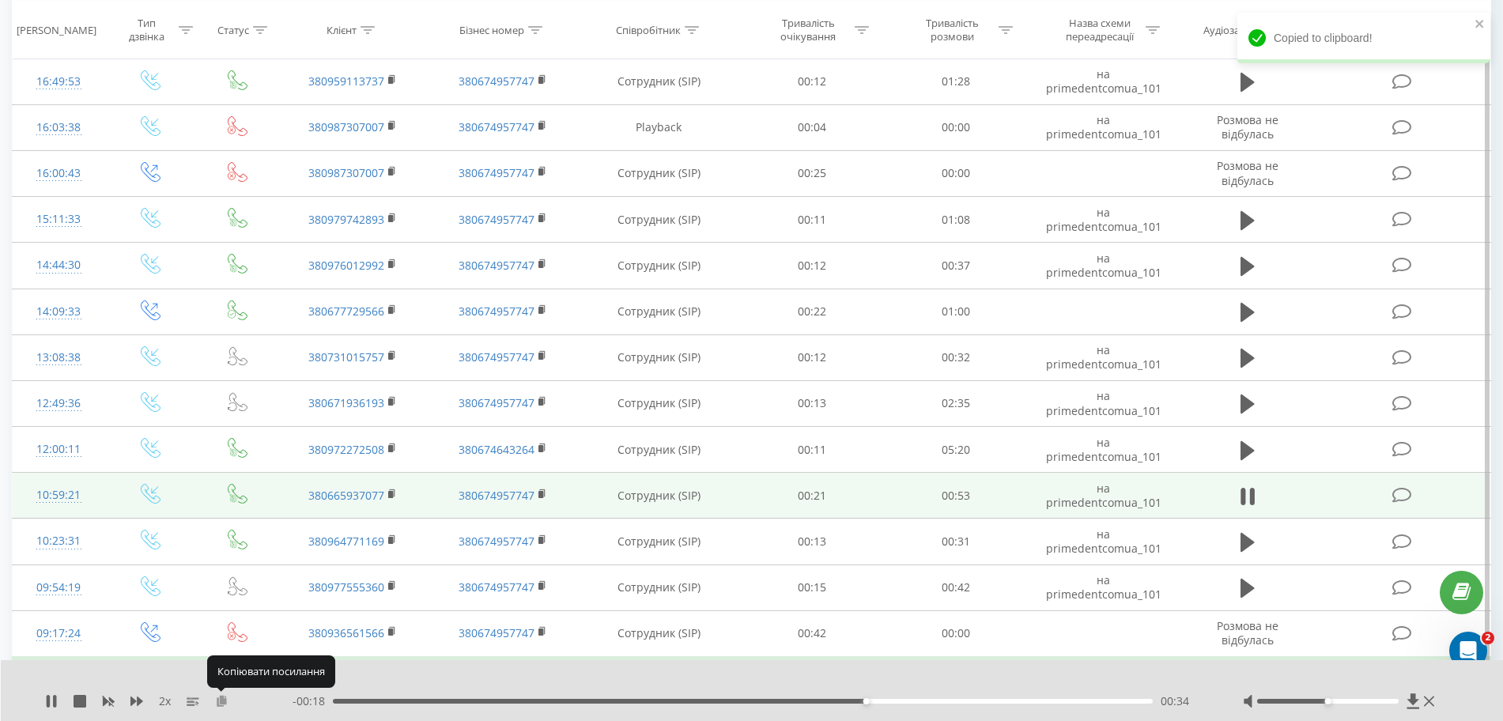
click at [220, 700] on icon at bounding box center [221, 700] width 13 height 11
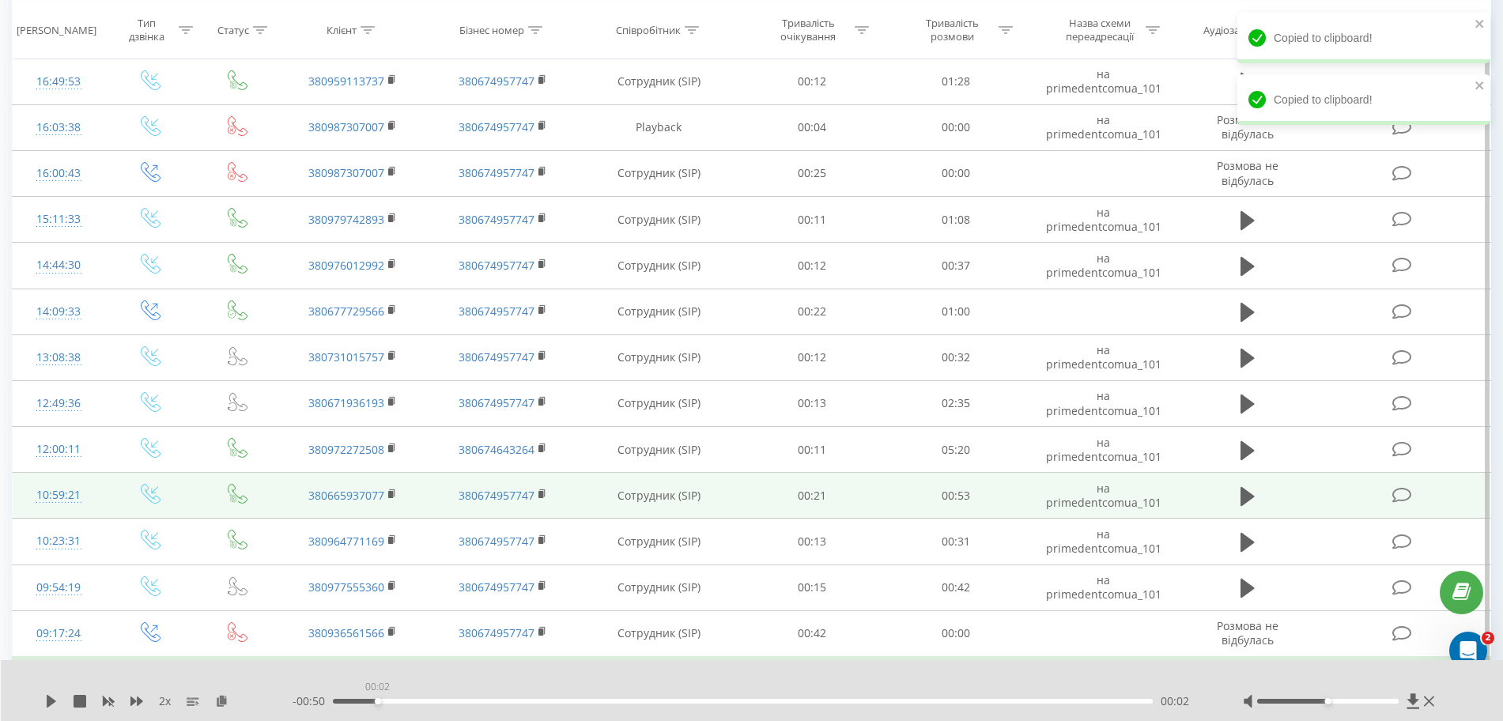
drag, startPoint x: 465, startPoint y: 698, endPoint x: 316, endPoint y: 704, distance: 148.7
click at [316, 704] on div "- 00:50 00:02 00:02" at bounding box center [748, 701] width 911 height 16
click at [49, 699] on icon at bounding box center [51, 701] width 9 height 13
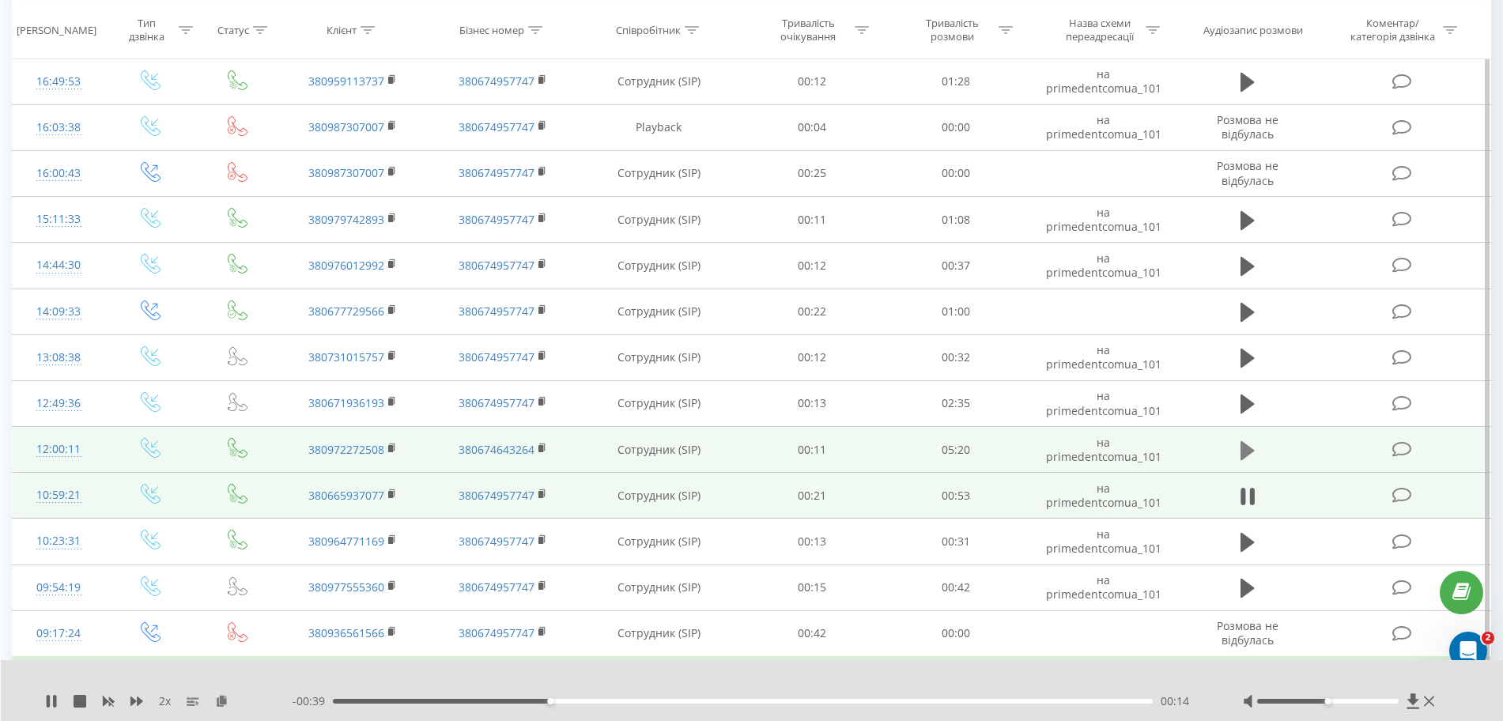
drag, startPoint x: 1229, startPoint y: 451, endPoint x: 1238, endPoint y: 451, distance: 8.7
click at [1238, 451] on td at bounding box center [1248, 450] width 138 height 46
click at [1238, 451] on button at bounding box center [1248, 451] width 24 height 24
click at [221, 702] on icon at bounding box center [221, 700] width 13 height 11
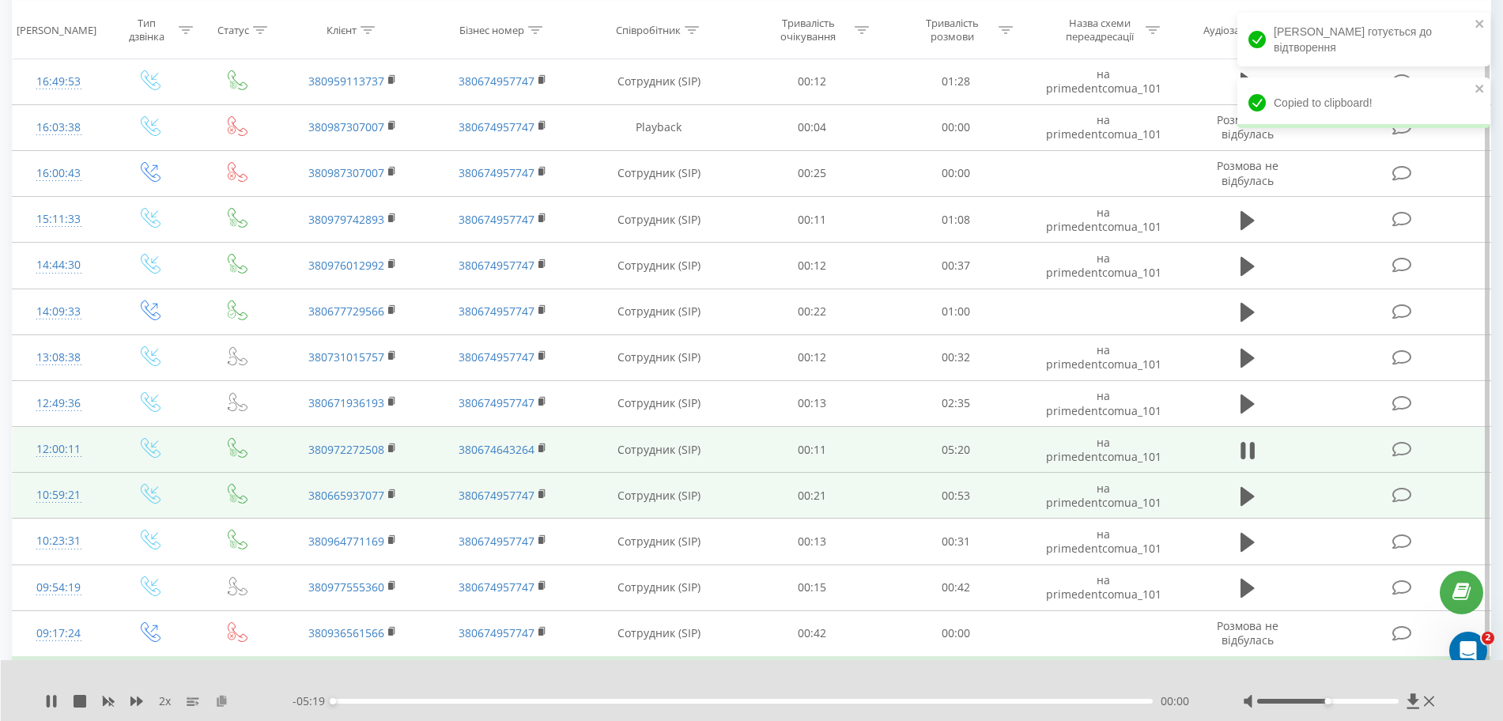
click at [221, 702] on icon at bounding box center [221, 700] width 13 height 11
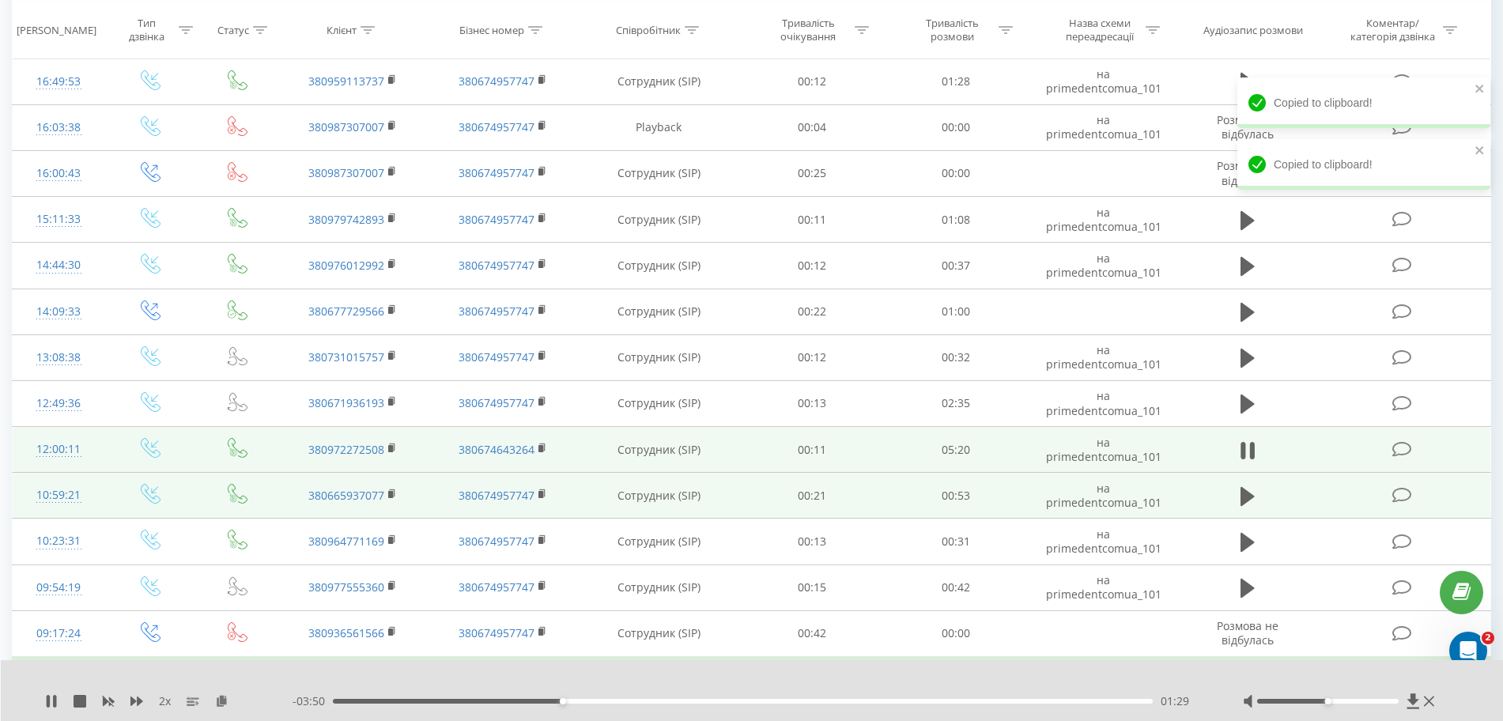
click at [266, 693] on div "2 x" at bounding box center [168, 701] width 247 height 16
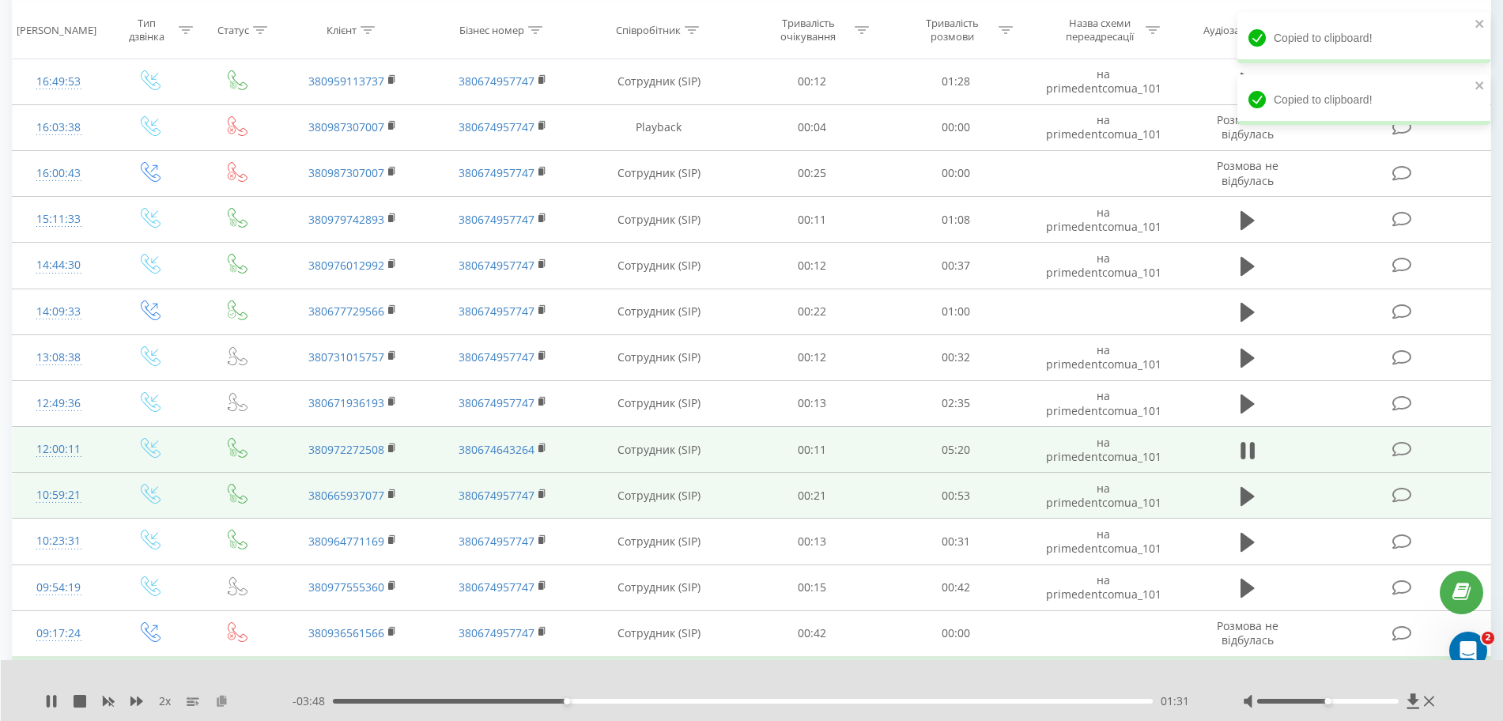
click at [221, 701] on icon at bounding box center [221, 700] width 13 height 11
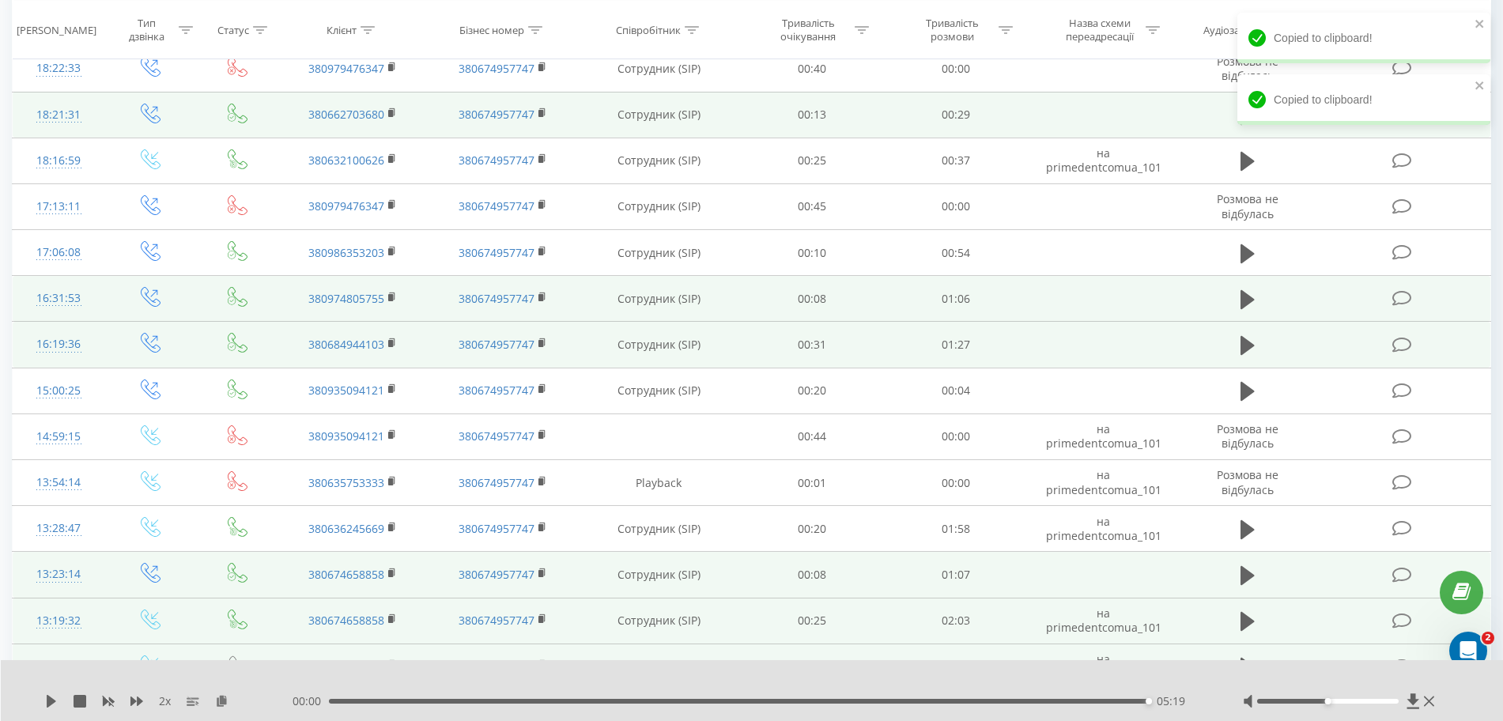
scroll to position [2695, 0]
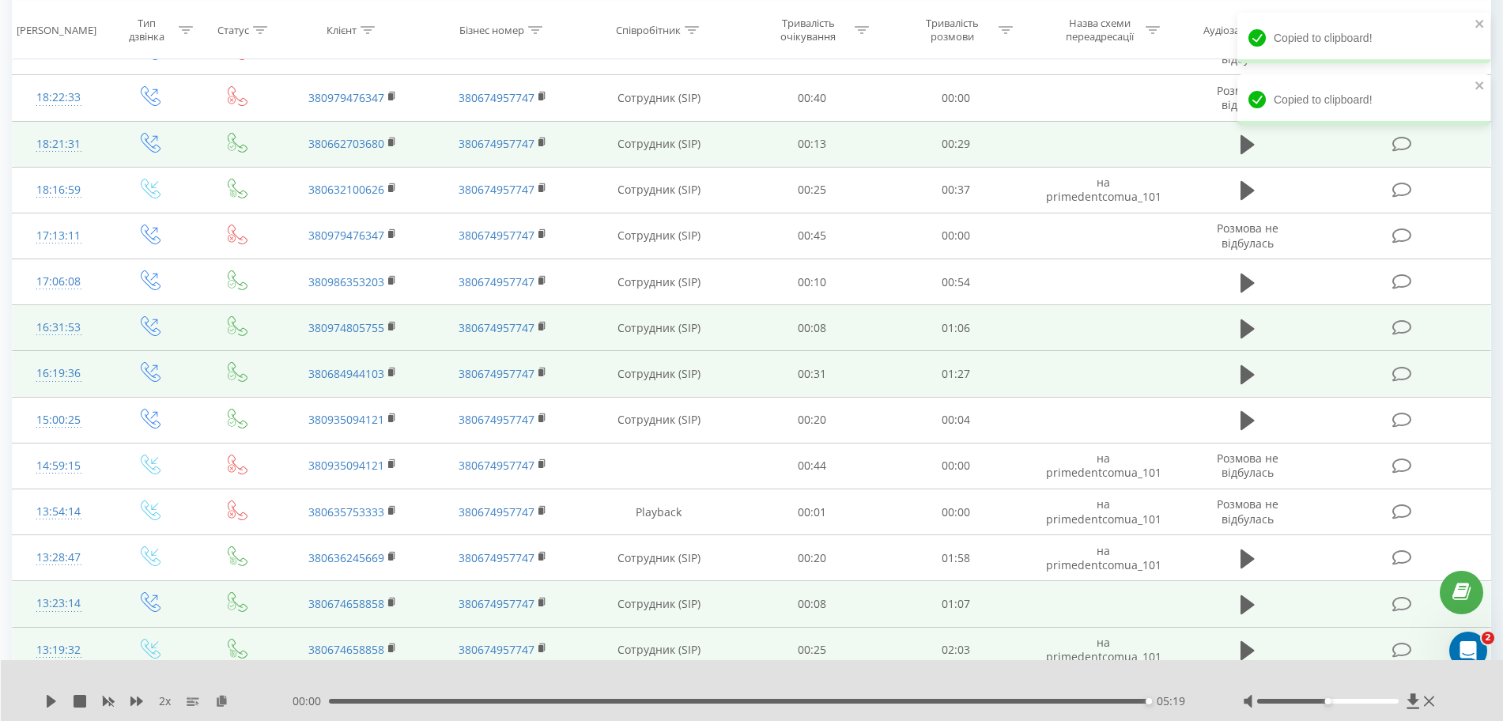
click at [58, 697] on div "2 x" at bounding box center [168, 701] width 247 height 16
click at [51, 704] on icon at bounding box center [51, 701] width 9 height 13
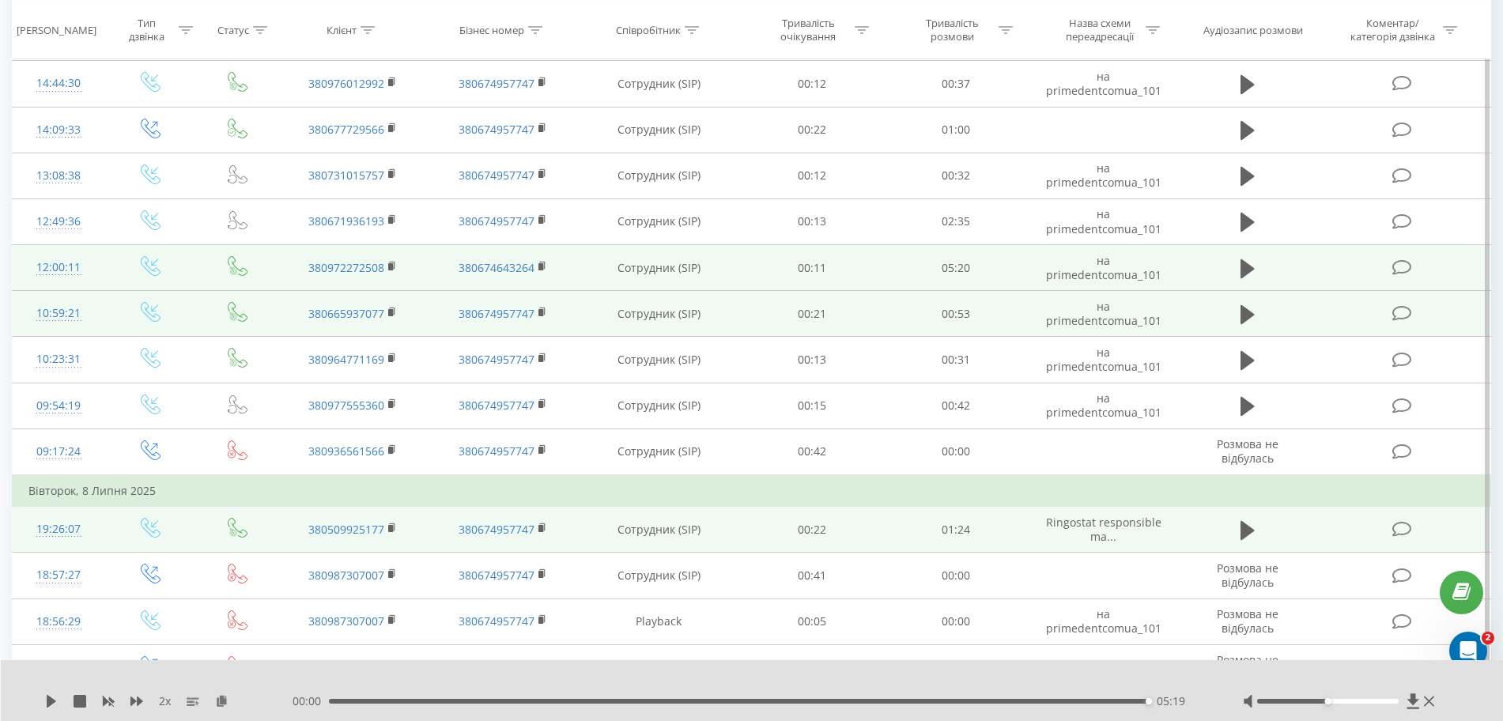
scroll to position [1905, 0]
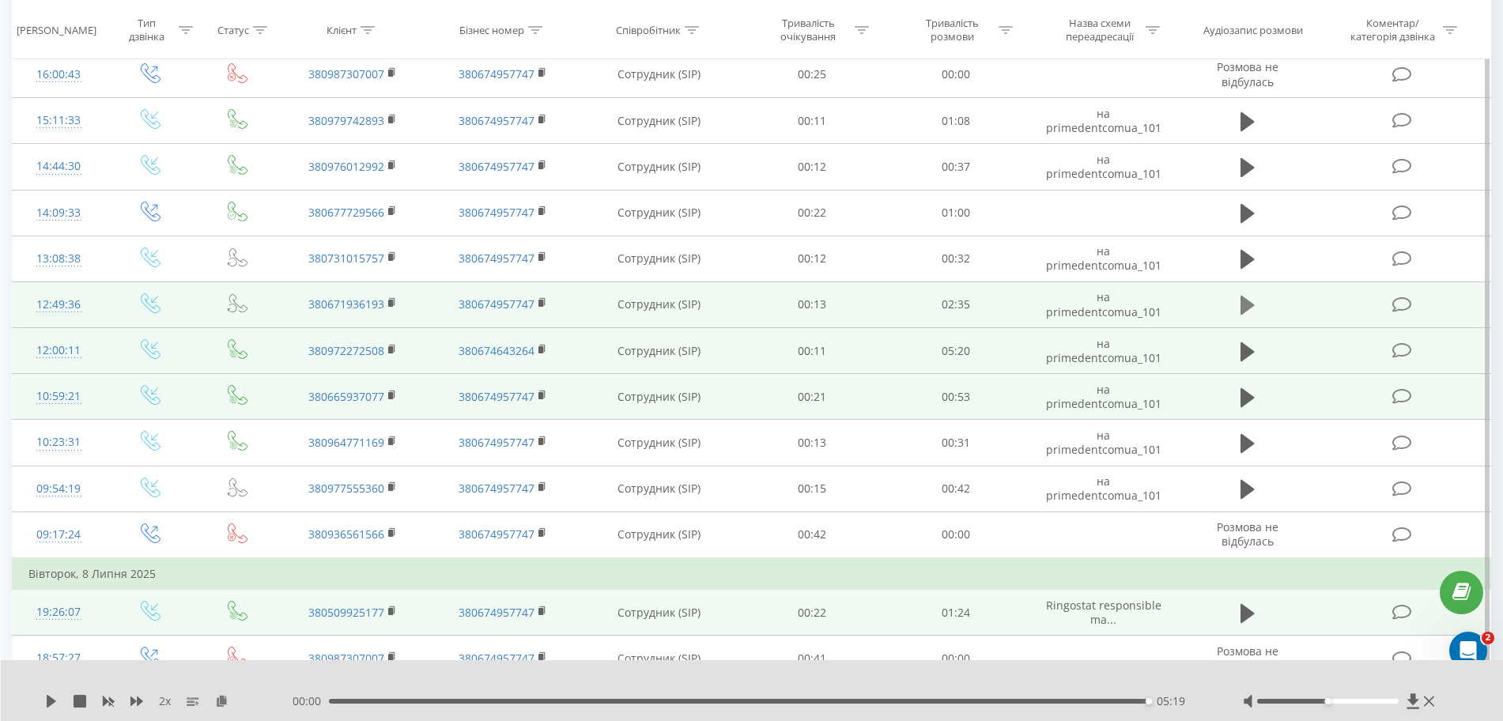
click at [1244, 304] on icon at bounding box center [1247, 305] width 14 height 19
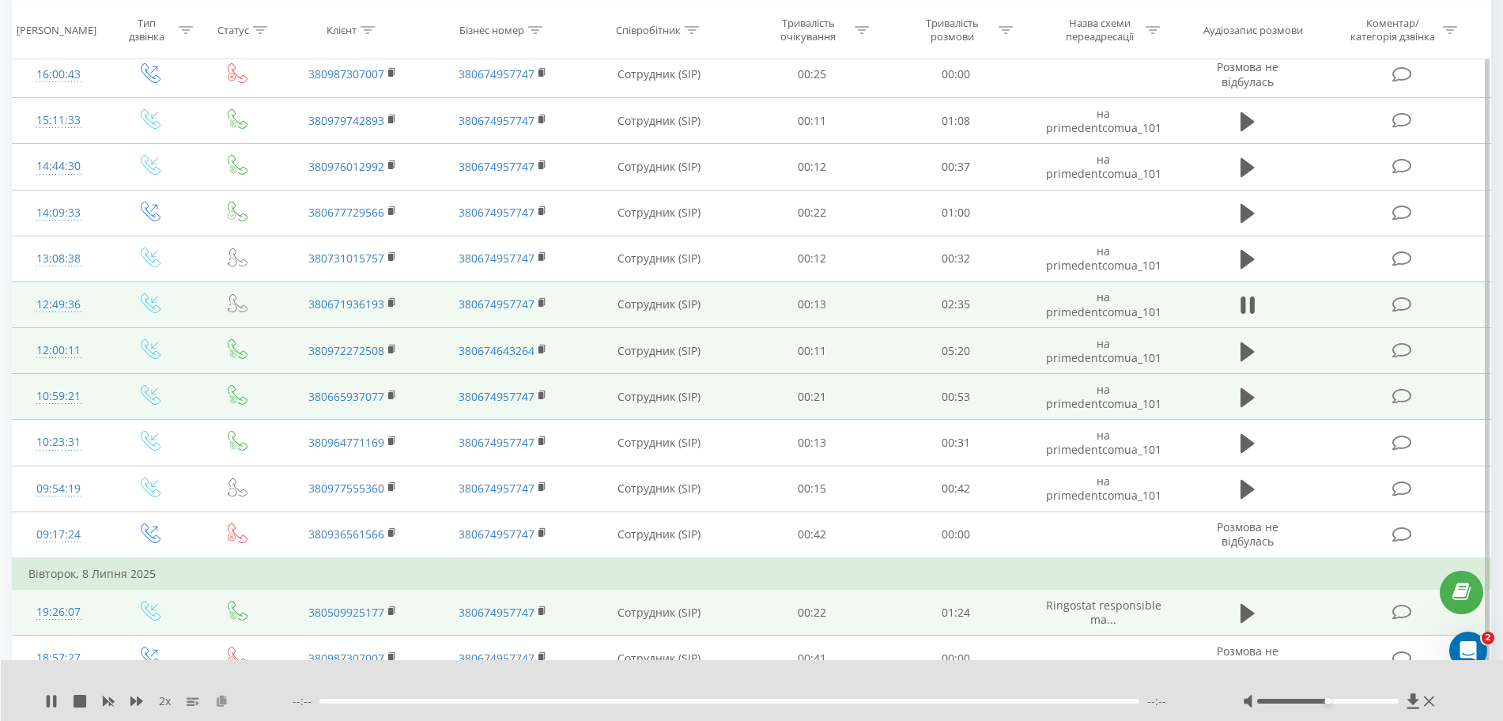
click at [225, 701] on icon at bounding box center [221, 700] width 13 height 11
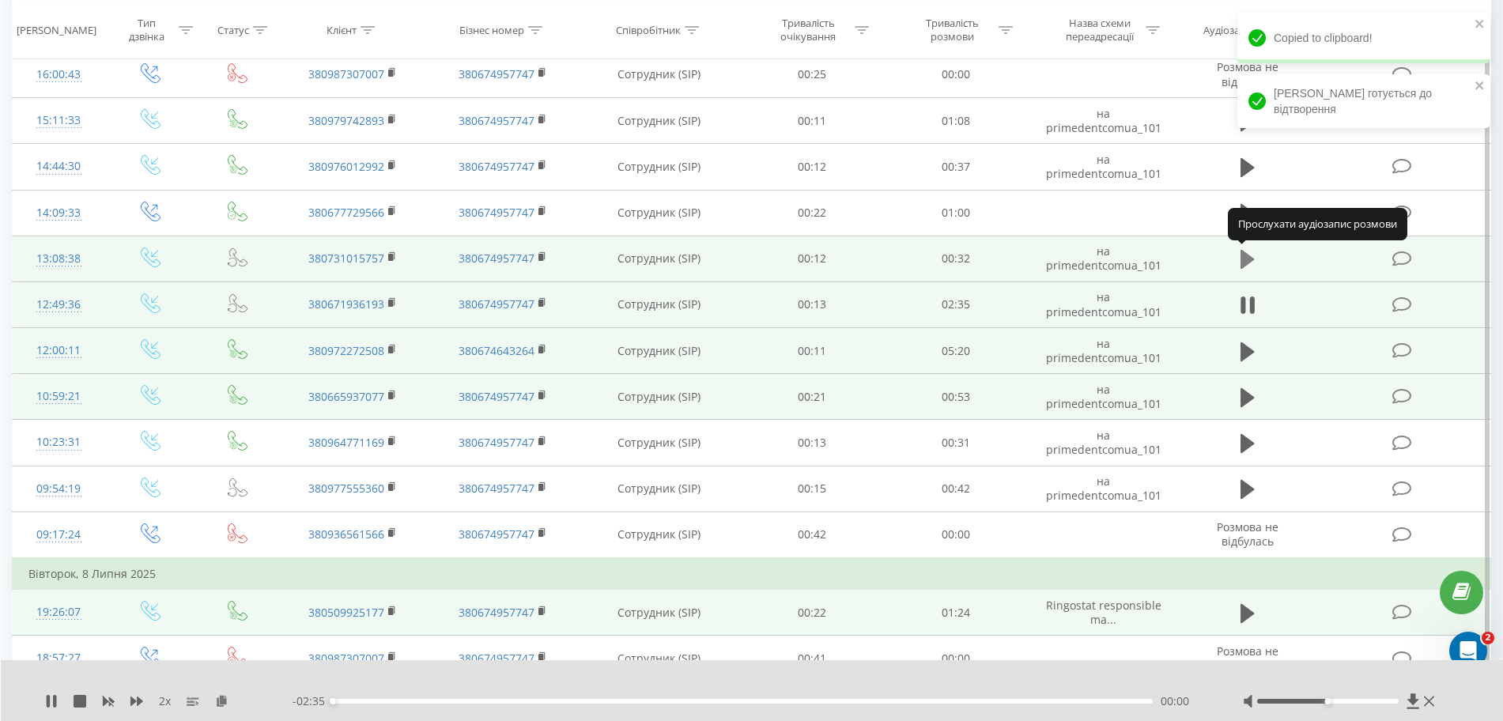
click at [1253, 266] on icon at bounding box center [1247, 259] width 14 height 22
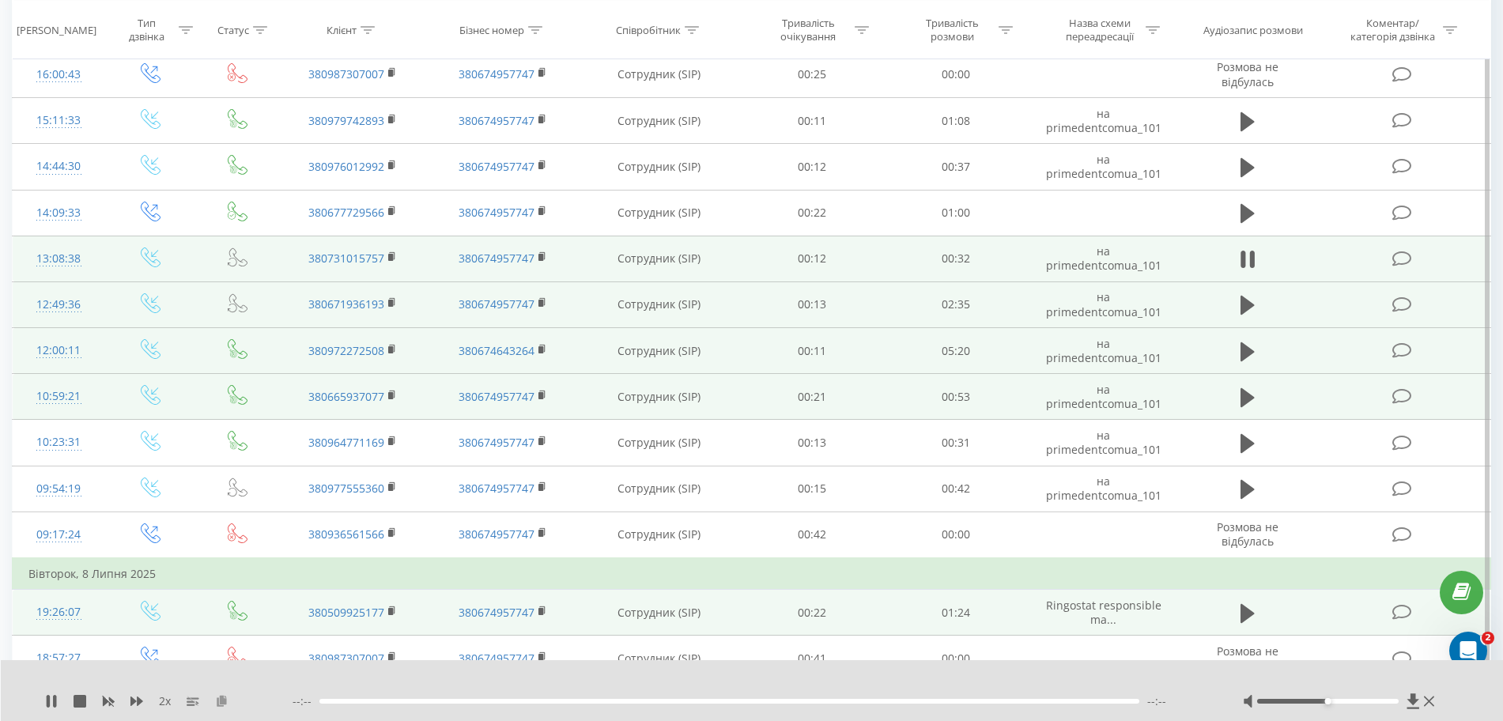
click at [226, 702] on icon at bounding box center [221, 700] width 13 height 11
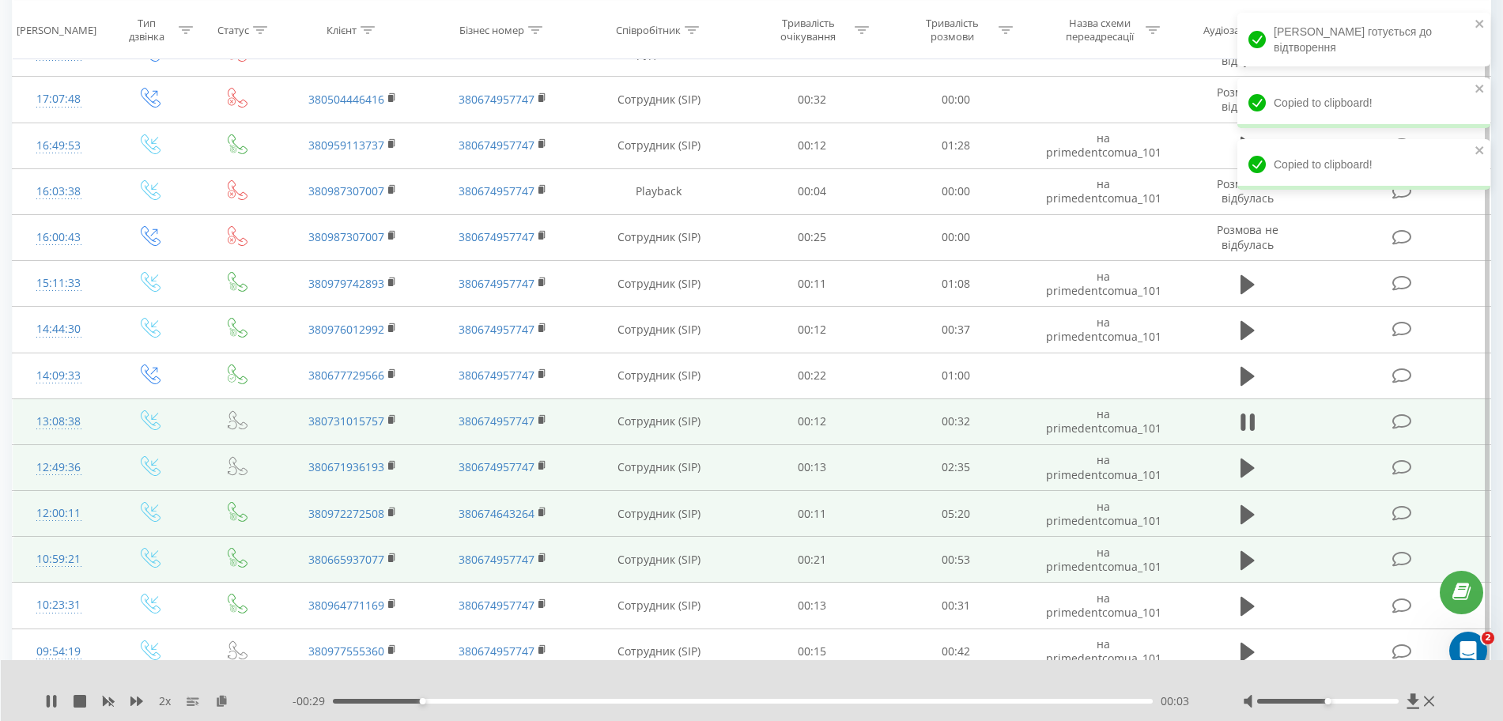
scroll to position [1707, 0]
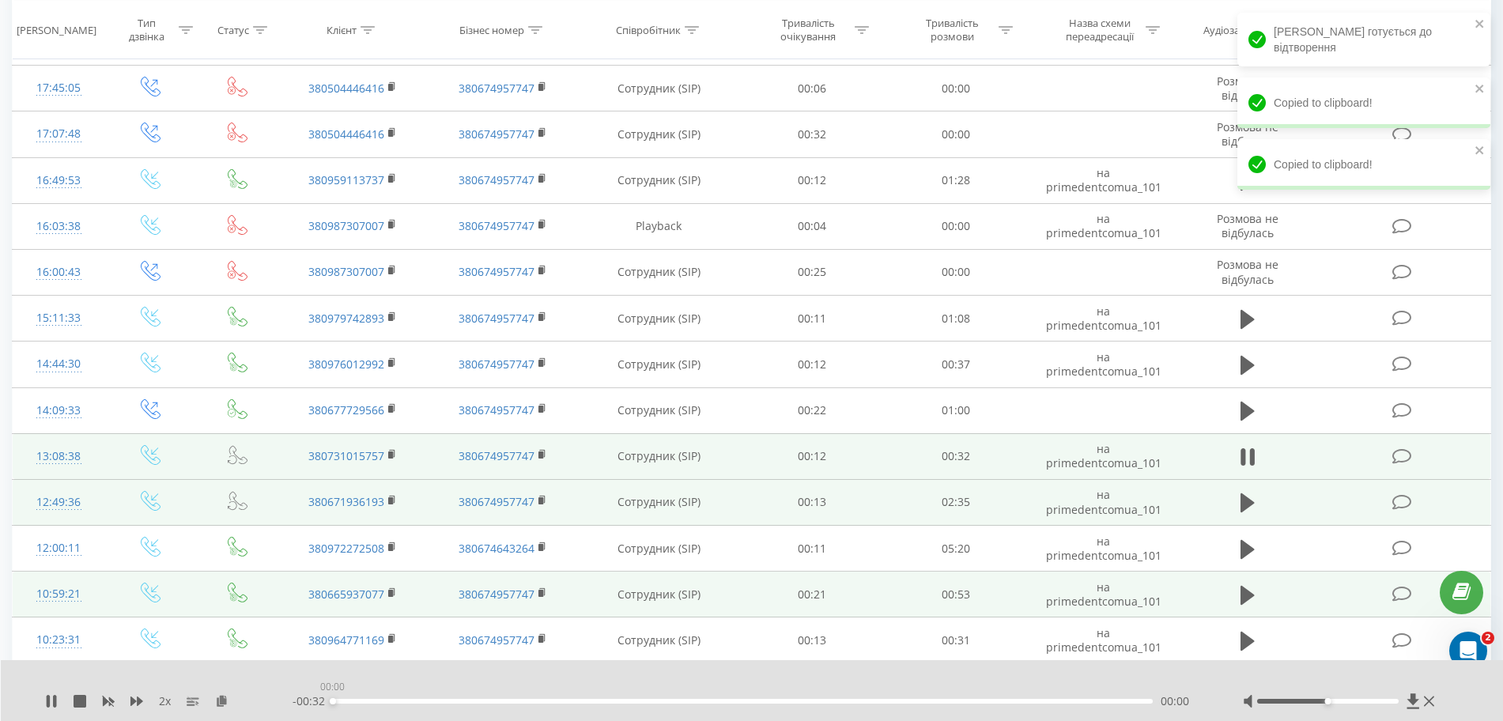
click at [327, 712] on div "2 x - 00:32 00:00 00:00" at bounding box center [752, 690] width 1503 height 61
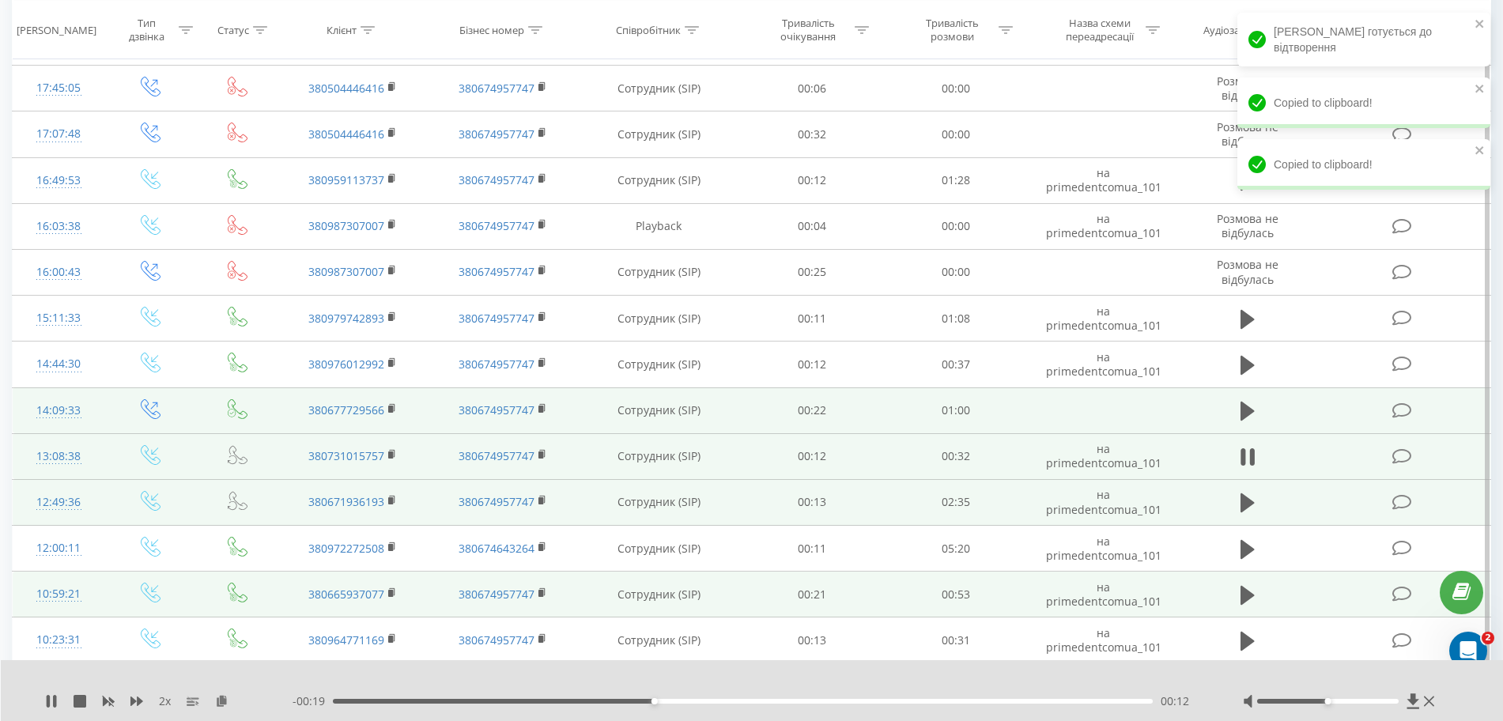
click at [1234, 419] on td at bounding box center [1248, 410] width 138 height 46
click at [1246, 414] on icon at bounding box center [1247, 411] width 14 height 19
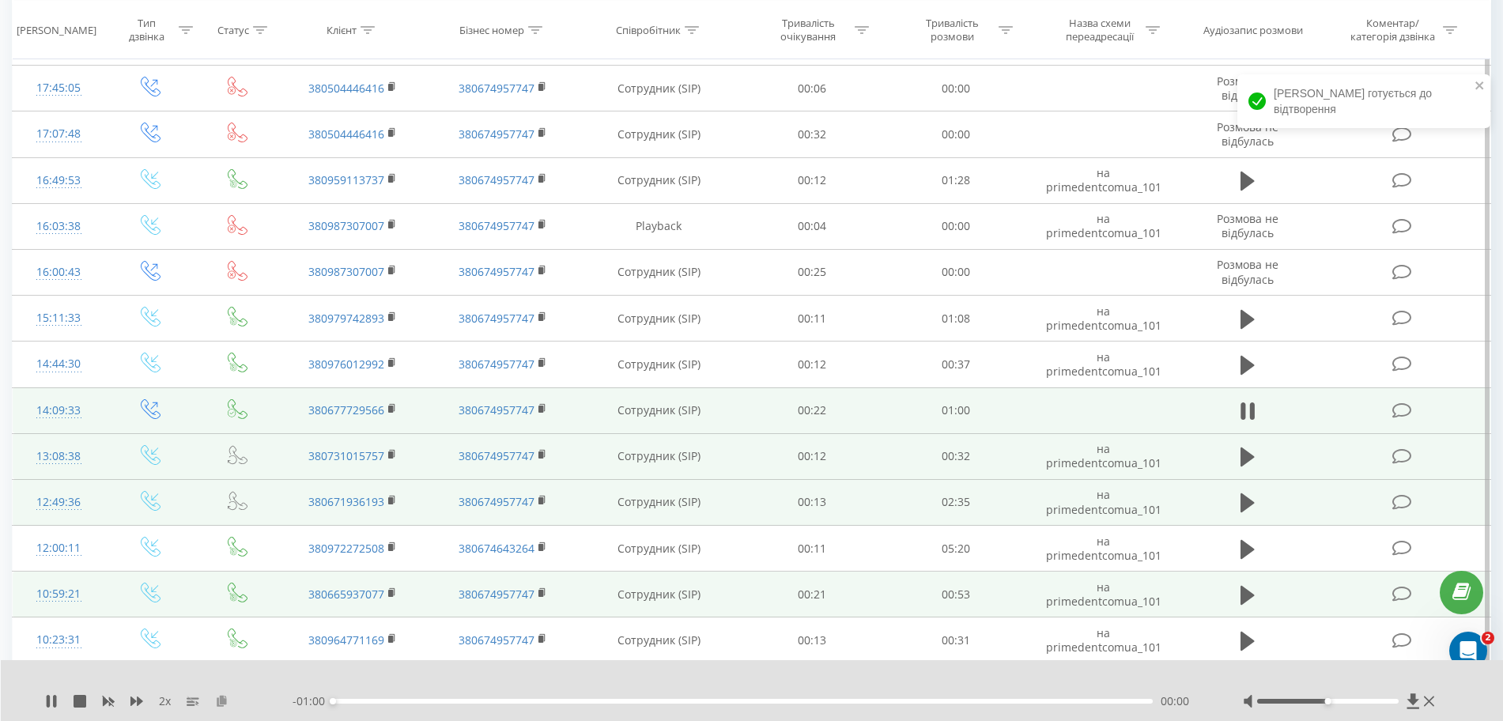
click at [224, 700] on icon at bounding box center [221, 700] width 13 height 11
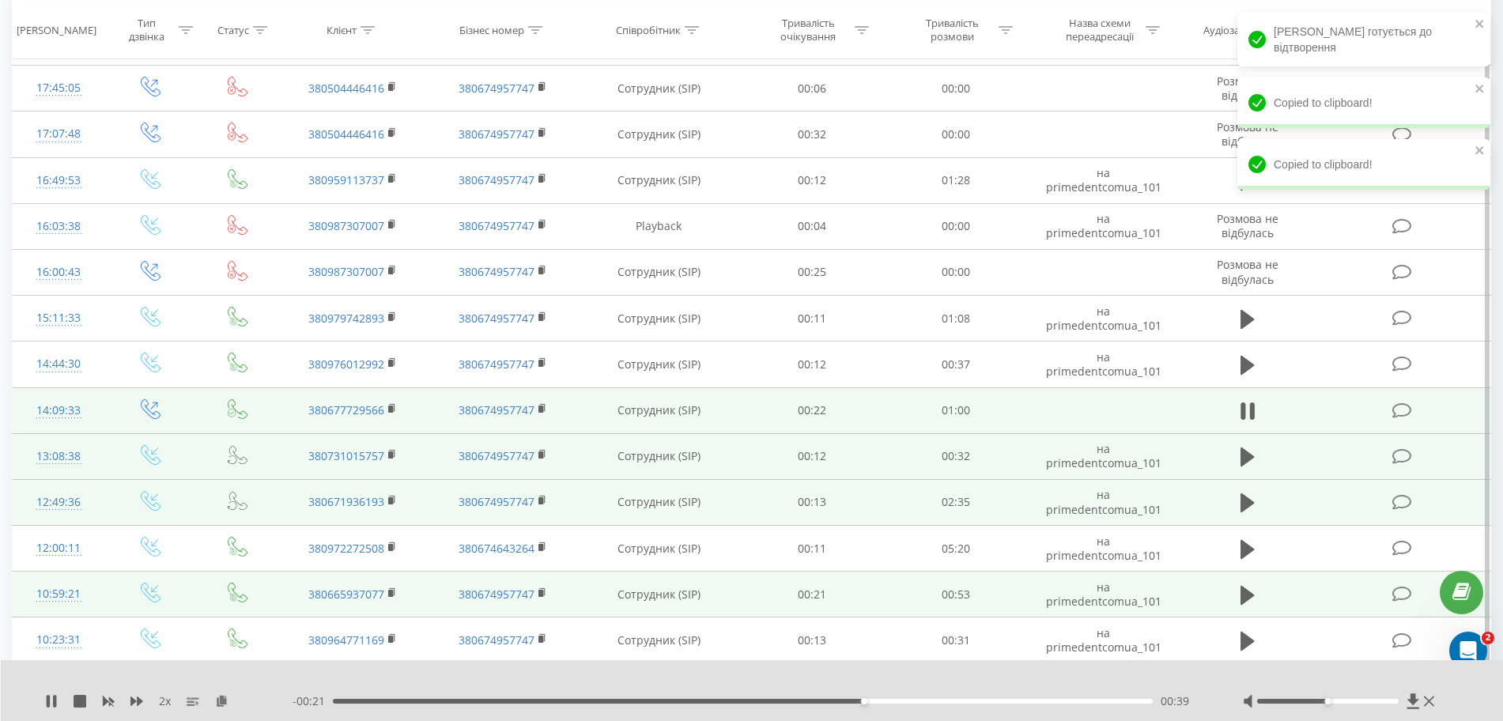
click at [335, 697] on div "- 00:21 00:39 00:39" at bounding box center [748, 701] width 911 height 16
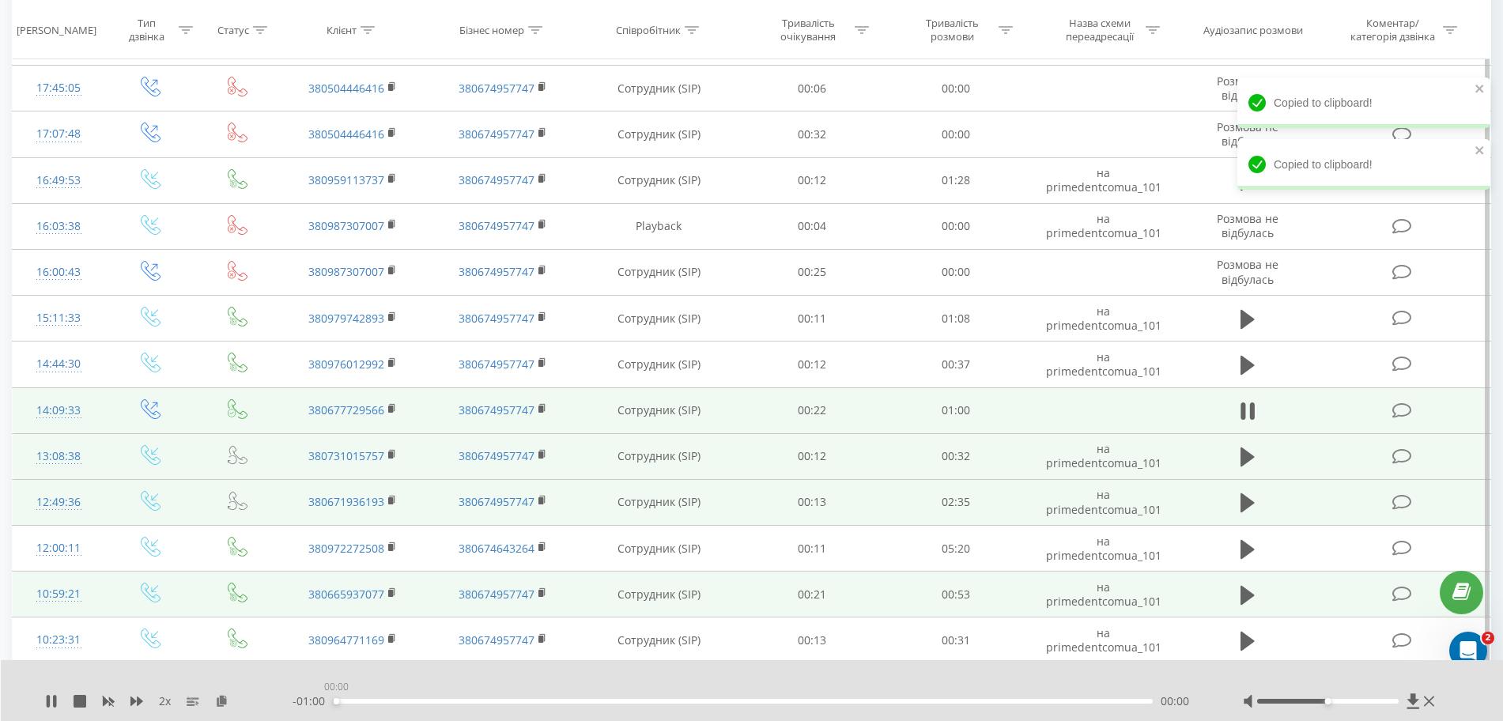
click at [335, 700] on div "00:00" at bounding box center [743, 701] width 820 height 5
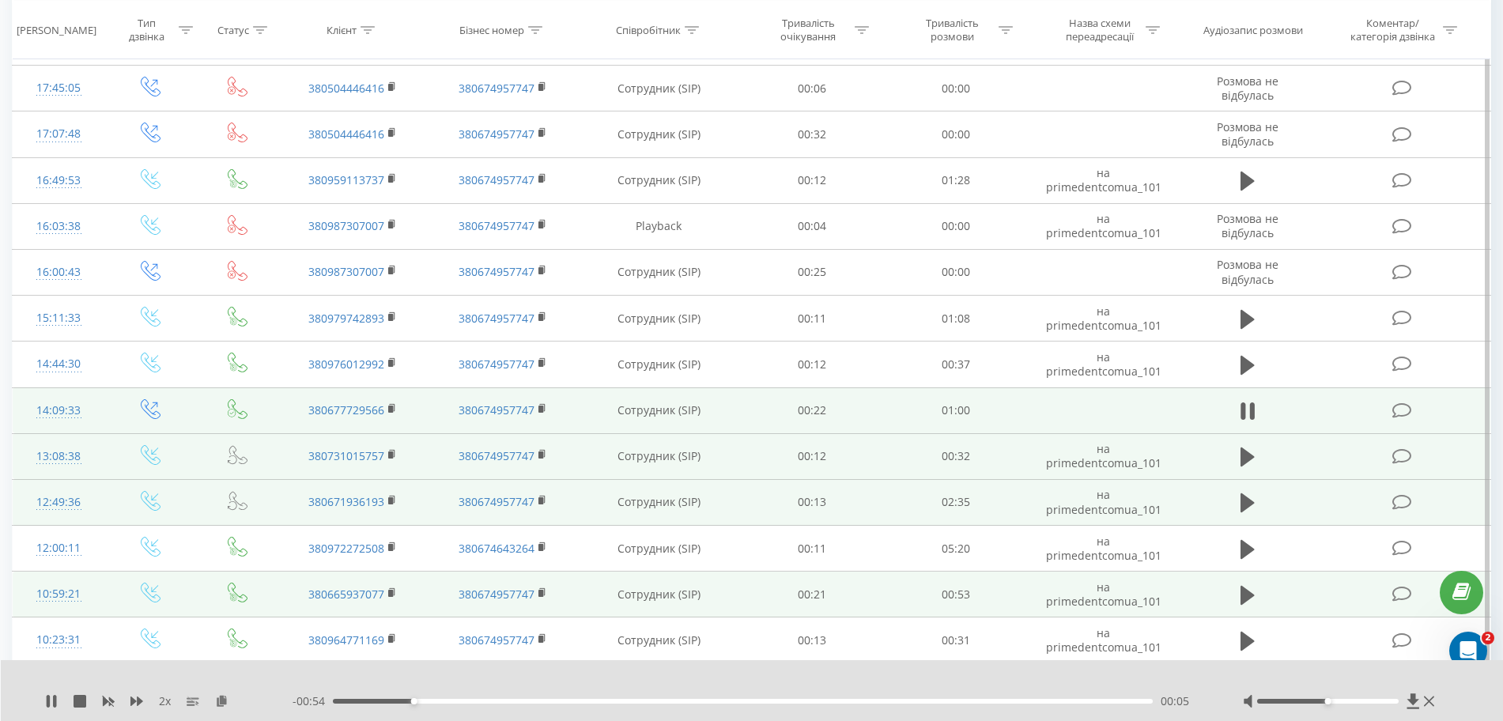
click at [143, 701] on div "2 x" at bounding box center [168, 701] width 247 height 16
click at [136, 700] on icon at bounding box center [136, 701] width 13 height 13
drag, startPoint x: 340, startPoint y: 701, endPoint x: 310, endPoint y: 711, distance: 31.5
click at [310, 711] on div "1 x - 01:00 00:00 00:00" at bounding box center [752, 690] width 1503 height 61
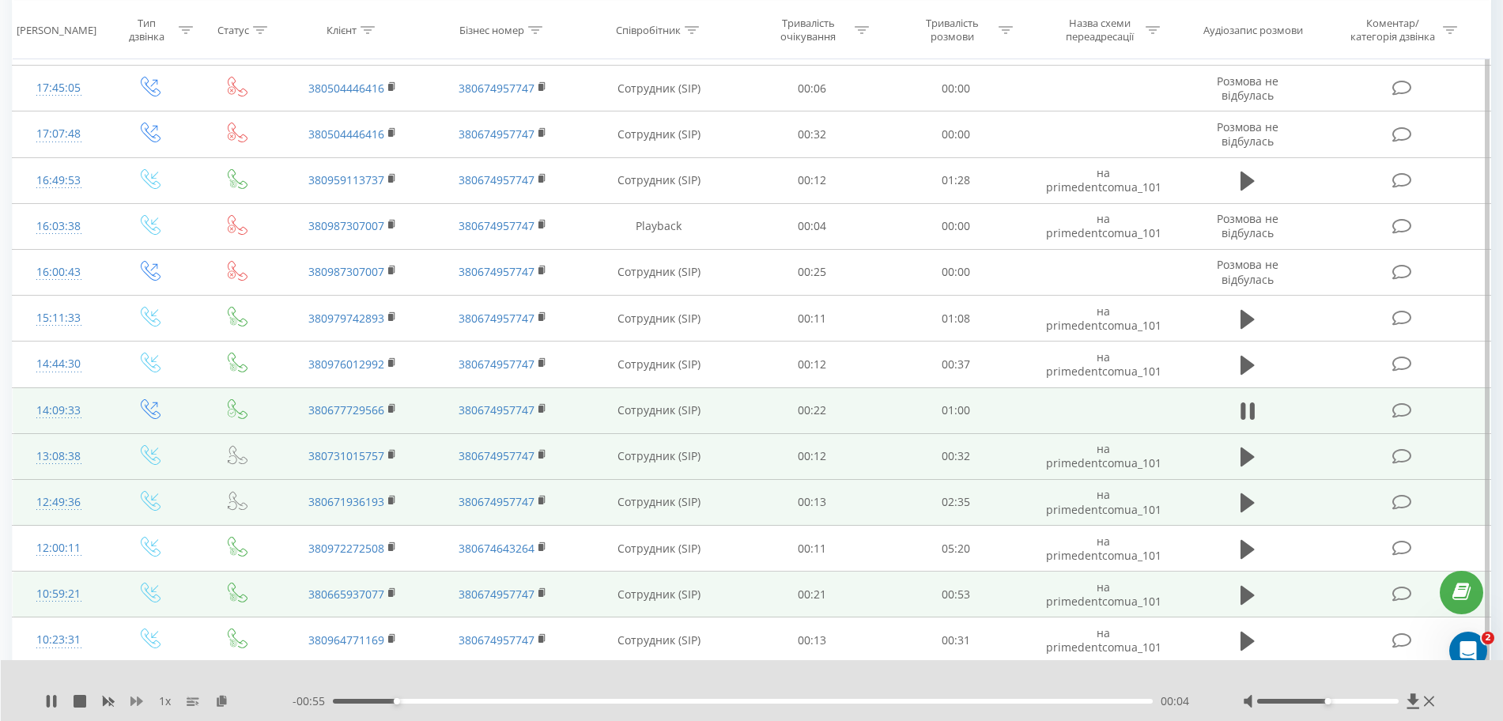
click at [140, 699] on icon at bounding box center [136, 701] width 13 height 9
click at [136, 696] on icon at bounding box center [136, 701] width 13 height 13
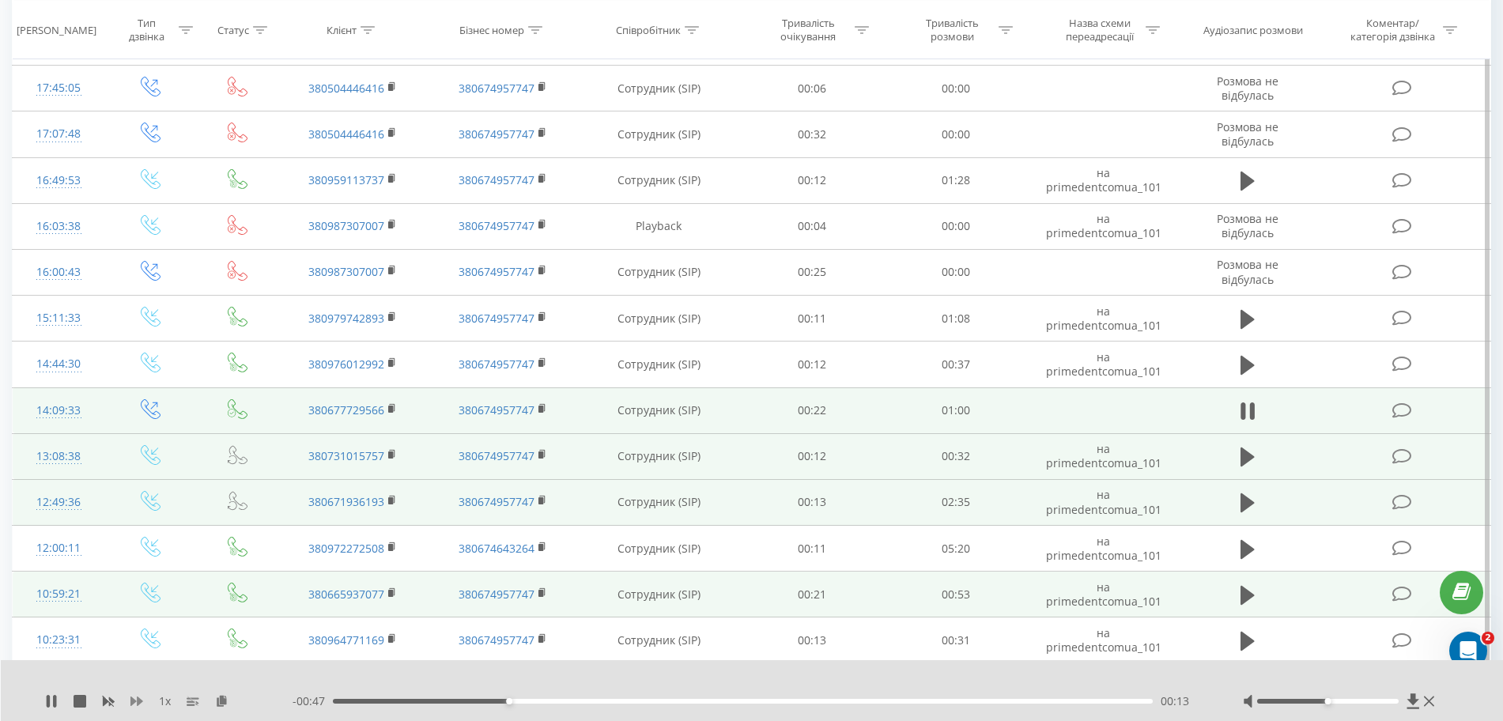
click at [136, 696] on icon at bounding box center [136, 701] width 13 height 13
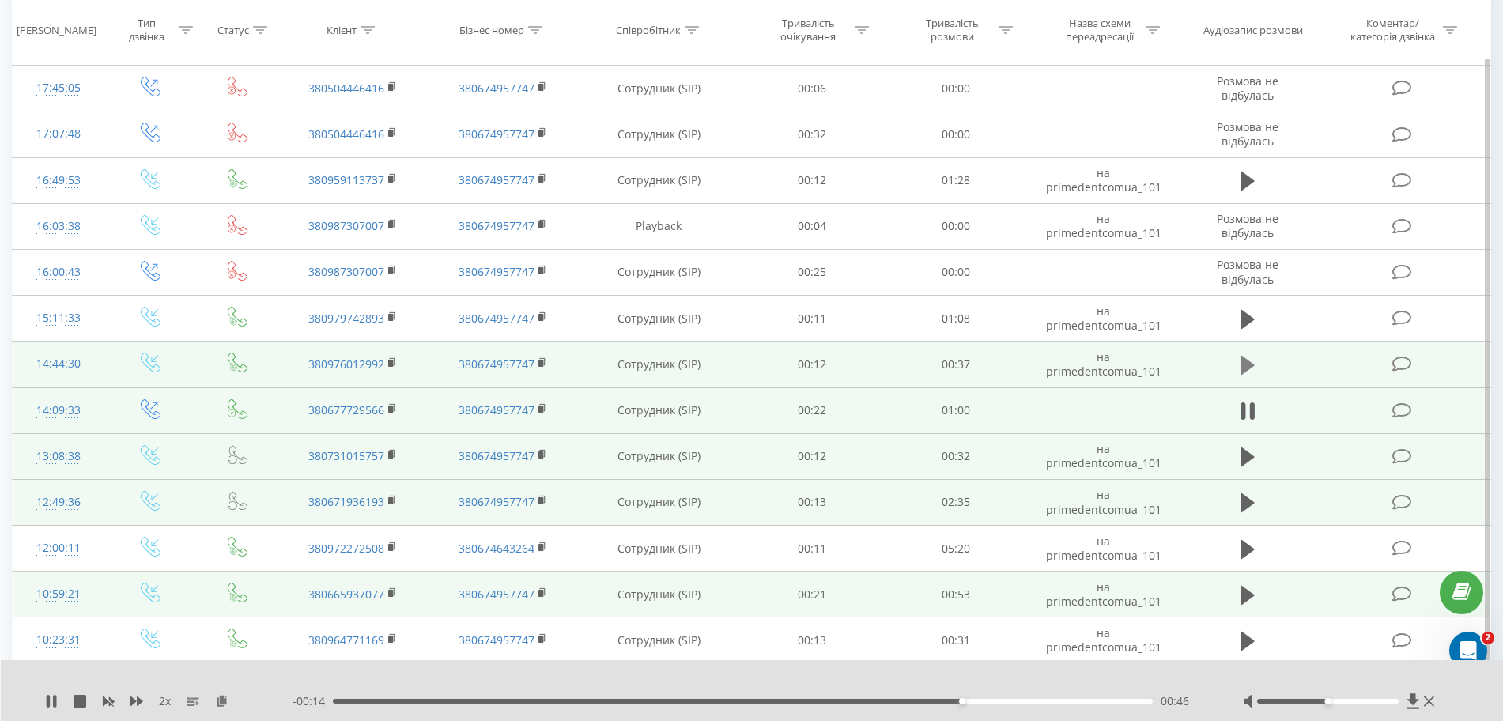
click at [1251, 364] on icon at bounding box center [1247, 365] width 14 height 19
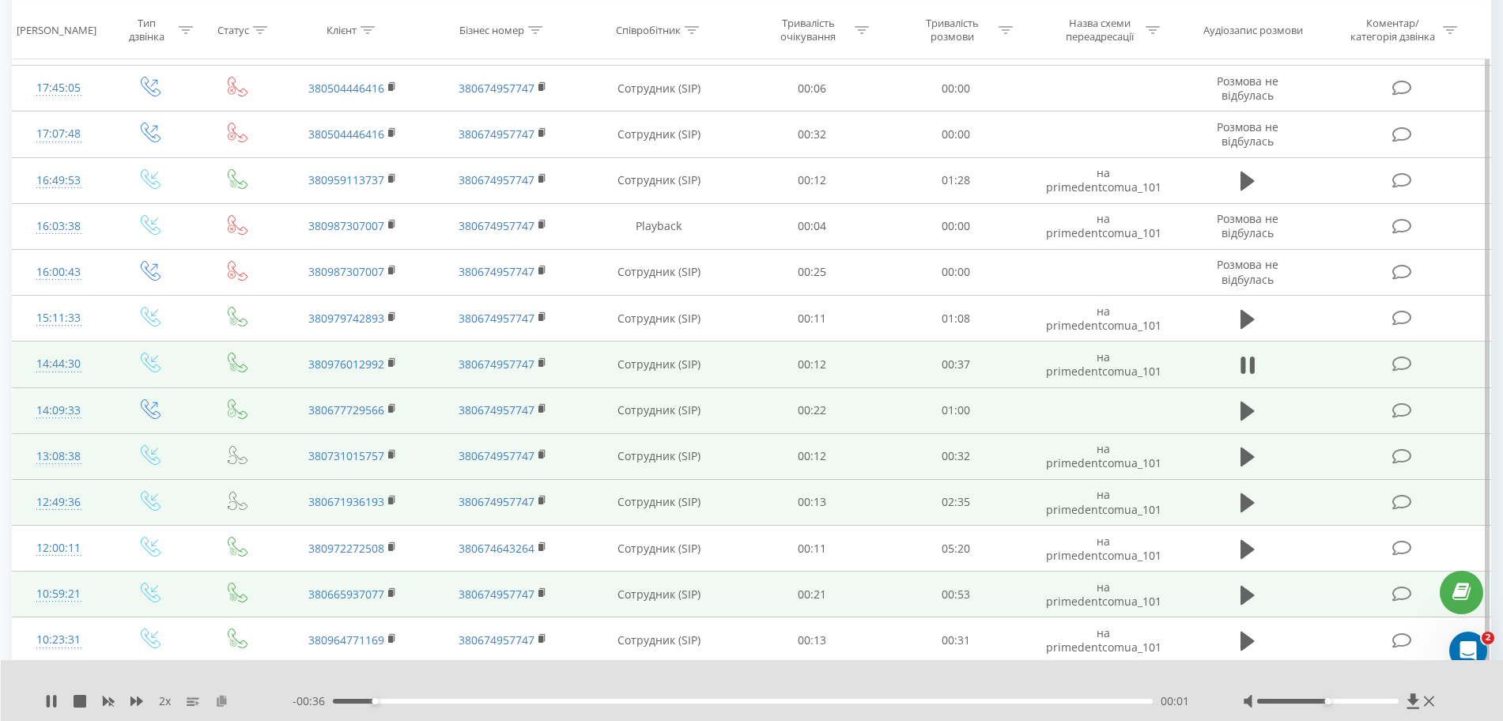
click at [225, 700] on icon at bounding box center [221, 700] width 13 height 11
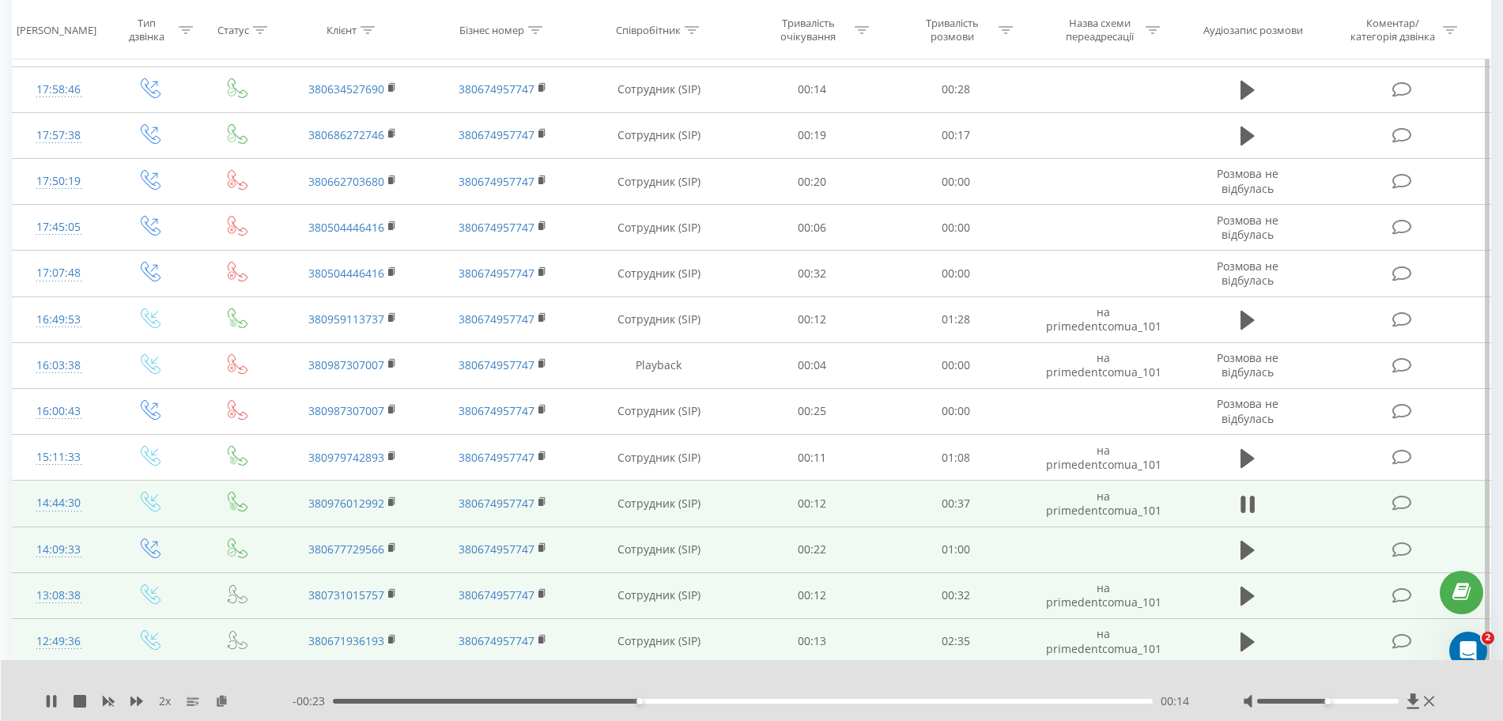
scroll to position [1608, 0]
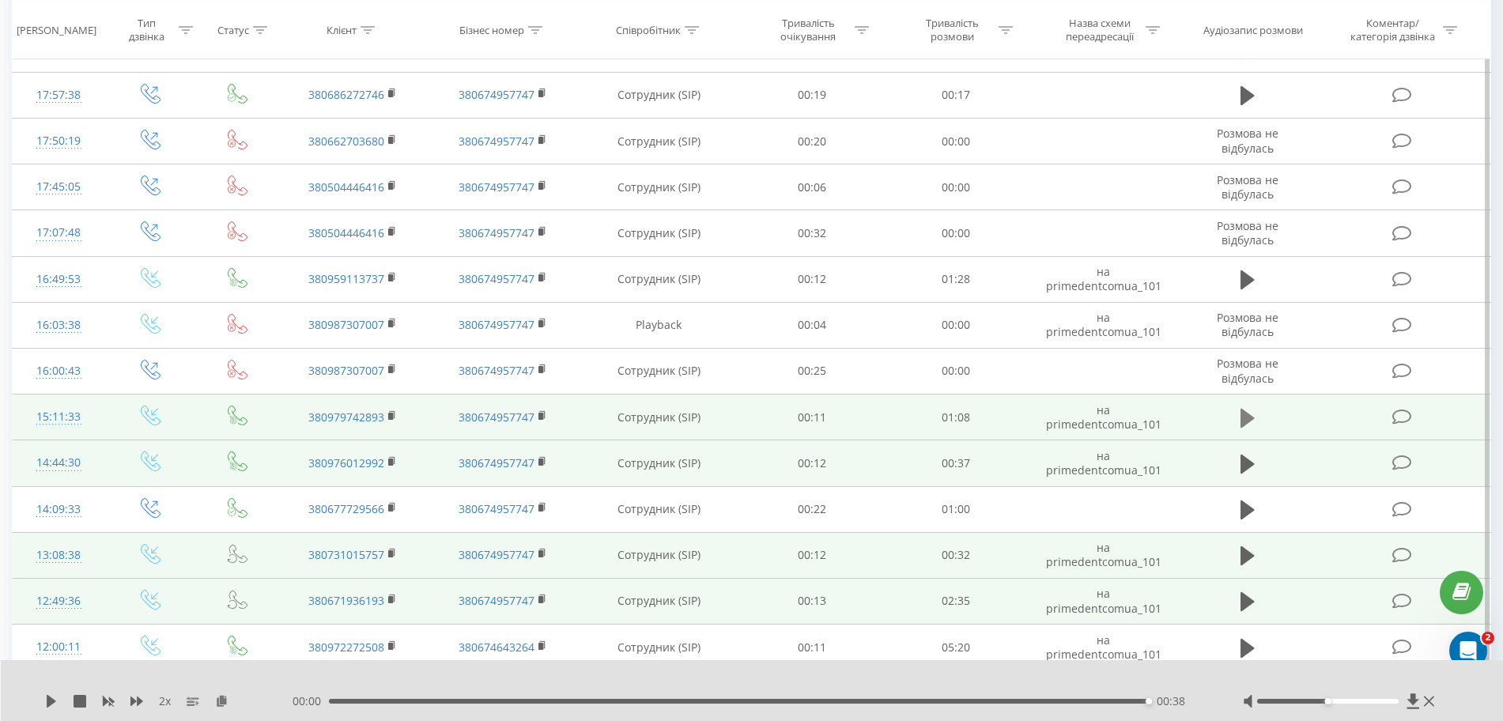
click at [1244, 421] on icon at bounding box center [1247, 418] width 14 height 19
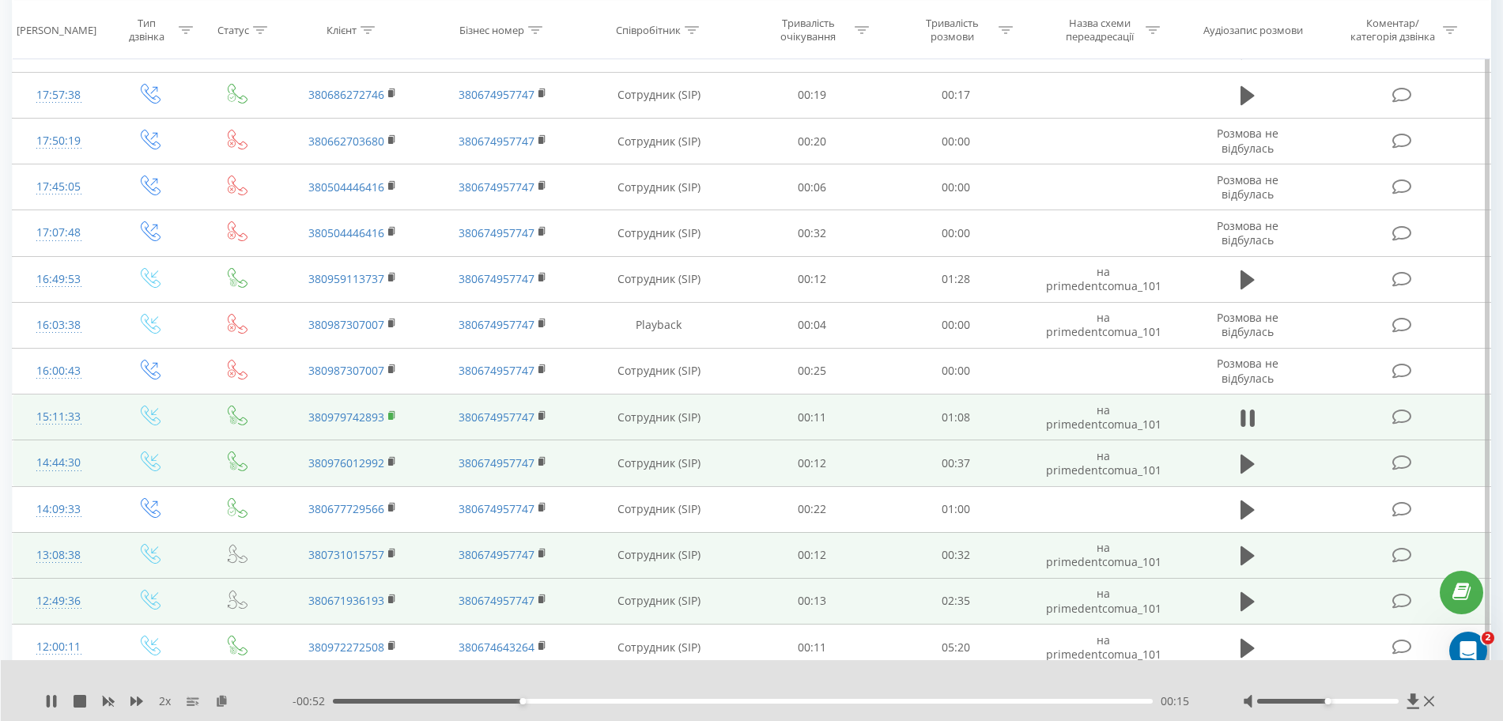
click at [391, 419] on rect at bounding box center [390, 416] width 5 height 7
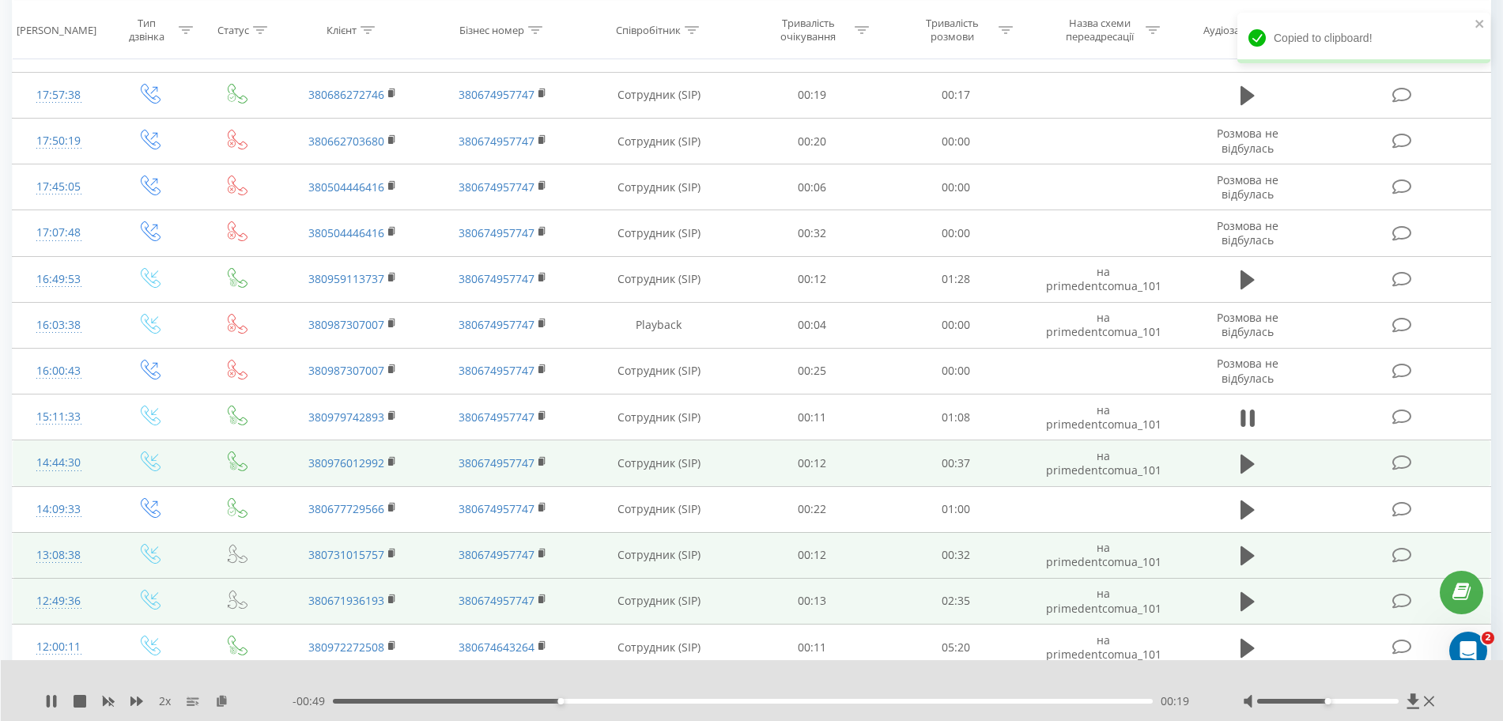
drag, startPoint x: 354, startPoint y: 696, endPoint x: 342, endPoint y: 697, distance: 12.0
click at [343, 697] on div "- 00:49 00:19 00:19" at bounding box center [748, 701] width 911 height 16
drag, startPoint x: 342, startPoint y: 697, endPoint x: 335, endPoint y: 703, distance: 9.0
click at [339, 700] on div "- 00:48 00:20 00:20" at bounding box center [748, 701] width 911 height 16
drag, startPoint x: 335, startPoint y: 704, endPoint x: 313, endPoint y: 702, distance: 22.2
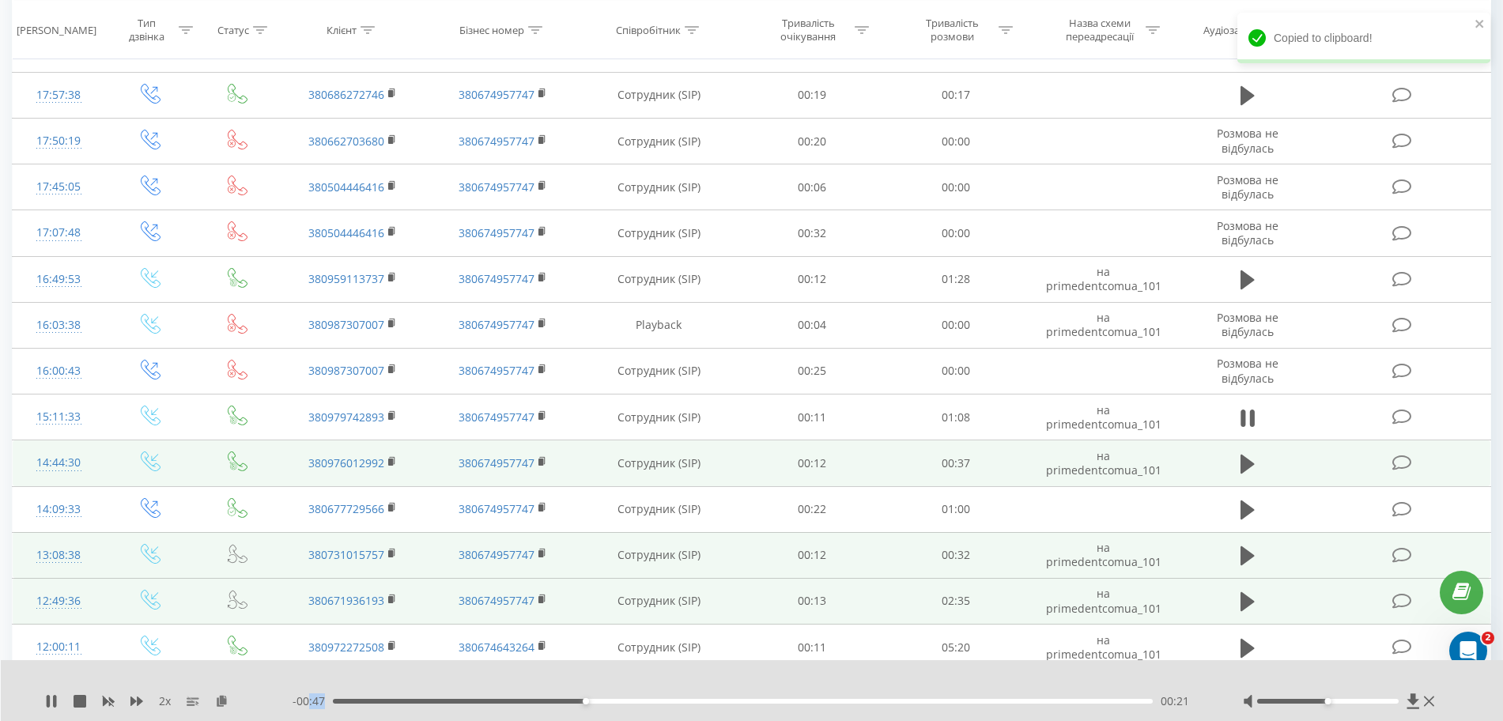
click at [305, 703] on div "- 00:47 00:21 00:21" at bounding box center [748, 701] width 911 height 16
click at [341, 703] on div "00:00" at bounding box center [743, 701] width 820 height 5
click at [219, 700] on icon at bounding box center [221, 700] width 13 height 11
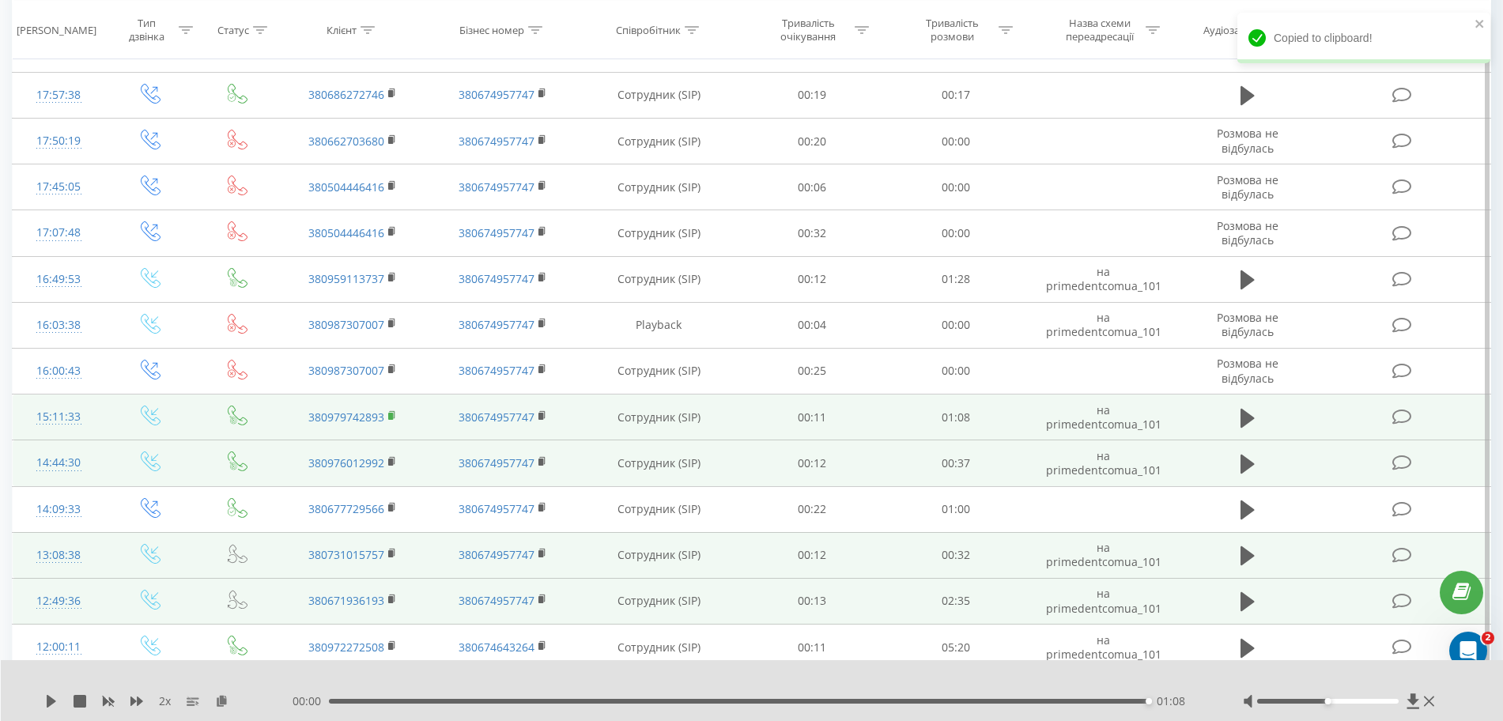
click at [391, 417] on rect at bounding box center [390, 416] width 5 height 7
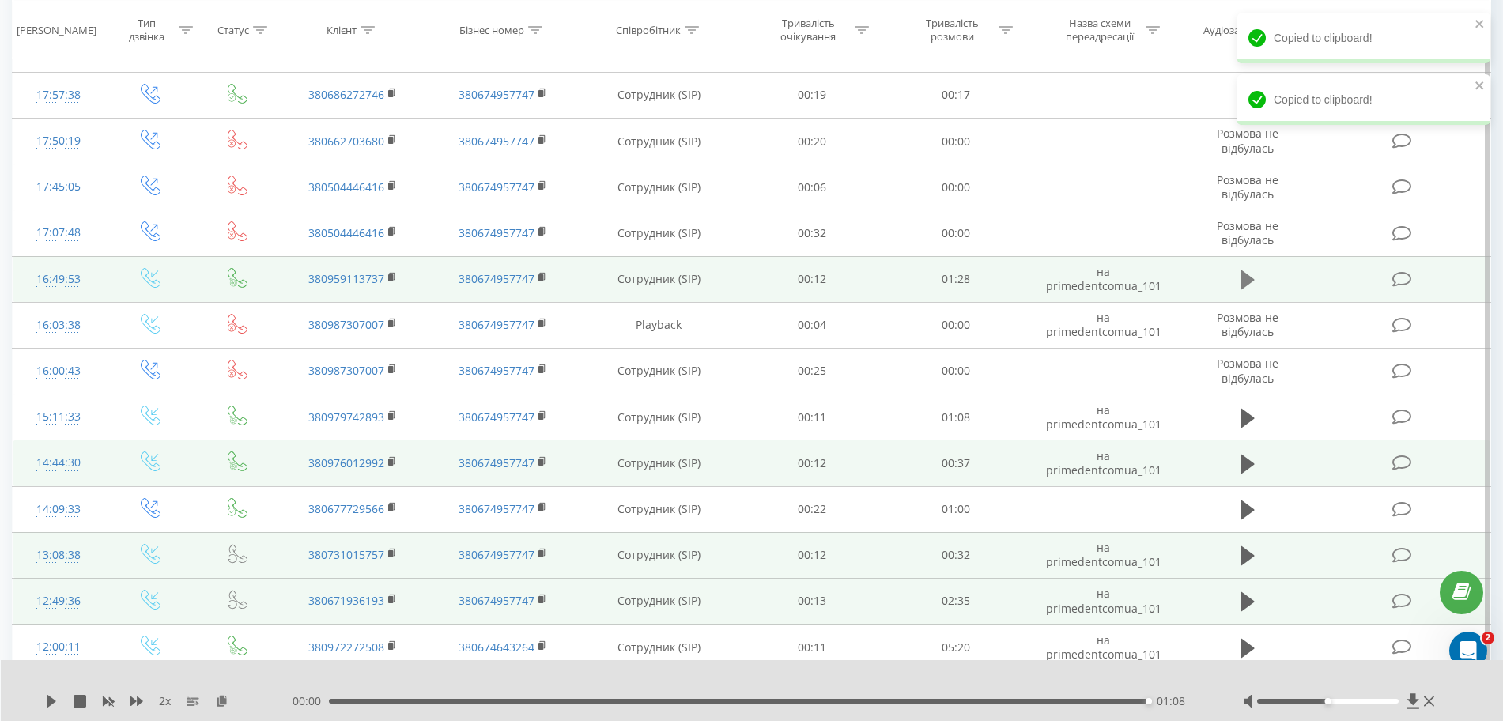
click at [1239, 282] on button at bounding box center [1248, 280] width 24 height 24
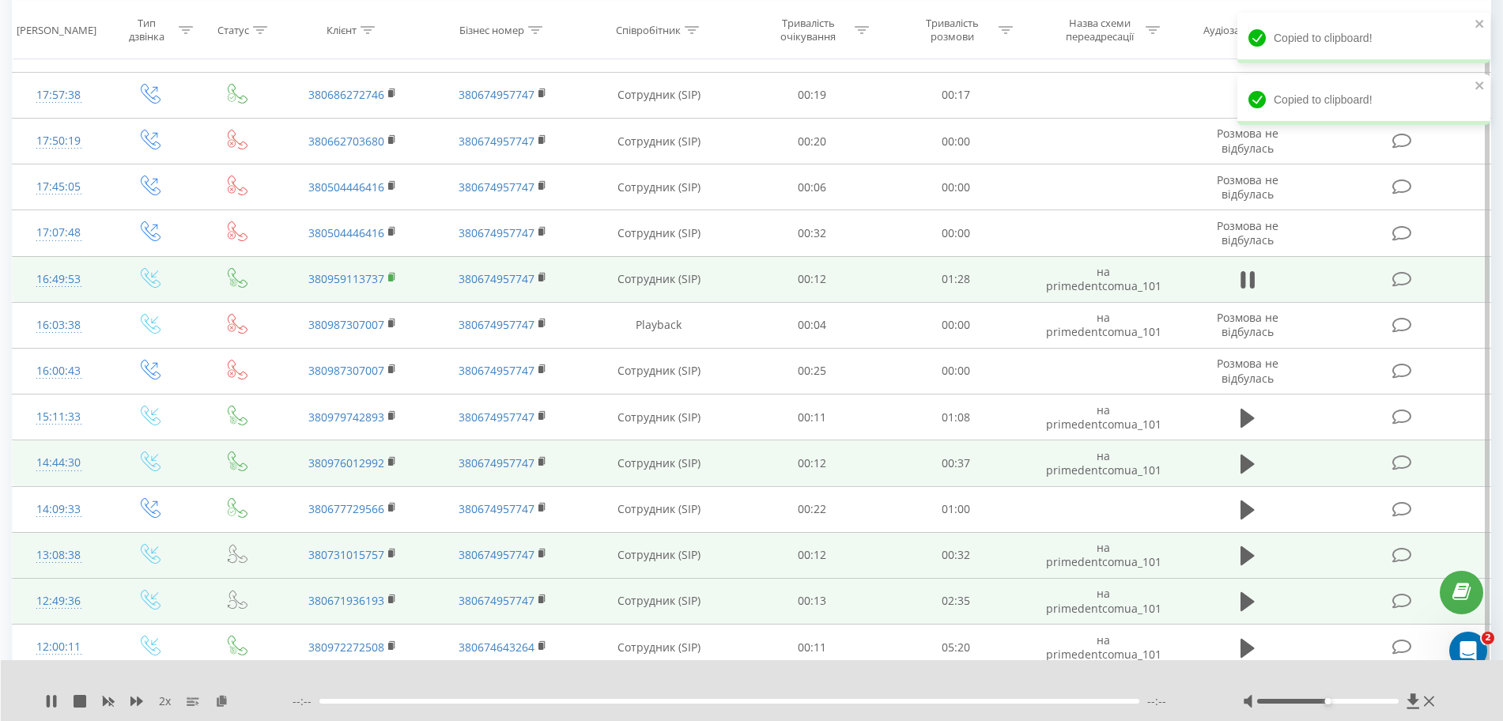
click at [395, 278] on icon at bounding box center [393, 276] width 6 height 7
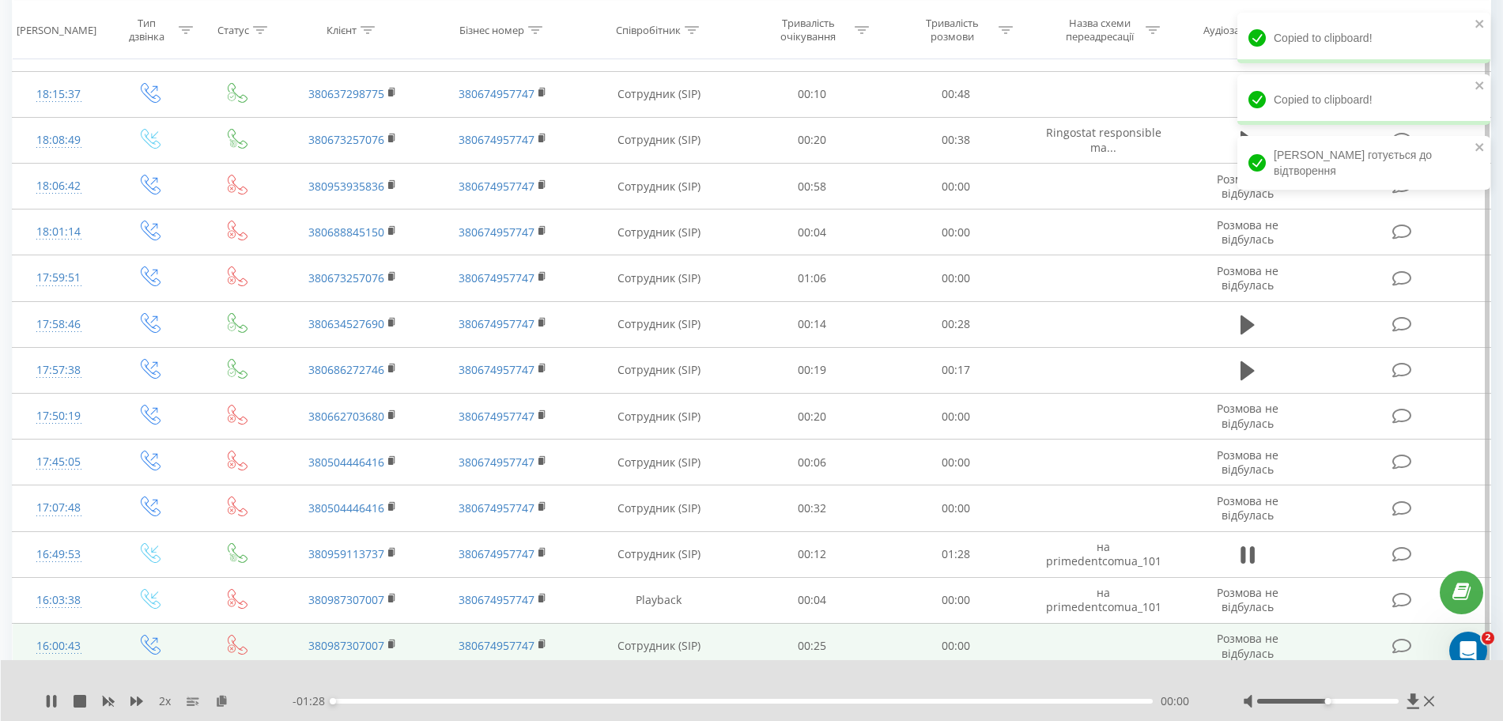
scroll to position [1410, 0]
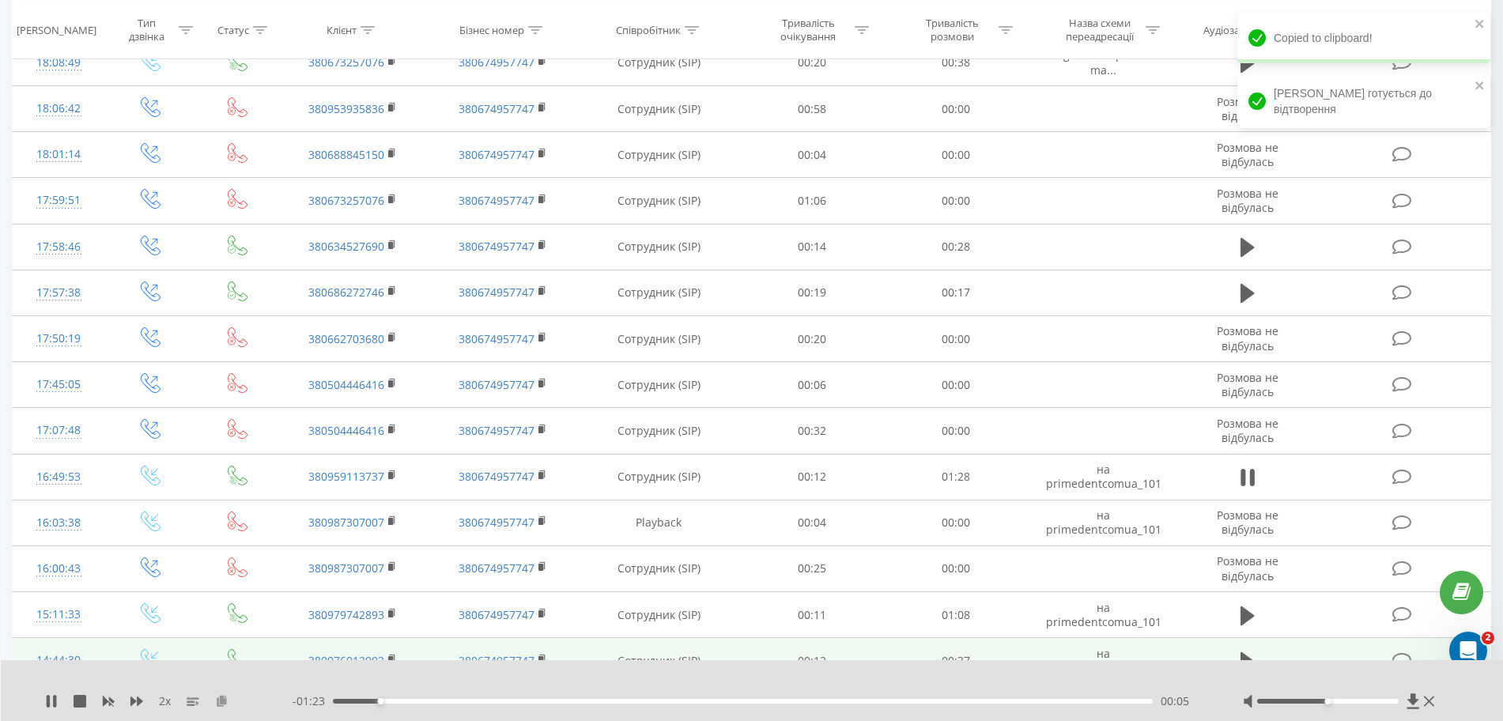
click at [226, 705] on icon at bounding box center [221, 700] width 13 height 11
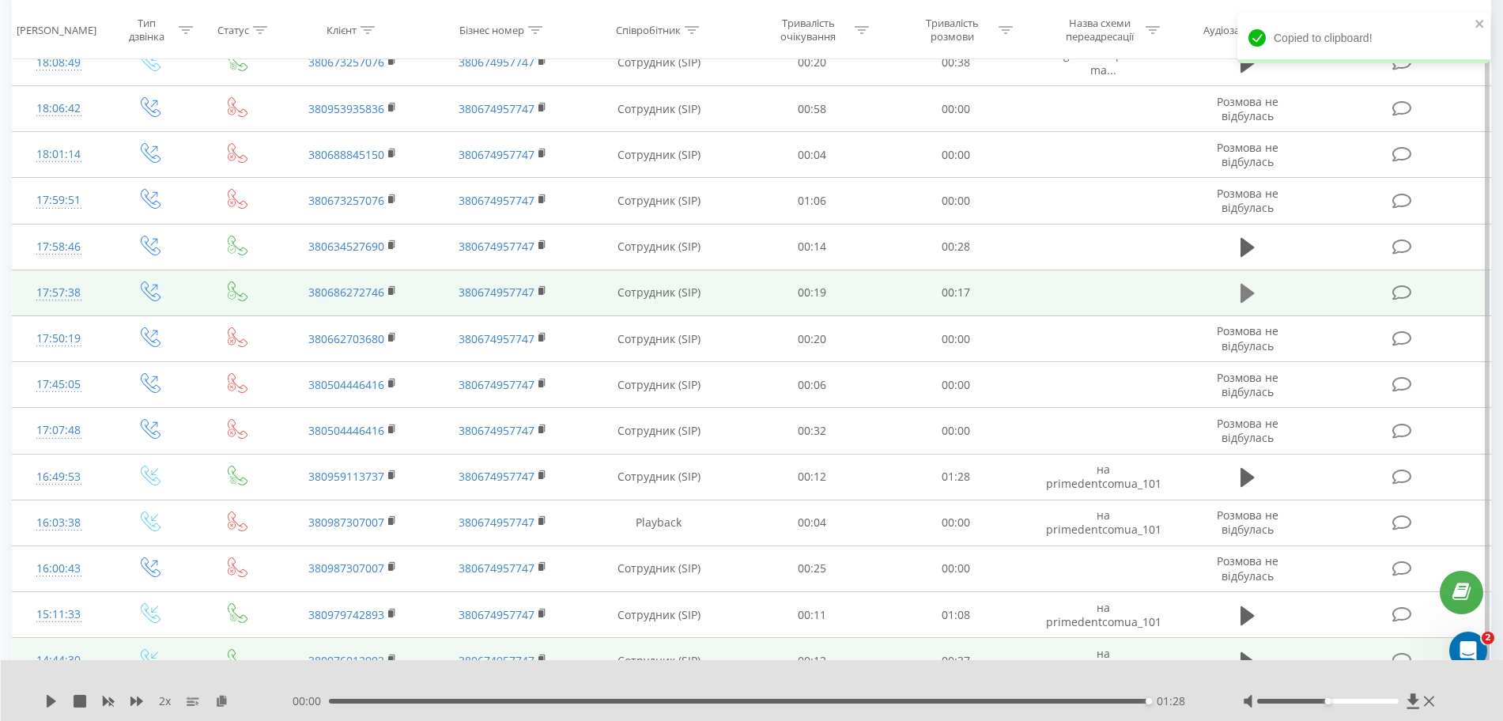
click at [1242, 286] on icon at bounding box center [1247, 293] width 14 height 19
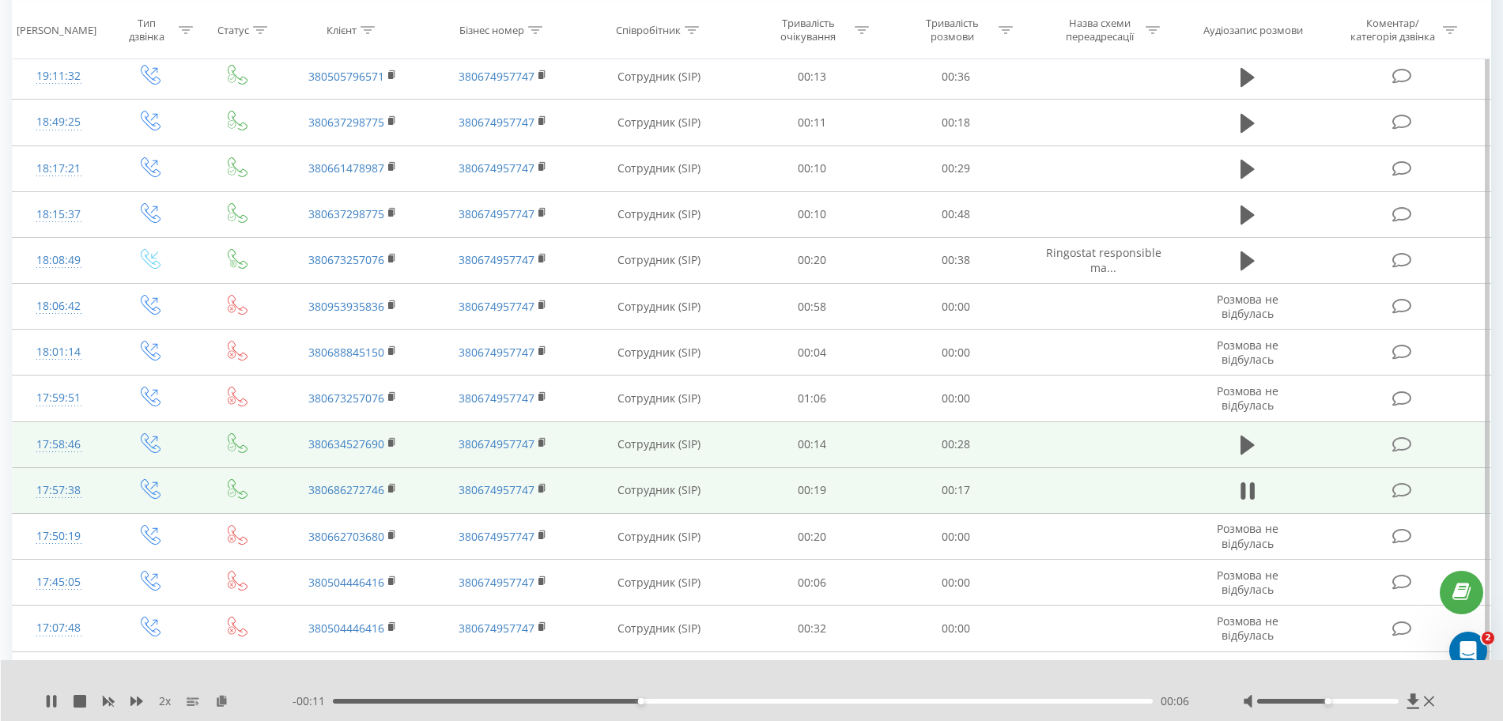
scroll to position [1312, 0]
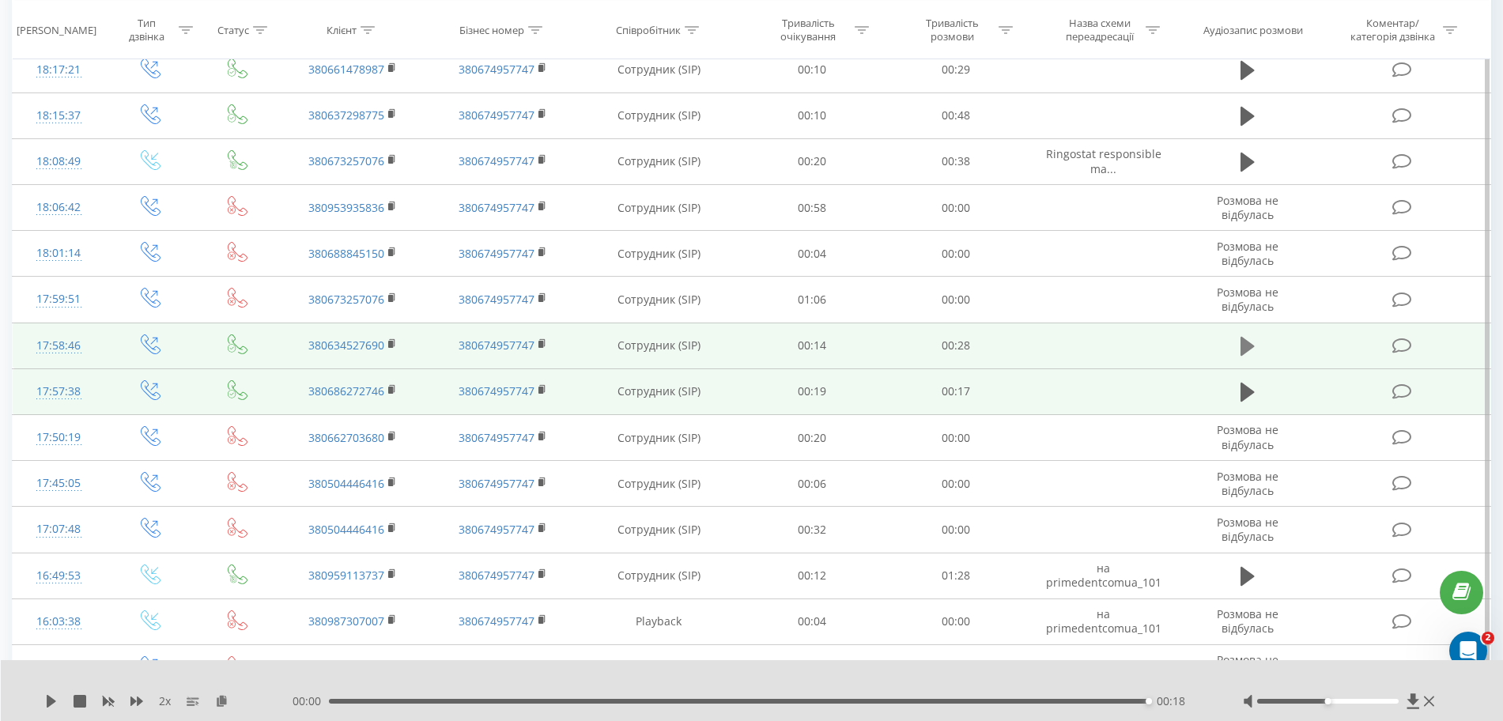
click at [1249, 343] on icon at bounding box center [1247, 346] width 14 height 19
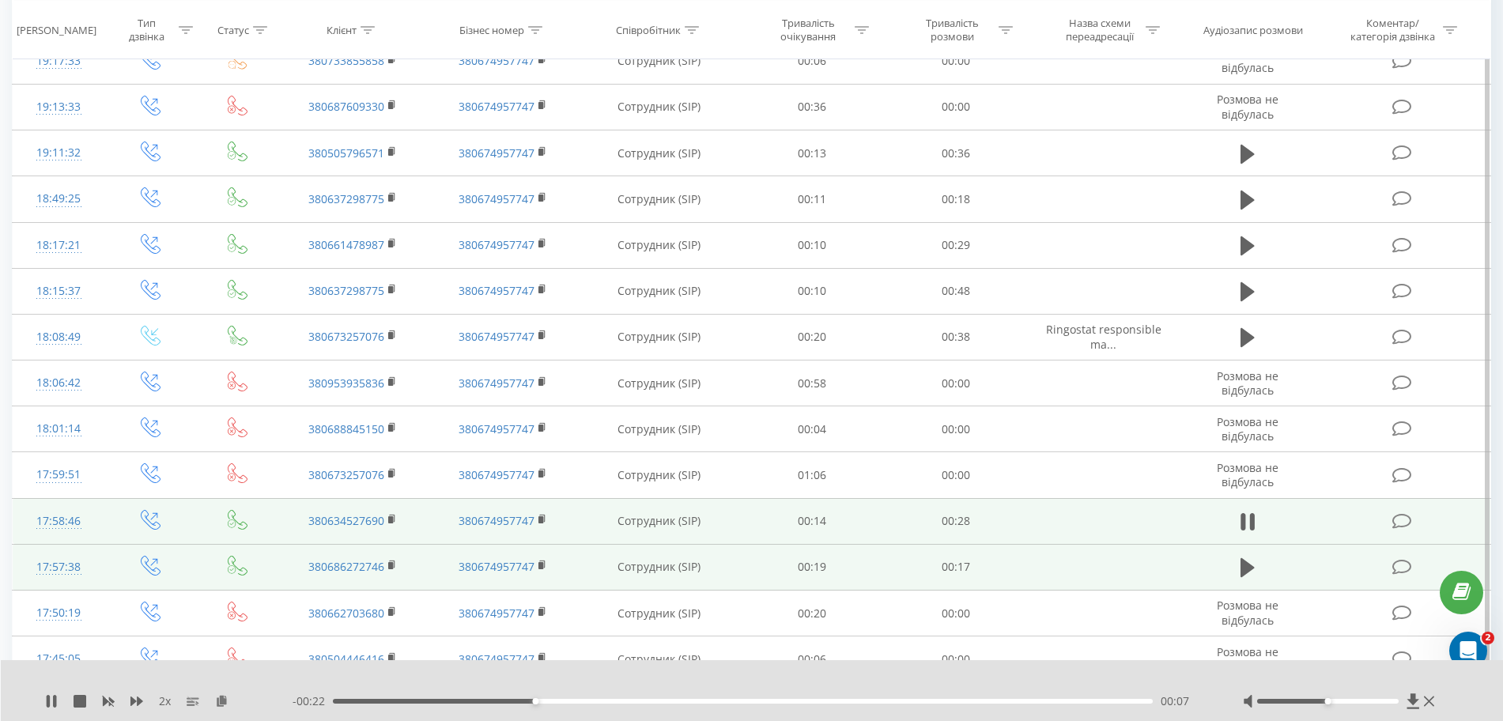
scroll to position [1114, 0]
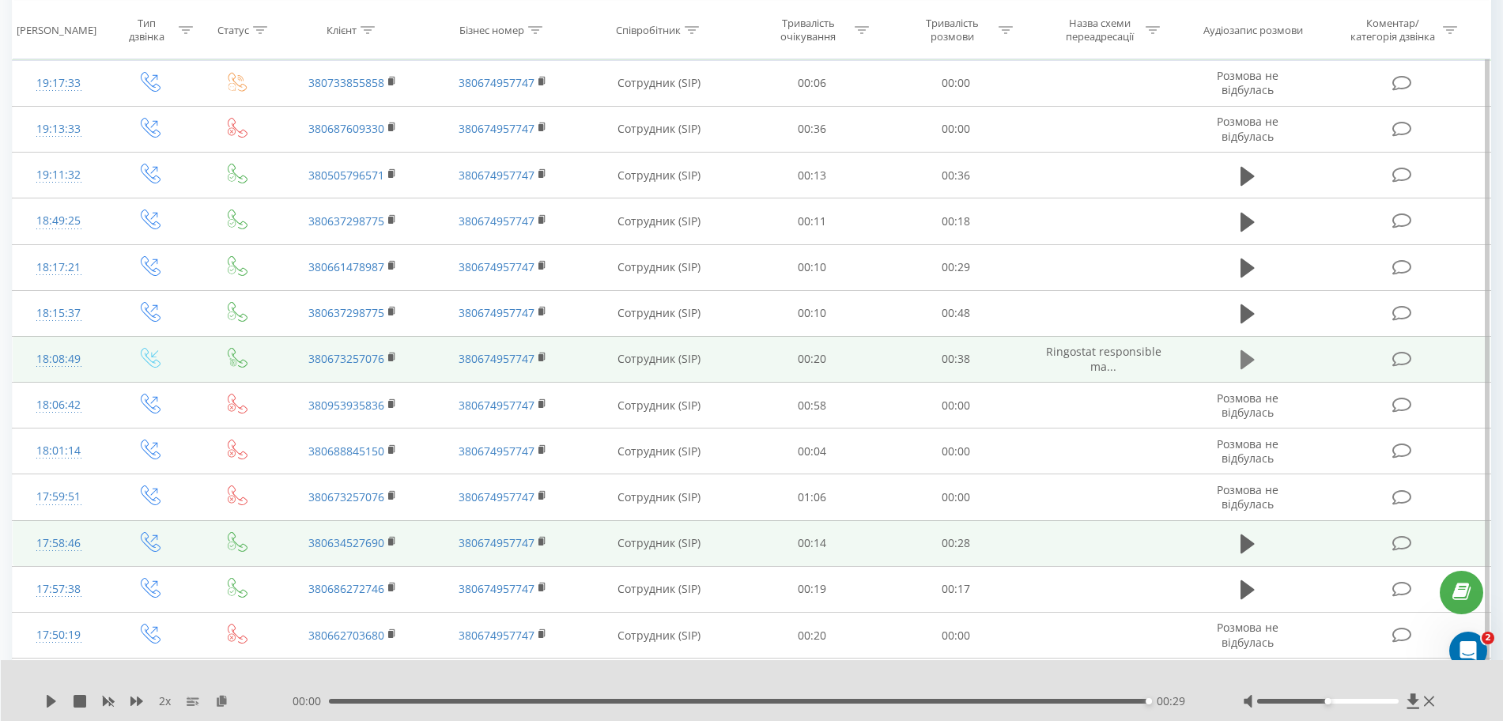
click at [1248, 361] on icon at bounding box center [1247, 359] width 14 height 19
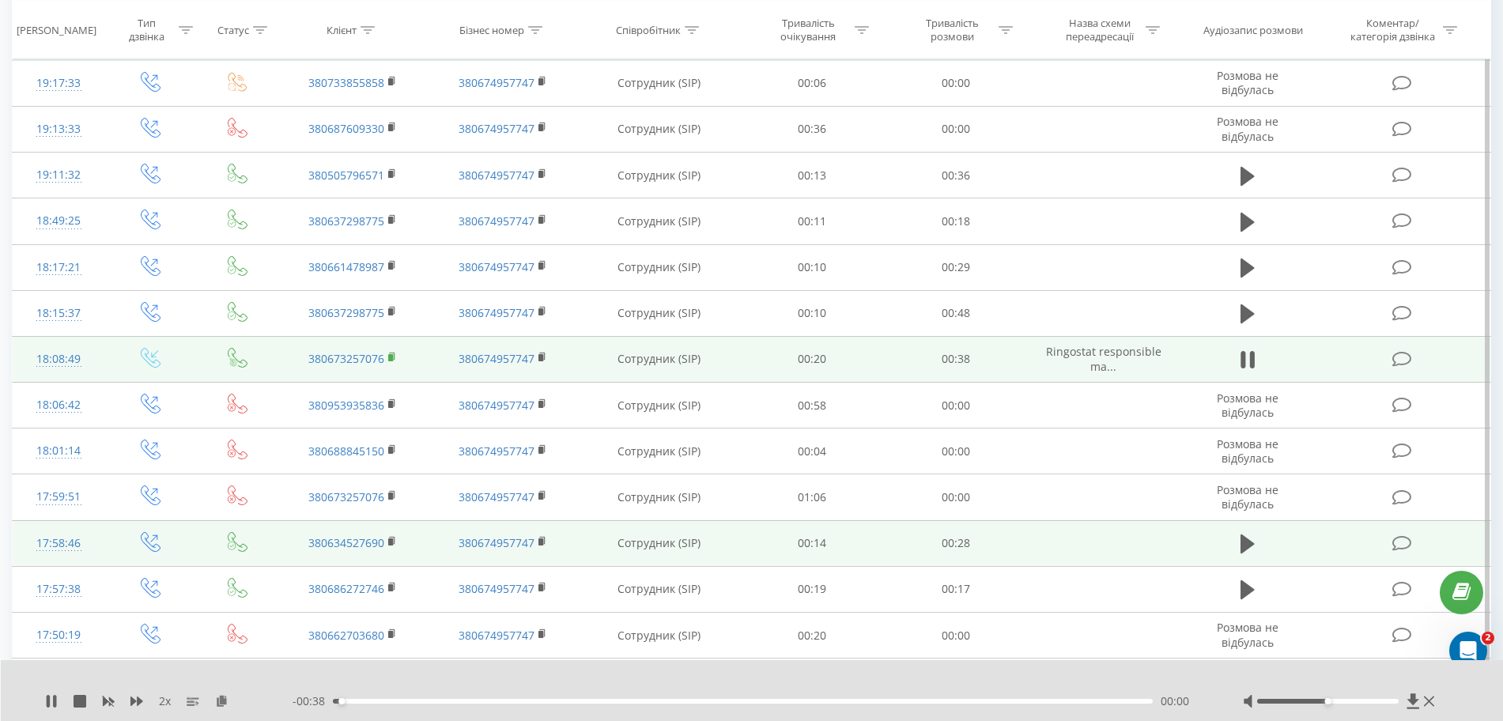
click at [392, 354] on icon at bounding box center [392, 357] width 9 height 11
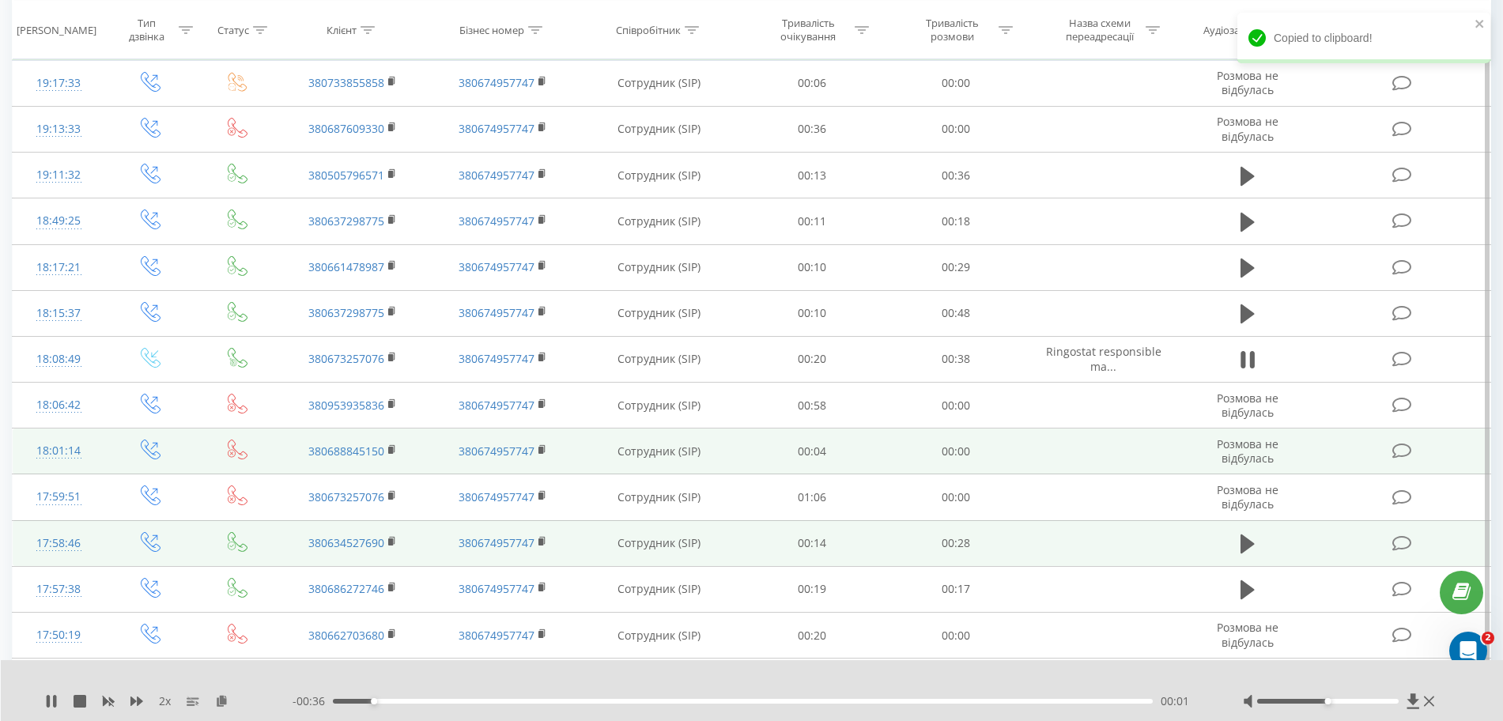
scroll to position [1015, 0]
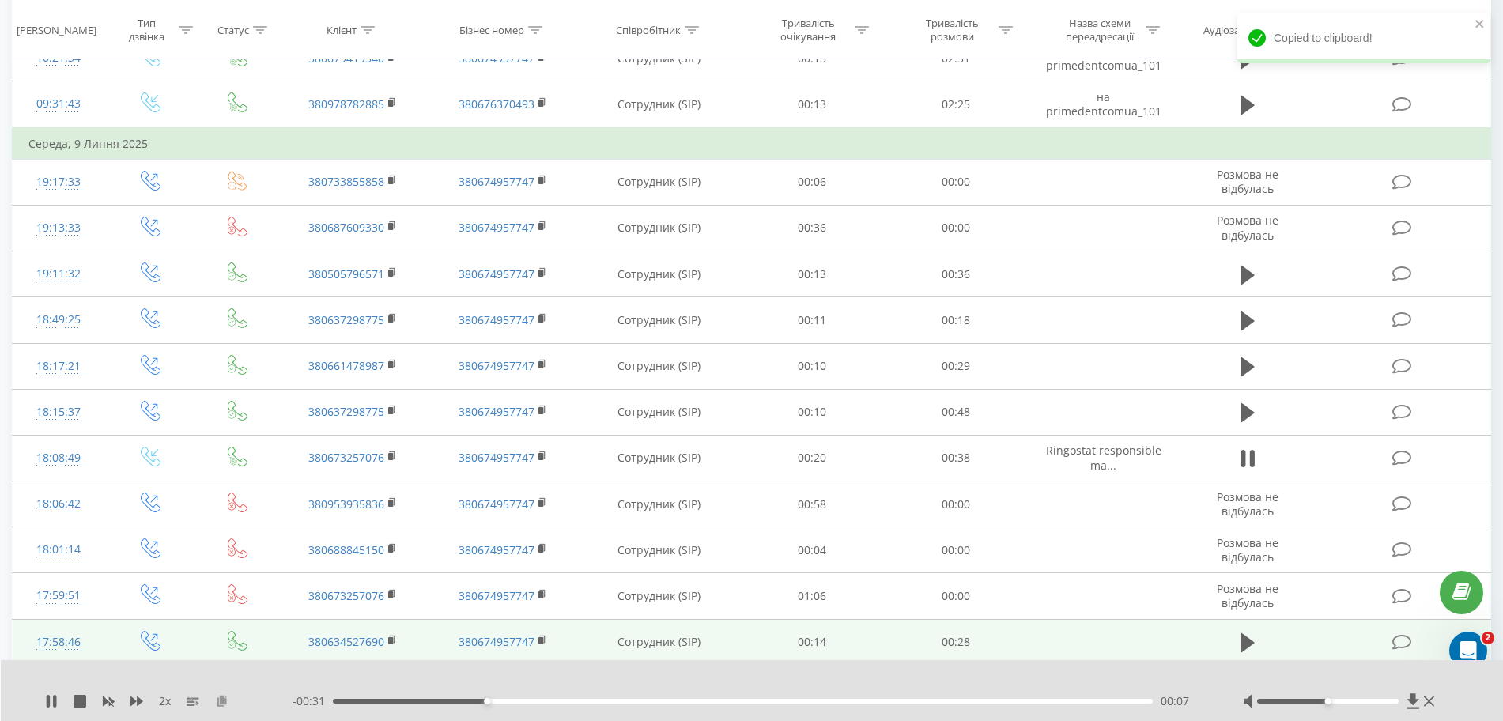
click at [222, 699] on icon at bounding box center [221, 700] width 13 height 11
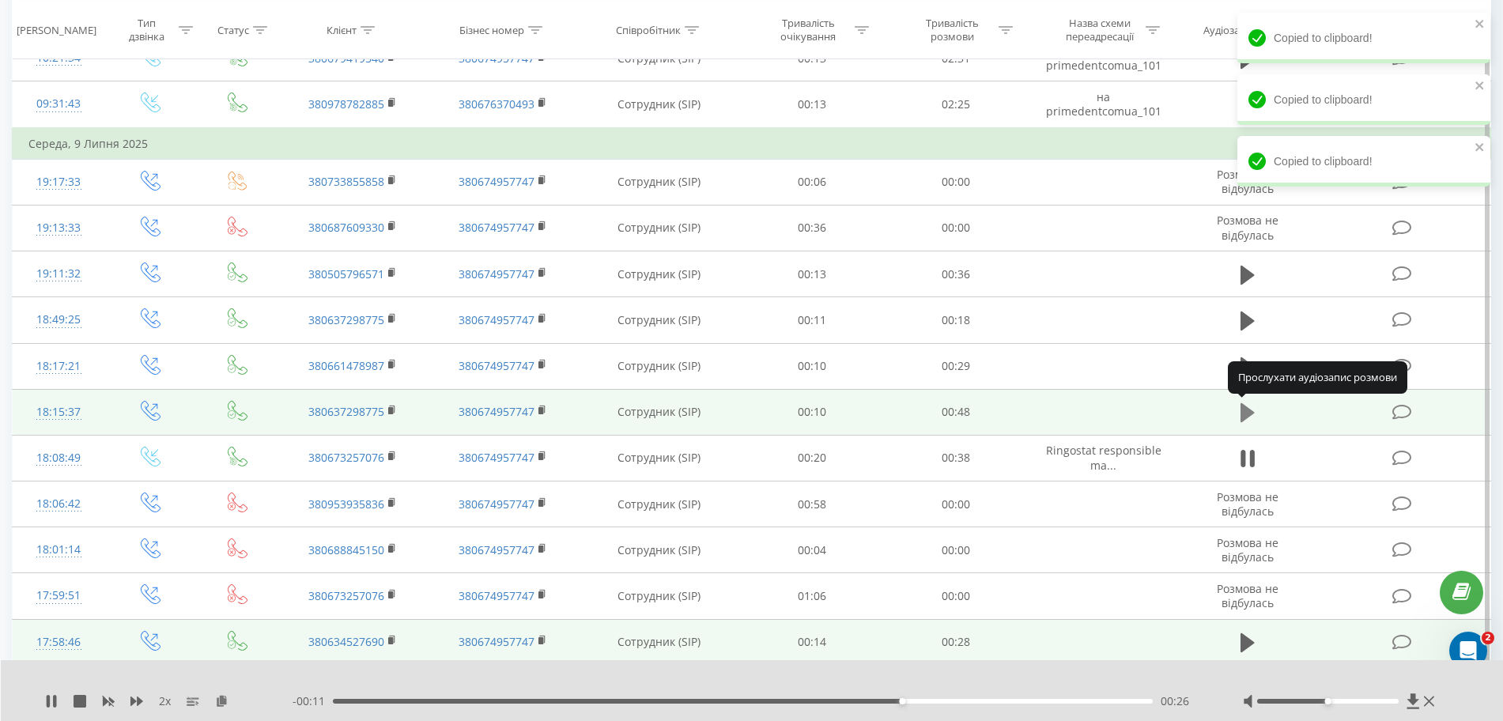
click at [1248, 411] on icon at bounding box center [1247, 412] width 14 height 19
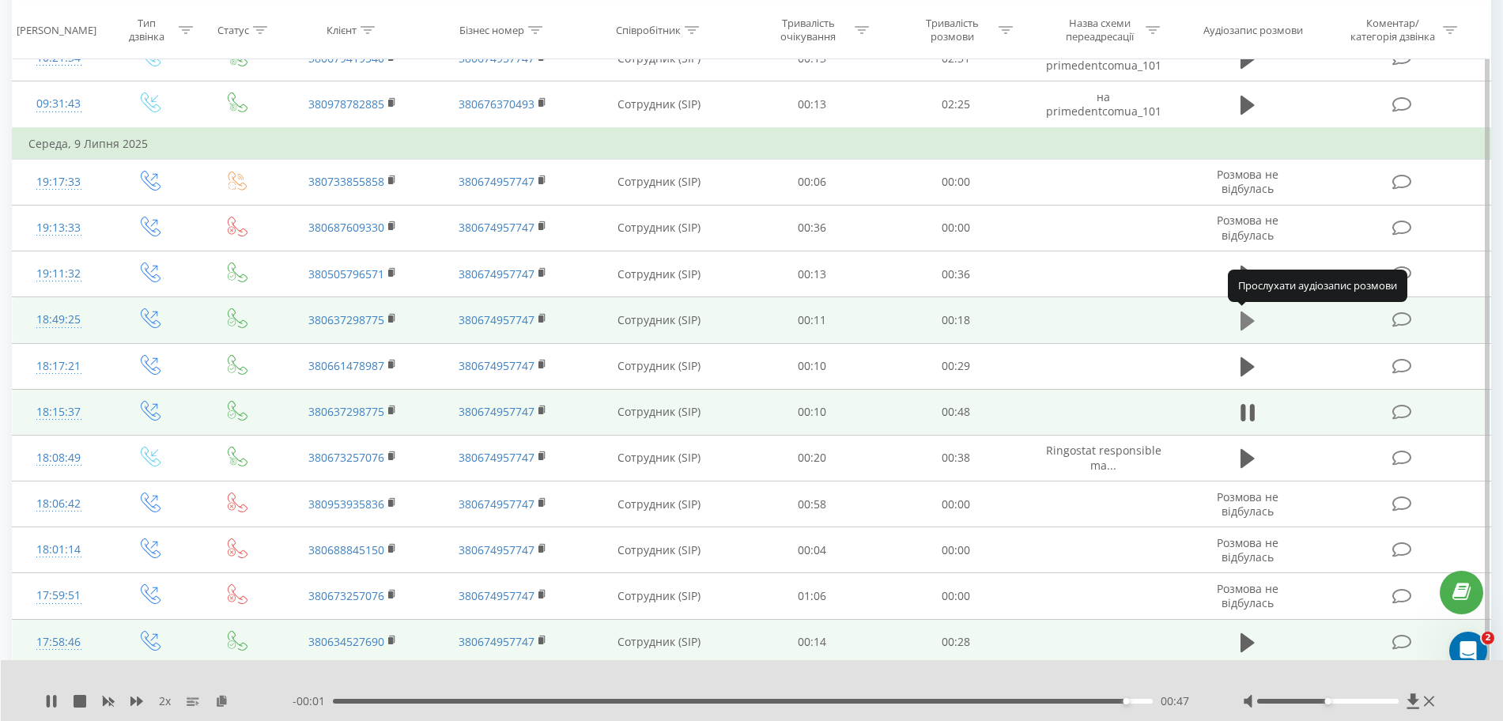
click at [1240, 320] on button at bounding box center [1248, 321] width 24 height 24
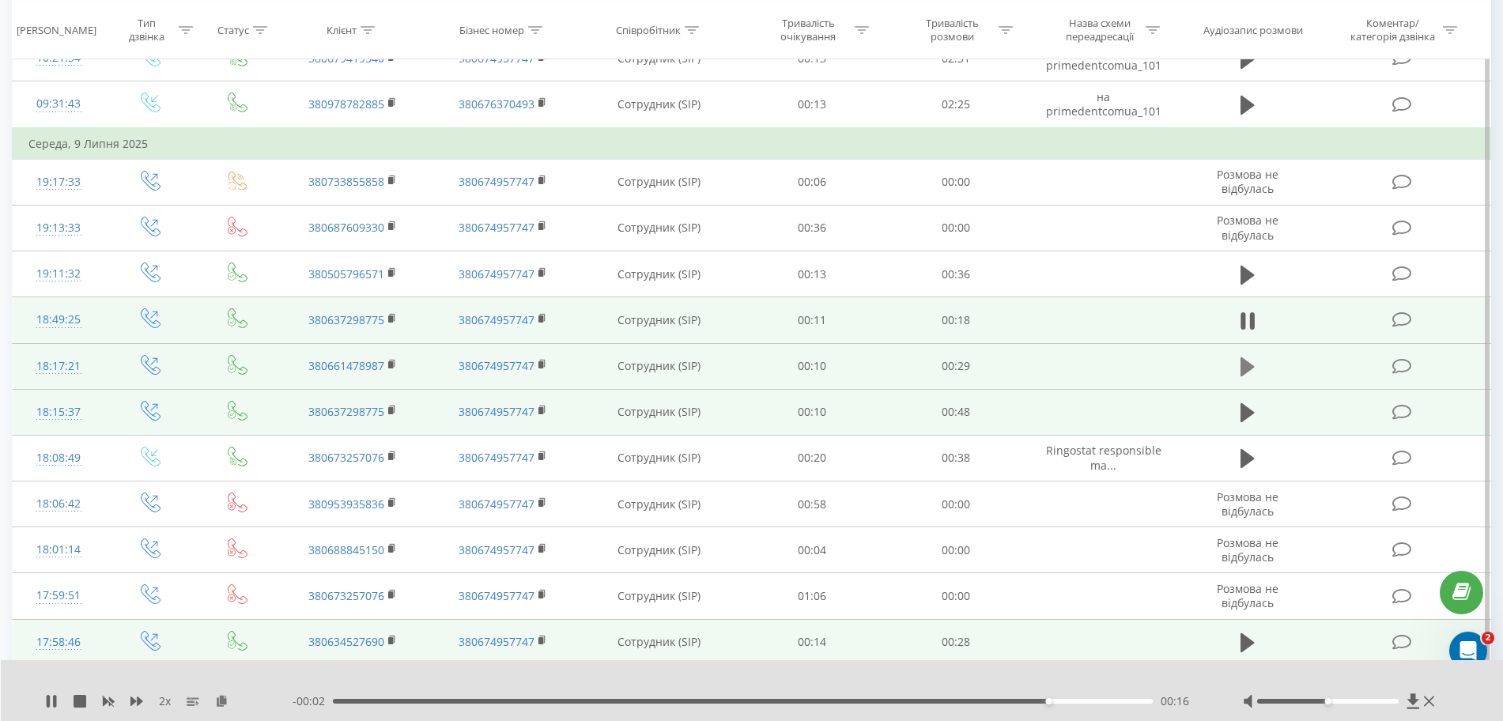
click at [1243, 361] on icon at bounding box center [1247, 366] width 14 height 19
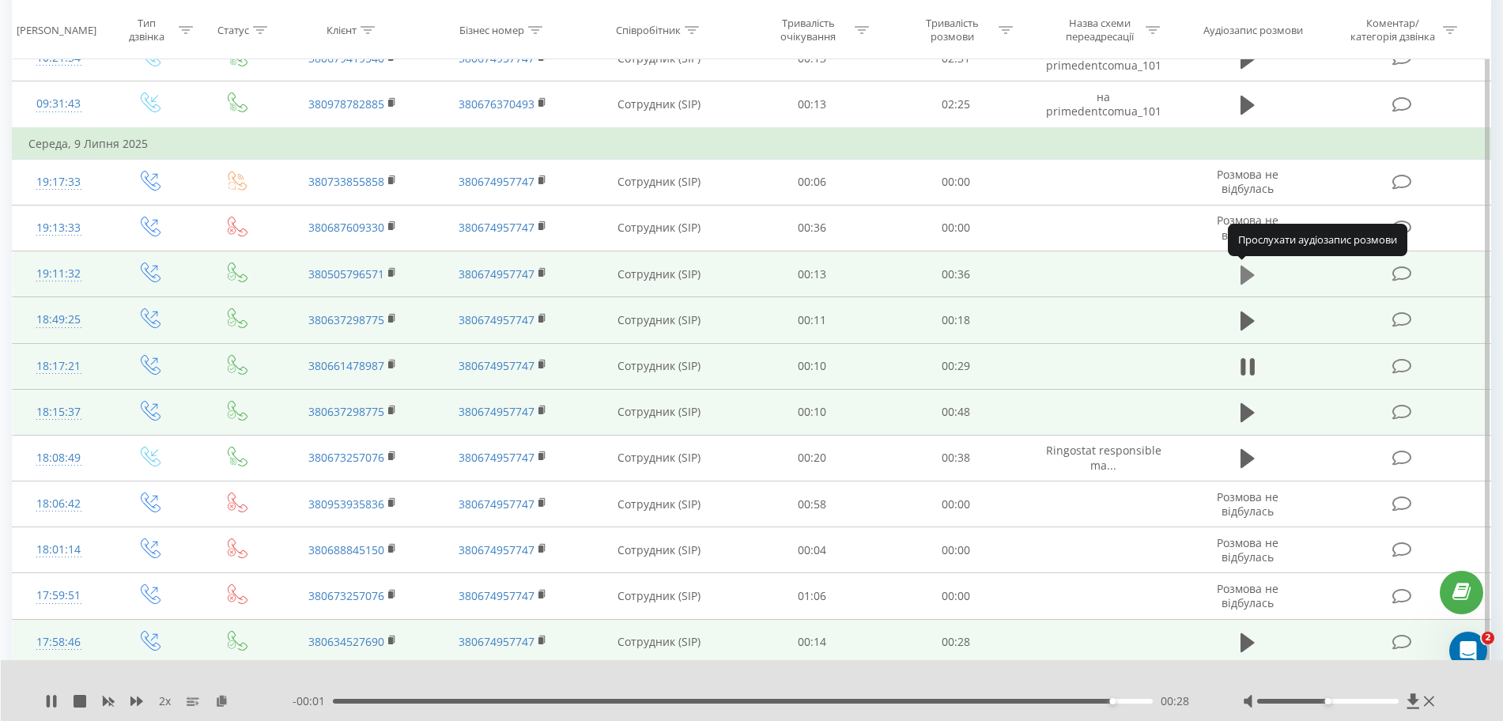
click at [1253, 270] on icon at bounding box center [1247, 275] width 14 height 22
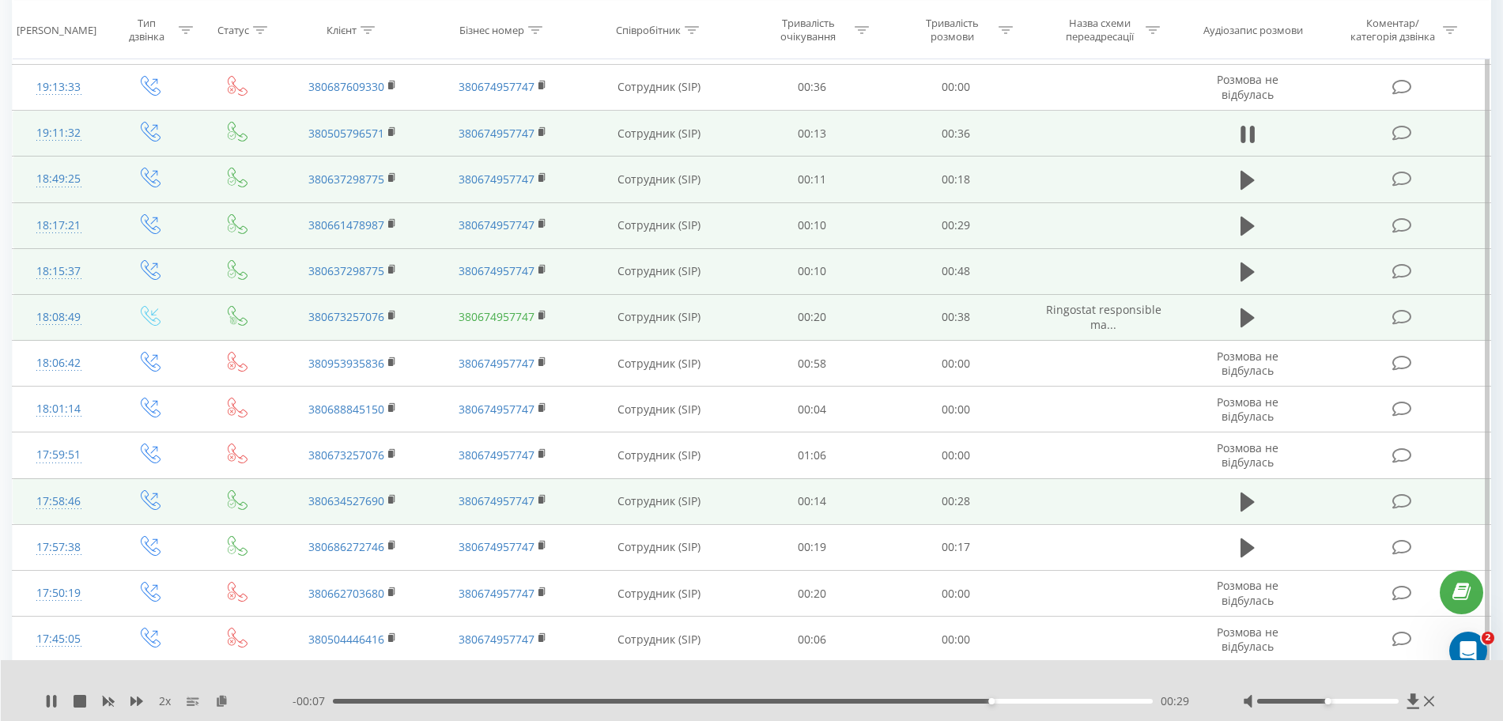
scroll to position [1114, 0]
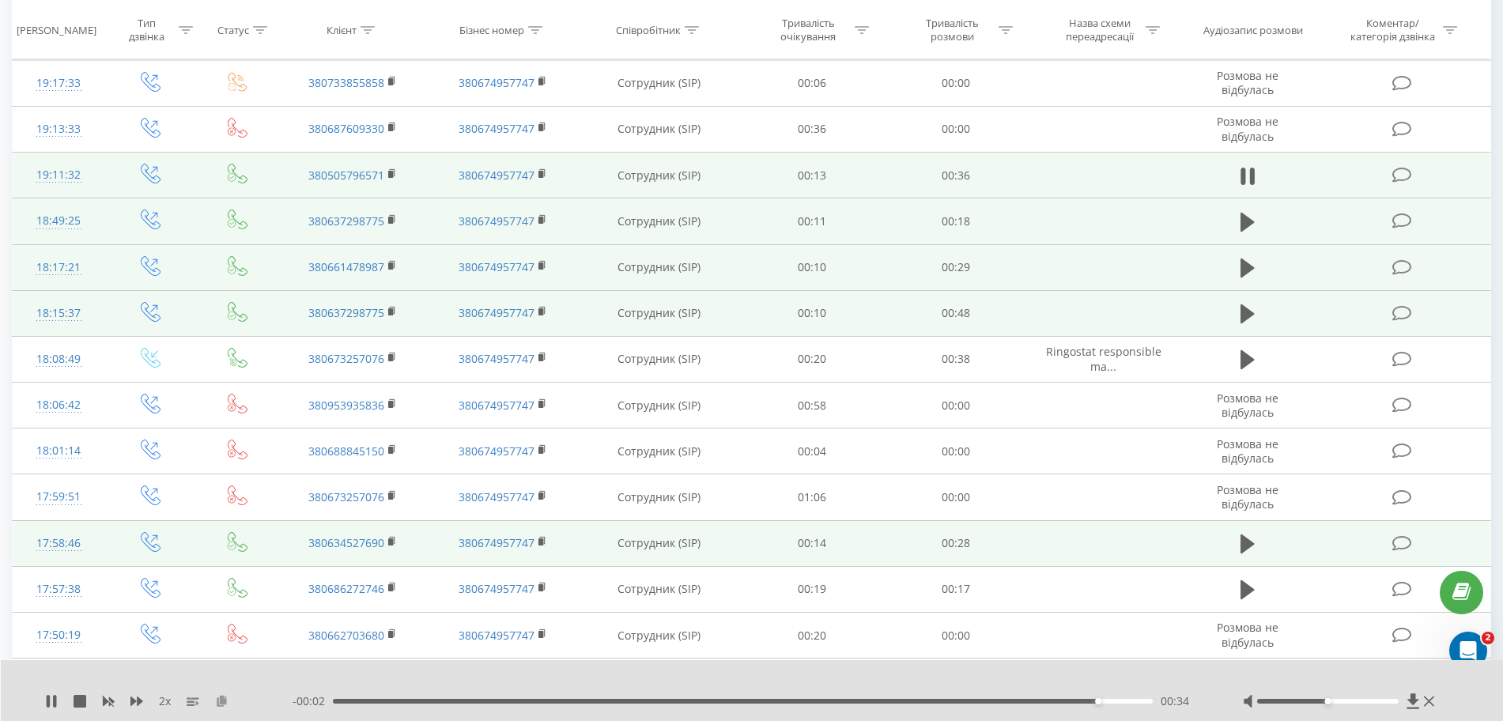
click at [225, 700] on icon at bounding box center [221, 700] width 13 height 11
click at [1257, 224] on button at bounding box center [1248, 222] width 24 height 24
click at [215, 700] on icon at bounding box center [221, 700] width 13 height 11
click at [1252, 268] on icon at bounding box center [1247, 268] width 14 height 19
click at [218, 702] on icon at bounding box center [221, 700] width 13 height 11
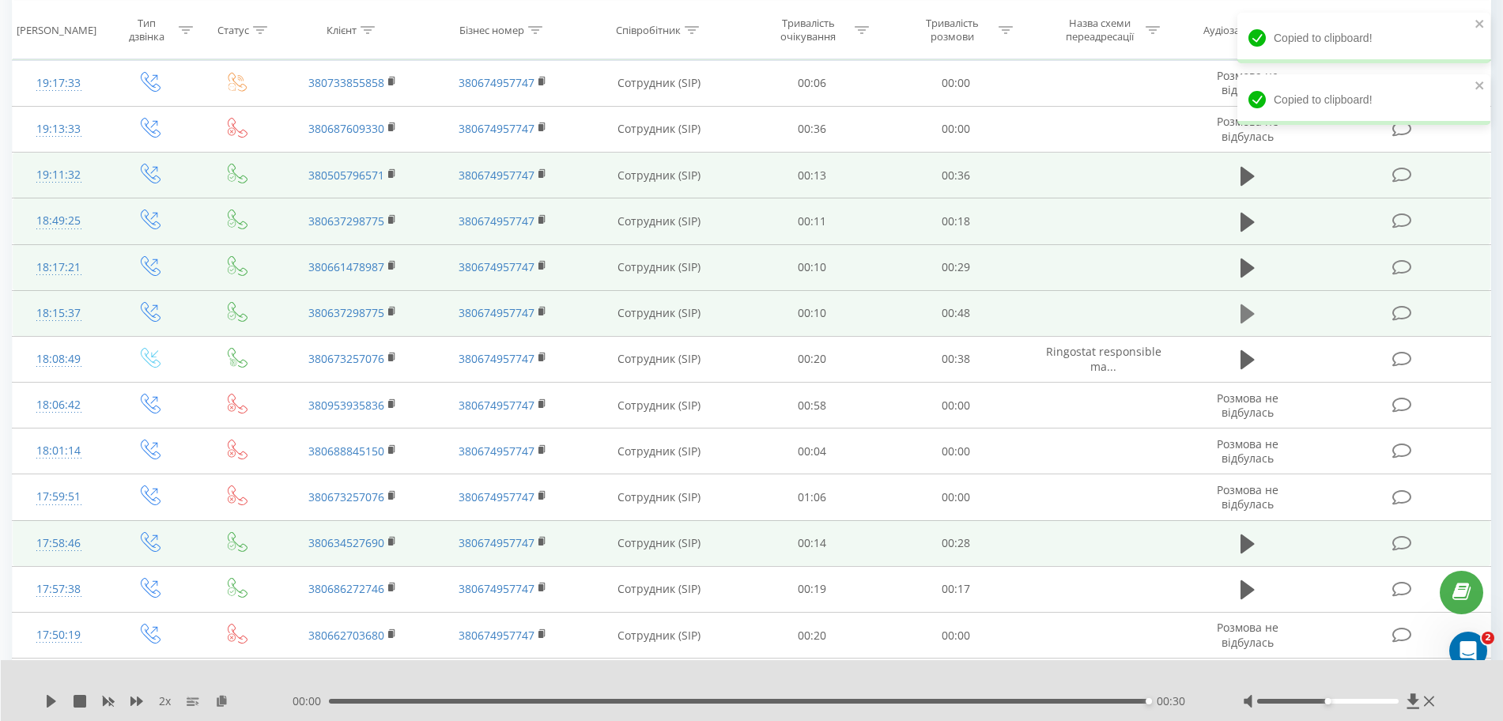
click at [1252, 315] on icon at bounding box center [1247, 313] width 14 height 19
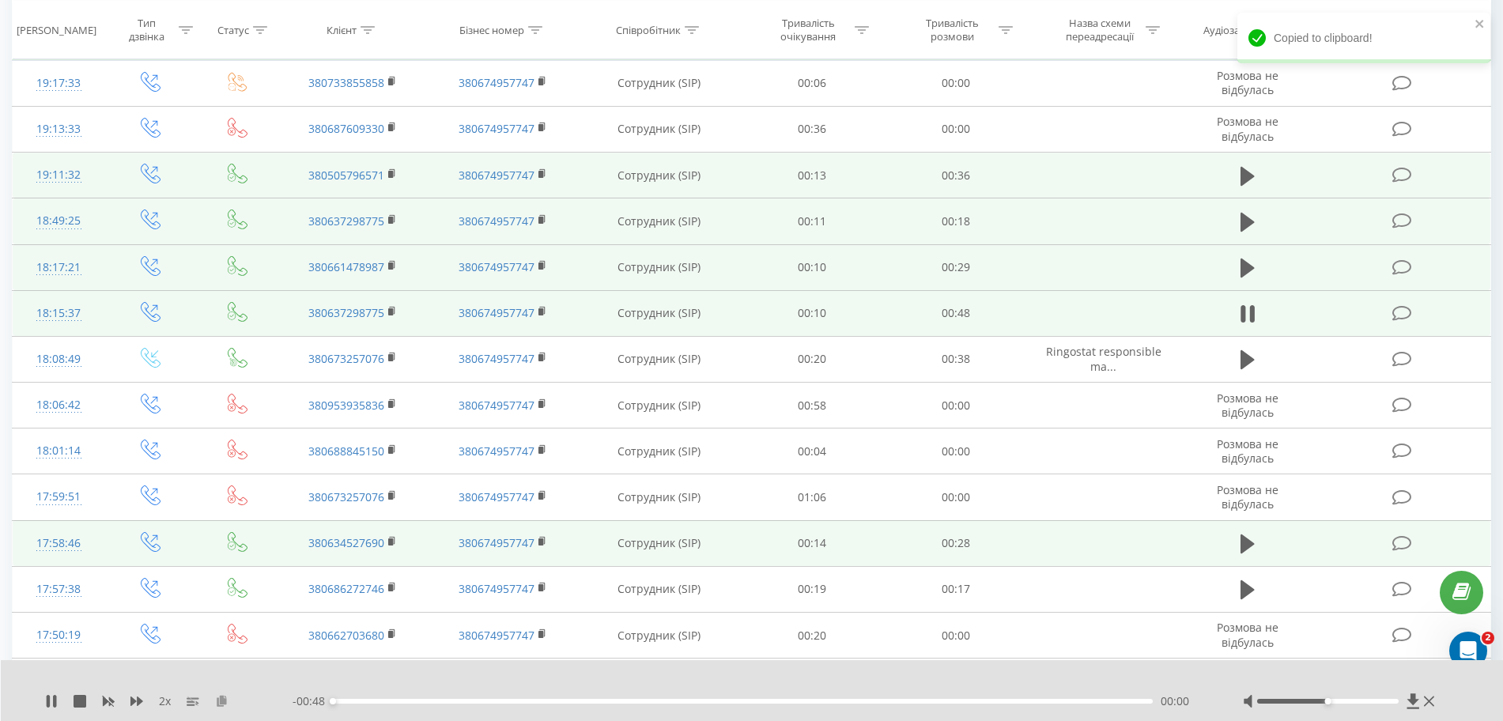
click at [219, 704] on icon at bounding box center [221, 700] width 13 height 11
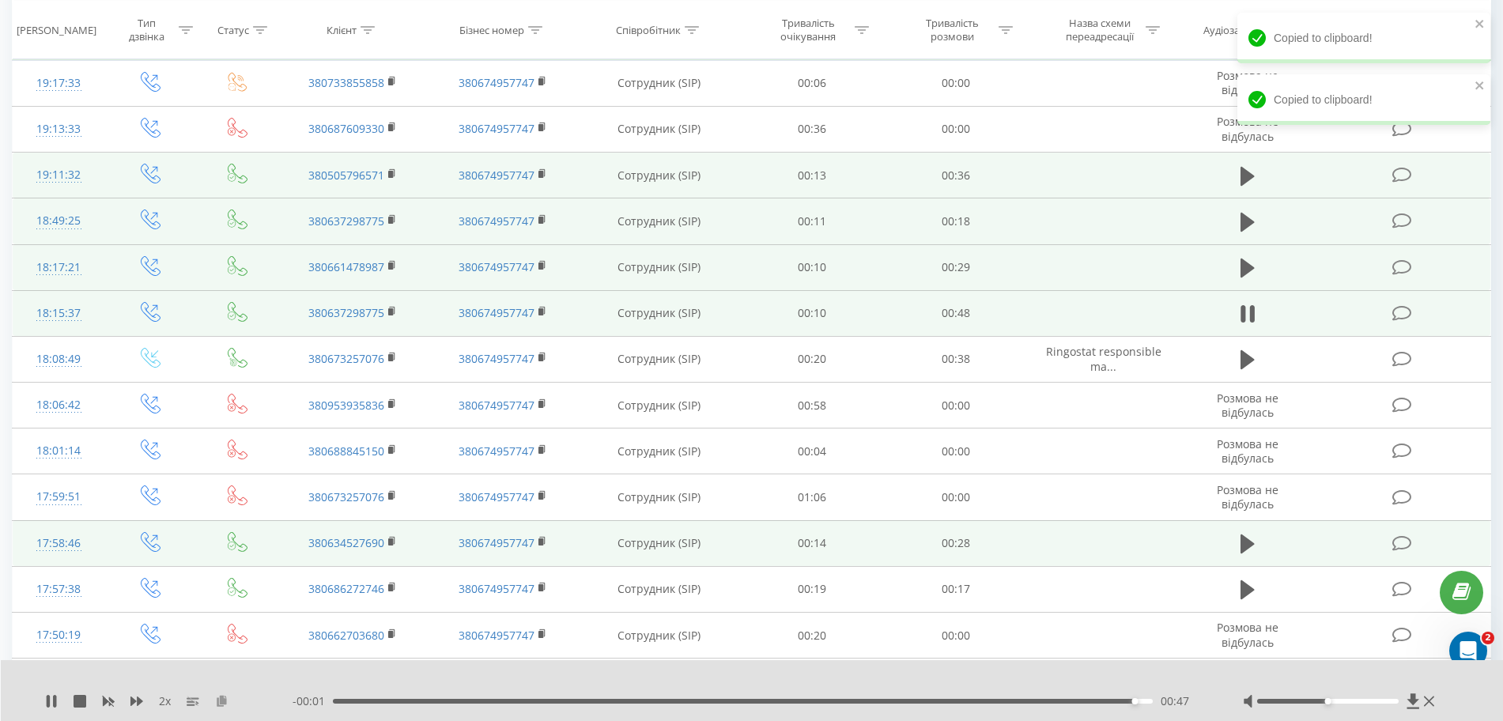
click at [219, 704] on icon at bounding box center [221, 700] width 13 height 11
click at [1237, 364] on button at bounding box center [1248, 360] width 24 height 24
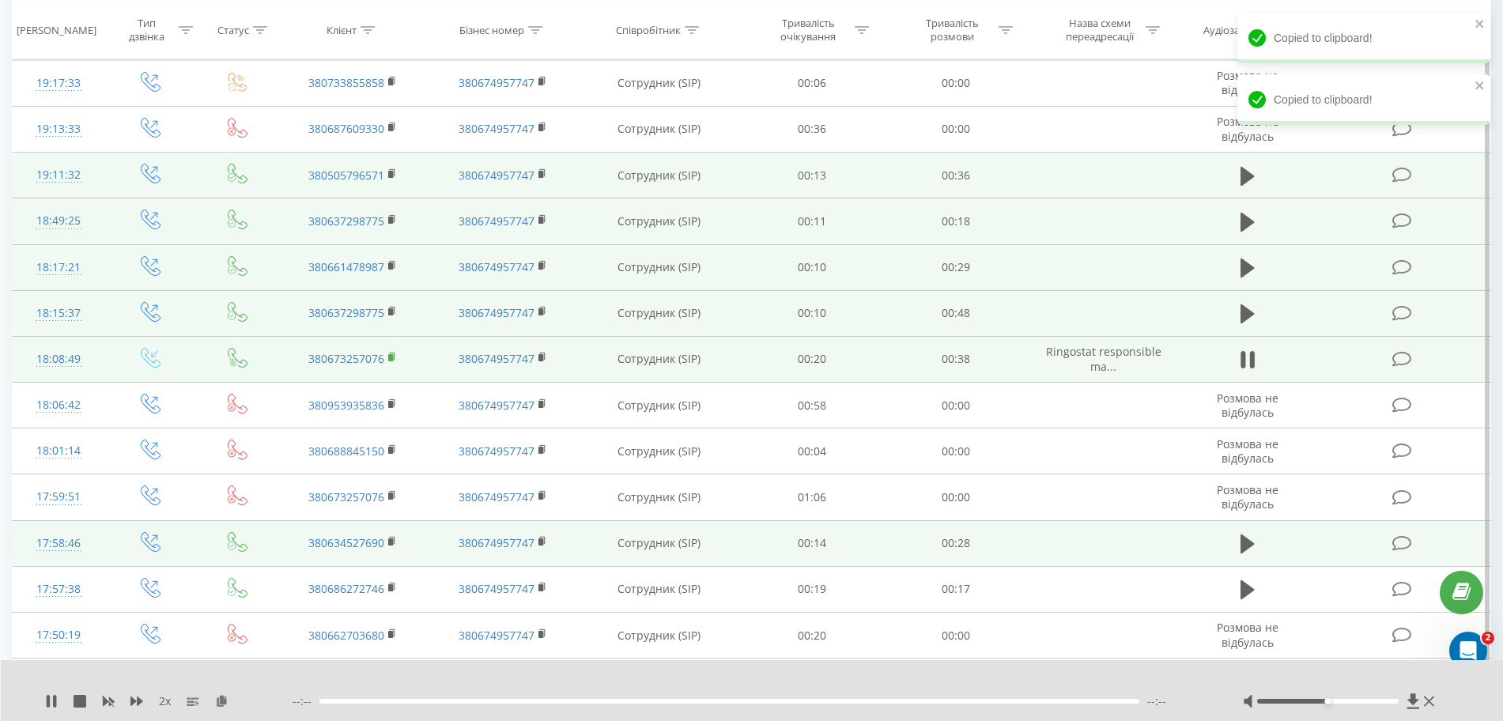
click at [395, 359] on icon at bounding box center [393, 356] width 6 height 7
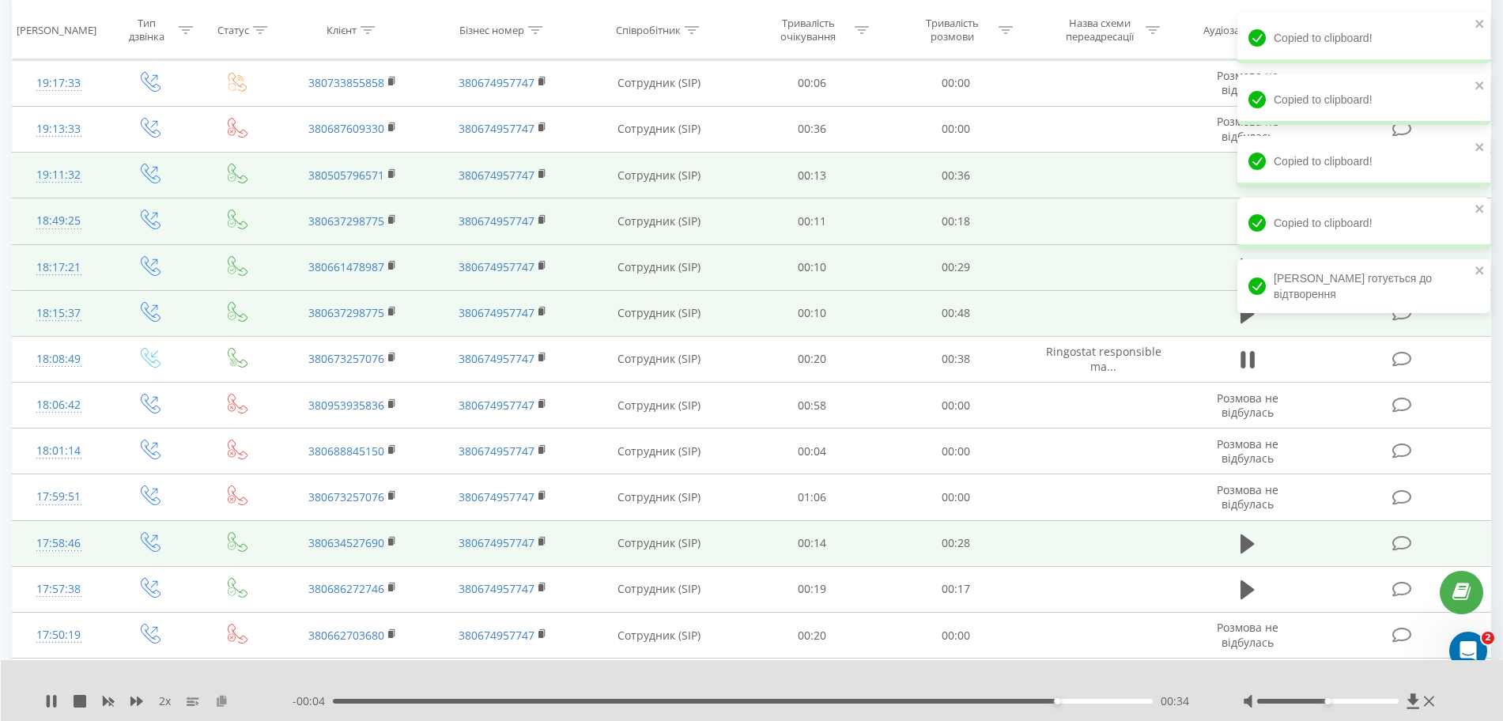
click at [224, 707] on button at bounding box center [221, 701] width 13 height 13
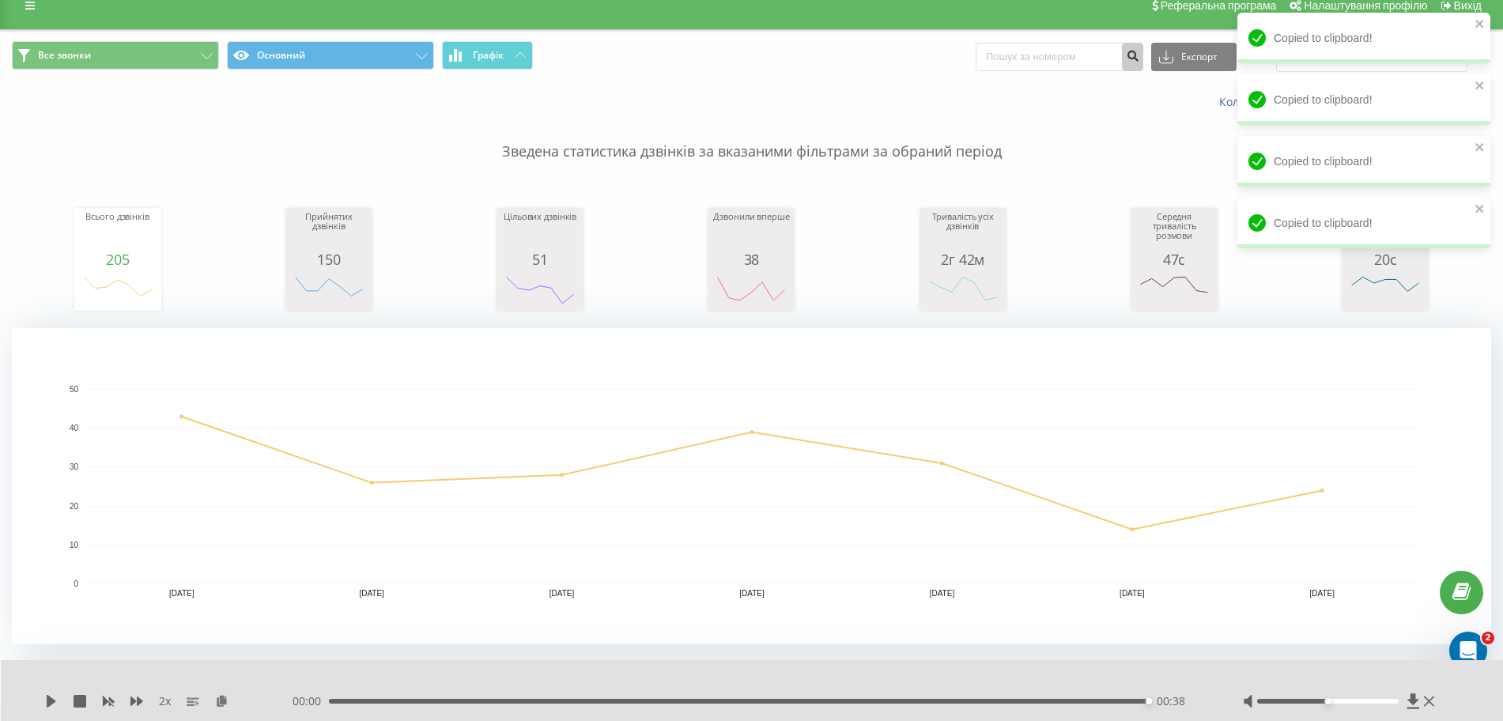
scroll to position [0, 0]
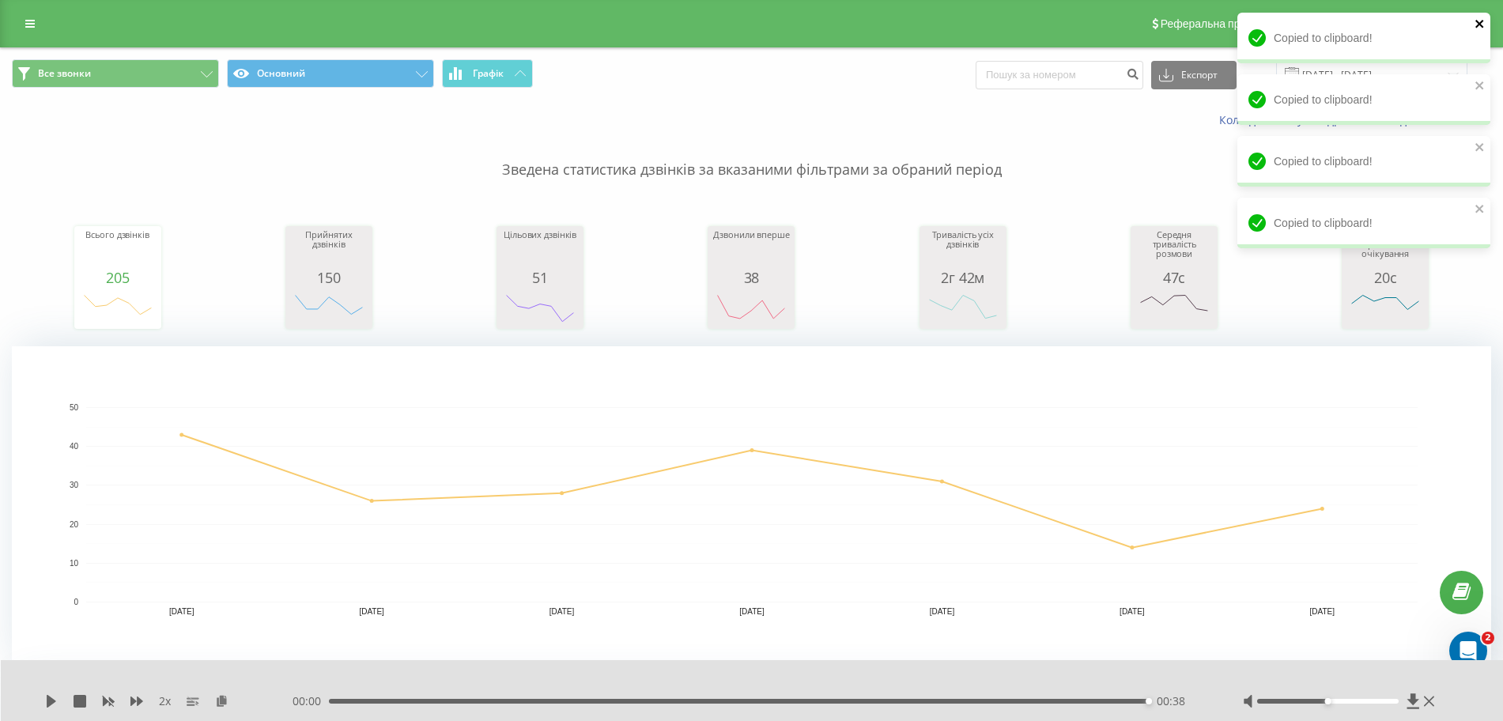
click at [1478, 26] on icon "close" at bounding box center [1479, 23] width 11 height 13
click at [1477, 27] on icon "close" at bounding box center [1479, 24] width 8 height 8
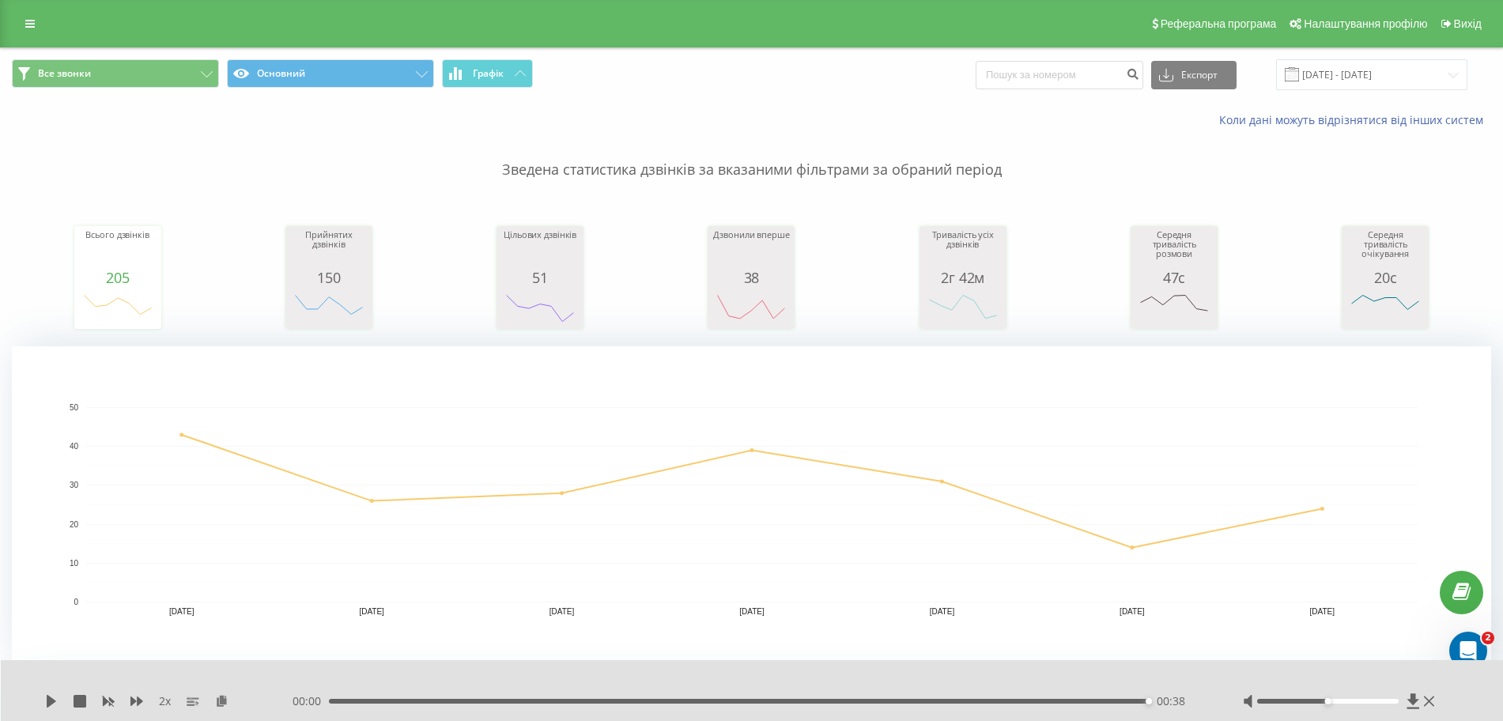
click at [1376, 56] on div "Все звонки Основний Графік Експорт .csv .xls .xlsx [DATE] - [DATE]" at bounding box center [751, 74] width 1501 height 53
click at [1377, 70] on input "[DATE] - [DATE]" at bounding box center [1371, 74] width 191 height 31
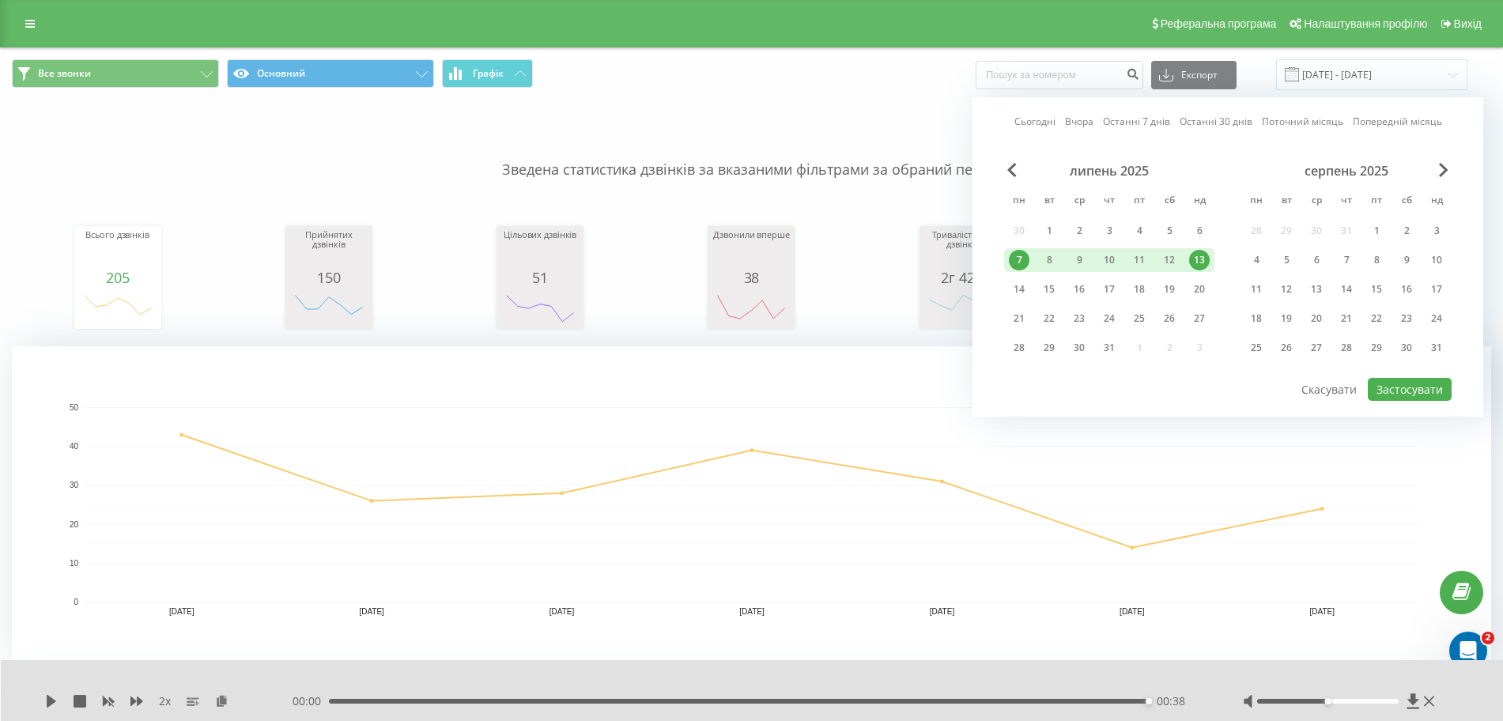
click at [1023, 255] on div "7" at bounding box center [1019, 260] width 21 height 21
click at [1135, 233] on div "4" at bounding box center [1139, 231] width 21 height 21
click at [1086, 262] on div "9" at bounding box center [1079, 260] width 21 height 21
click at [1141, 228] on div "4" at bounding box center [1139, 231] width 21 height 21
click at [1399, 382] on button "Застосувати" at bounding box center [1410, 389] width 84 height 23
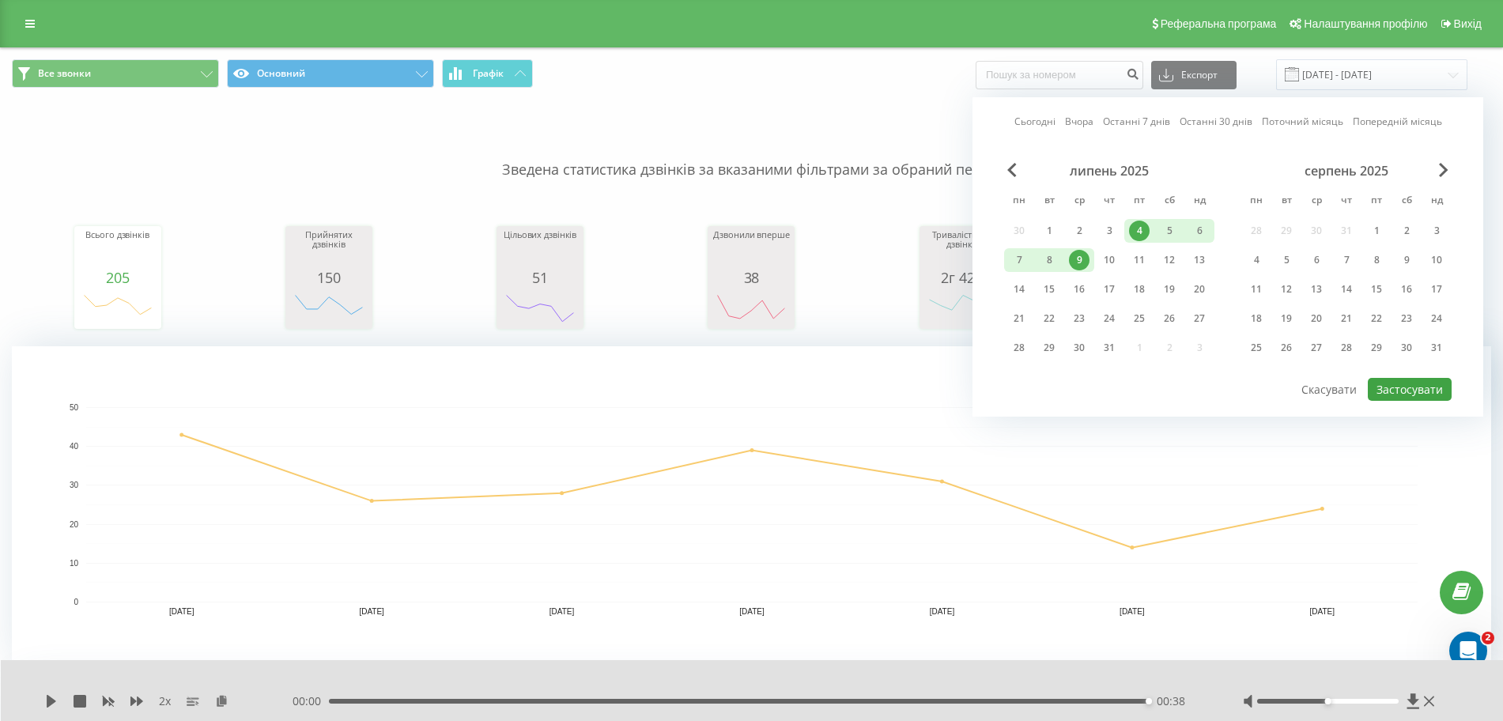
type input "[DATE] - [DATE]"
